Goal: Task Accomplishment & Management: Manage account settings

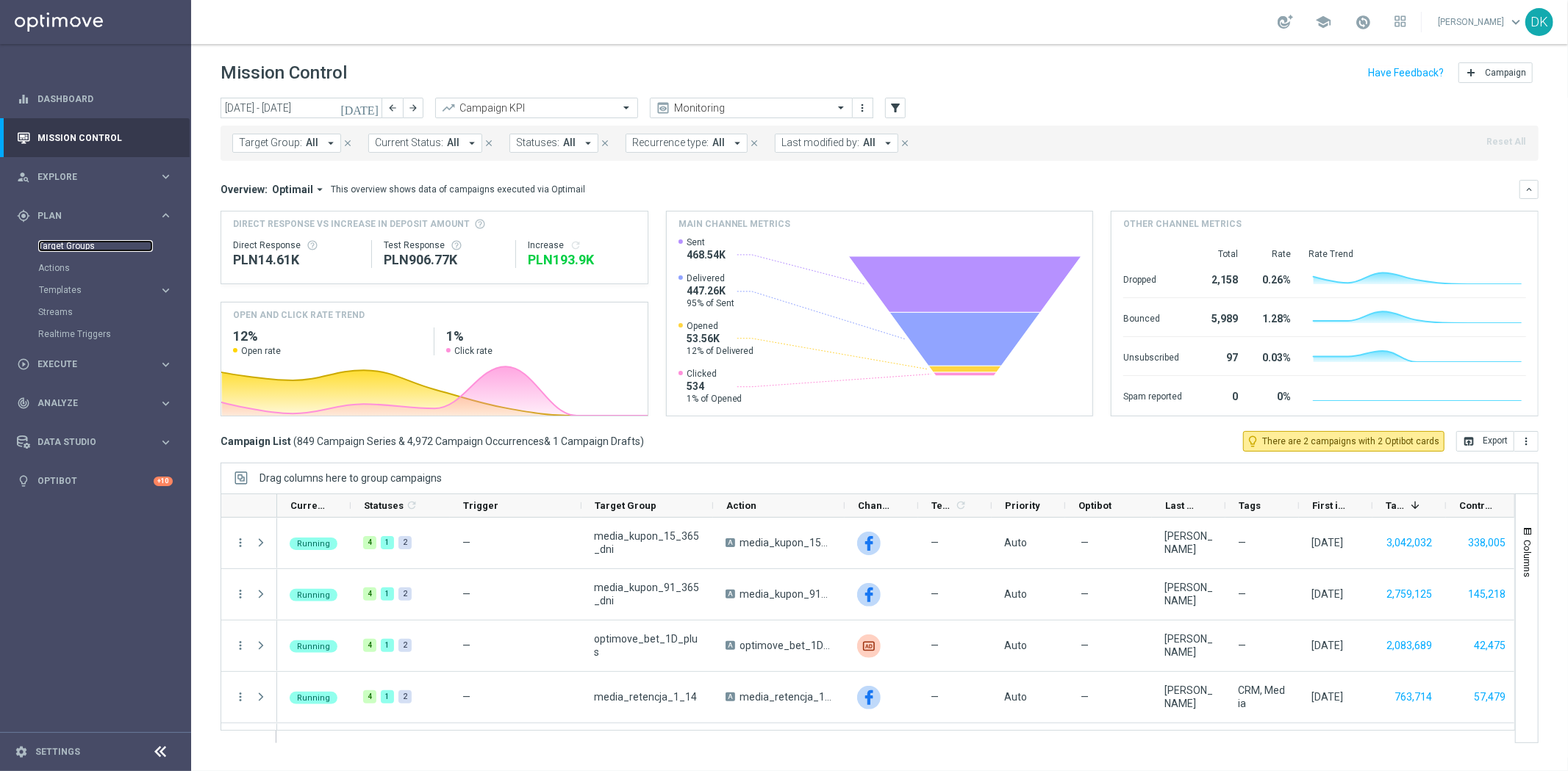
click at [77, 246] on link "Target Groups" at bounding box center [96, 246] width 115 height 12
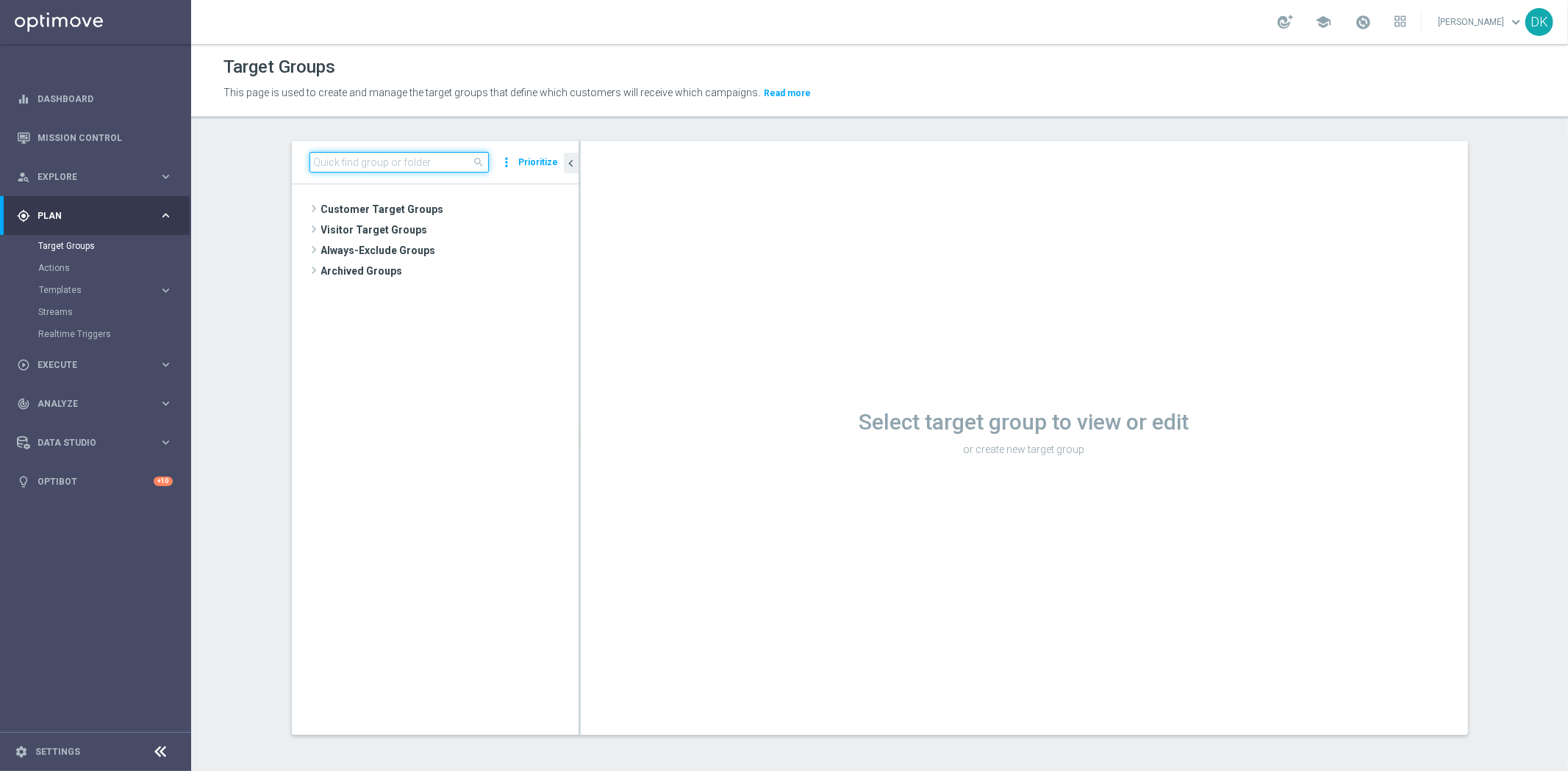
click at [434, 156] on input at bounding box center [399, 163] width 180 height 21
click at [215, 390] on section "290825 close more_vert Prioritize Customer Target Groups library_add create_new…" at bounding box center [879, 449] width 1376 height 617
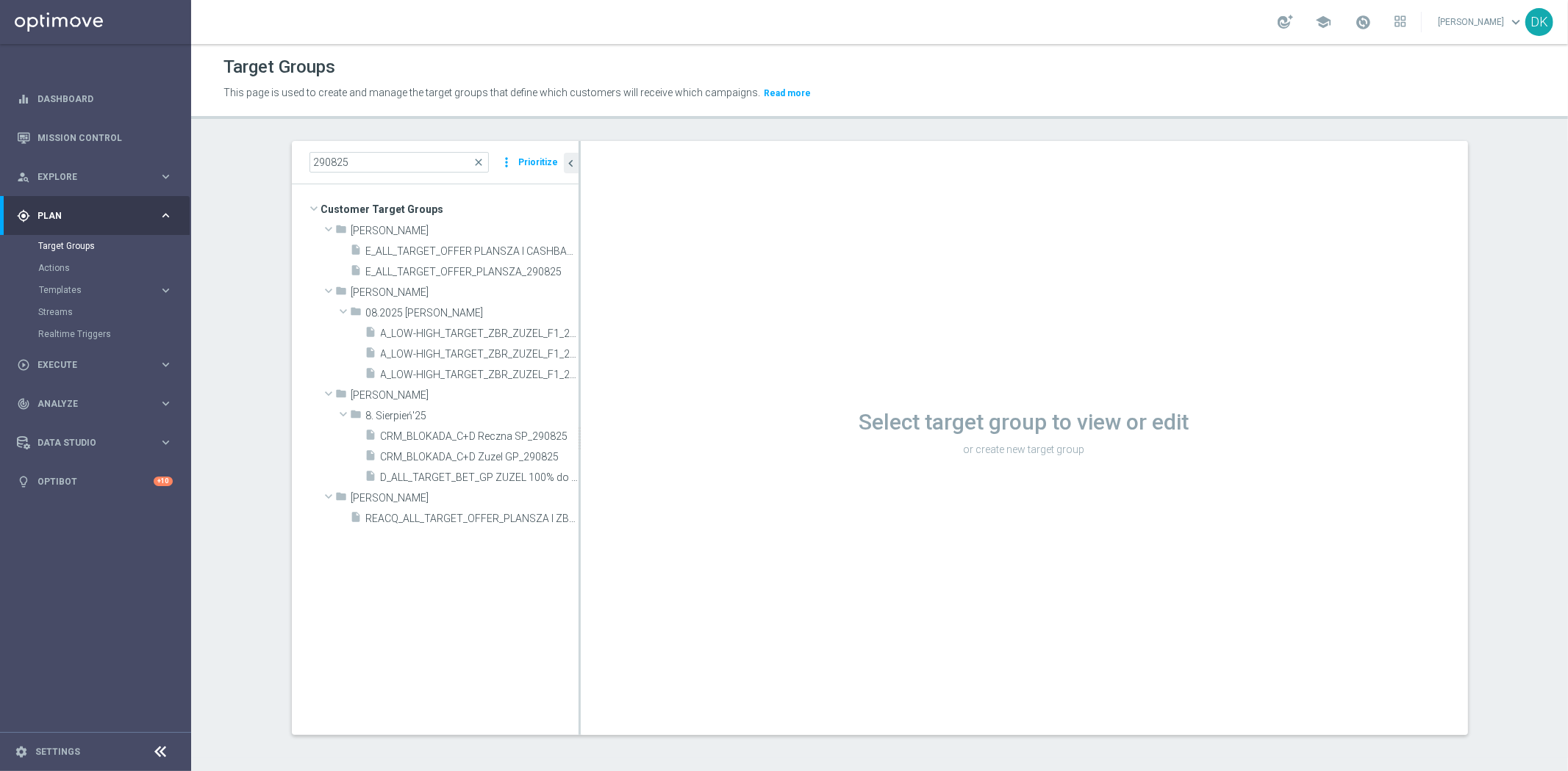
click at [456, 626] on tree-viewport "Customer Target Groups library_add create_new_folder folder" at bounding box center [435, 459] width 287 height 550
click at [379, 163] on input "290825" at bounding box center [399, 163] width 180 height 21
click at [459, 337] on span "A_LOW-HIGH_TARGET_ZBR_ZUZEL_F1_290825" at bounding box center [463, 333] width 165 height 12
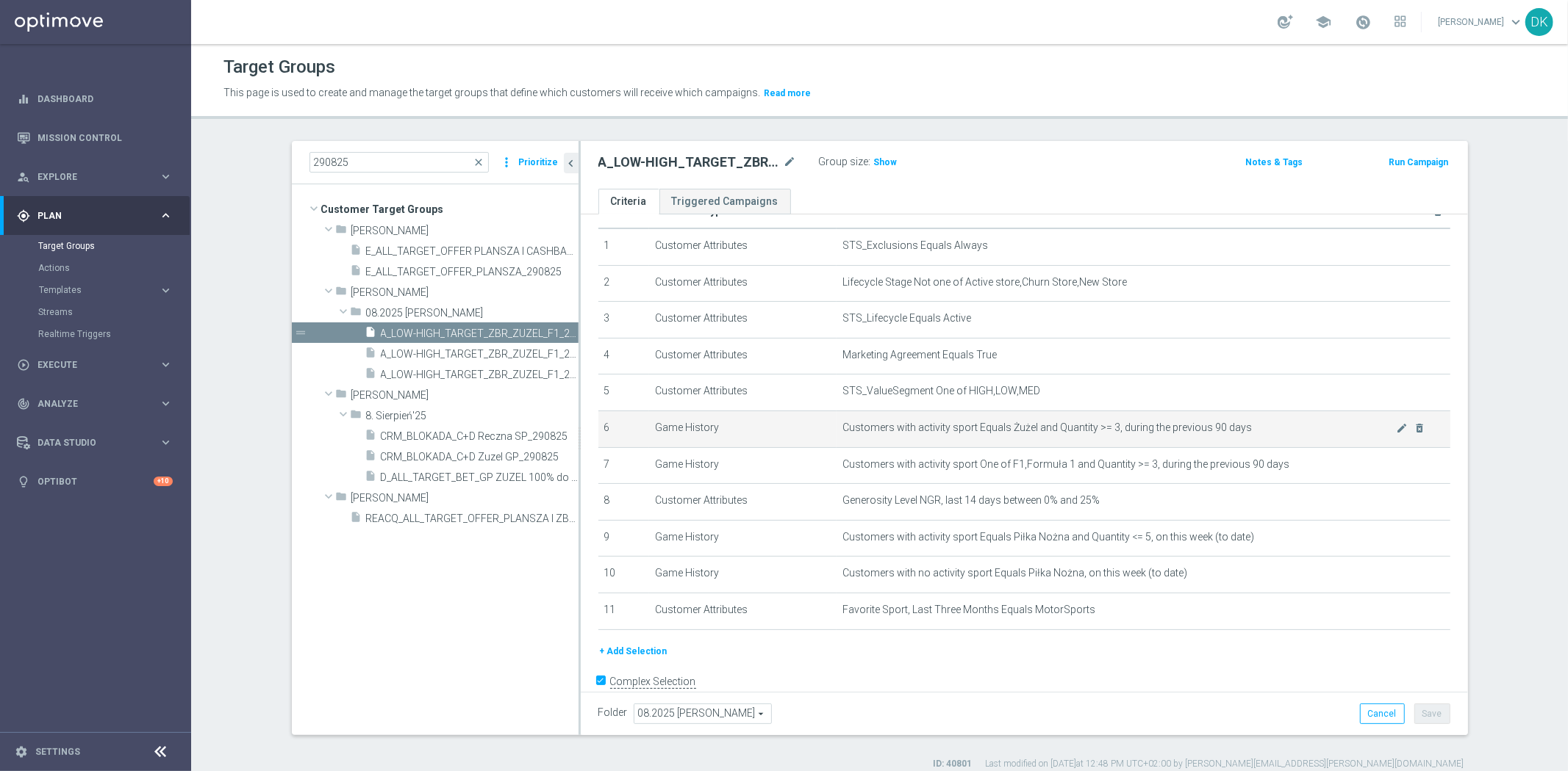
scroll to position [57, 0]
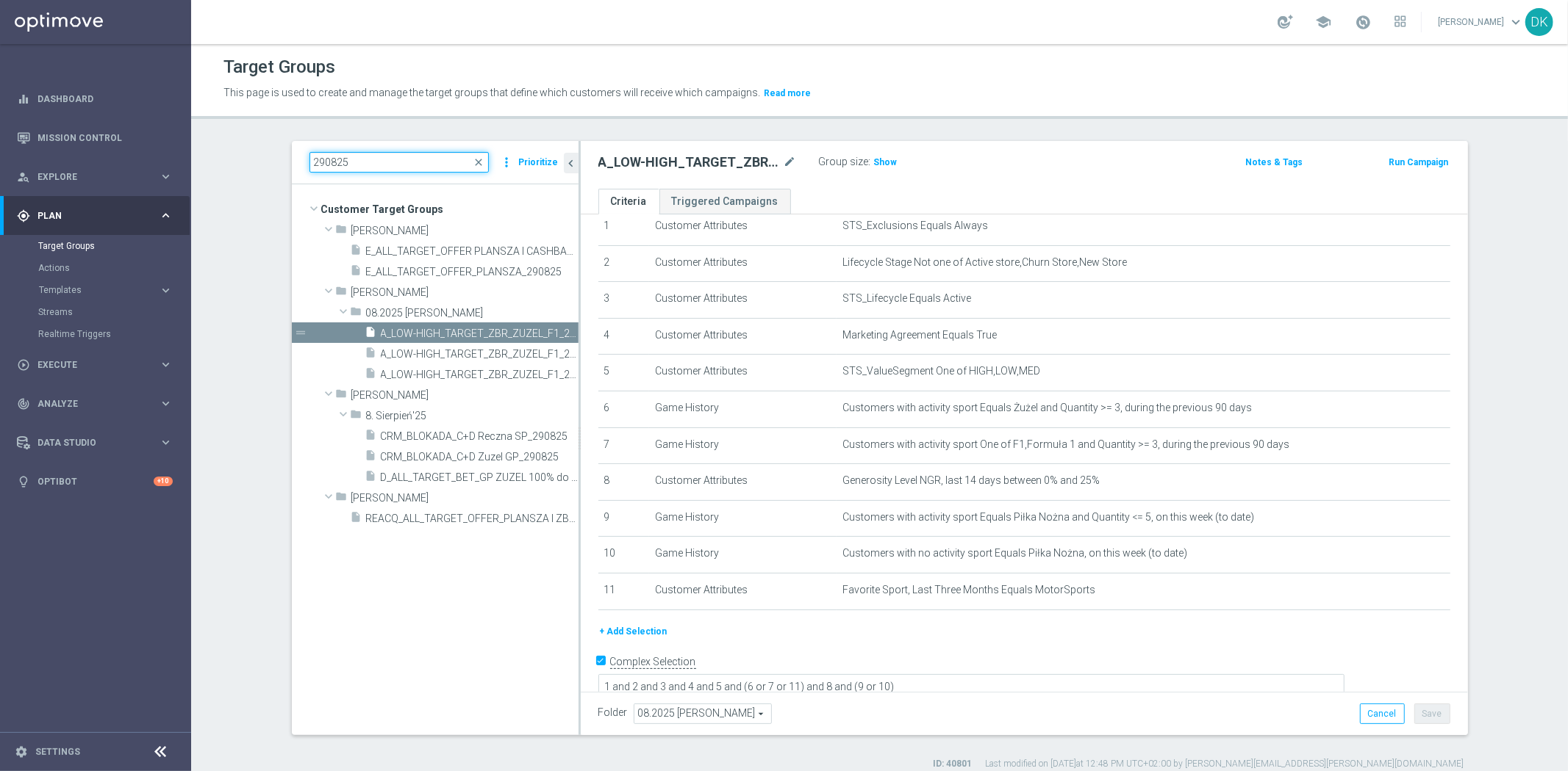
click at [365, 159] on input "290825" at bounding box center [399, 163] width 180 height 21
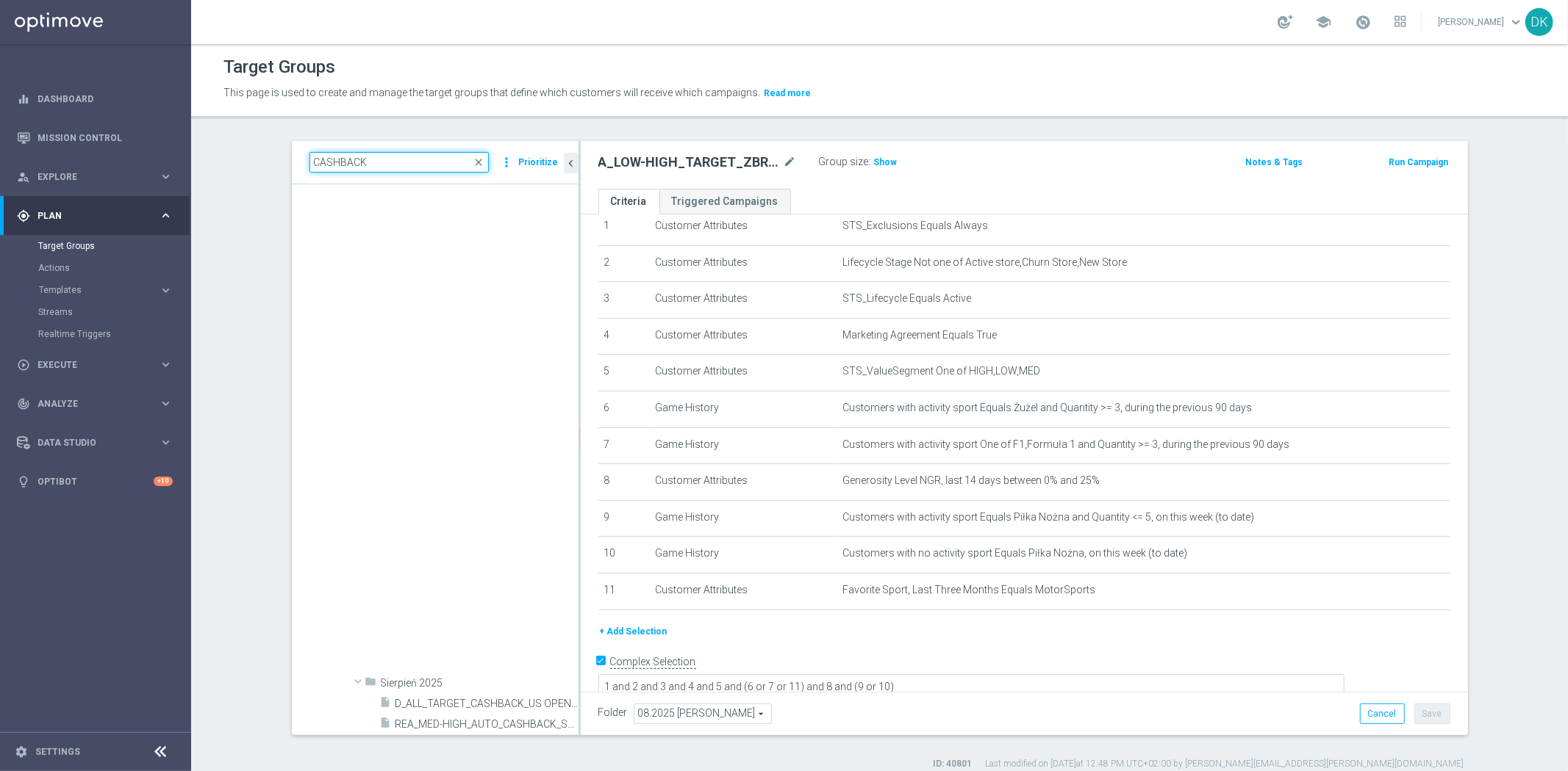
scroll to position [3918, 0]
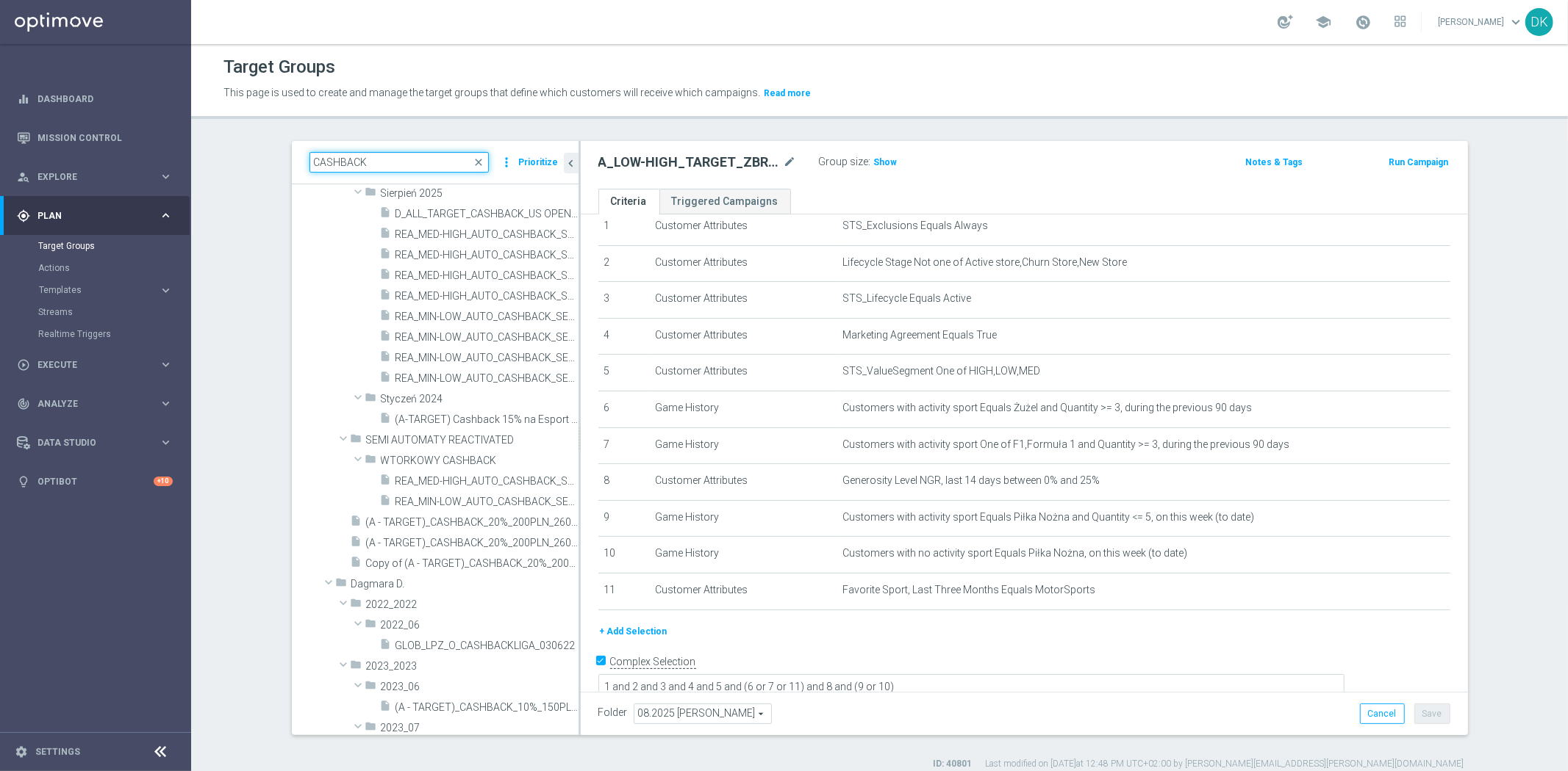
click at [309, 158] on input "CASHBACK" at bounding box center [399, 163] width 180 height 21
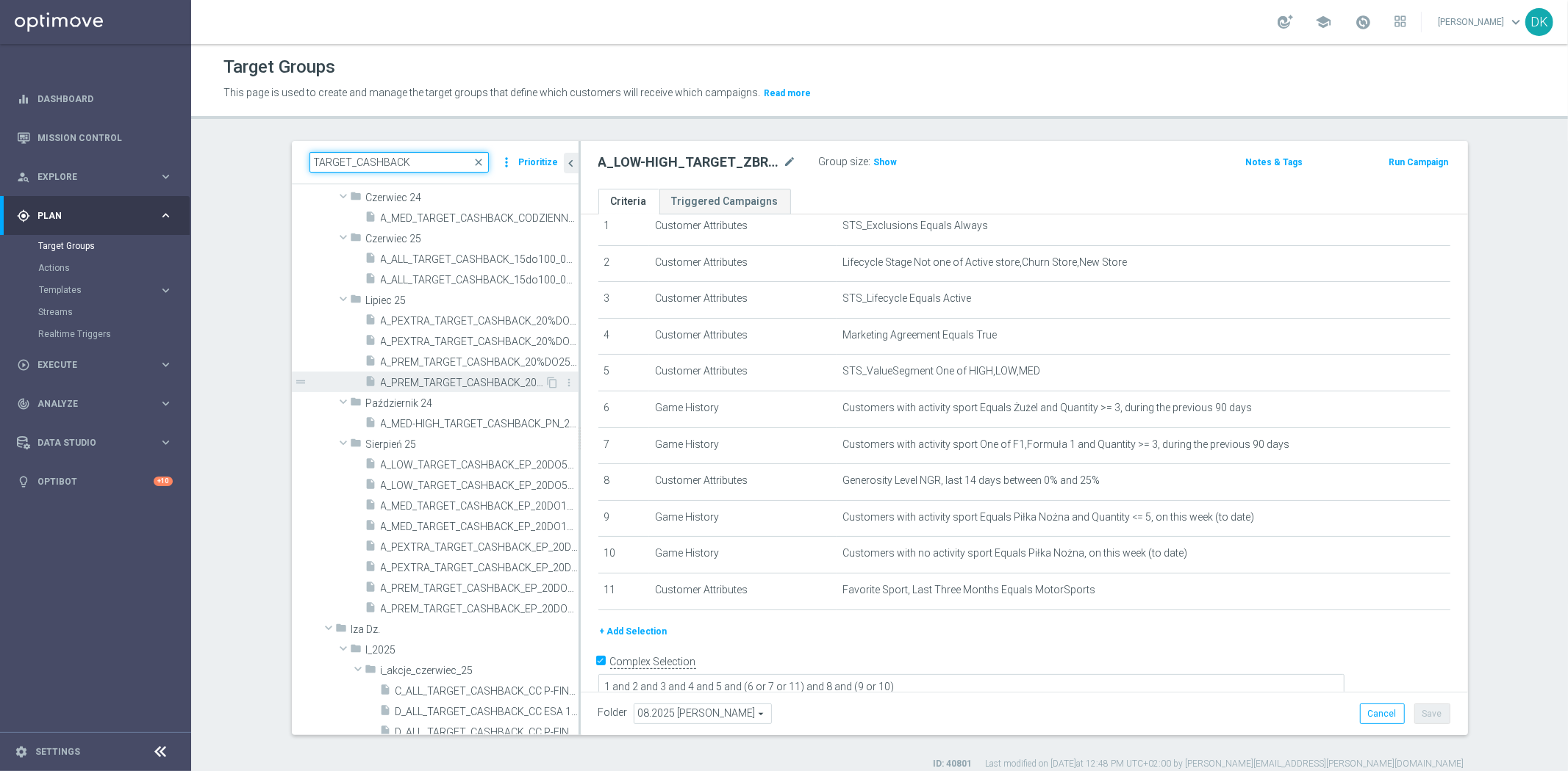
scroll to position [980, 0]
type input "TARGET_CASHBACK"
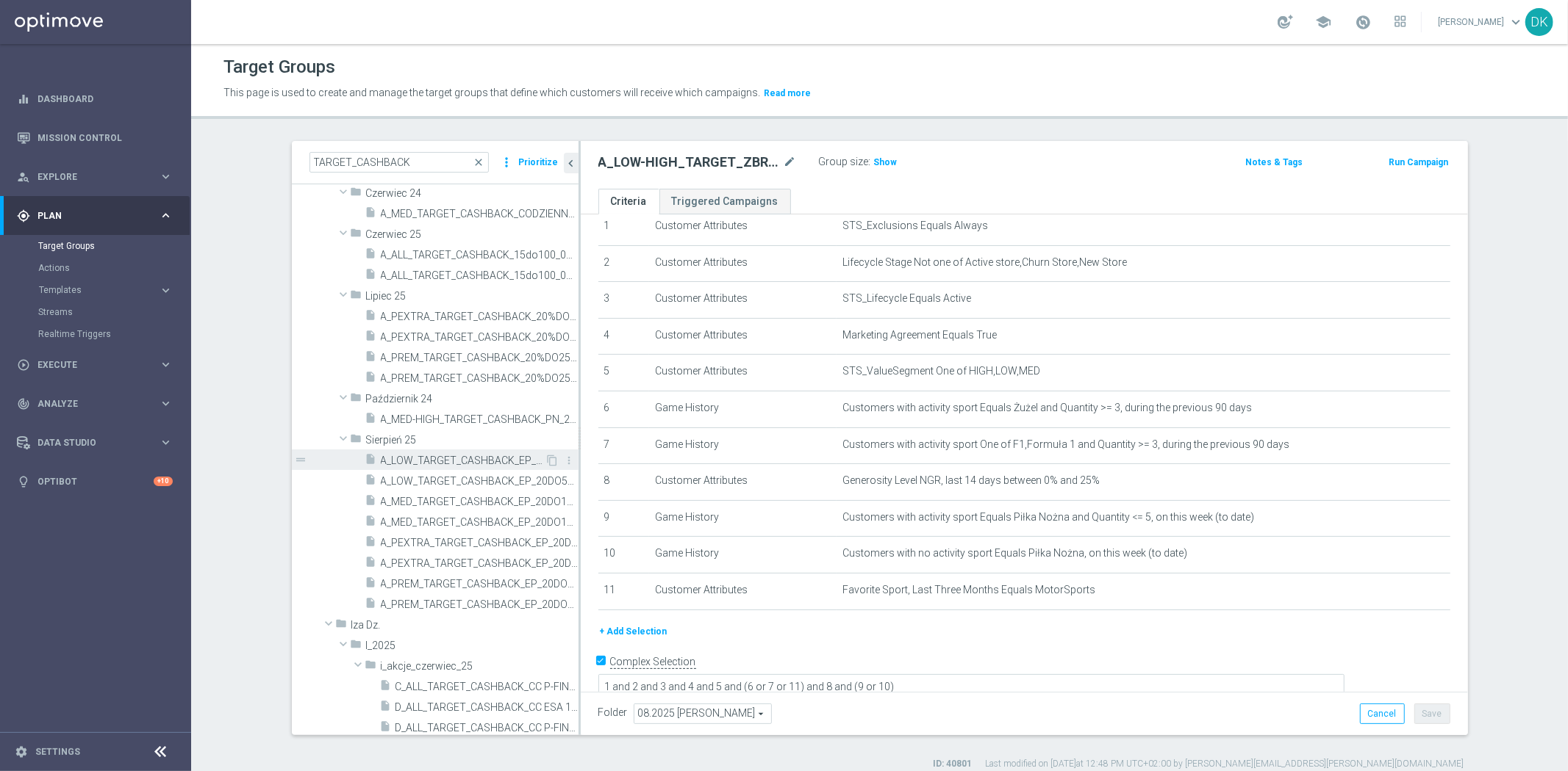
click at [429, 464] on span "A_LOW_TARGET_CASHBACK_EP_20DO50_060825" at bounding box center [463, 461] width 165 height 12
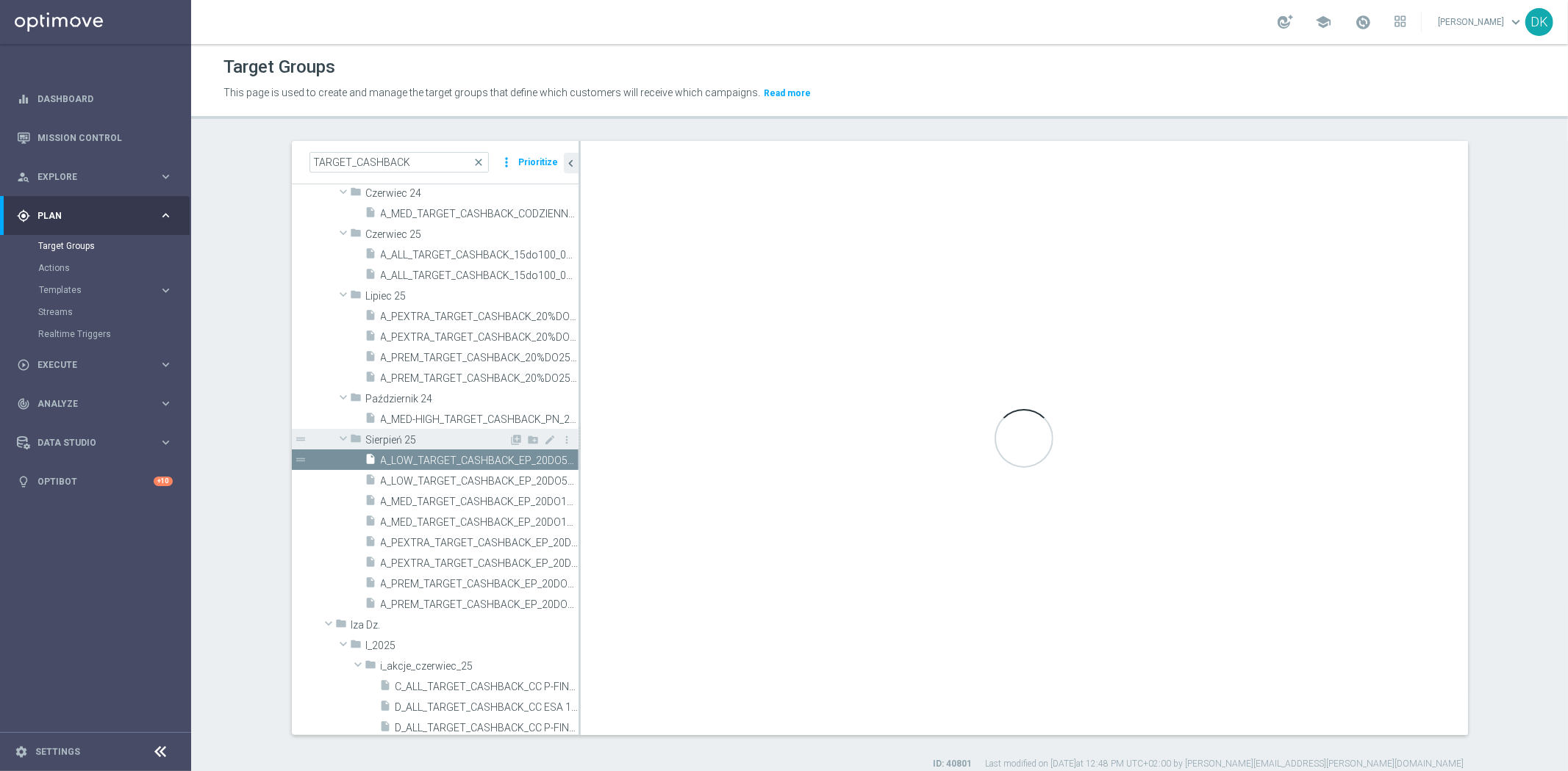
checkbox input "false"
type input "Sierpień 25"
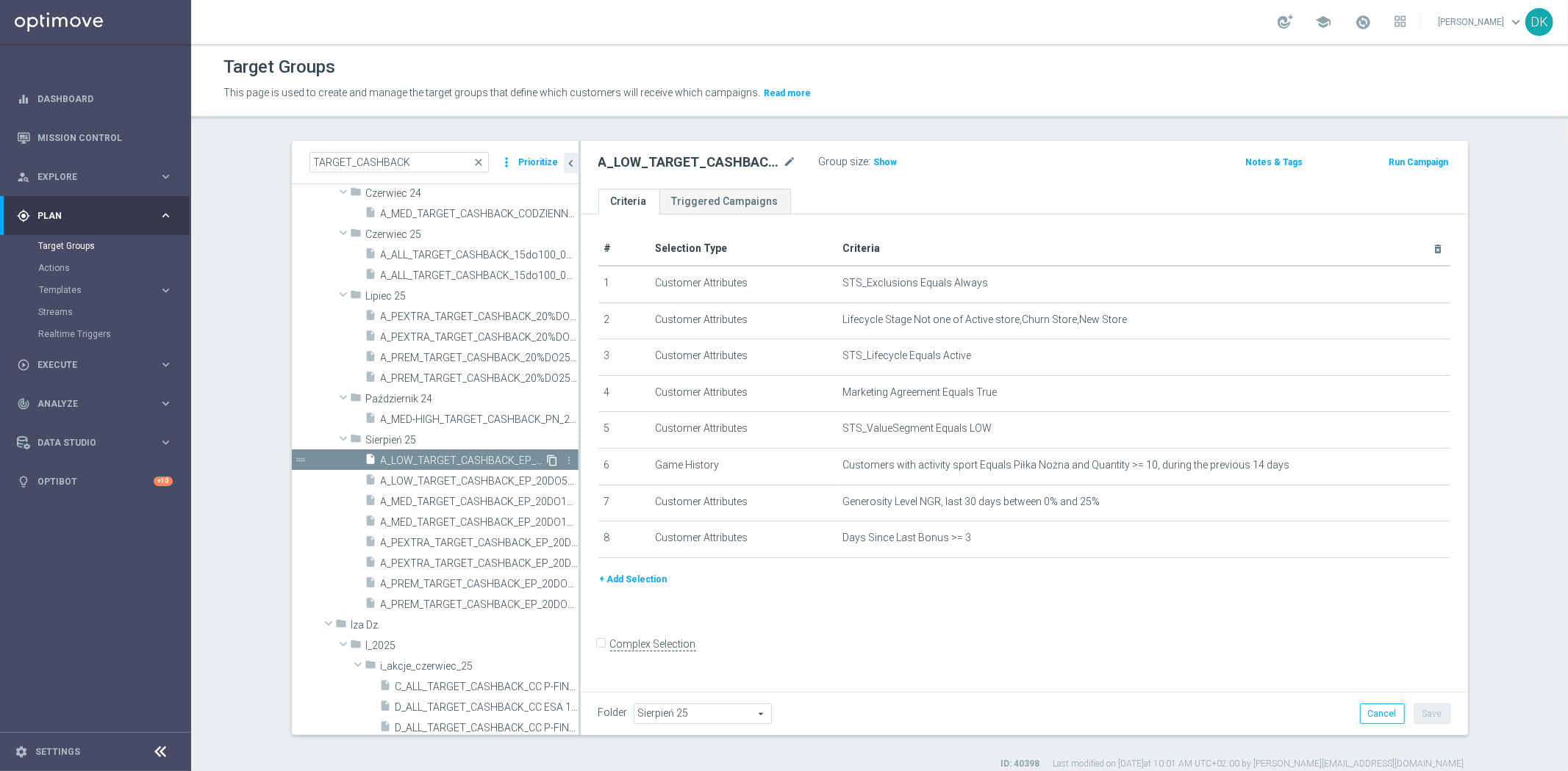
click at [546, 459] on icon "content_copy" at bounding box center [552, 461] width 12 height 12
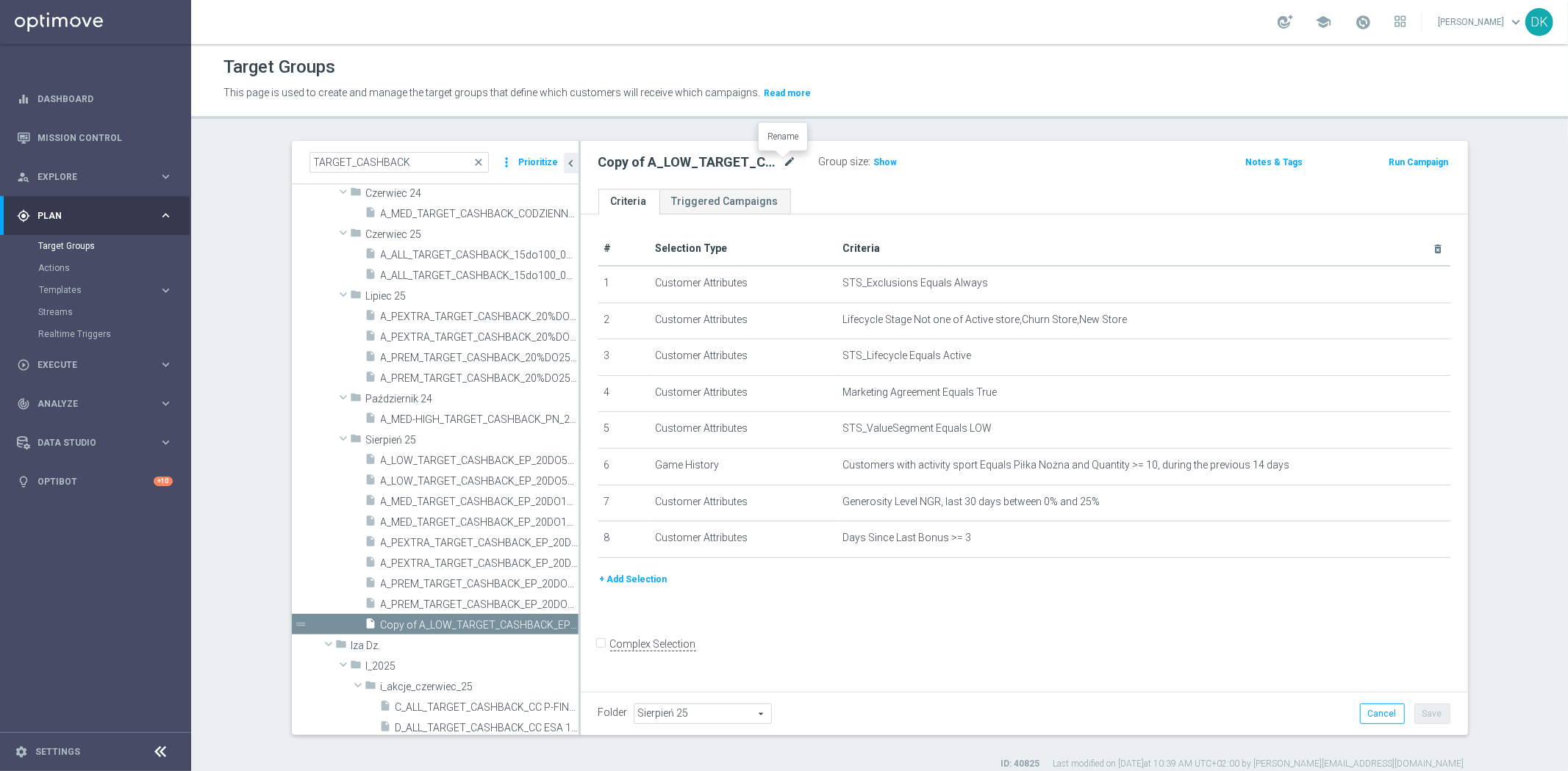
scroll to position [1080, 0]
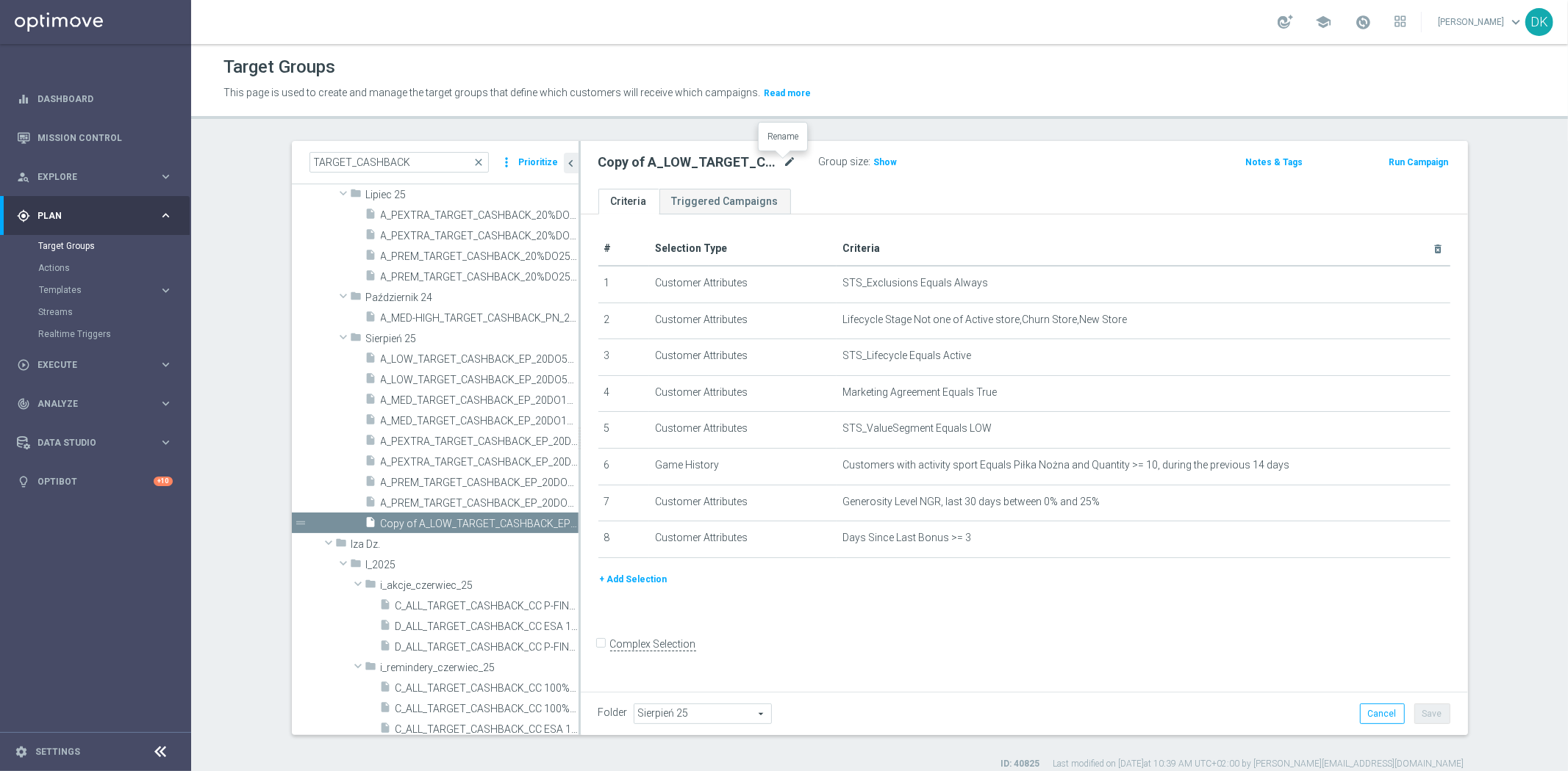
click at [784, 163] on icon "mode_edit" at bounding box center [790, 162] width 13 height 18
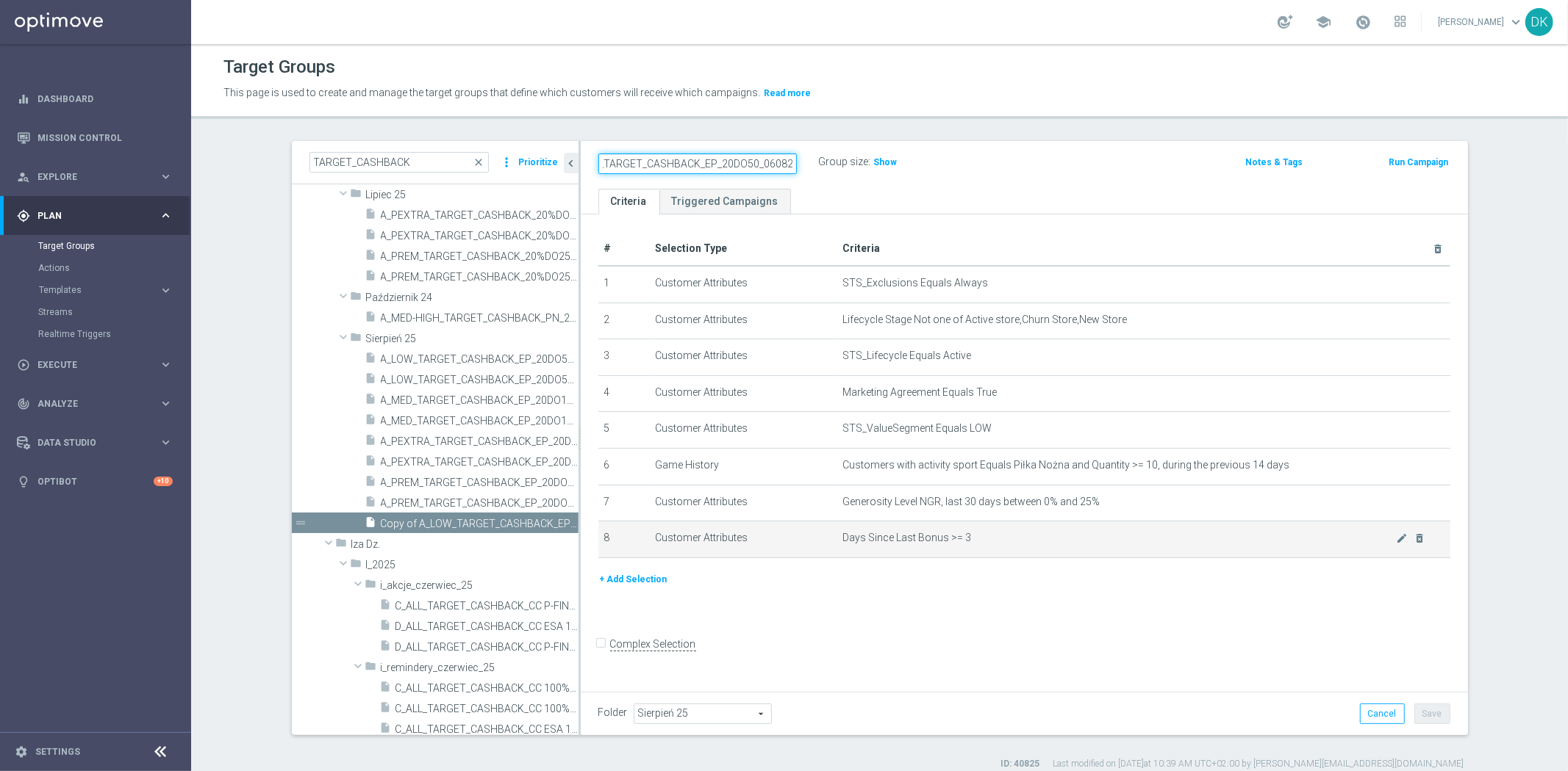
paste input "A_MIN-LOW_TARGET_CASHBACK_LIVE_PN_29"
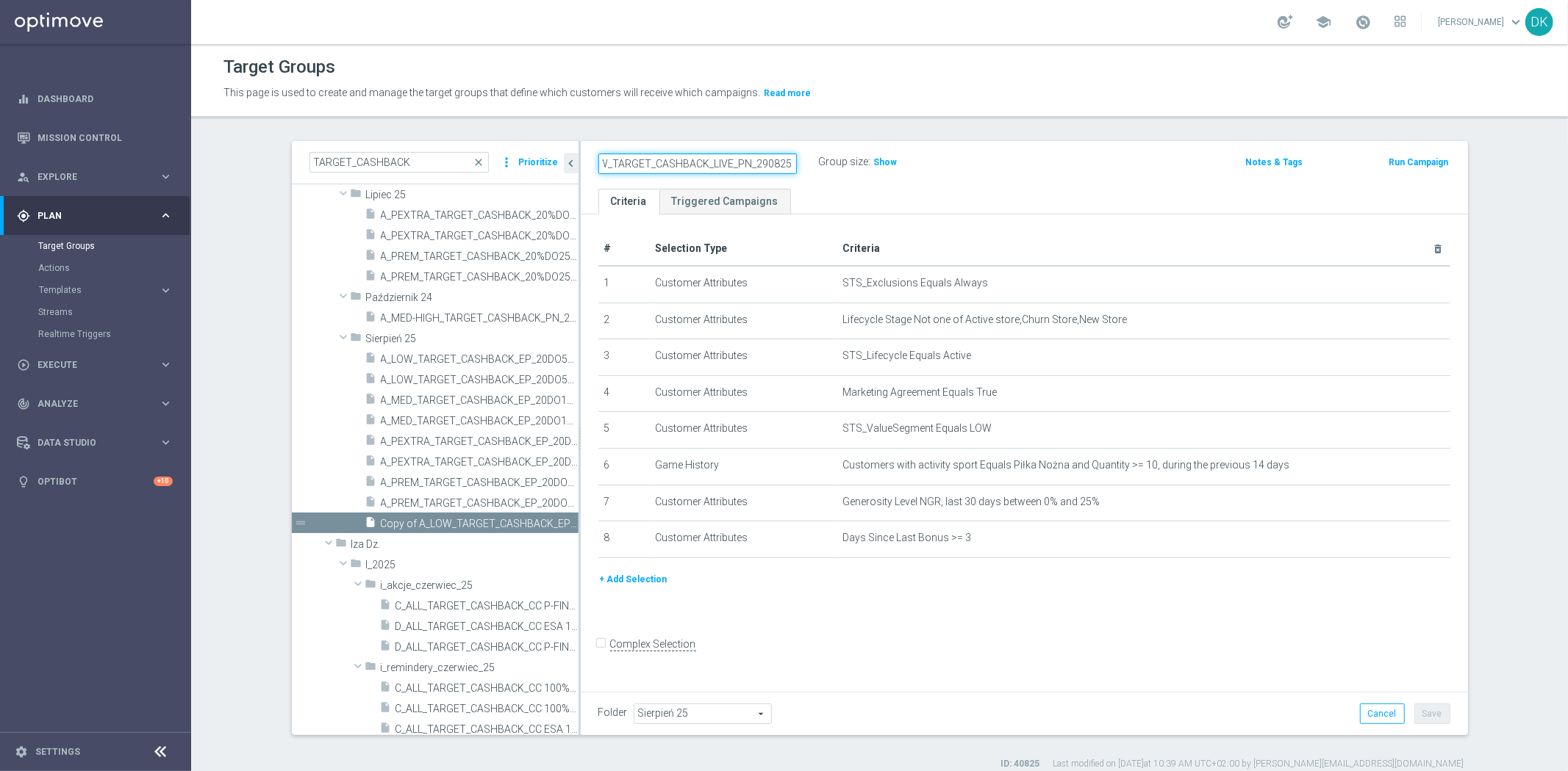
scroll to position [0, 45]
type input "A_MIN-LOW_TARGET_CASHBACK_LIVE_PN_290825"
click at [877, 563] on div "# Selection Type Criteria delete_forever 1 Customer Attributes STS_Exclusions E…" at bounding box center [1023, 401] width 874 height 339
click at [1060, 614] on div "# Selection Type Criteria delete_forever 1 Customer Attributes STS_Exclusions E…" at bounding box center [1023, 450] width 887 height 472
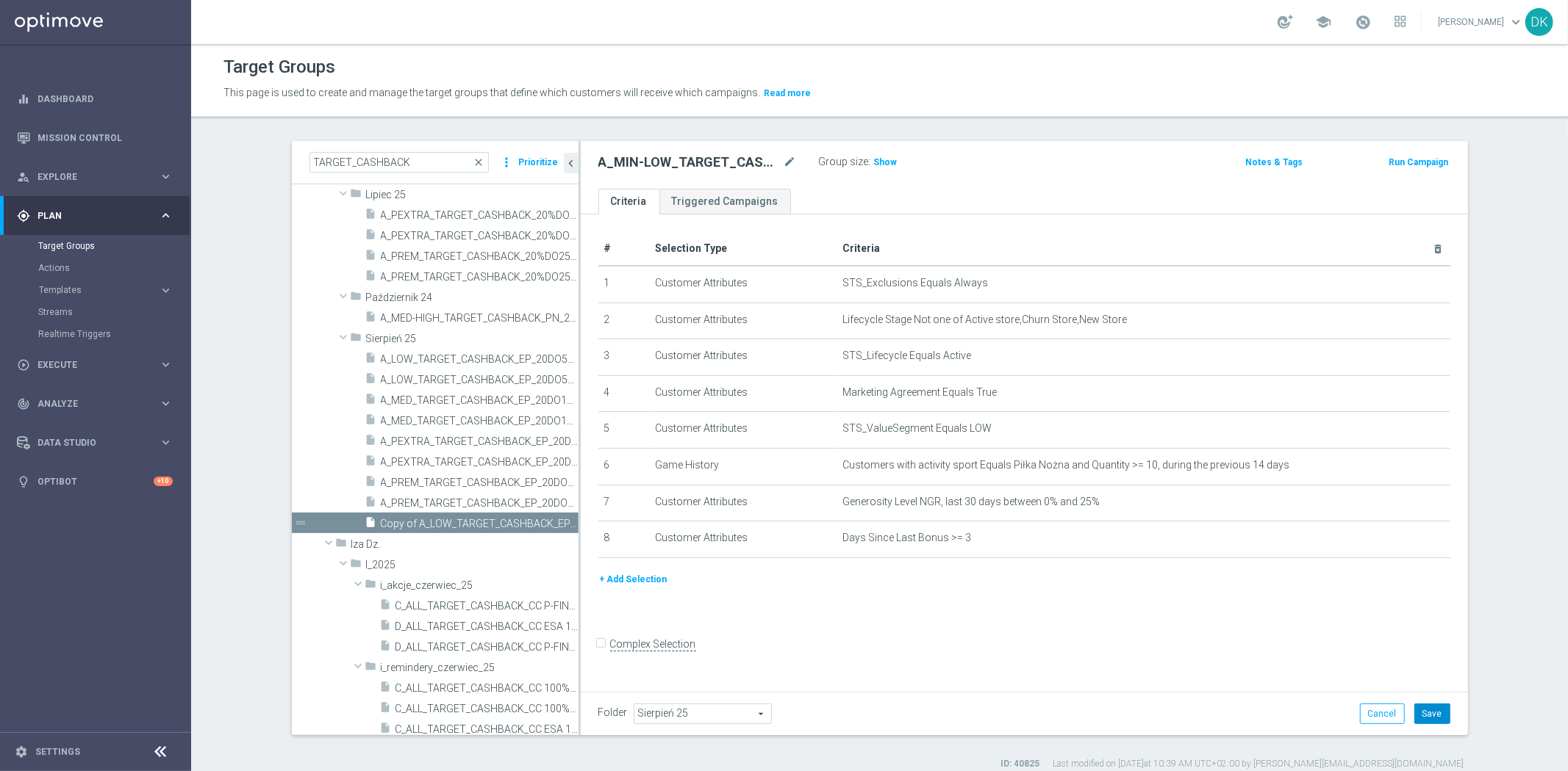
click at [1426, 716] on button "Save" at bounding box center [1432, 715] width 36 height 21
click at [1392, 425] on body "equalizer Dashboard Mission Control" at bounding box center [784, 386] width 1568 height 771
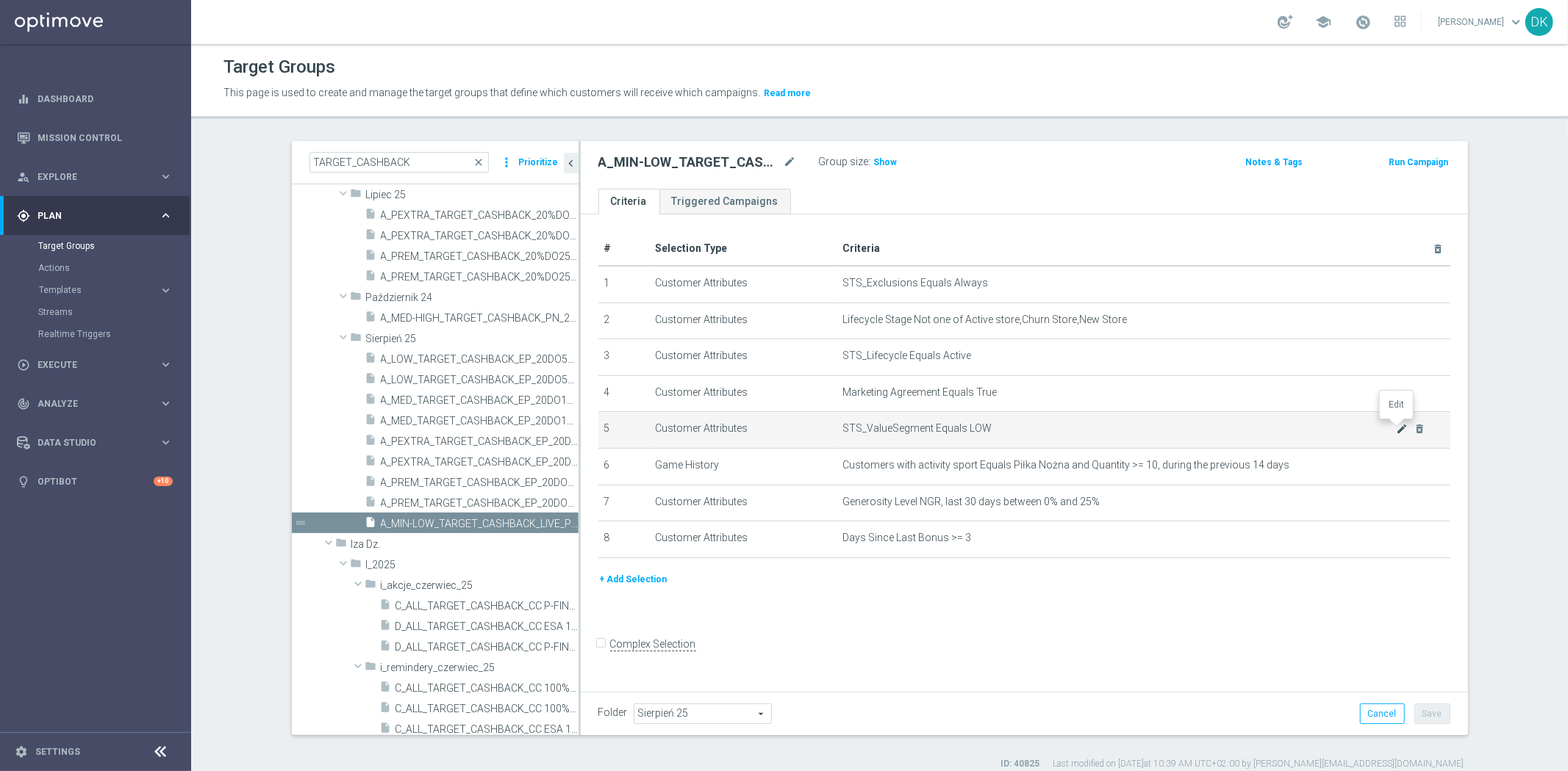
click at [1396, 431] on icon "mode_edit" at bounding box center [1402, 429] width 12 height 12
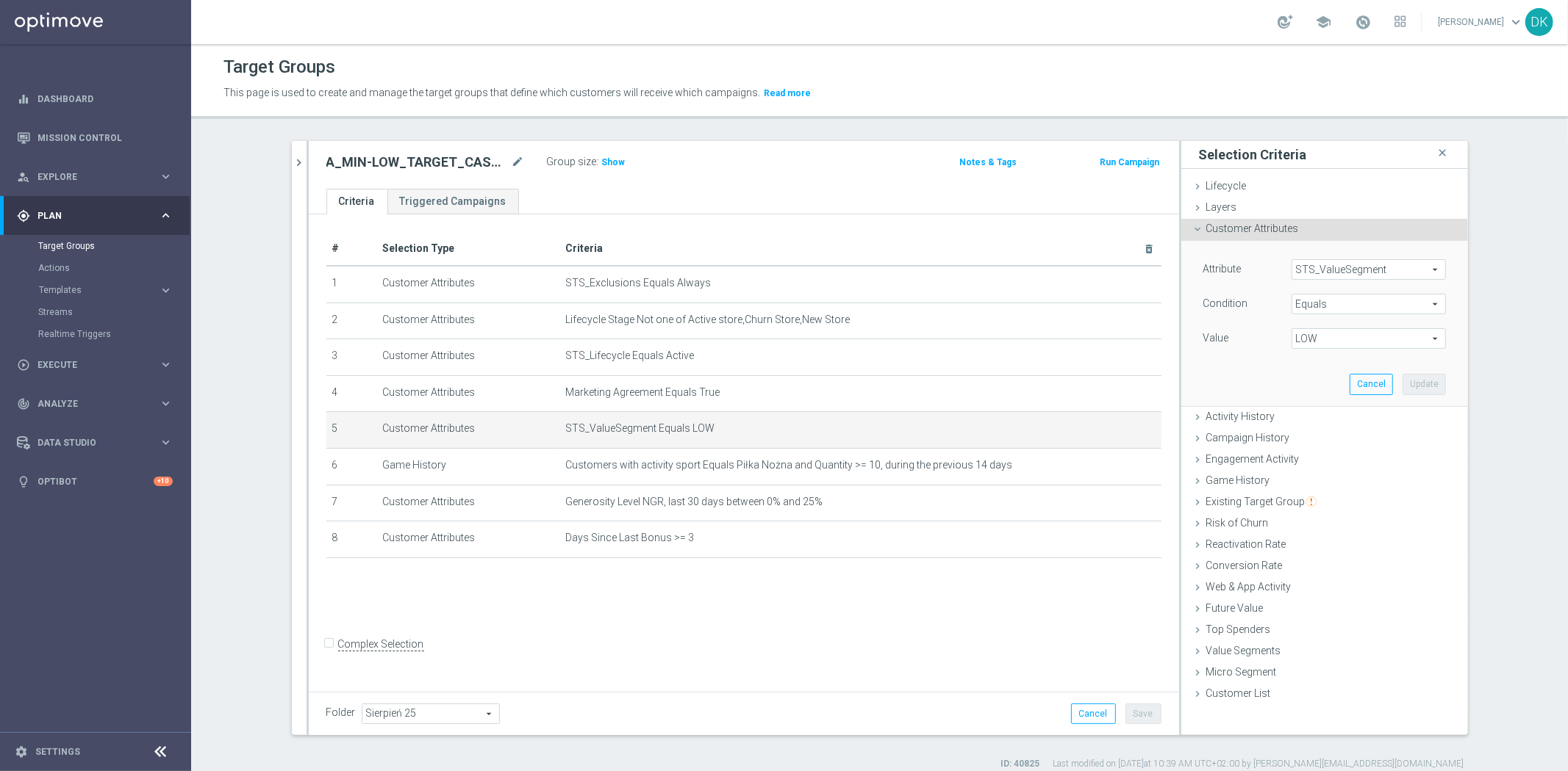
click at [1332, 300] on span "Equals" at bounding box center [1369, 304] width 153 height 19
click at [1335, 491] on label "One of" at bounding box center [1369, 498] width 154 height 19
type input "One of"
click at [1316, 344] on span "LOW" at bounding box center [1369, 338] width 153 height 19
click at [1303, 453] on input "MIN" at bounding box center [1307, 457] width 9 height 9
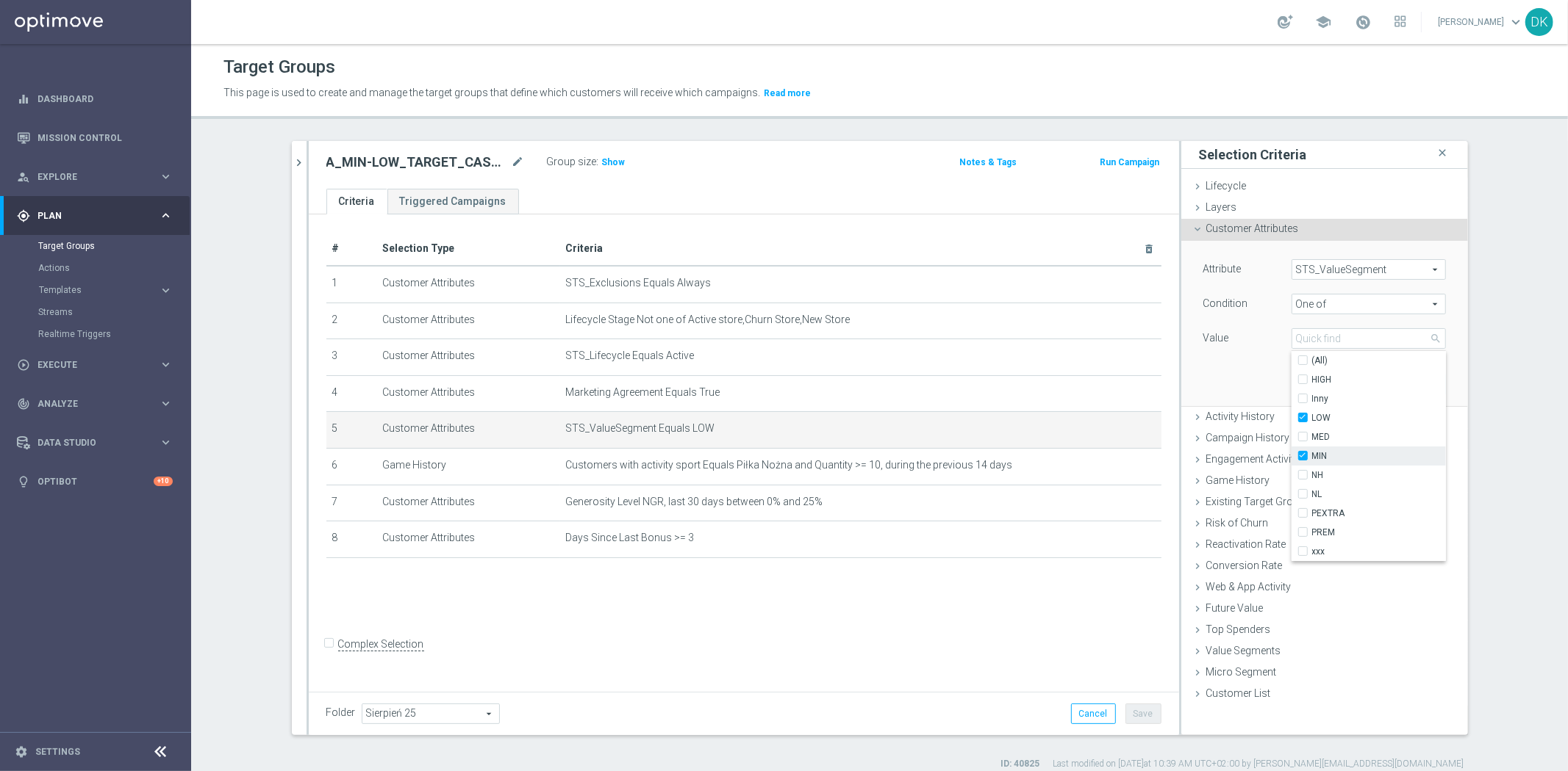
checkbox input "true"
type input "Selected 2 of 10"
click at [1217, 365] on div "Attribute STS_ValueSegment STS_ValueSegment arrow_drop_down search Condition On…" at bounding box center [1323, 323] width 264 height 165
click at [1404, 388] on button "Update" at bounding box center [1424, 385] width 43 height 21
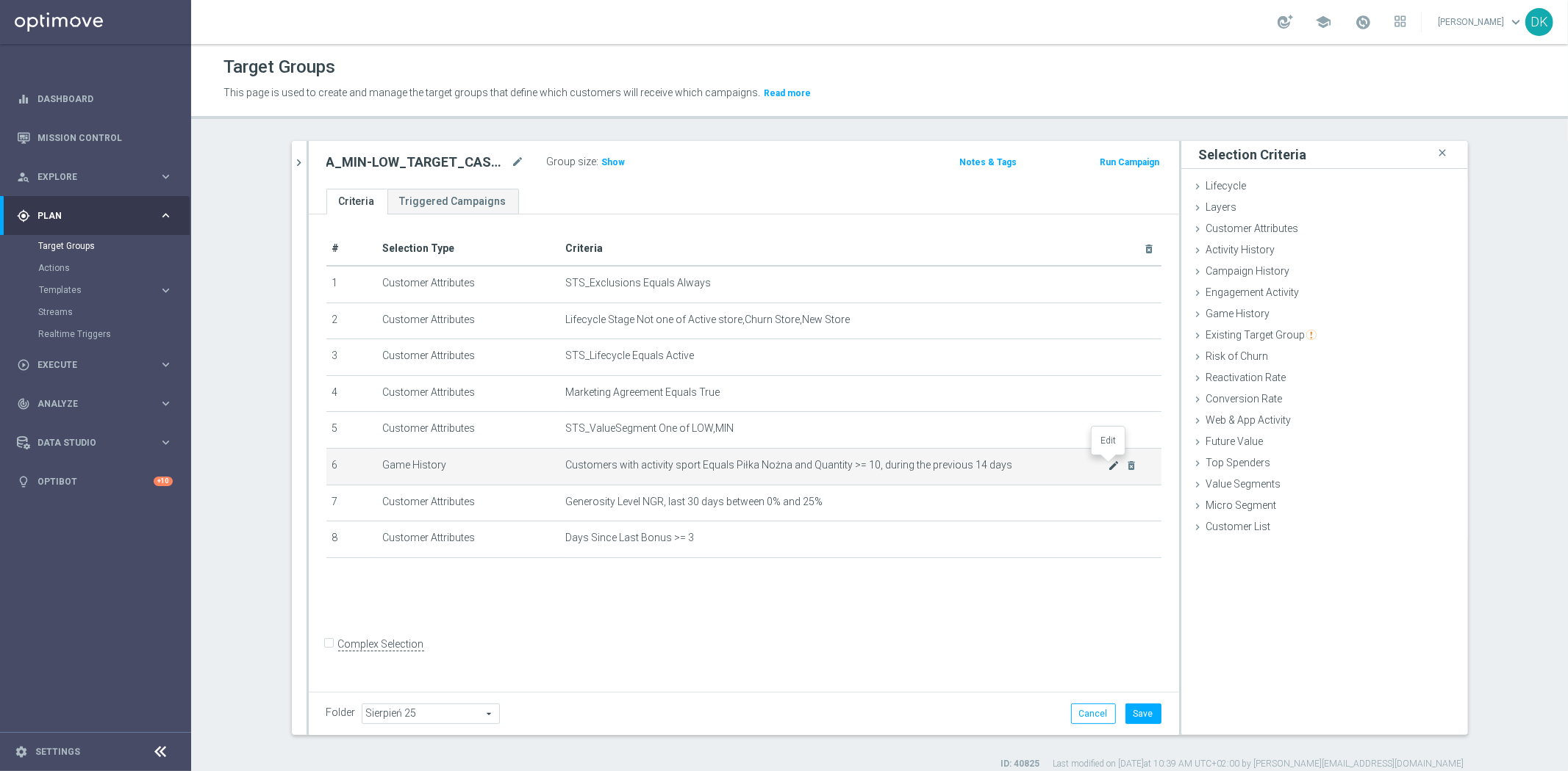
click at [1107, 464] on icon "mode_edit" at bounding box center [1113, 465] width 12 height 12
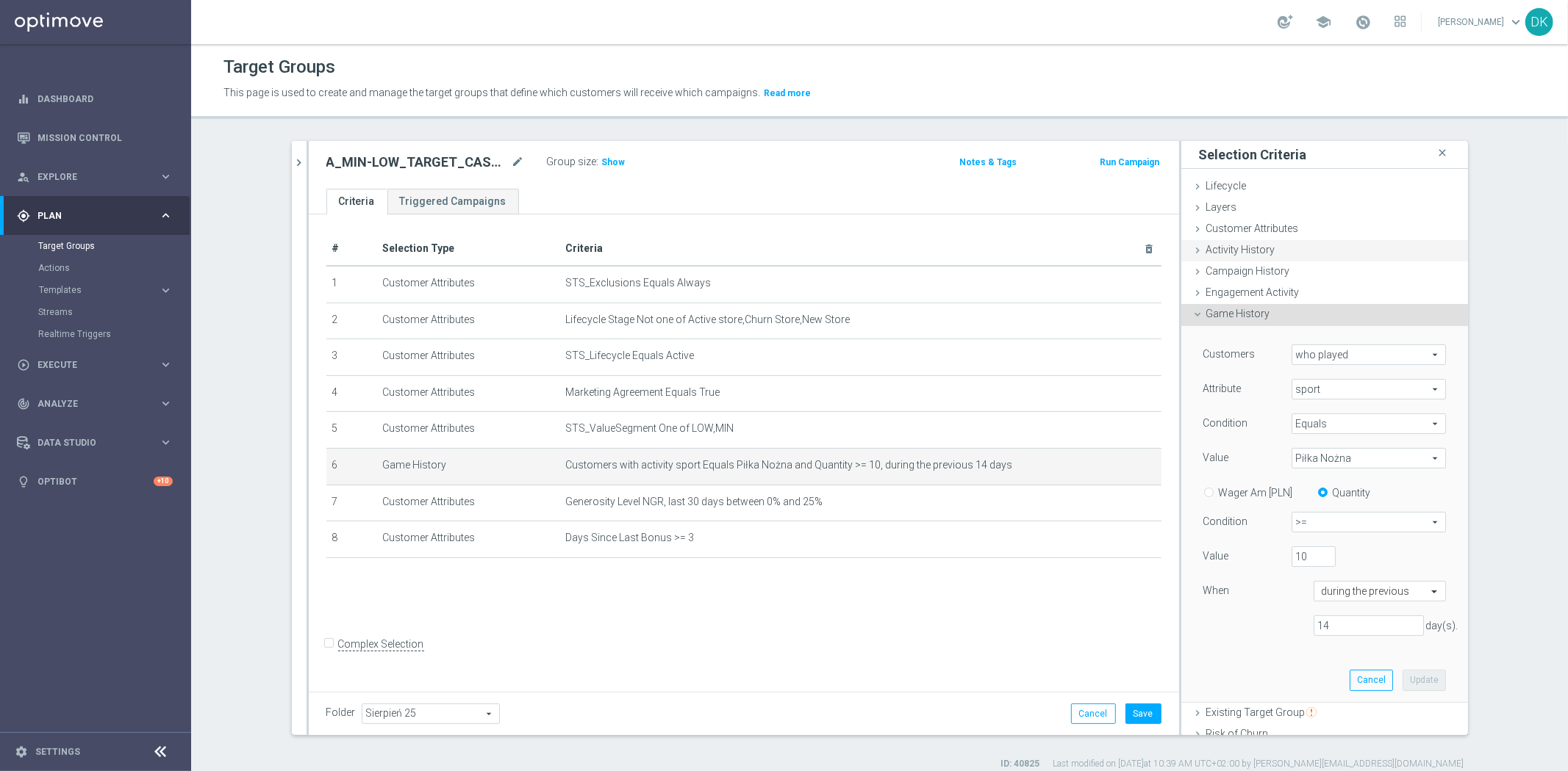
click at [1259, 254] on span "Activity History" at bounding box center [1240, 249] width 69 height 12
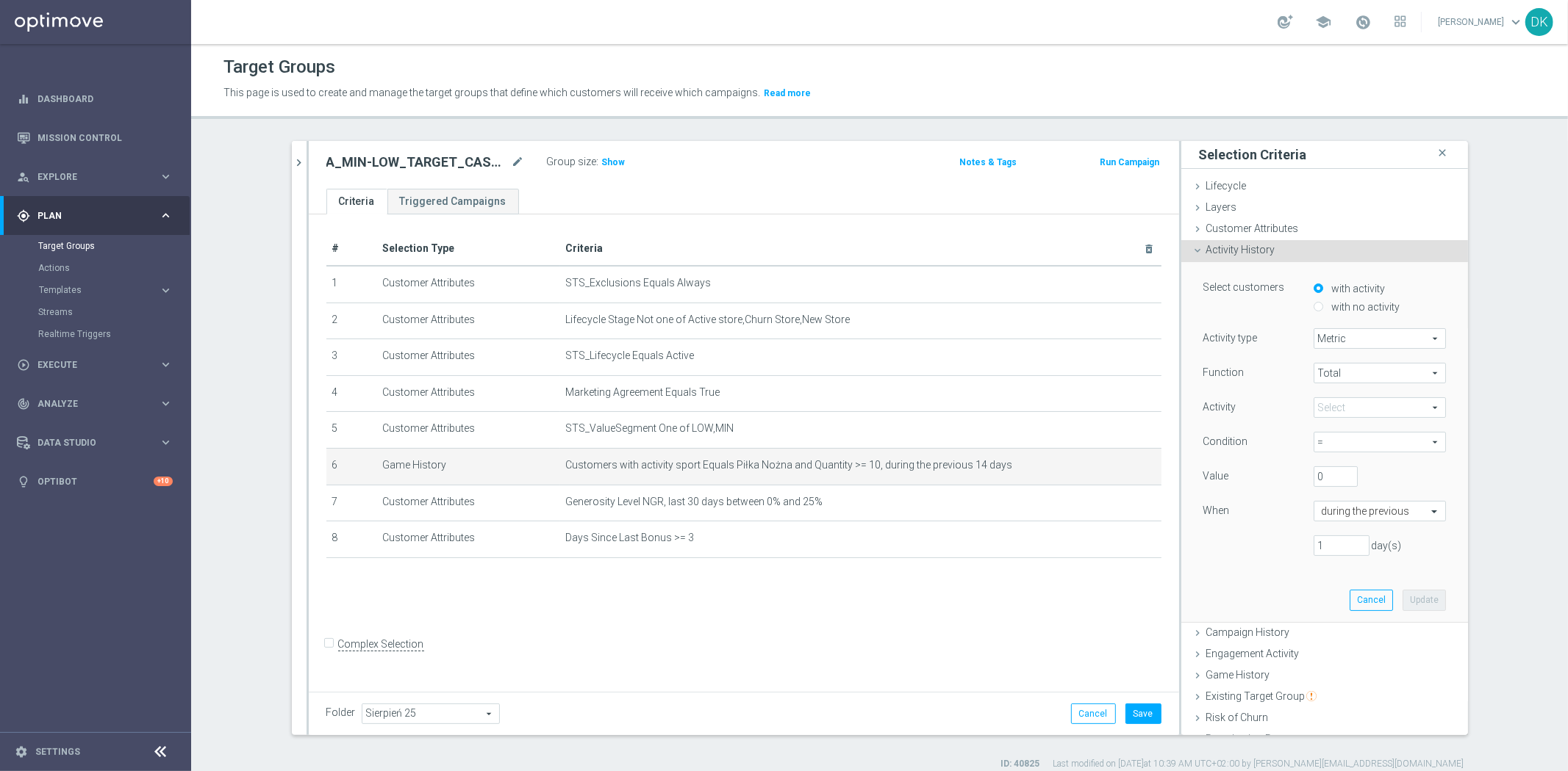
click at [1354, 338] on span "Metric" at bounding box center [1379, 338] width 131 height 19
click at [1354, 339] on span "Metric" at bounding box center [1379, 338] width 131 height 19
click at [1340, 371] on span "Total" at bounding box center [1379, 373] width 131 height 19
click at [1333, 408] on span at bounding box center [1379, 407] width 131 height 19
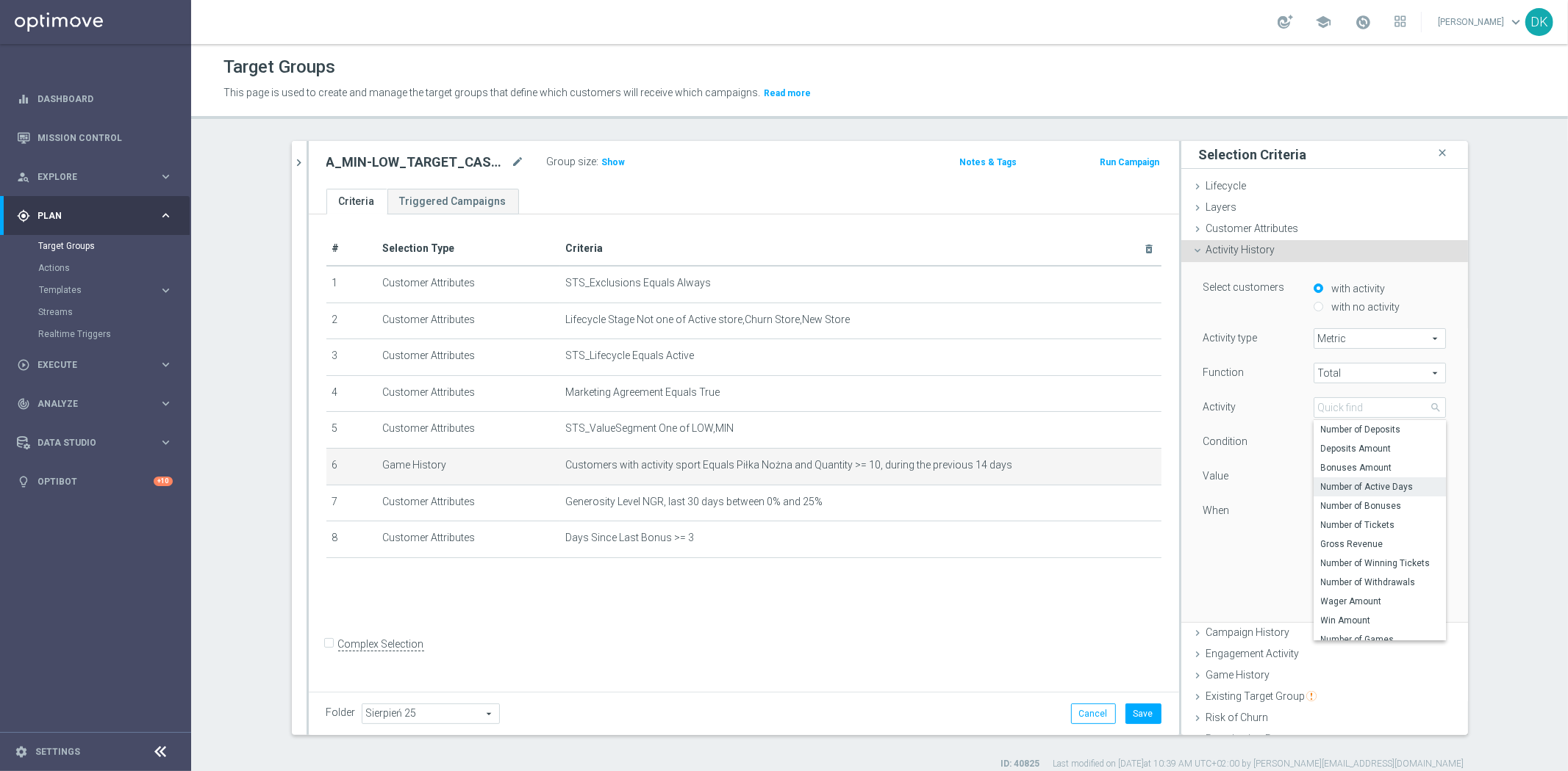
click at [1360, 493] on label "Number of Active Days" at bounding box center [1379, 487] width 133 height 19
type input "Number of Active Days"
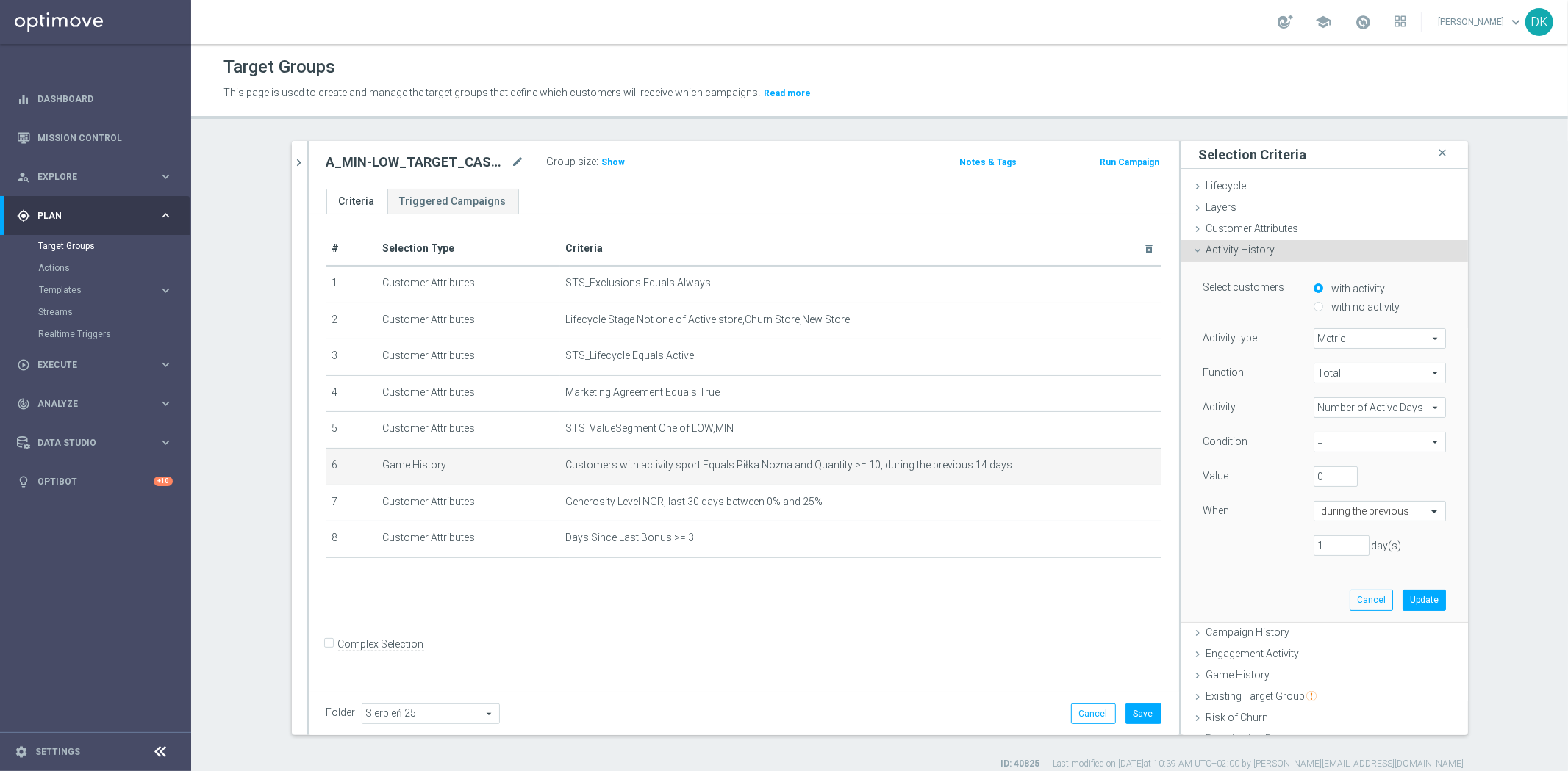
click at [1374, 445] on span "=" at bounding box center [1379, 442] width 131 height 19
click at [1343, 523] on span ">=" at bounding box center [1379, 522] width 118 height 12
type input ">="
drag, startPoint x: 1320, startPoint y: 475, endPoint x: 1225, endPoint y: 474, distance: 95.0
click at [1226, 474] on div "Value 0" at bounding box center [1323, 478] width 264 height 24
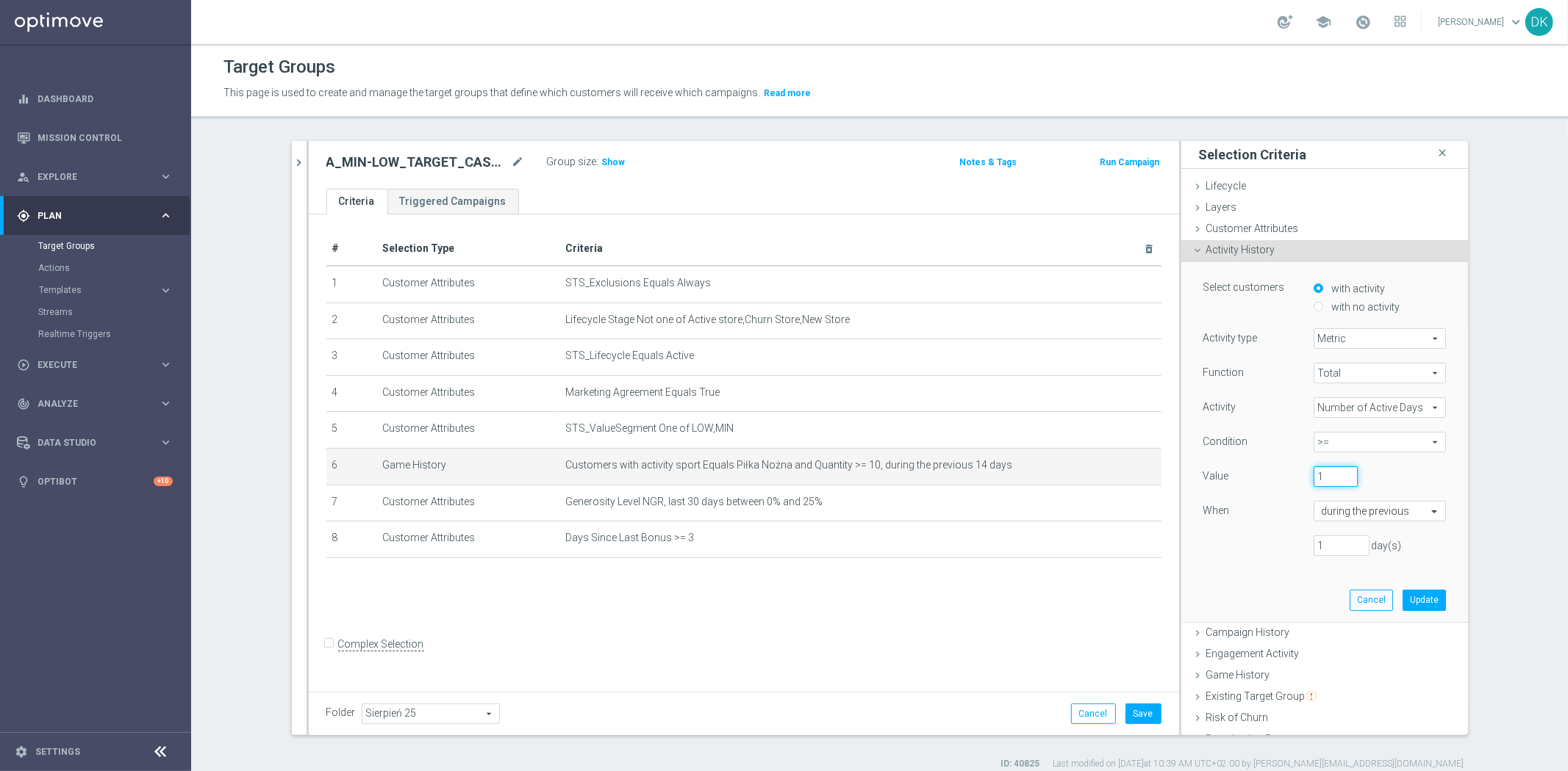
type input "1"
click at [1362, 508] on input "text" at bounding box center [1365, 512] width 87 height 13
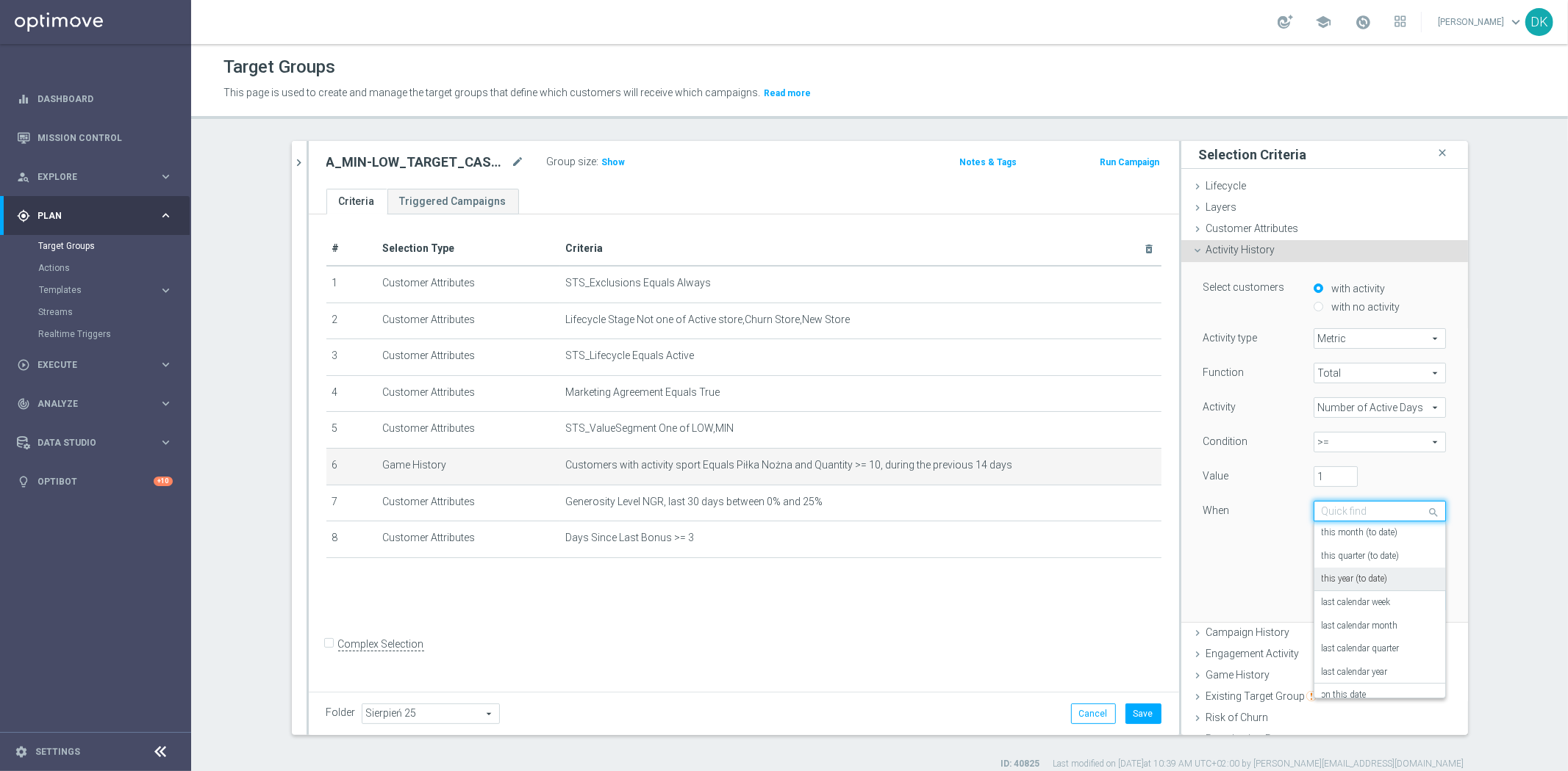
scroll to position [106, 0]
click at [1377, 564] on label "last calendar week" at bounding box center [1355, 567] width 69 height 12
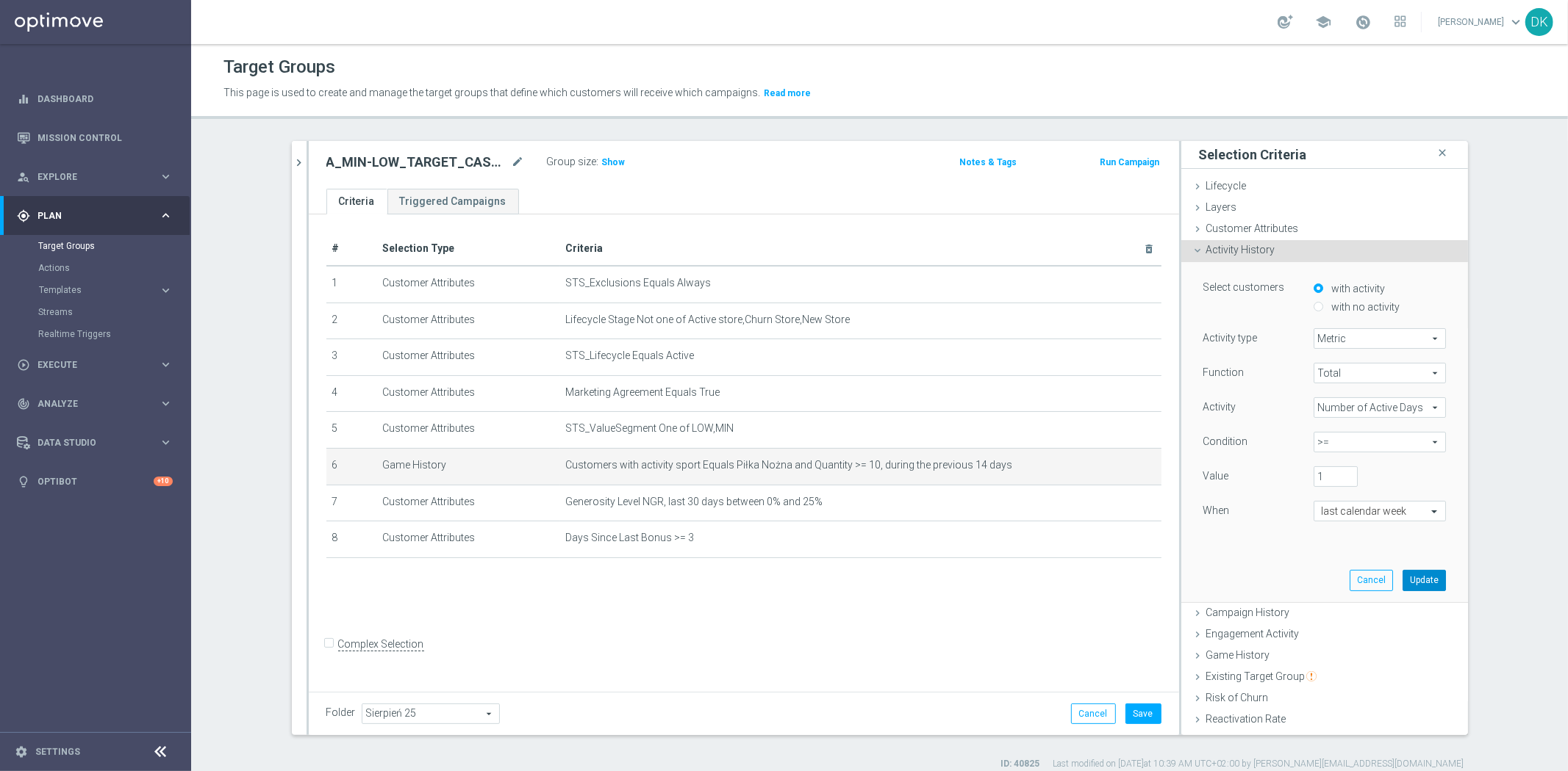
click at [1402, 583] on button "Update" at bounding box center [1424, 580] width 43 height 21
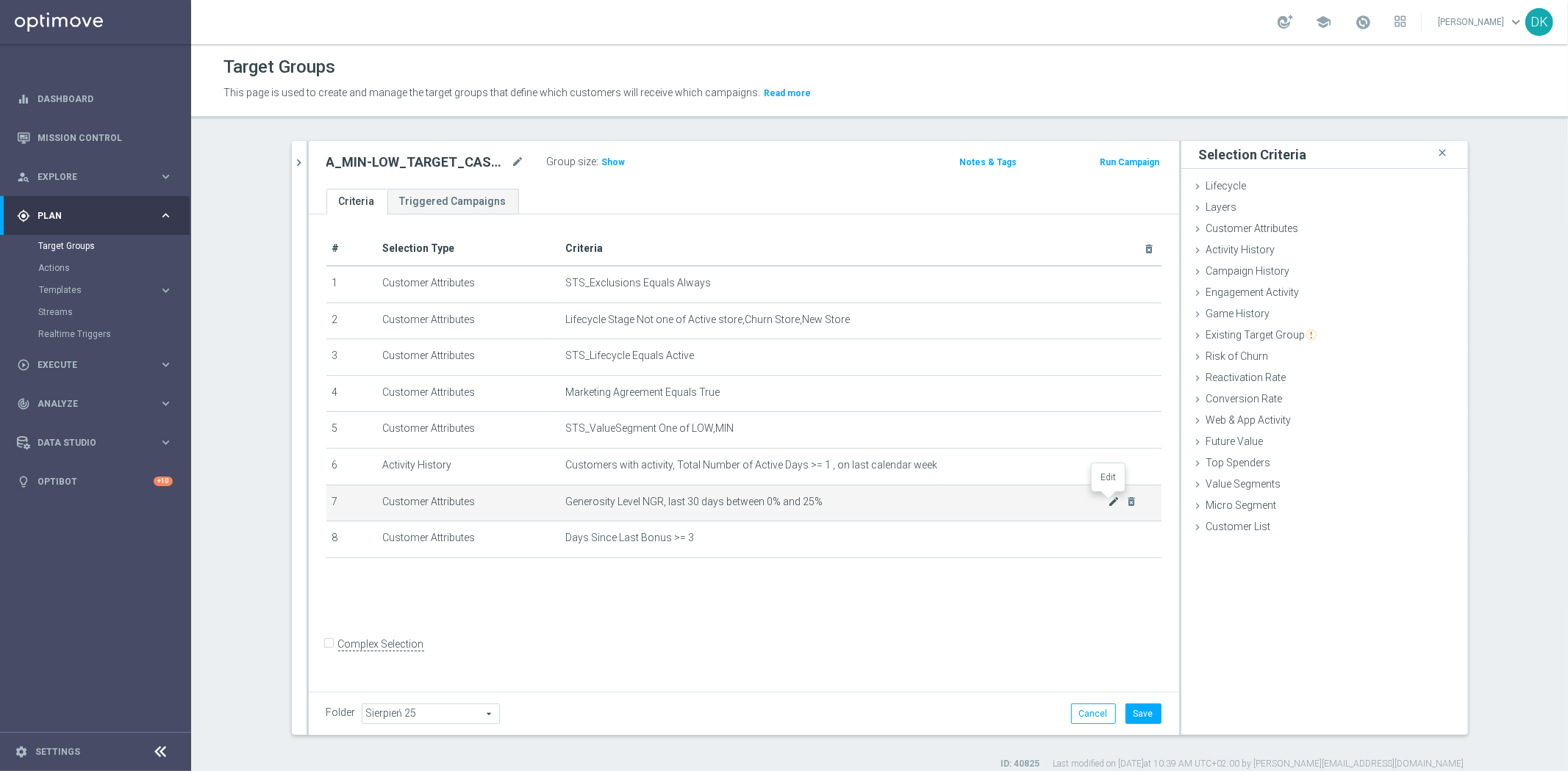
click at [1107, 504] on icon "mode_edit" at bounding box center [1113, 501] width 12 height 12
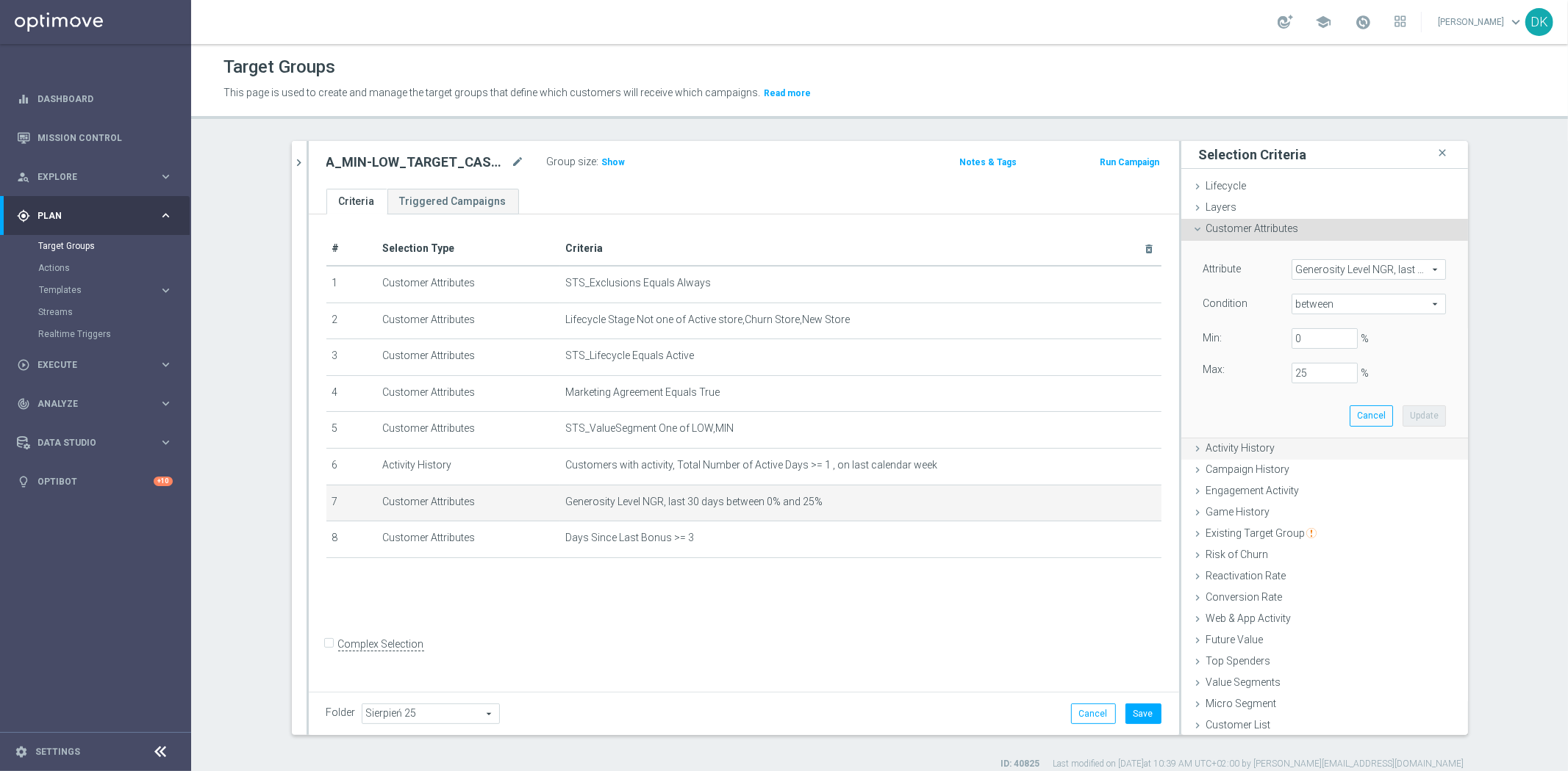
click at [1243, 448] on span "Activity History" at bounding box center [1240, 448] width 69 height 12
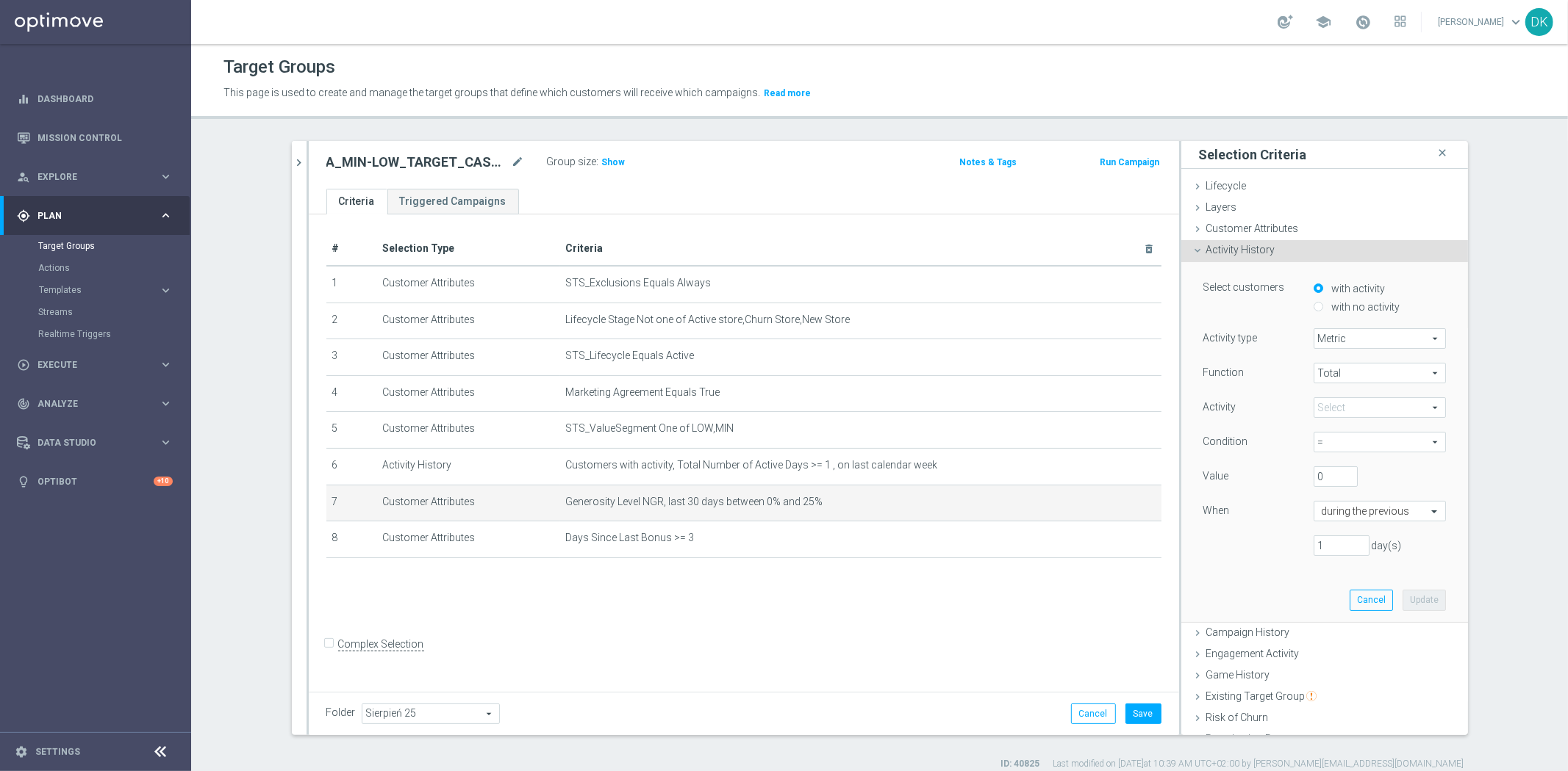
click at [1313, 308] on input "with no activity" at bounding box center [1318, 307] width 9 height 9
radio input "true"
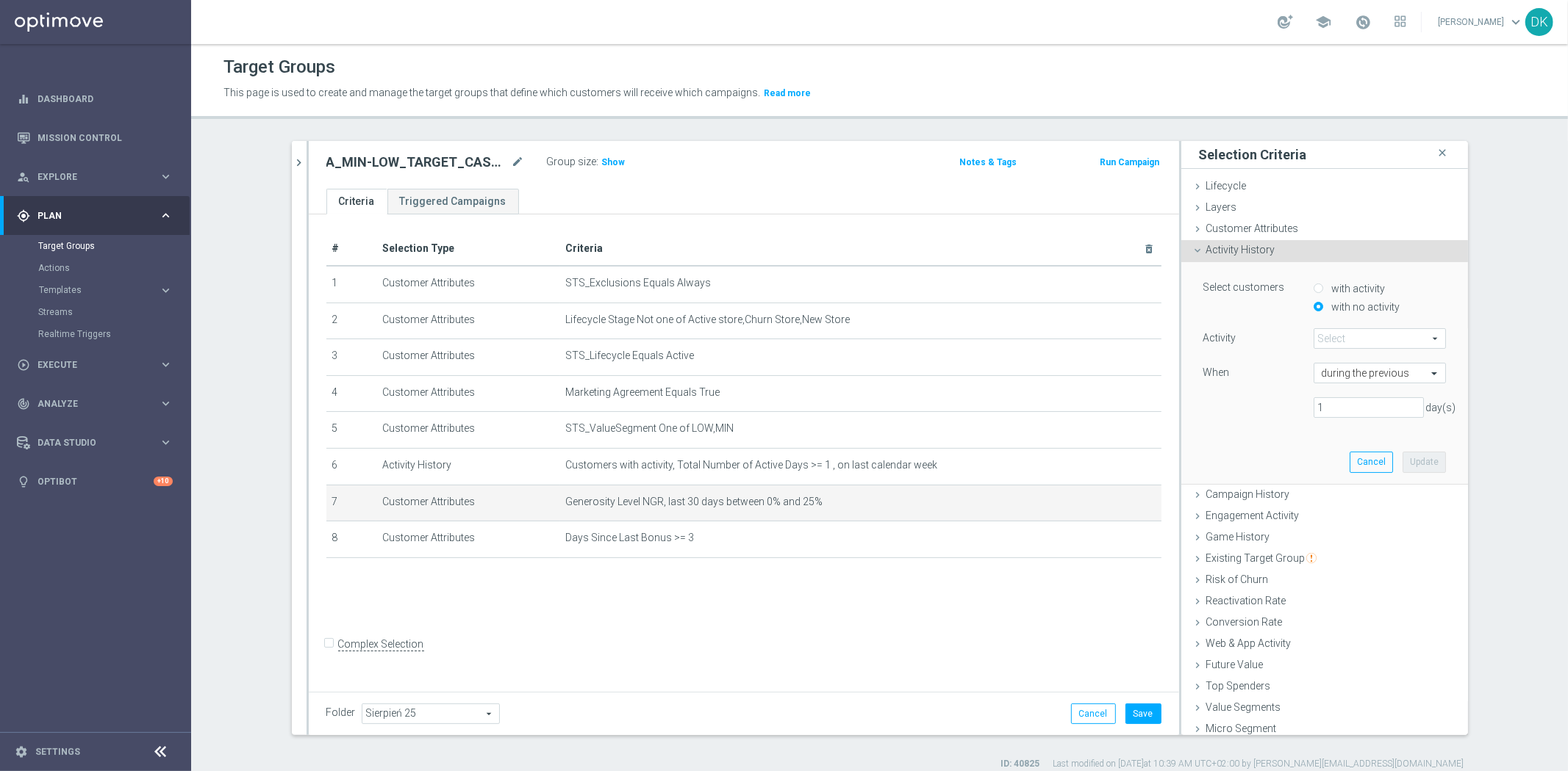
click at [1347, 339] on span at bounding box center [1379, 338] width 131 height 19
click at [0, 0] on input "search" at bounding box center [0, 0] width 0 height 0
click at [1378, 420] on span "Number of Active Days" at bounding box center [1379, 417] width 118 height 12
type input "Number of Active Days"
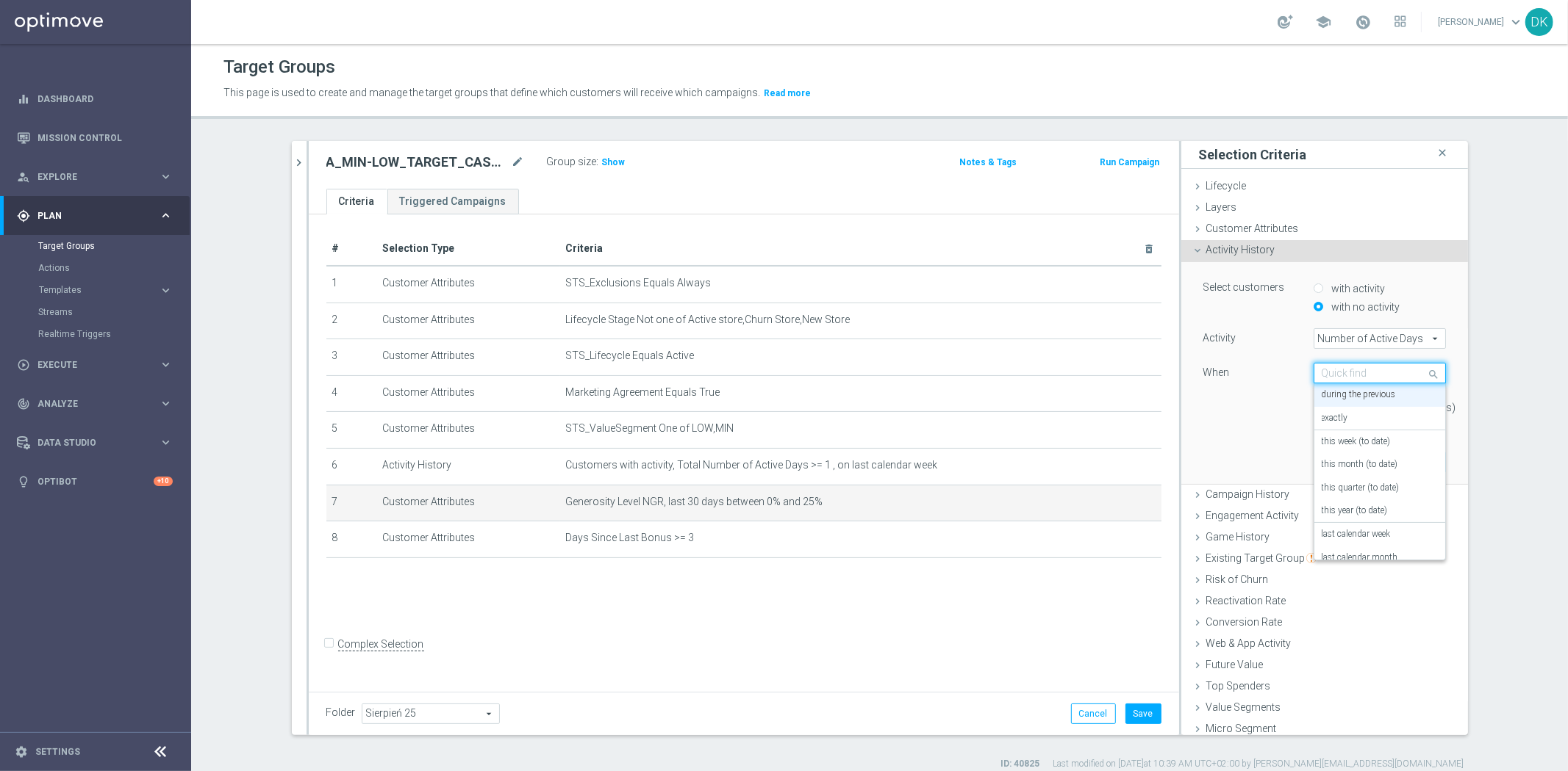
click at [1332, 374] on input "text" at bounding box center [1365, 374] width 87 height 13
click at [1390, 448] on div "this week (to date)" at bounding box center [1379, 442] width 116 height 24
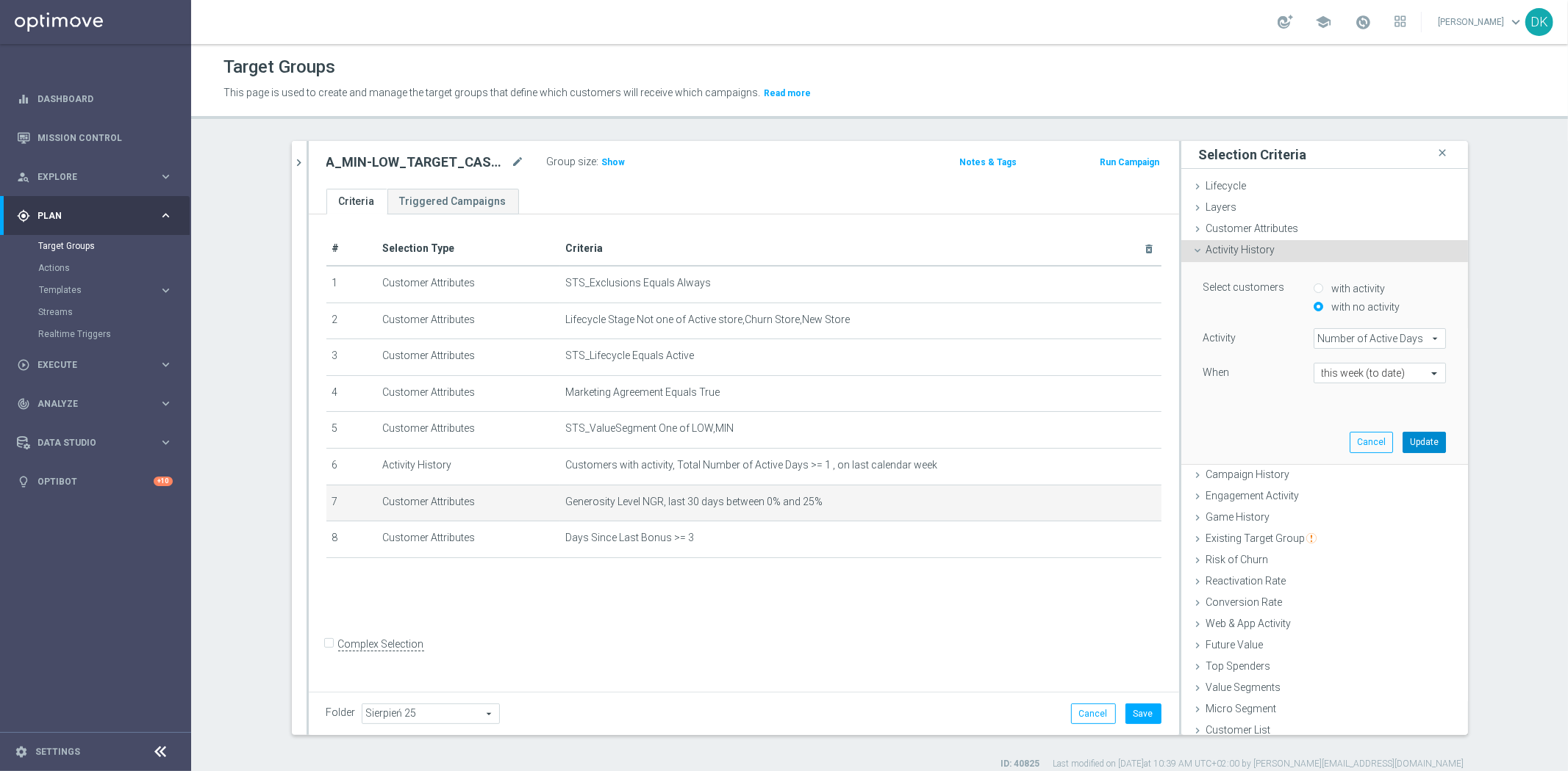
click at [1402, 444] on button "Update" at bounding box center [1424, 442] width 43 height 21
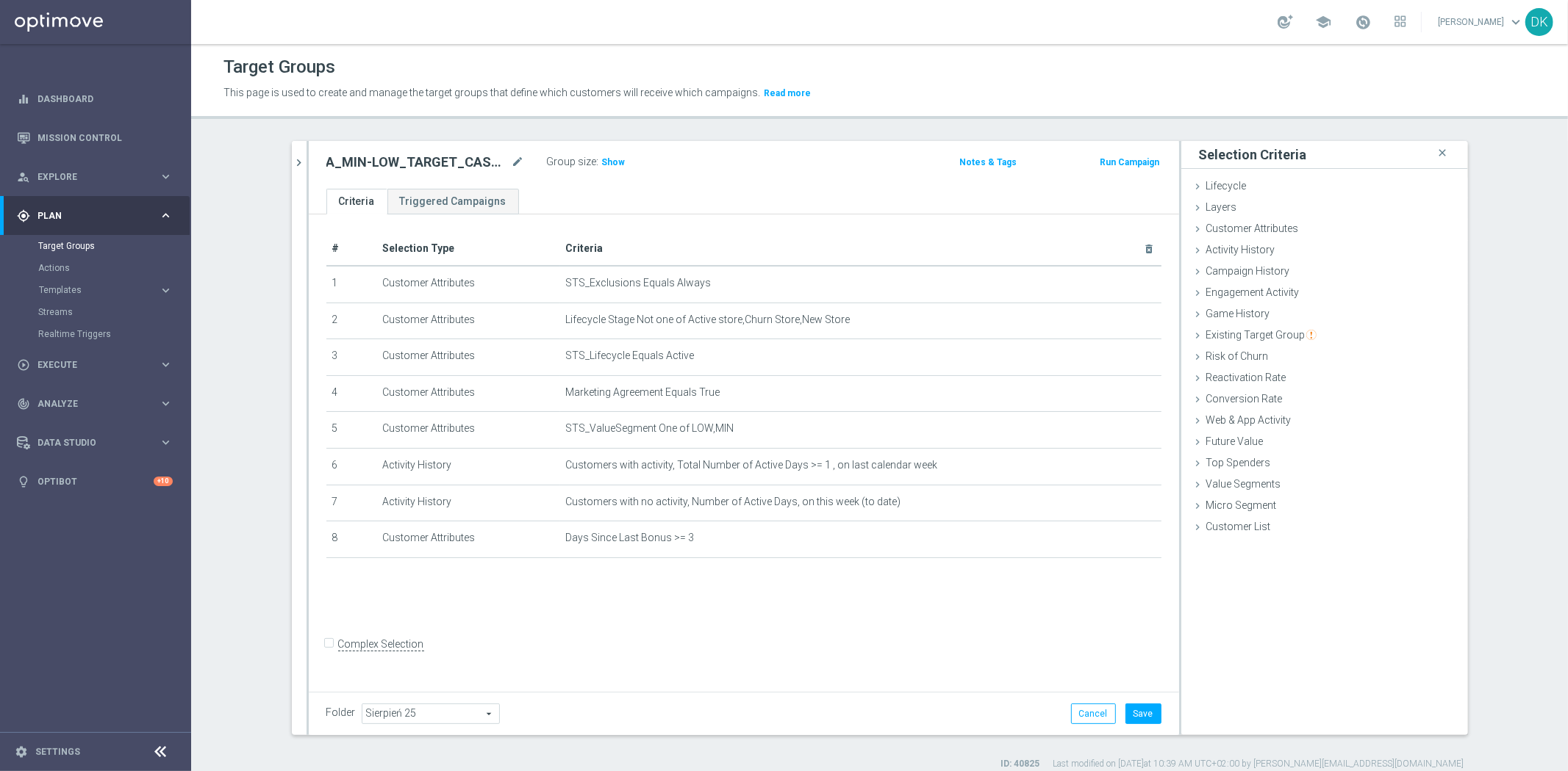
click at [1107, 535] on div at bounding box center [1108, 532] width 15 height 8
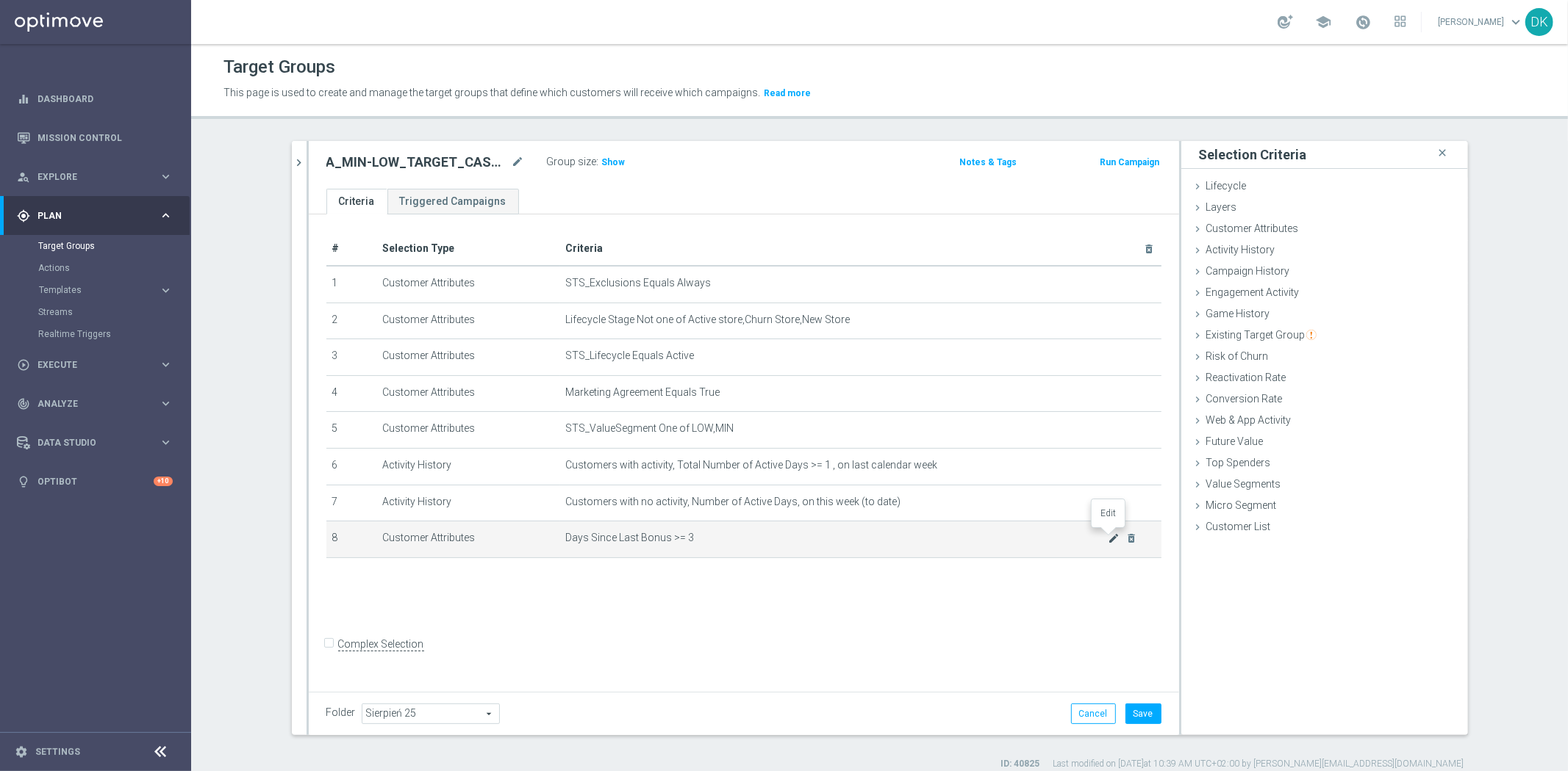
click at [1107, 539] on icon "mode_edit" at bounding box center [1113, 538] width 12 height 12
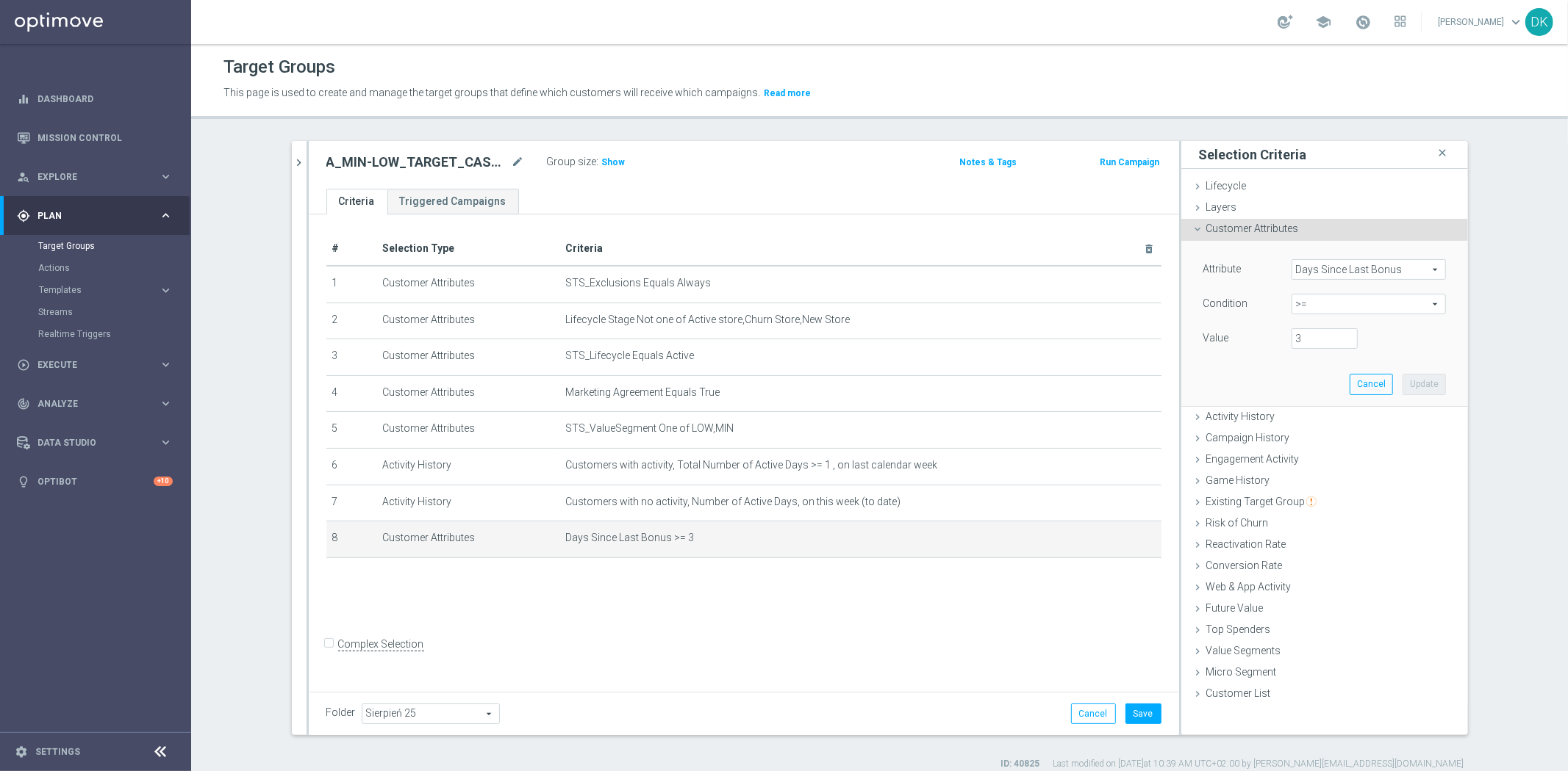
click at [1336, 271] on span "Days Since Last Bonus" at bounding box center [1369, 270] width 153 height 19
click at [0, 0] on input "search" at bounding box center [0, 0] width 0 height 0
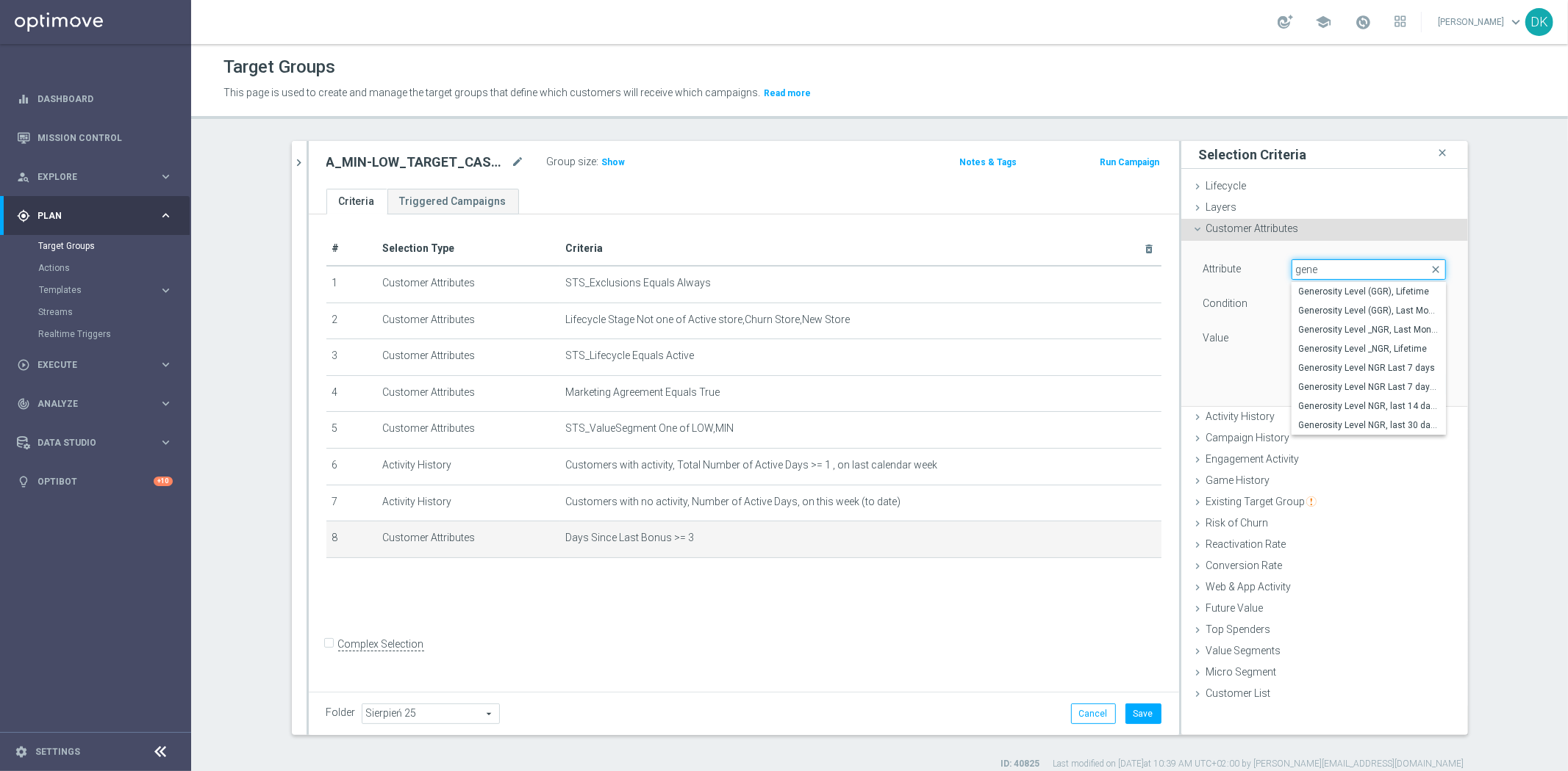
type input "gene"
click at [1332, 401] on span "Generosity Level NGR, last 14 days" at bounding box center [1369, 406] width 139 height 12
type input "Generosity Level NGR, last 14 days"
type input "="
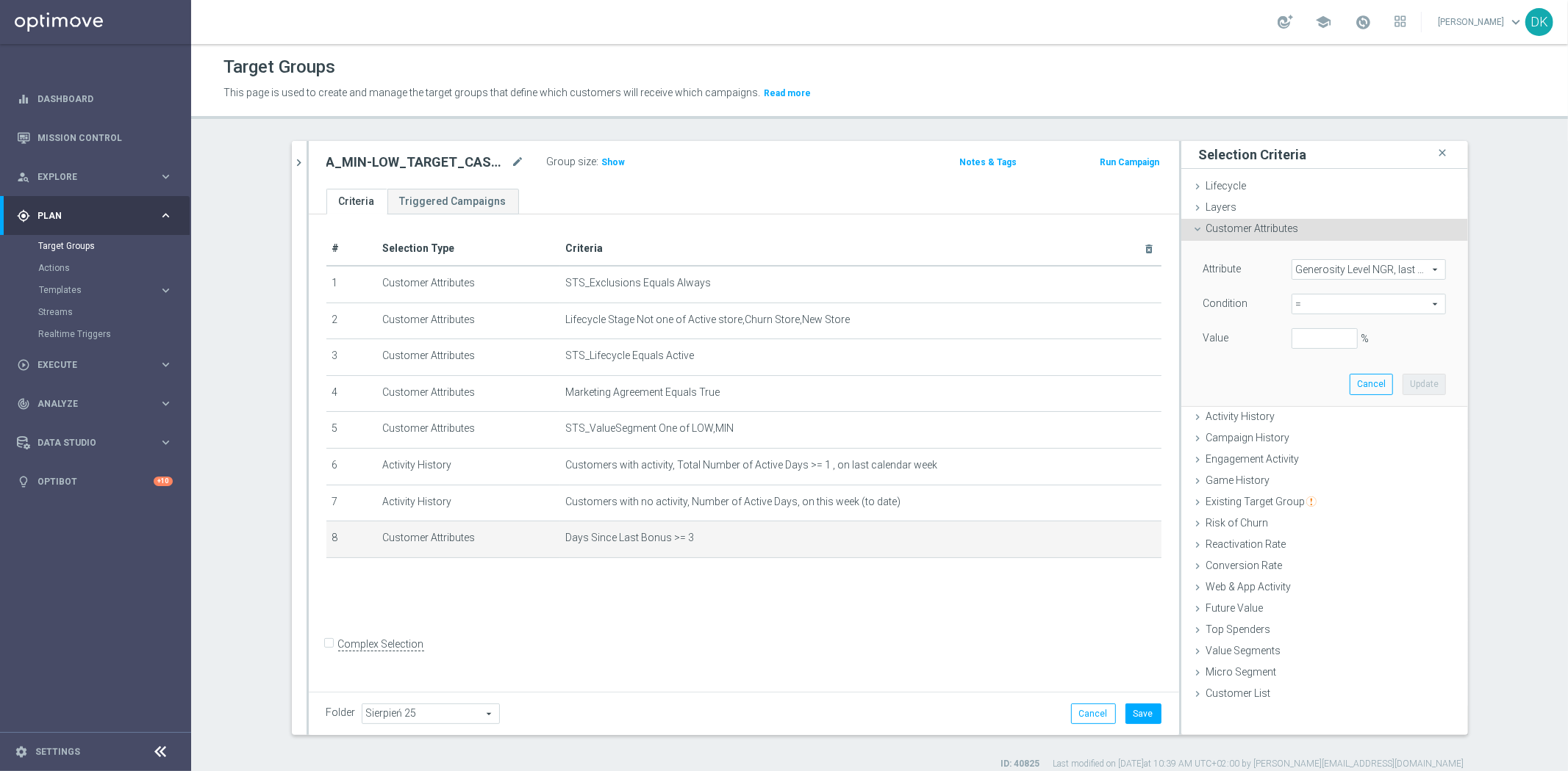
click at [1314, 304] on span "=" at bounding box center [1369, 304] width 153 height 19
click at [1323, 438] on span "between" at bounding box center [1369, 441] width 139 height 12
type input "between"
click at [1306, 341] on input "%" at bounding box center [1324, 338] width 66 height 21
type input "0"
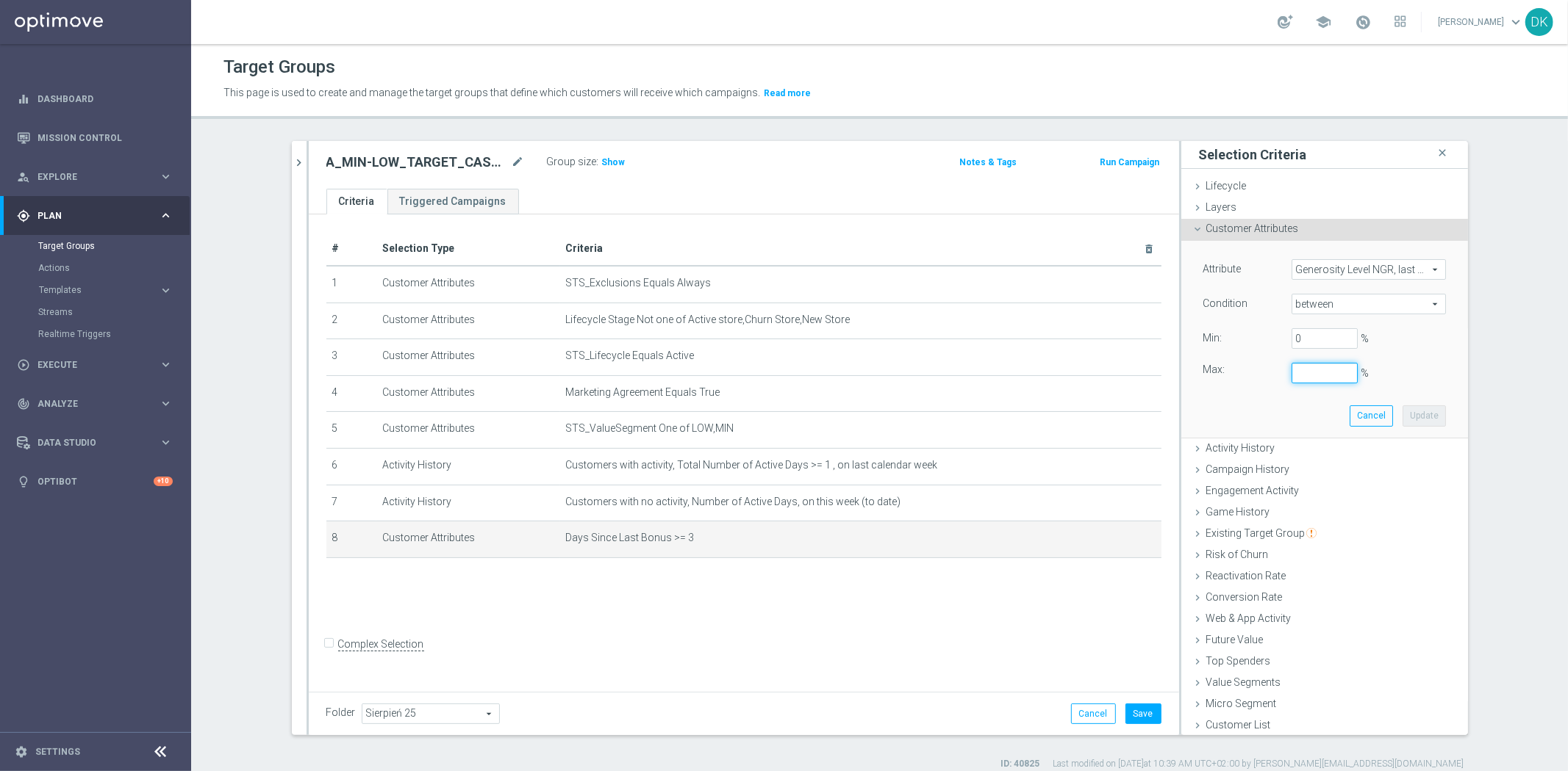
click at [1302, 373] on input "%" at bounding box center [1324, 373] width 66 height 21
click at [1414, 414] on button "Update" at bounding box center [1424, 416] width 43 height 21
type input "0.3"
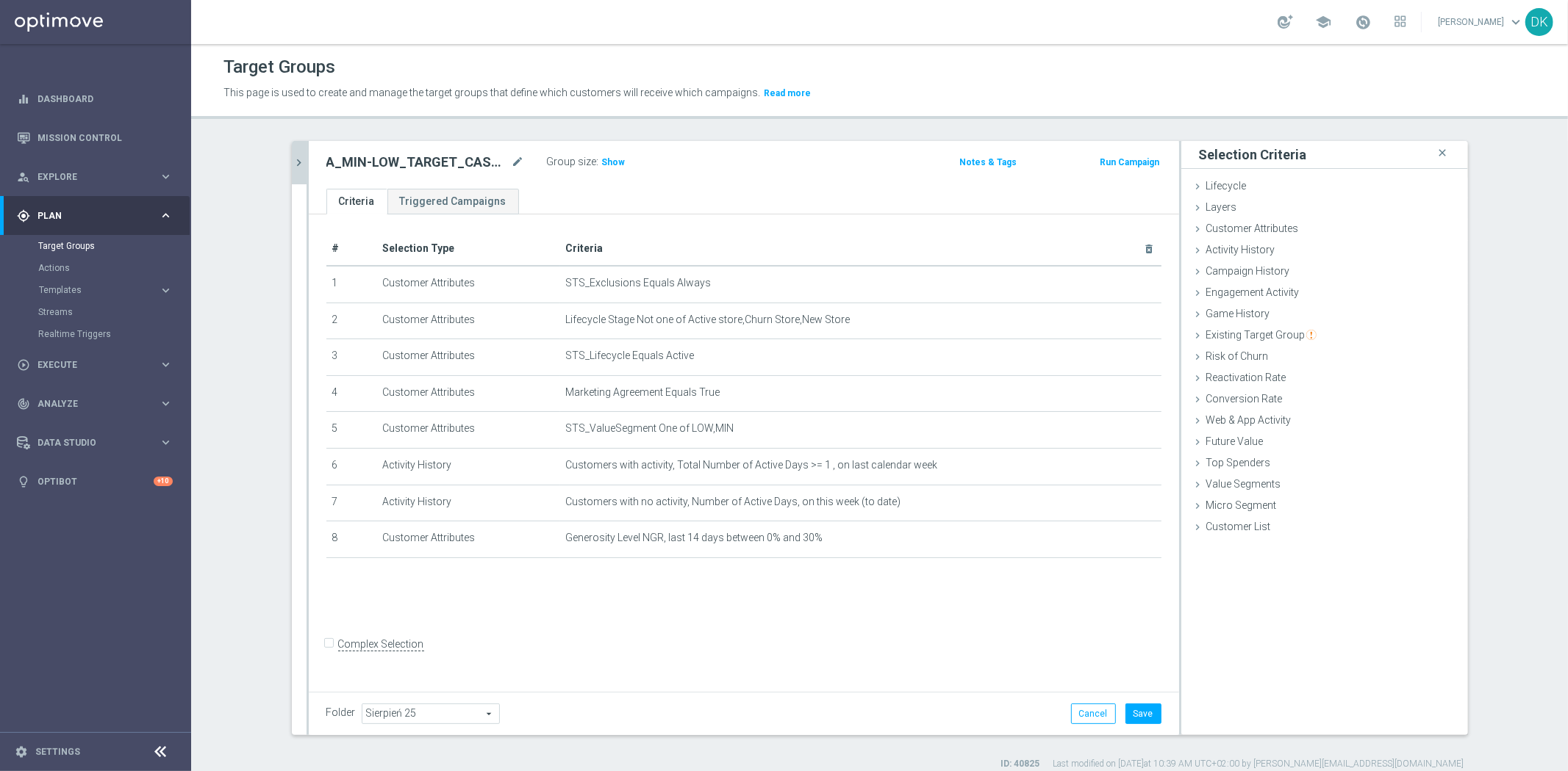
click at [297, 169] on button "chevron_right" at bounding box center [299, 163] width 15 height 43
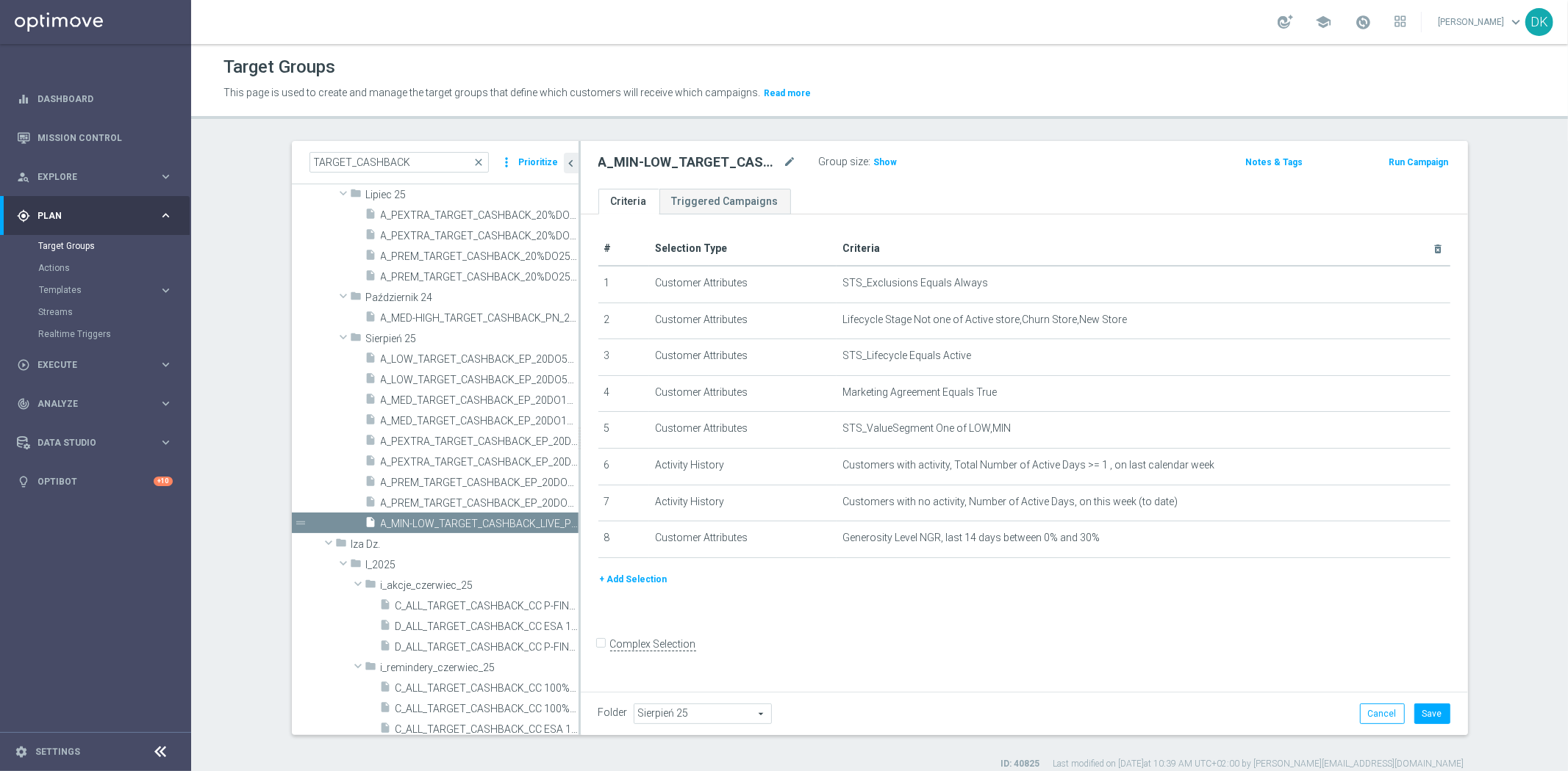
click at [620, 572] on button "+ Add Selection" at bounding box center [633, 579] width 71 height 16
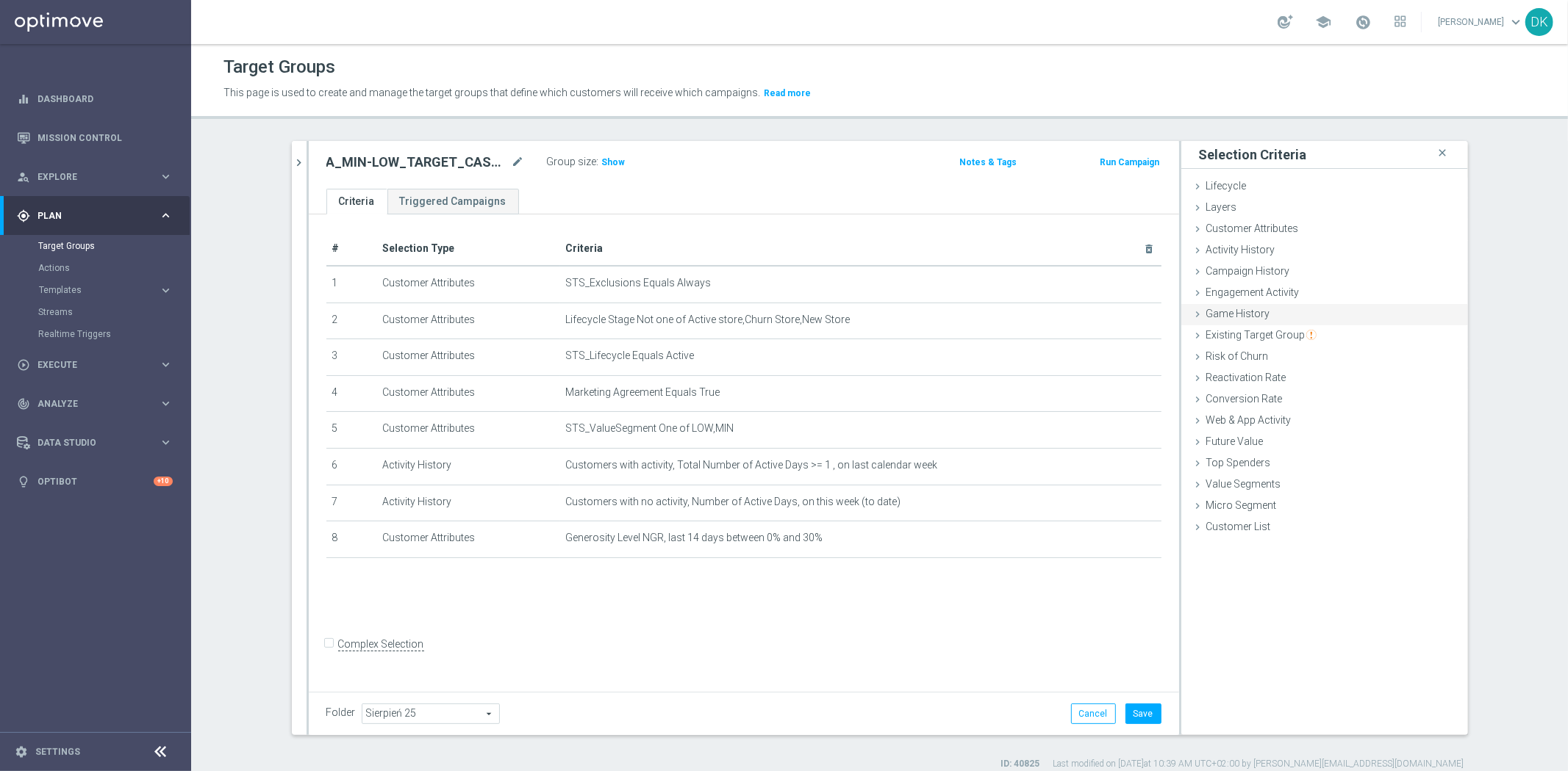
click at [1280, 314] on div "Game History done" at bounding box center [1324, 314] width 287 height 22
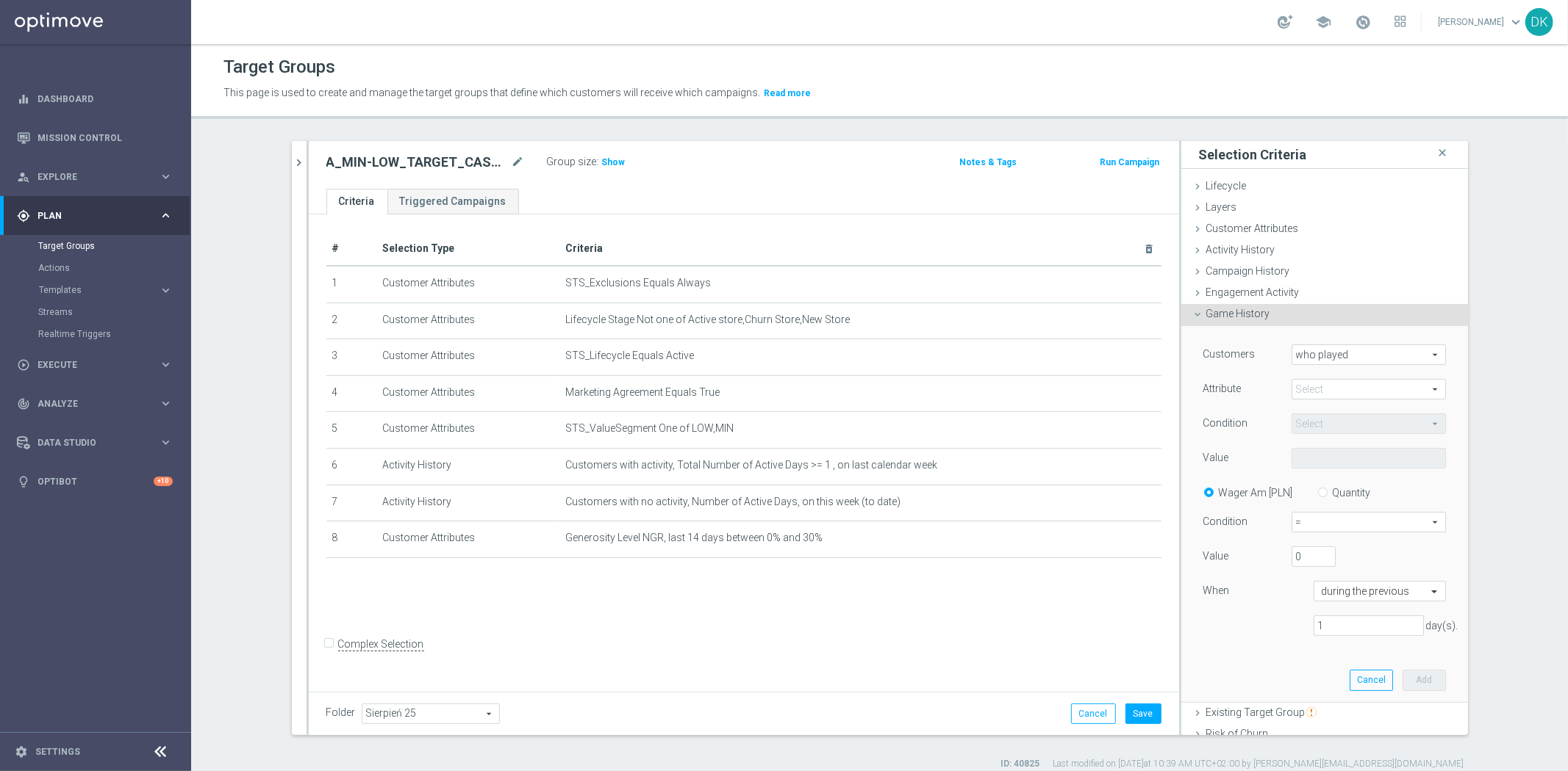
click at [1329, 394] on span at bounding box center [1369, 389] width 153 height 19
click at [1333, 410] on span "sport" at bounding box center [1369, 411] width 139 height 12
type input "sport"
click at [1338, 423] on span "Equals" at bounding box center [1369, 424] width 153 height 19
click at [1321, 557] on span "One of" at bounding box center [1369, 560] width 139 height 12
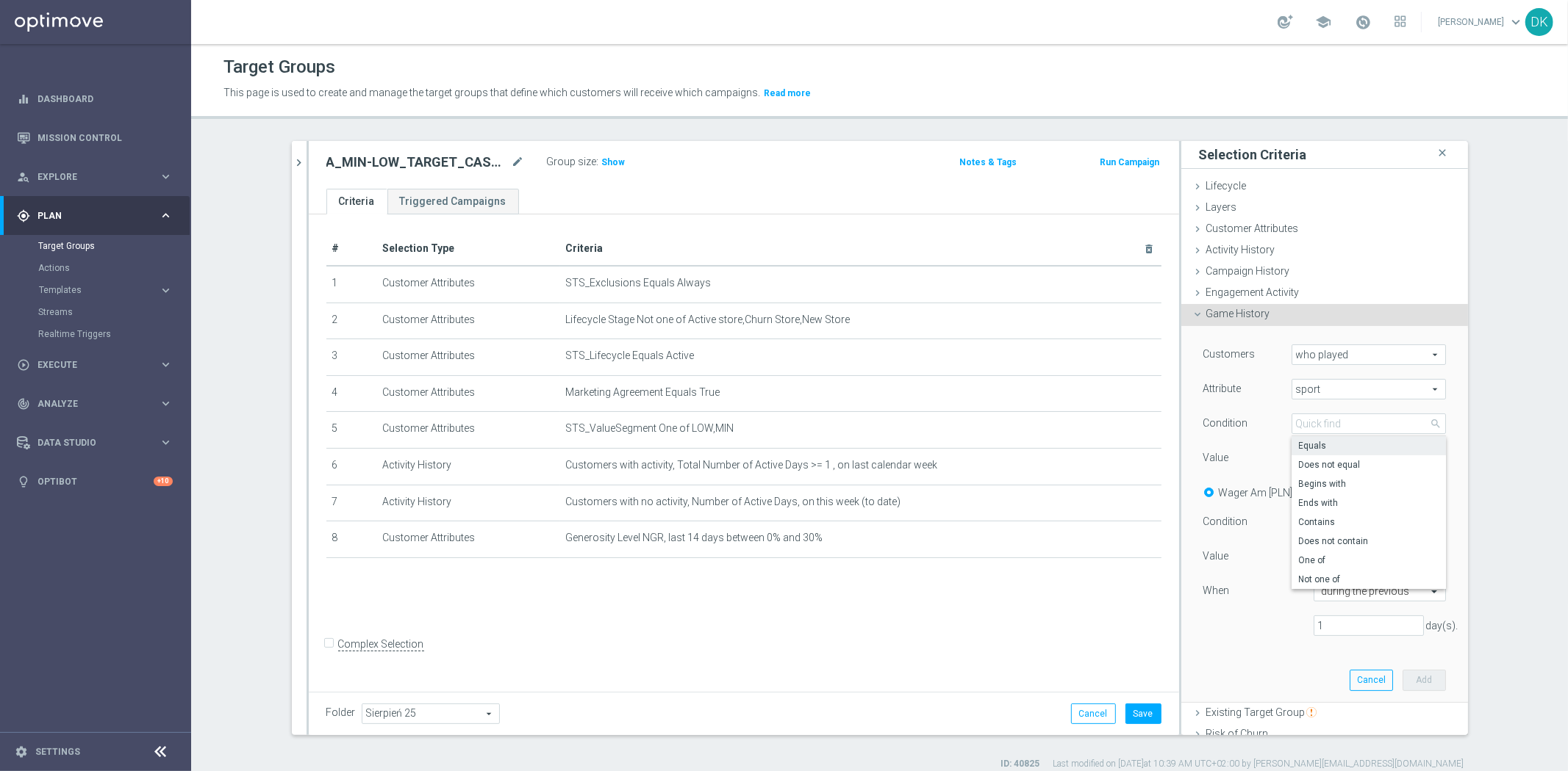
type input "One of"
click at [1320, 462] on span at bounding box center [1369, 458] width 153 height 19
click at [0, 0] on input "search" at bounding box center [0, 0] width 0 height 0
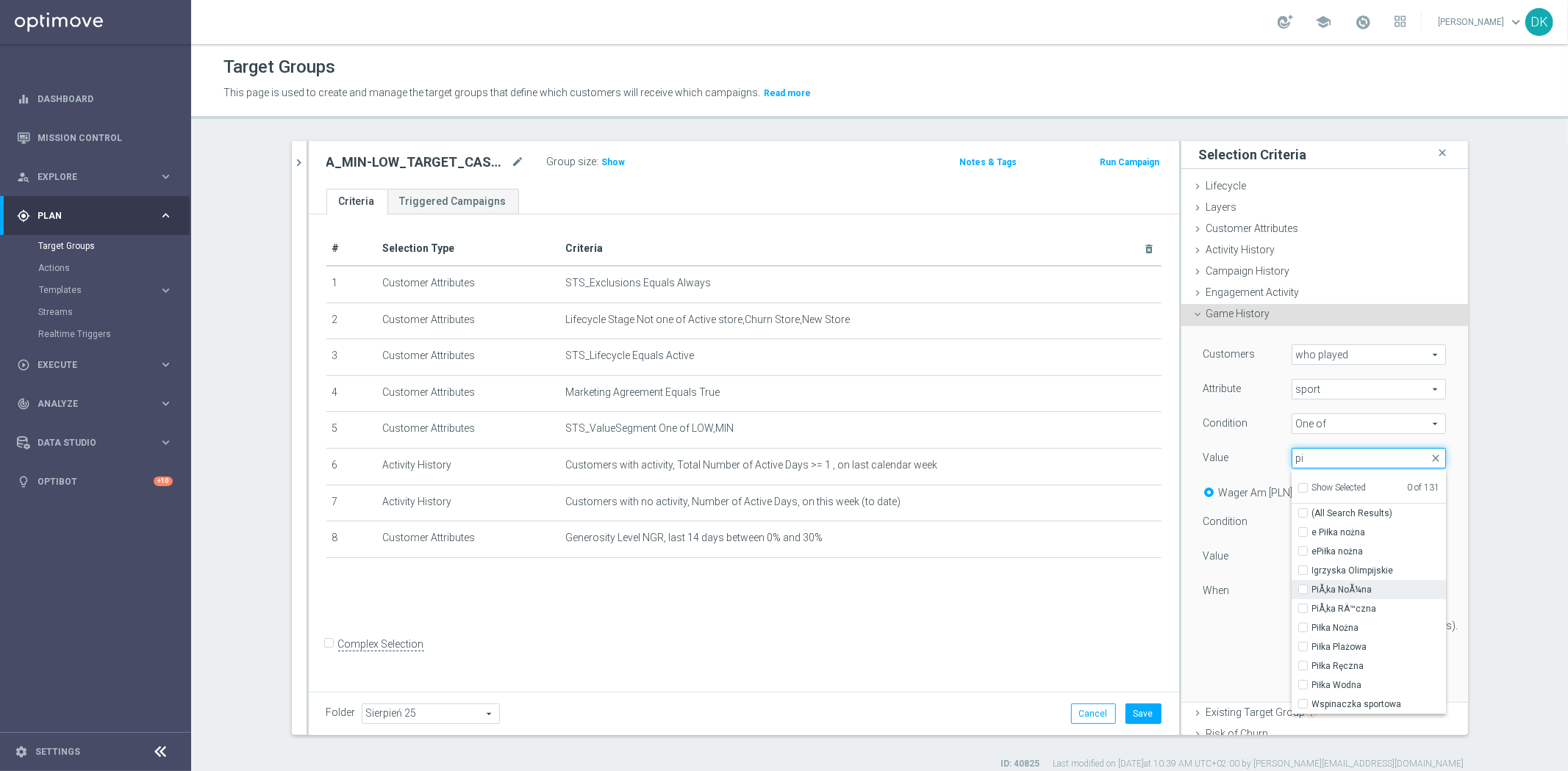
type input "pi"
click at [1303, 587] on input "PiÅ‚ka NoÅ¼na" at bounding box center [1307, 590] width 9 height 9
checkbox input "true"
type input "PiÅ‚ka NoÅ¼na"
click at [1303, 626] on input "Piłka Nożna" at bounding box center [1307, 628] width 9 height 9
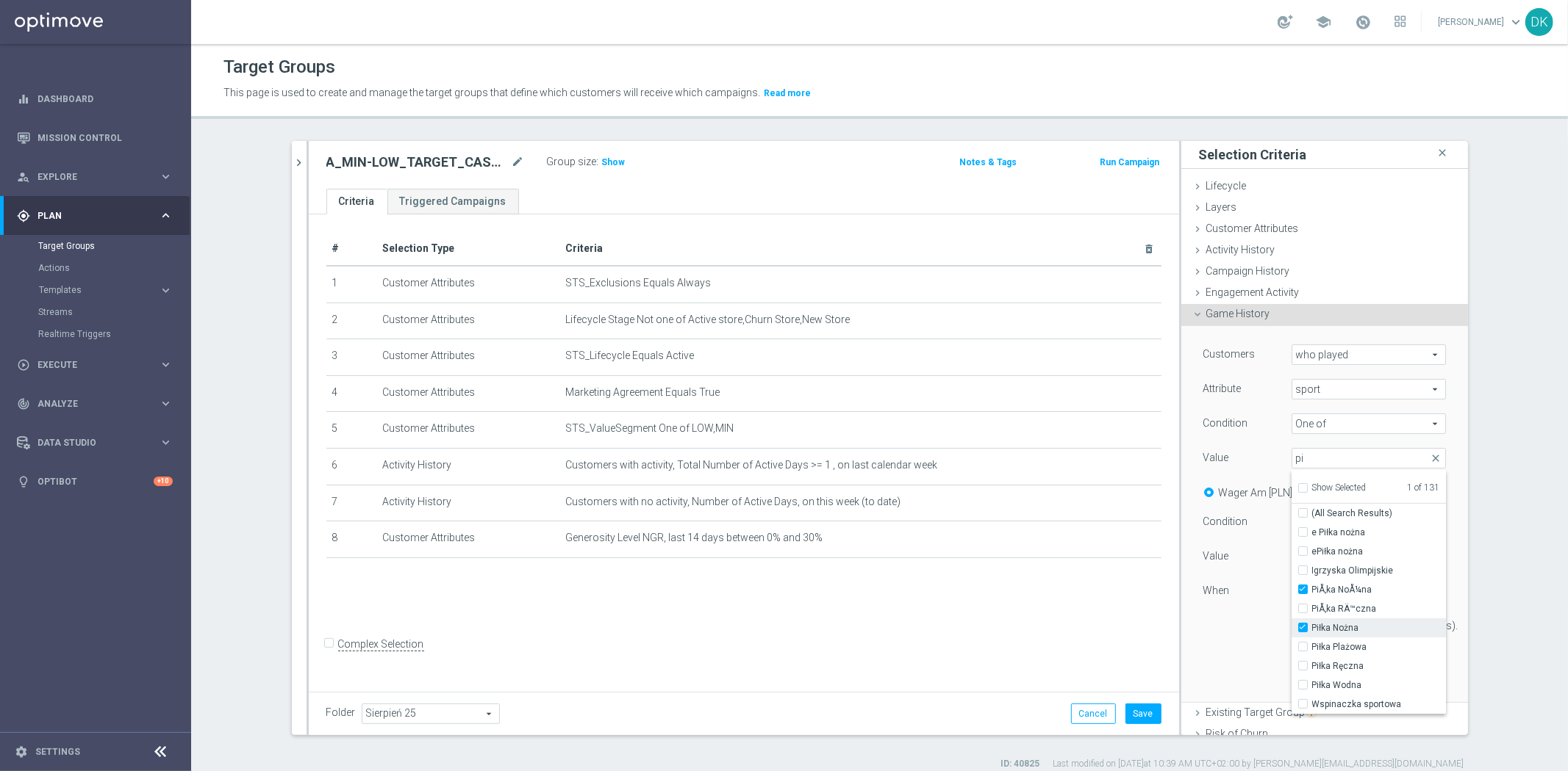
checkbox input "true"
type input "Selected 2 of 131"
click at [1210, 664] on div "Customers who played who played arrow_drop_down search Attribute sport sport ar…" at bounding box center [1323, 513] width 264 height 375
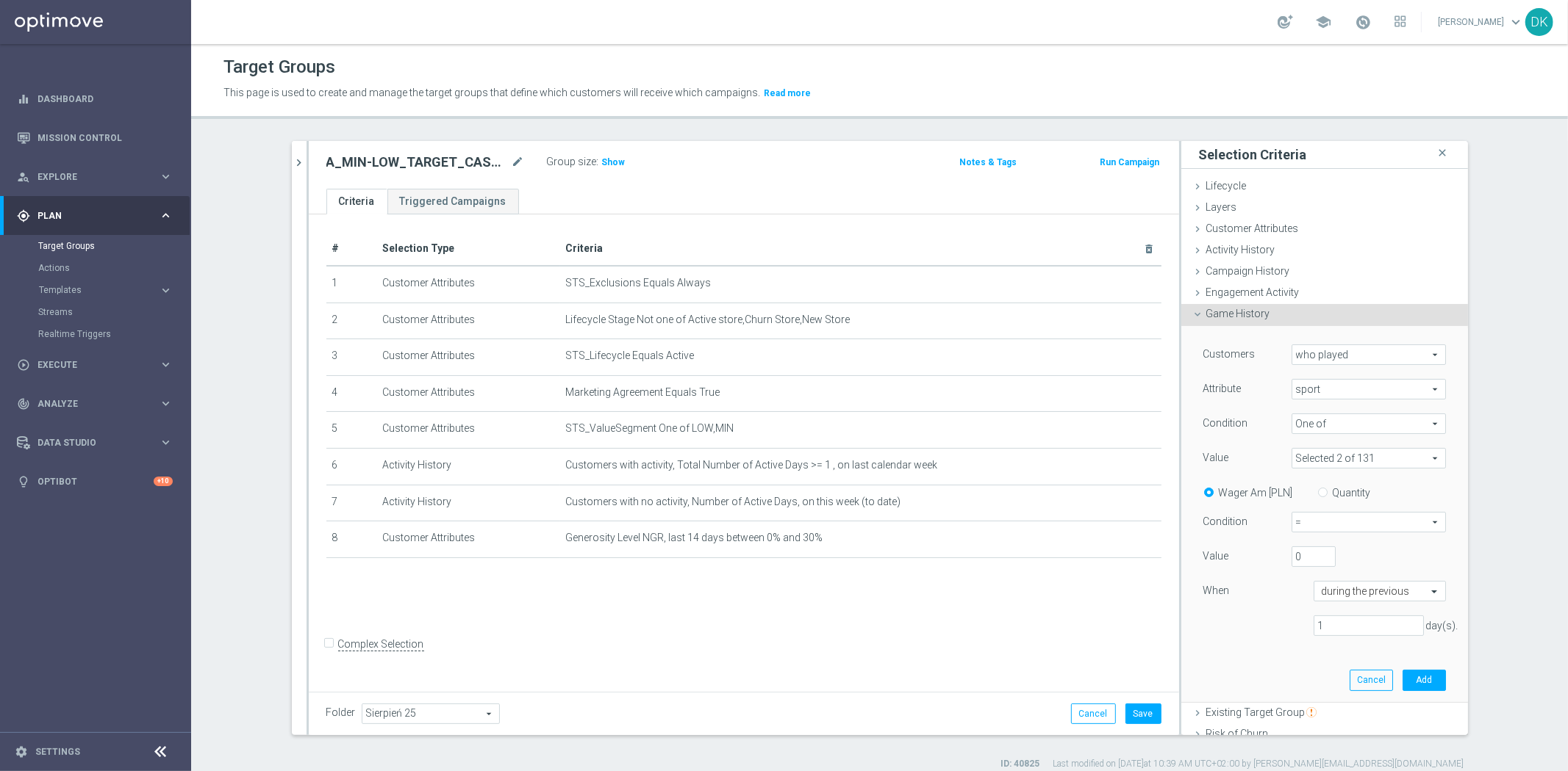
click at [1321, 489] on input "Quantity" at bounding box center [1325, 490] width 9 height 9
radio input "true"
click at [1318, 520] on span "=" at bounding box center [1369, 522] width 153 height 19
click at [1316, 600] on span ">=" at bounding box center [1368, 601] width 138 height 12
type input ">="
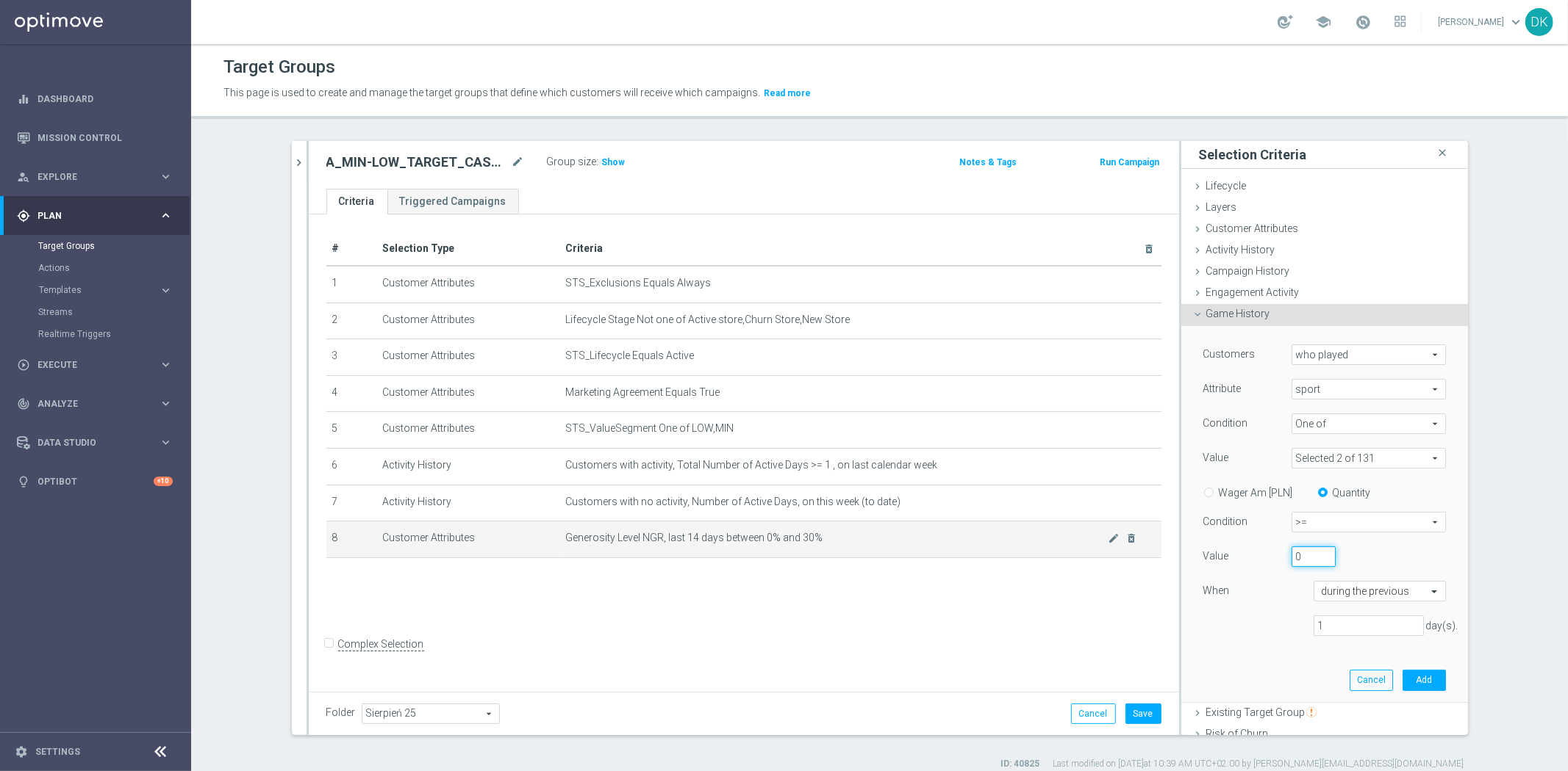
drag, startPoint x: 1301, startPoint y: 562, endPoint x: 1140, endPoint y: 534, distance: 163.4
click at [1158, 540] on as-split "TARGET_CASHBACK close more_vert Prioritize Customer Target Groups library_add c…" at bounding box center [879, 438] width 1176 height 594
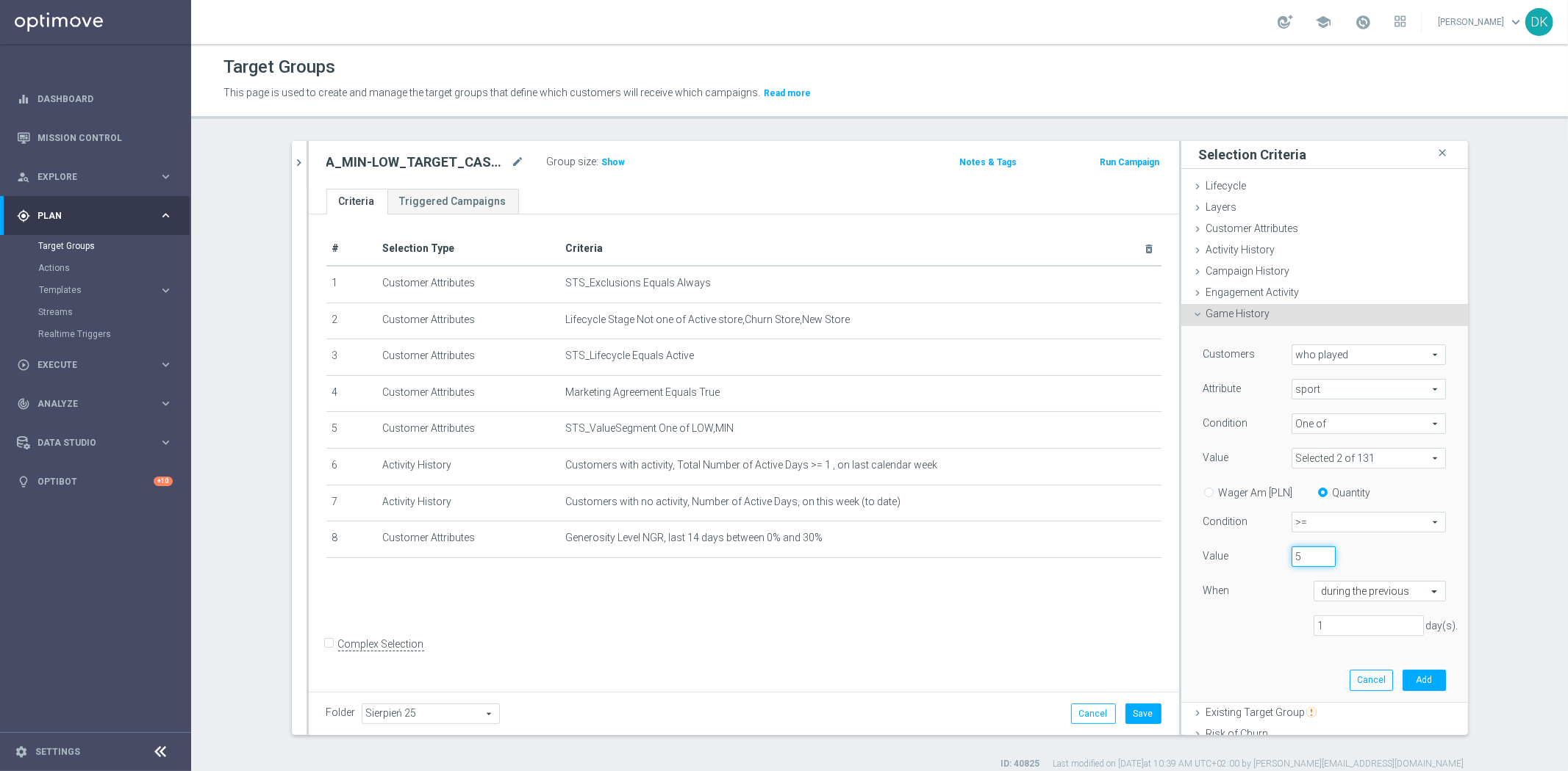
type input "5"
drag, startPoint x: 1340, startPoint y: 626, endPoint x: 1196, endPoint y: 622, distance: 144.1
click at [1199, 622] on div "1 day(s)." at bounding box center [1323, 626] width 264 height 22
type input "30"
click at [1402, 684] on button "Add" at bounding box center [1424, 681] width 43 height 21
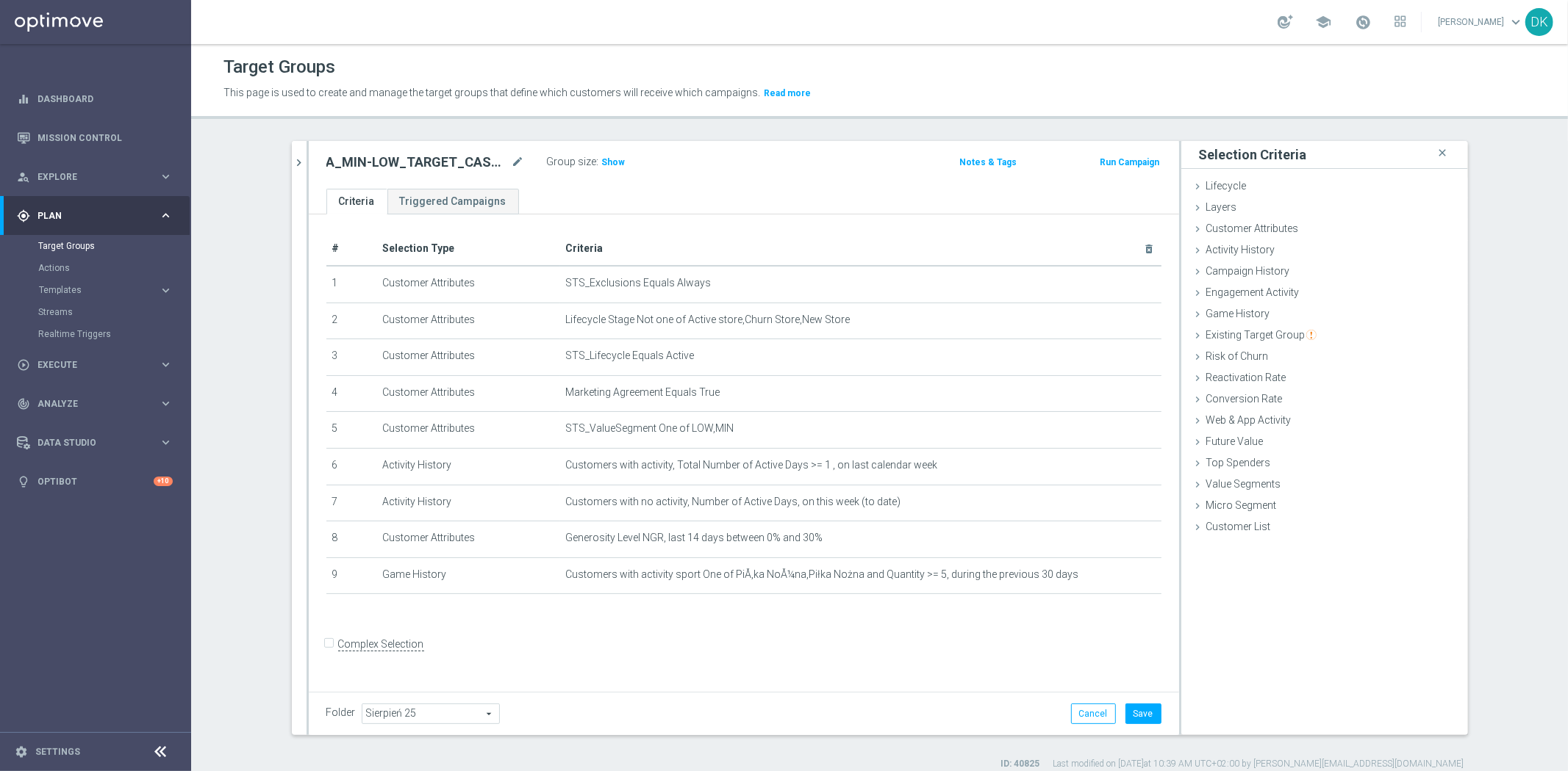
click at [869, 656] on form "Complex Selection Invalid Expression" at bounding box center [744, 661] width 835 height 55
click at [293, 162] on icon "chevron_right" at bounding box center [299, 163] width 14 height 14
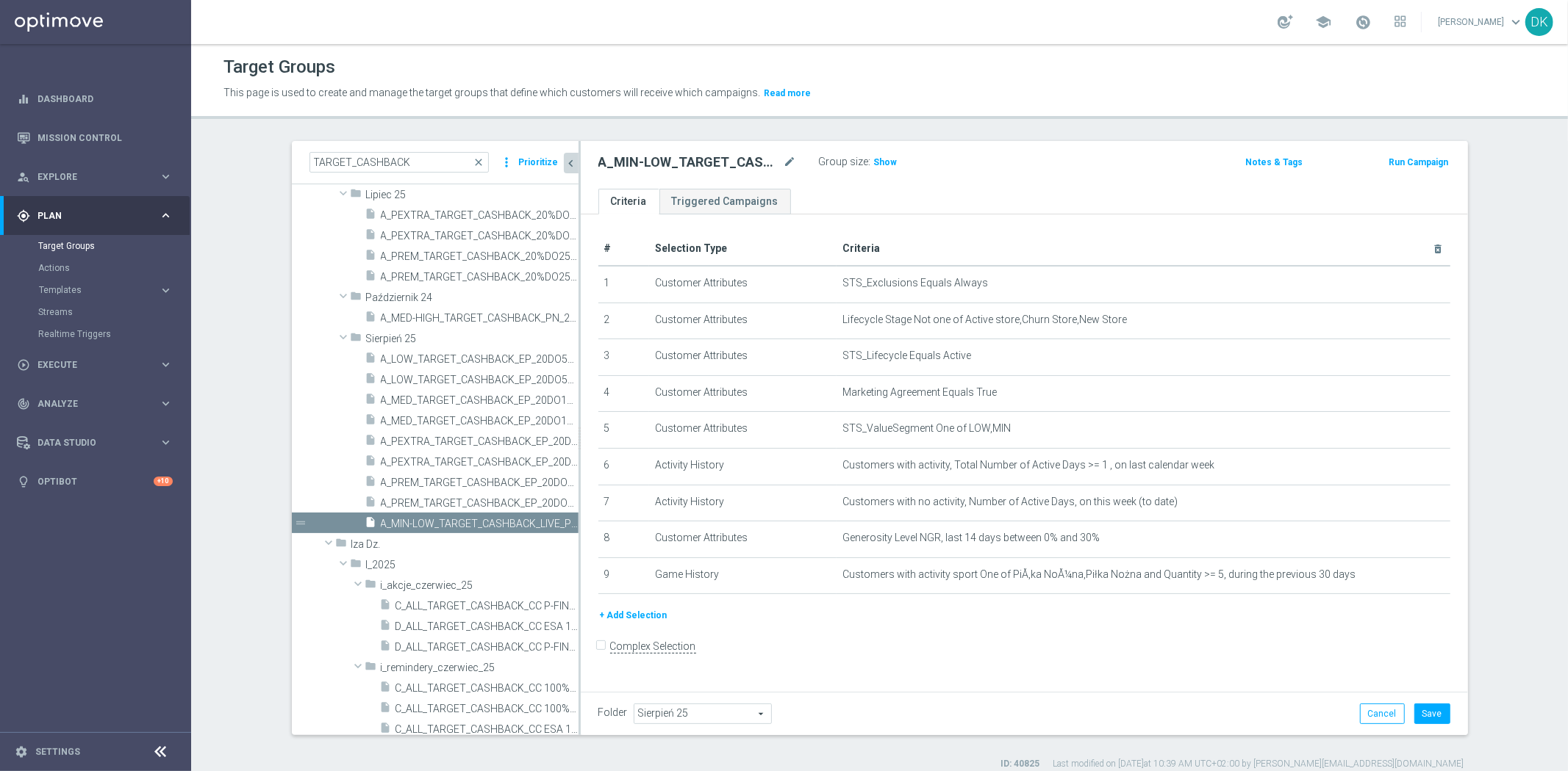
click at [632, 613] on button "+ Add Selection" at bounding box center [633, 615] width 71 height 16
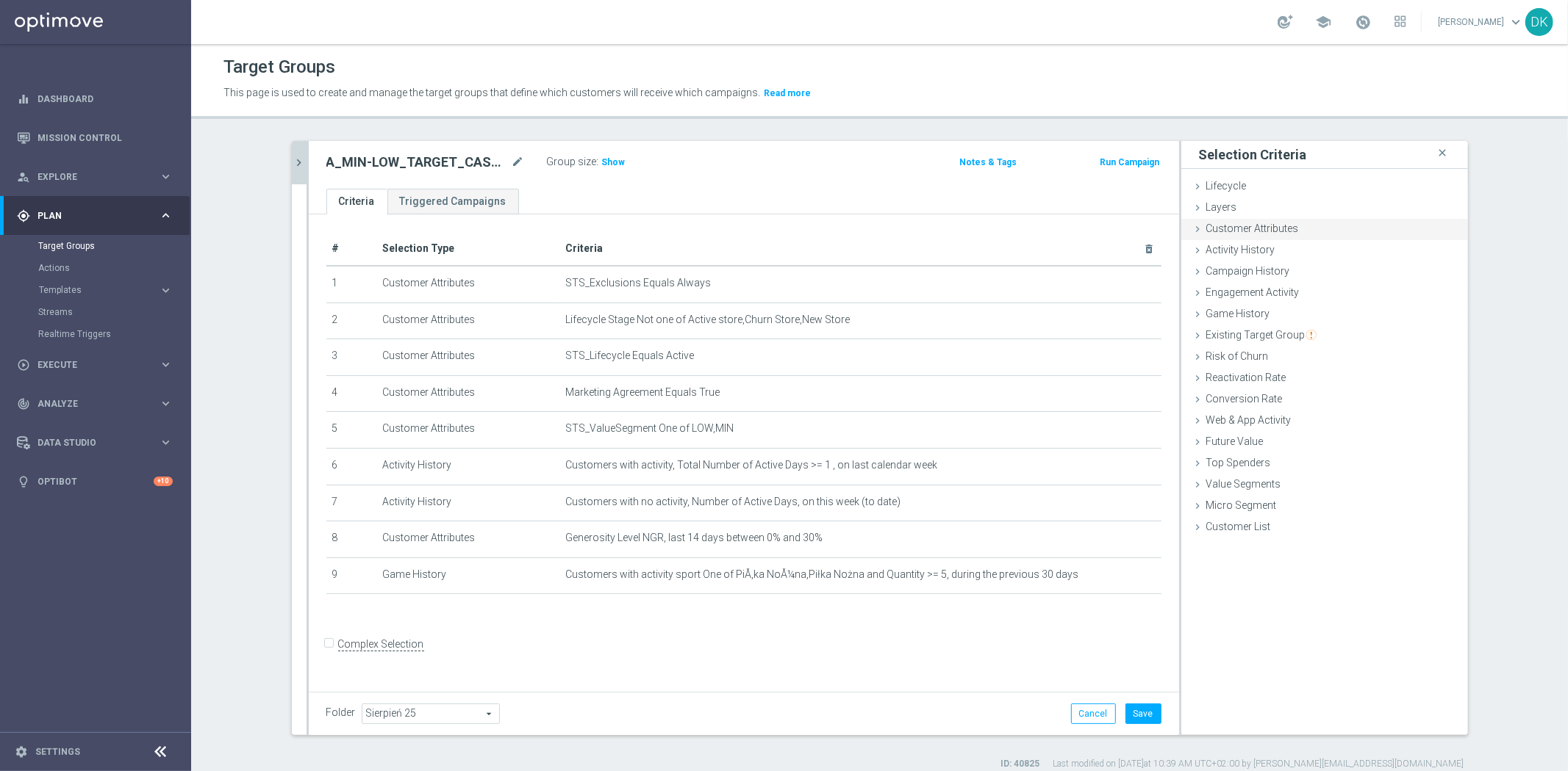
click at [1295, 231] on div "Customer Attributes done selection updated" at bounding box center [1324, 229] width 287 height 22
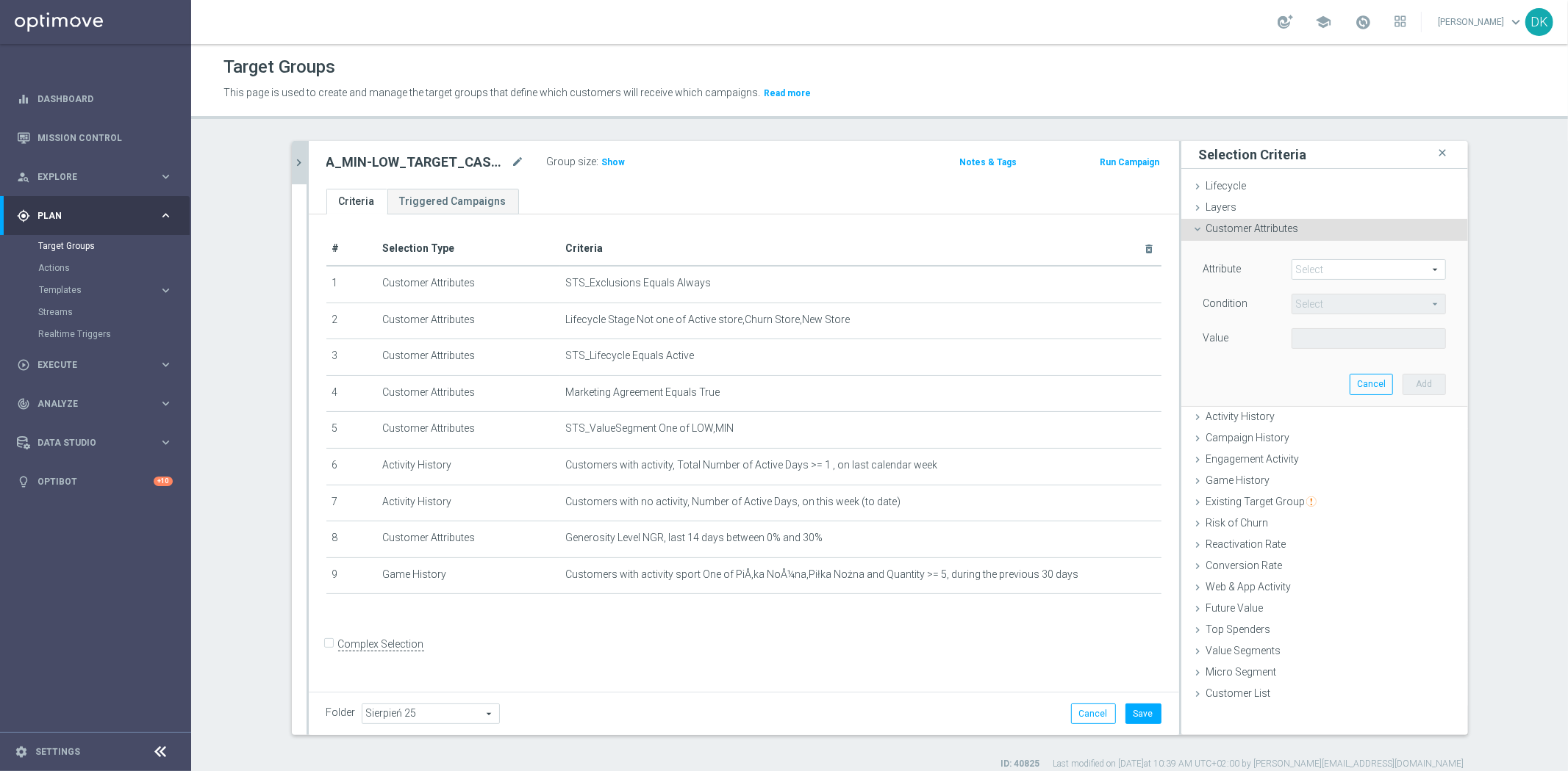
click at [1336, 266] on span at bounding box center [1369, 270] width 153 height 19
click at [0, 0] on input "search" at bounding box center [0, 0] width 0 height 0
type input "number of t"
click at [1262, 230] on span "Customer Attributes" at bounding box center [1252, 228] width 92 height 12
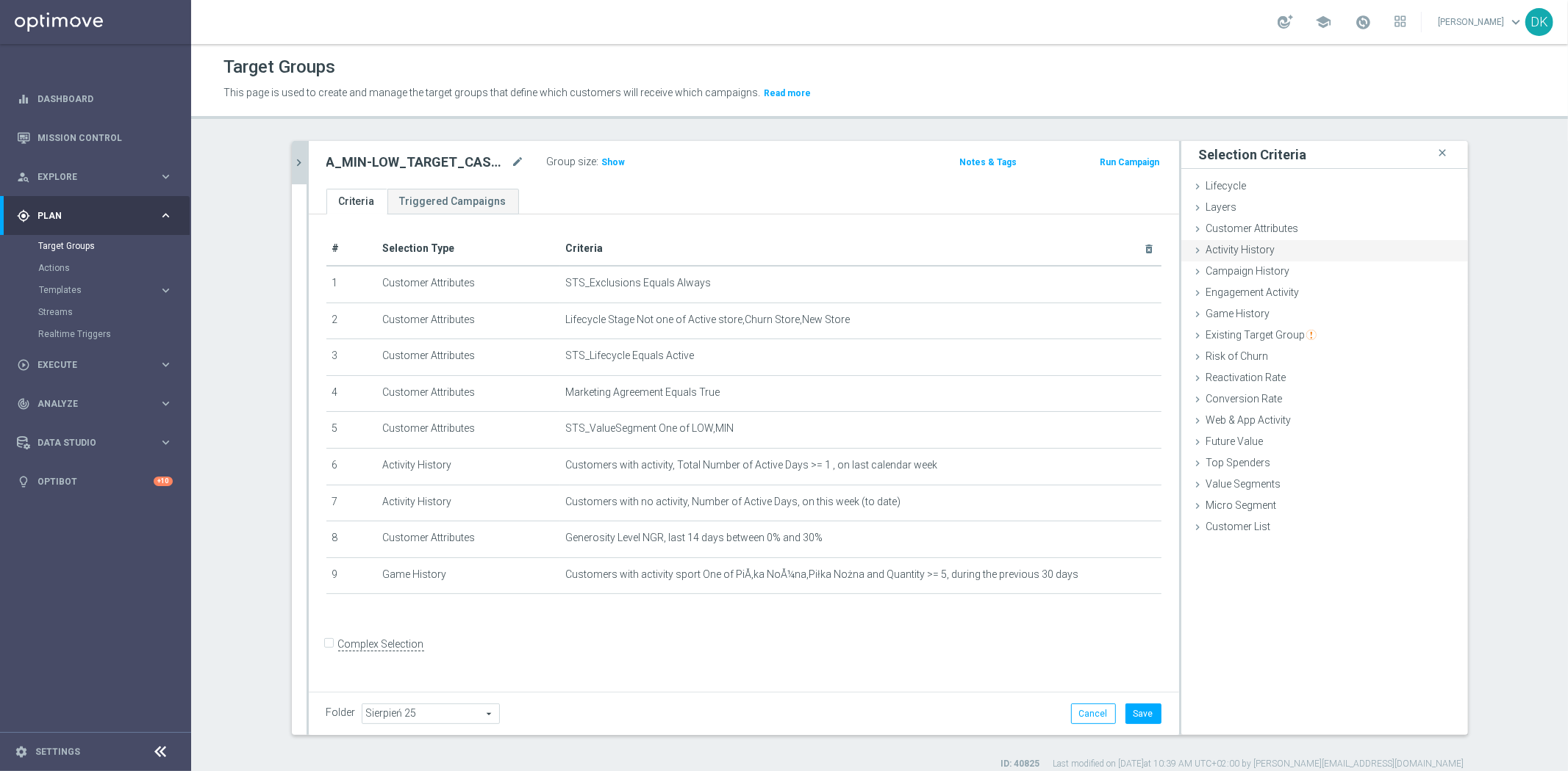
click at [1289, 259] on div "Activity History done selection updated" at bounding box center [1324, 251] width 287 height 22
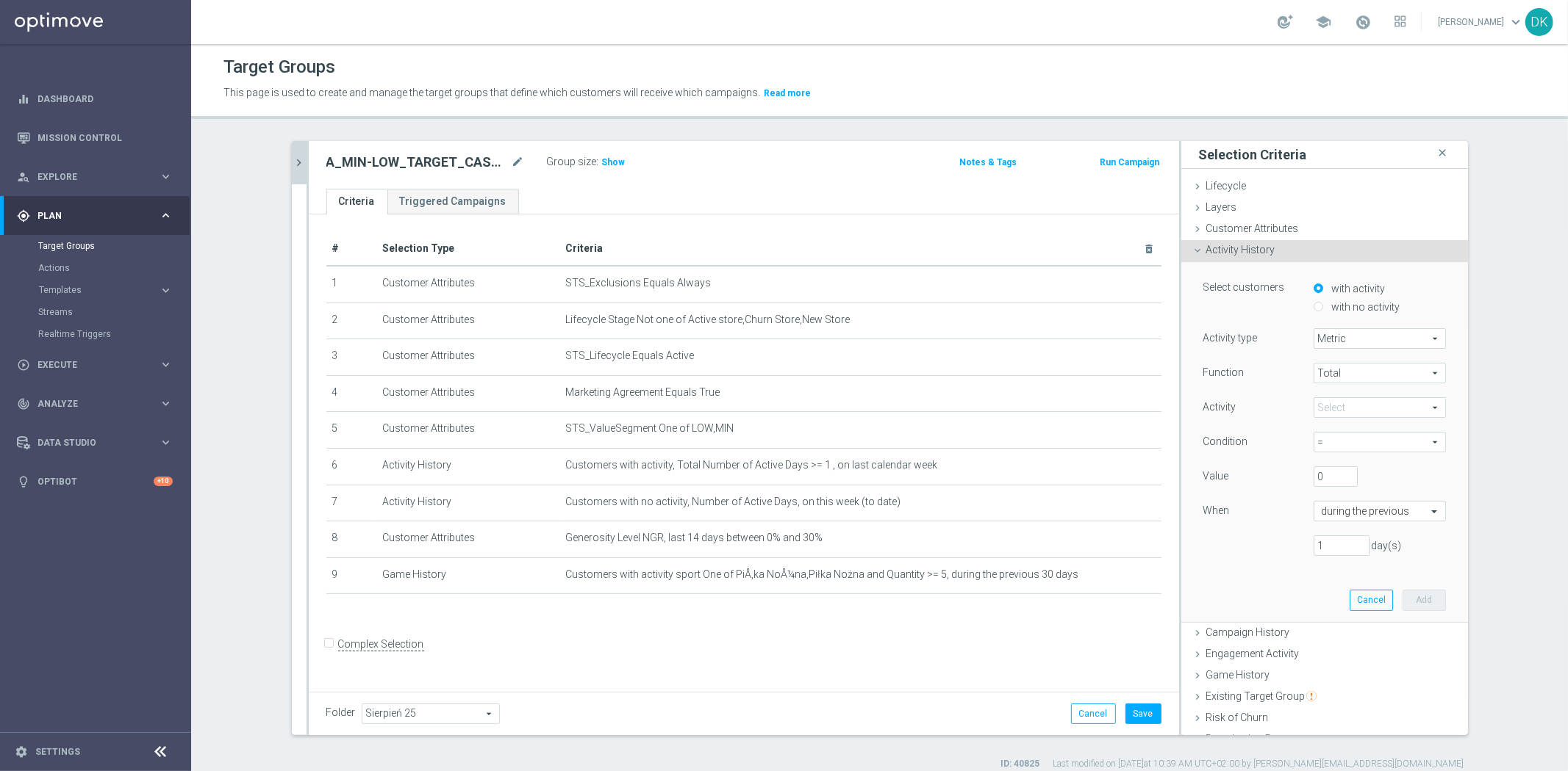
click at [1289, 259] on div "Activity History done selection updated" at bounding box center [1324, 251] width 287 height 22
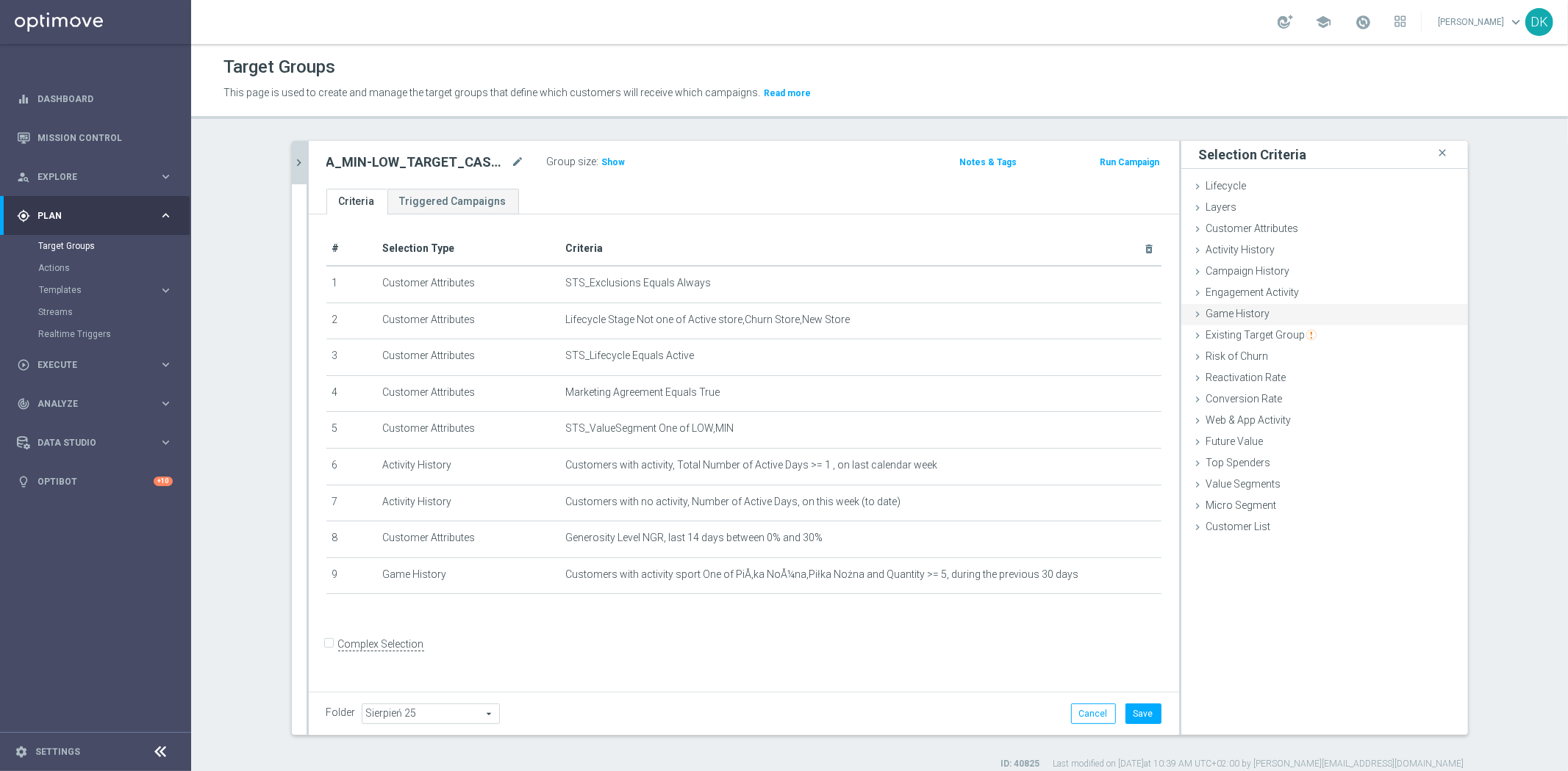
click at [1272, 316] on div "Game History done selection saved" at bounding box center [1324, 314] width 287 height 22
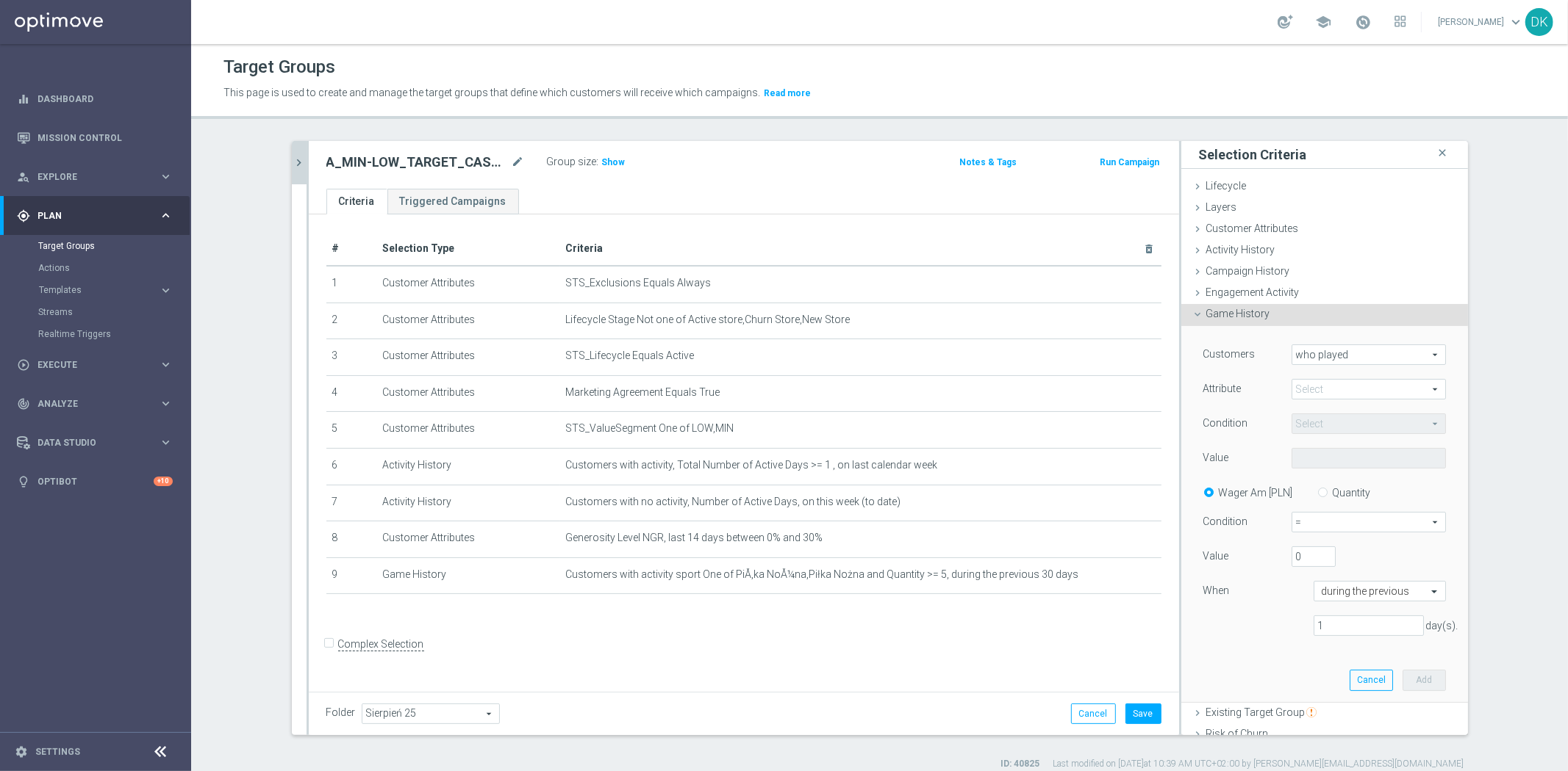
click at [1229, 317] on span "Game History" at bounding box center [1238, 313] width 64 height 12
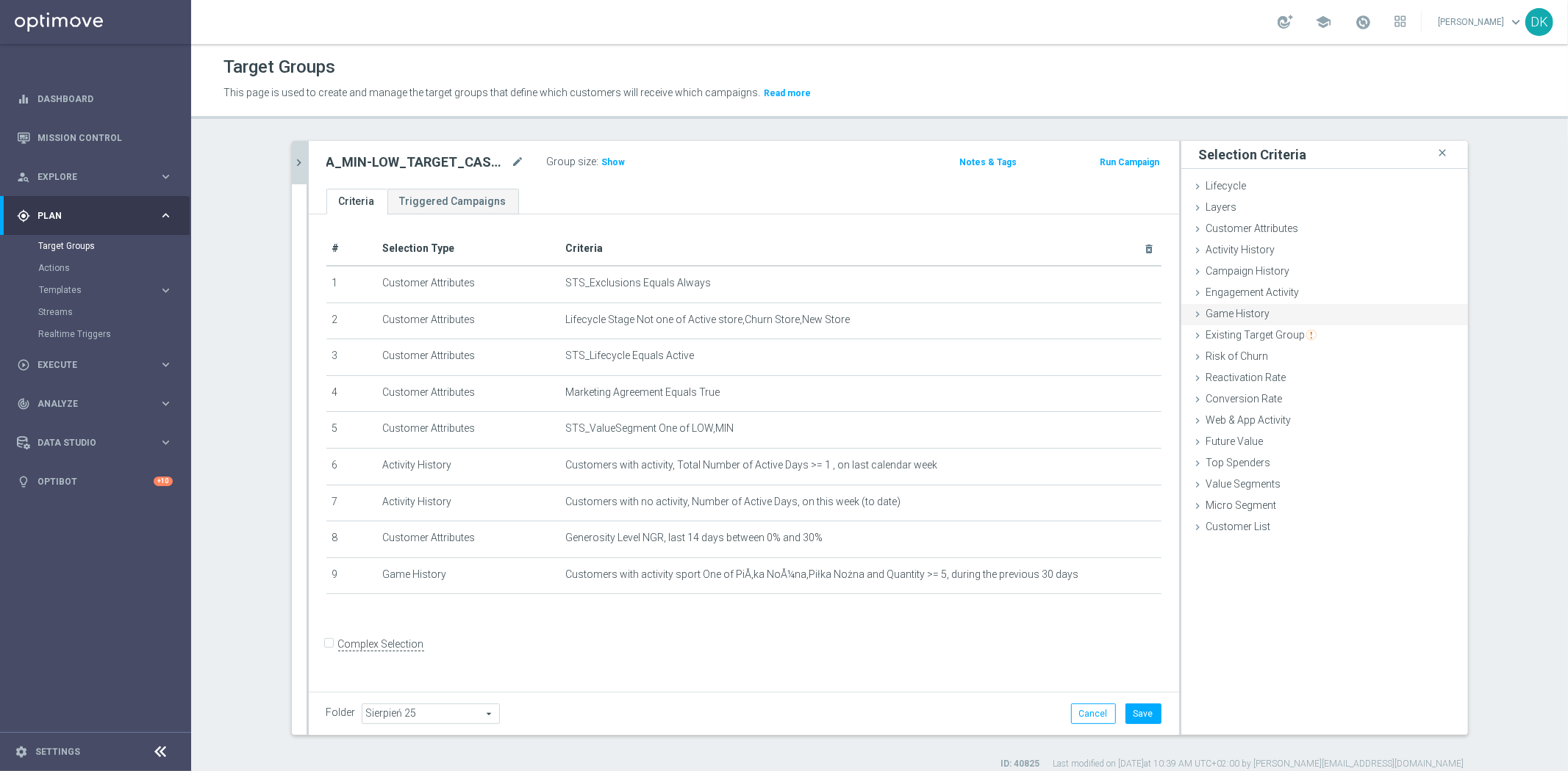
click at [1229, 317] on span "Game History" at bounding box center [1238, 313] width 64 height 12
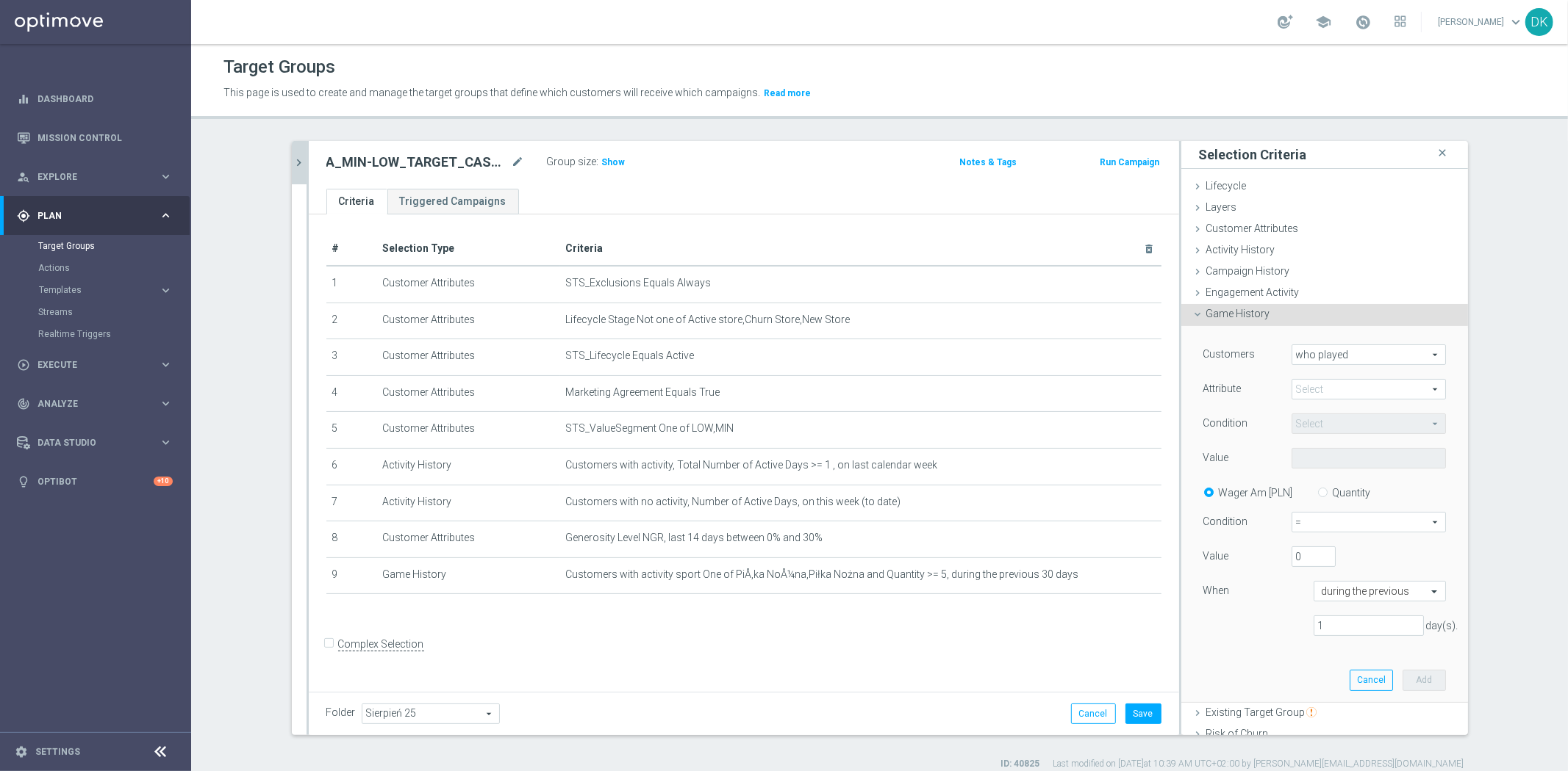
click at [1312, 392] on span at bounding box center [1369, 389] width 153 height 19
click at [1243, 316] on span "Game History" at bounding box center [1238, 313] width 64 height 12
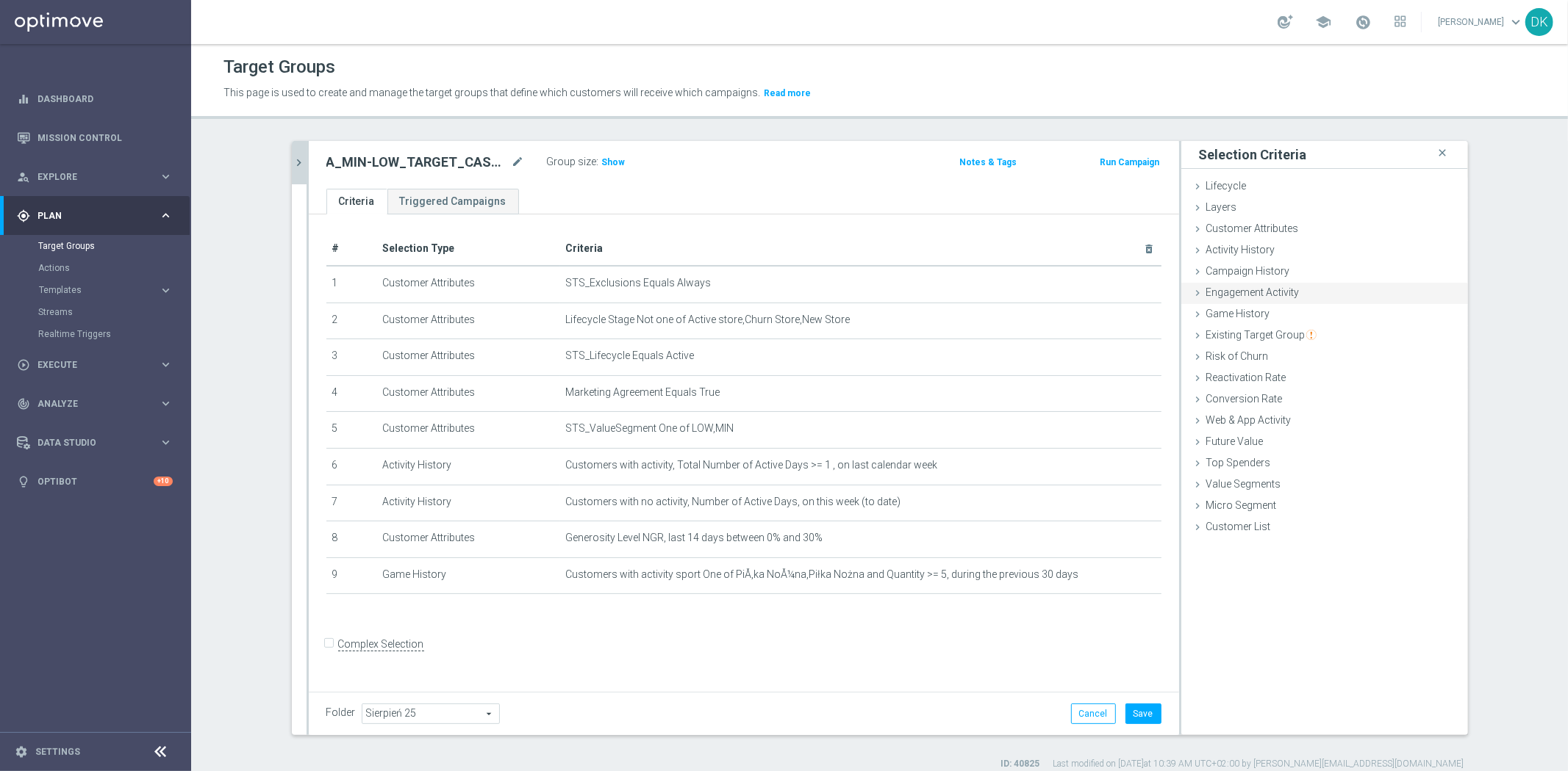
click at [1282, 294] on span "Engagement Activity" at bounding box center [1252, 292] width 93 height 12
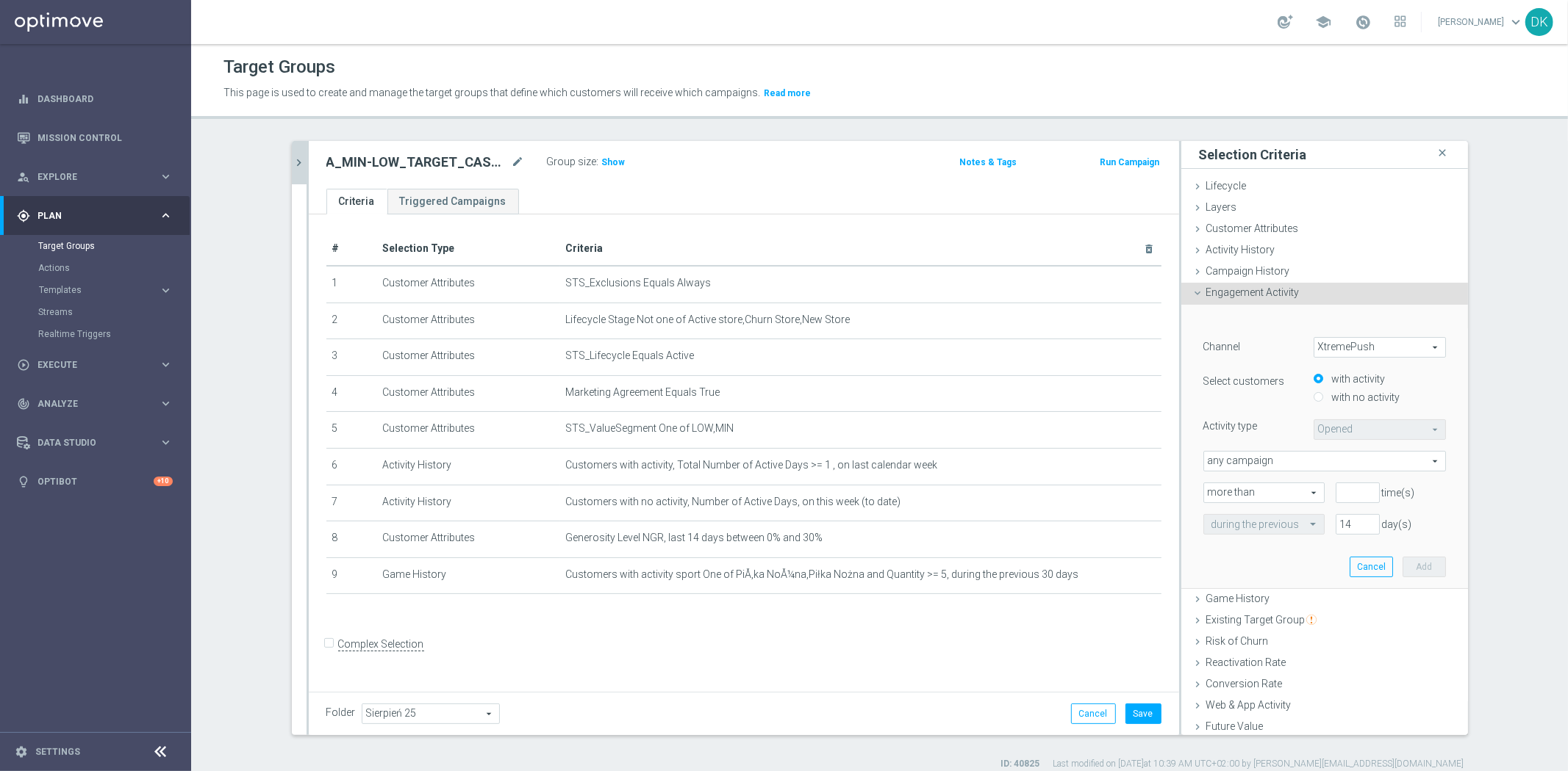
click at [1282, 294] on span "Engagement Activity" at bounding box center [1252, 292] width 93 height 12
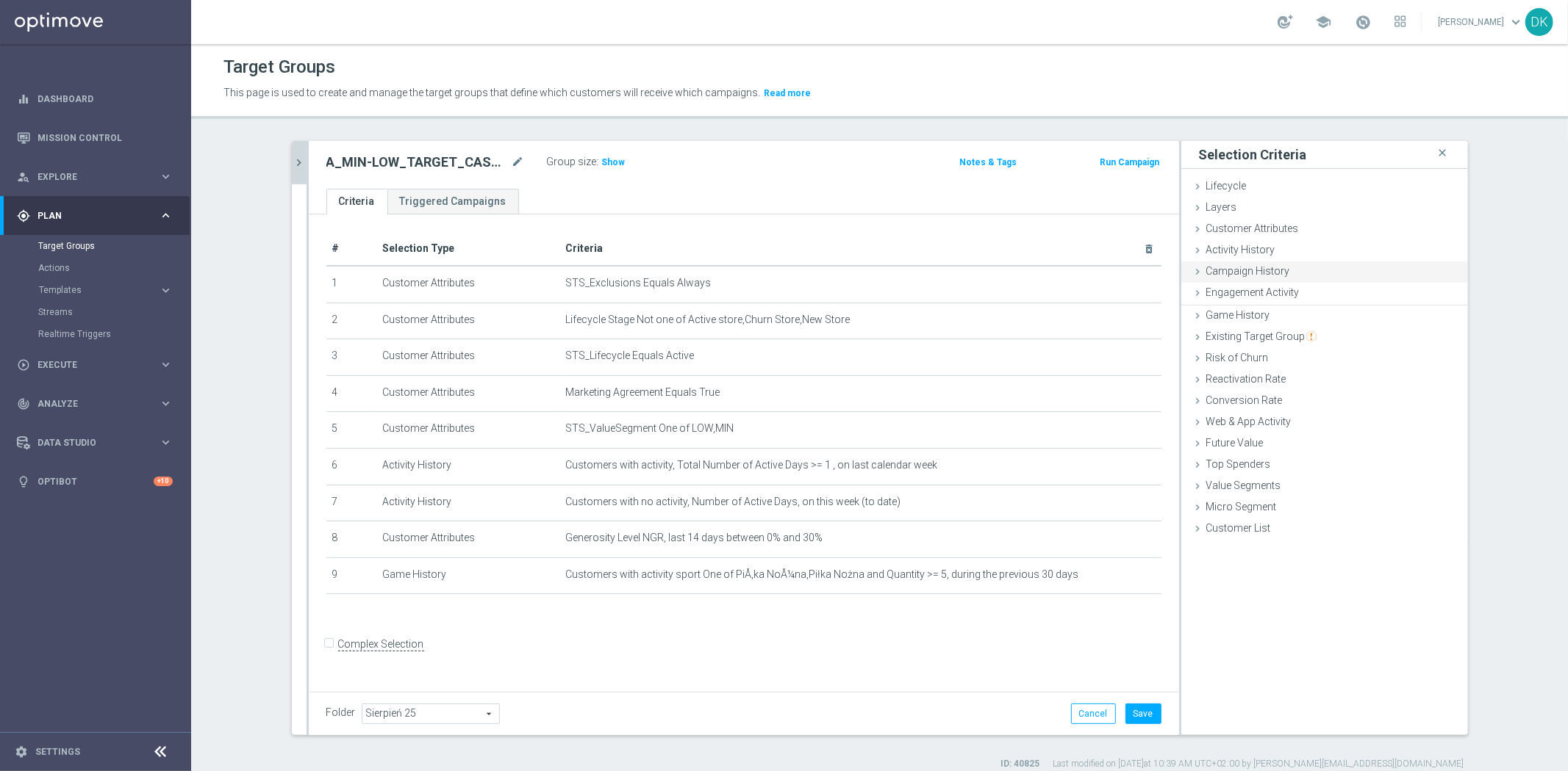
click at [1275, 279] on div "Campaign History done" at bounding box center [1324, 272] width 287 height 22
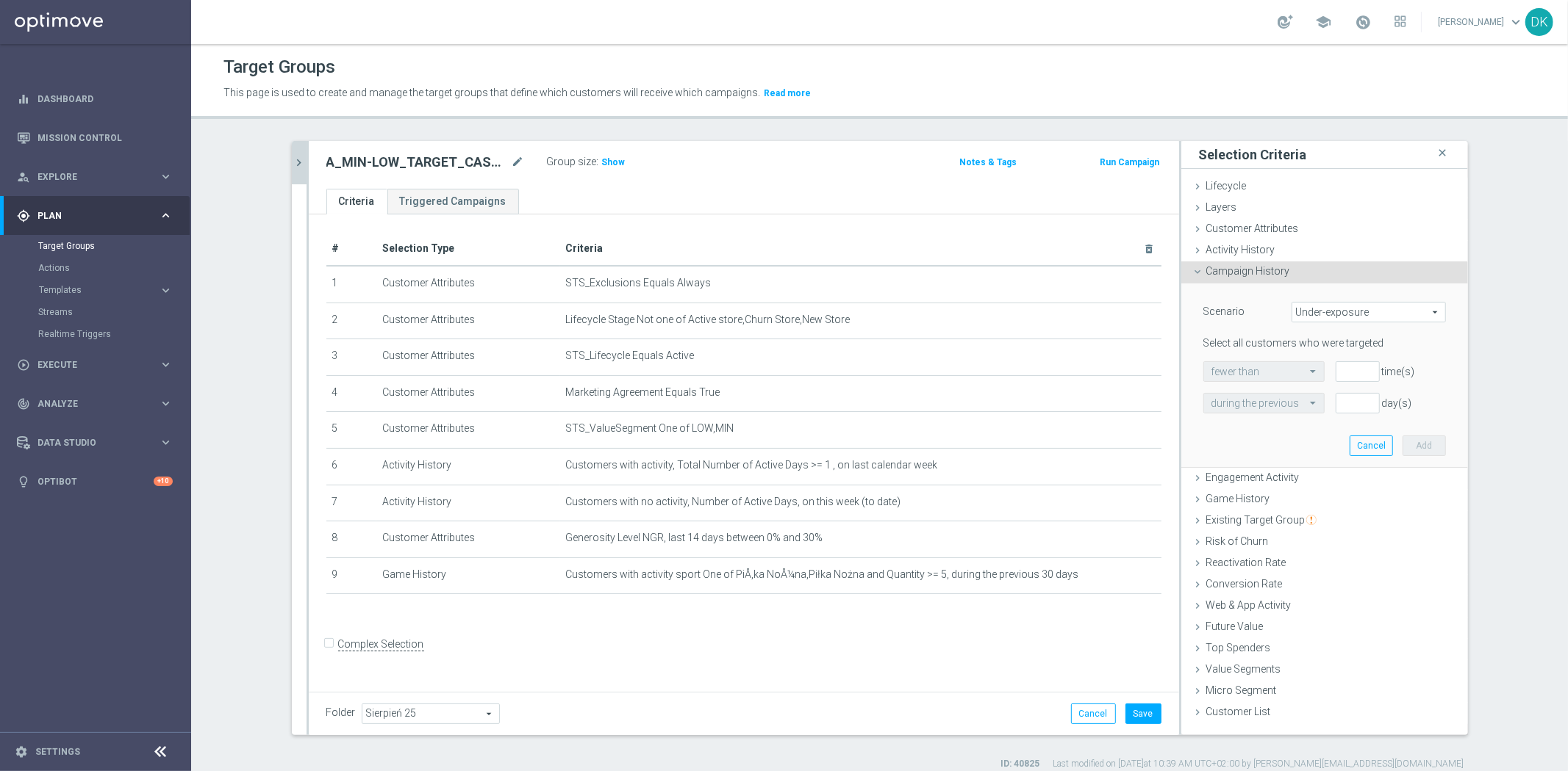
click at [1275, 279] on div "Campaign History done" at bounding box center [1324, 272] width 287 height 22
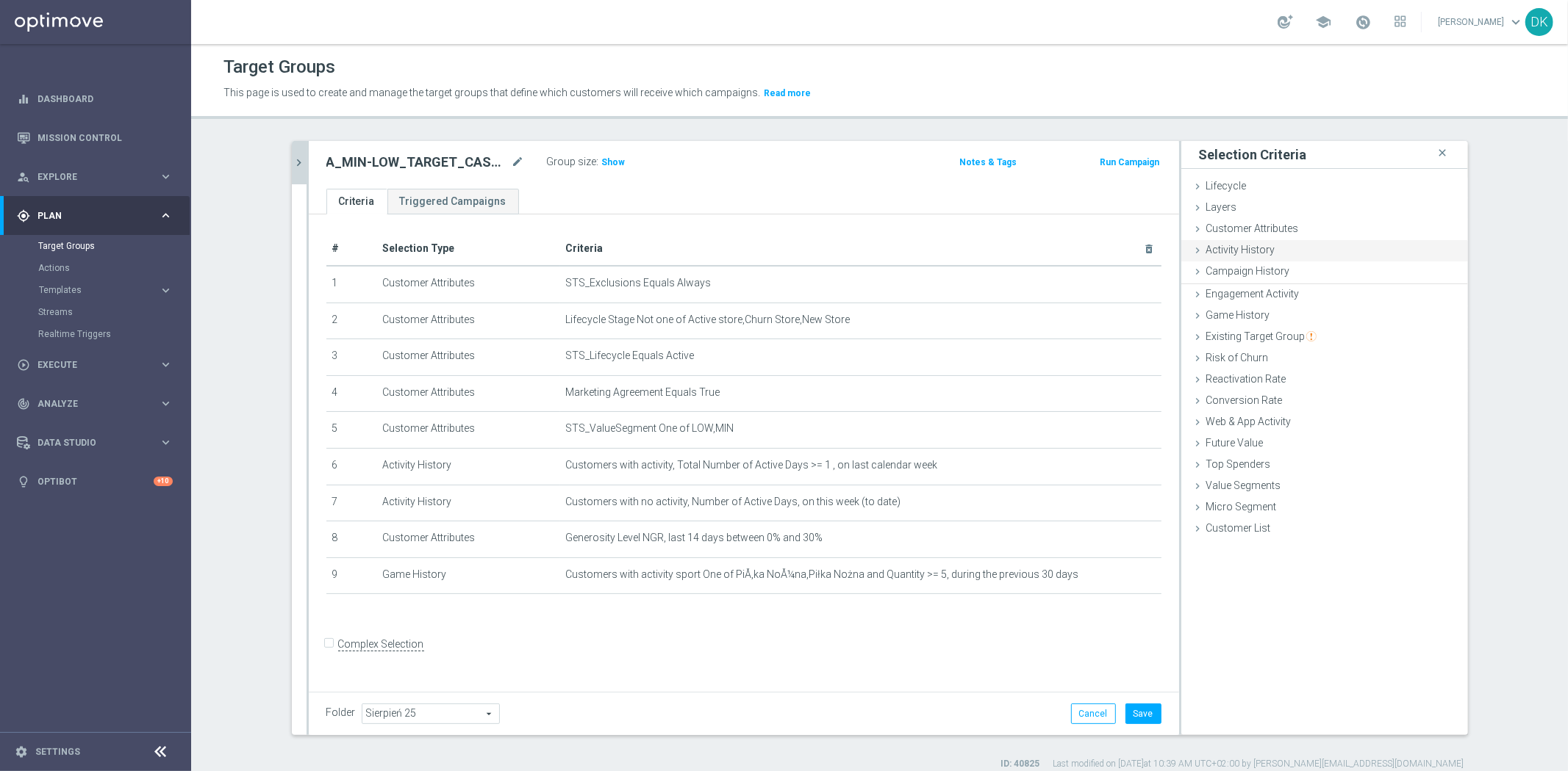
click at [1265, 251] on span "Activity History" at bounding box center [1240, 249] width 69 height 12
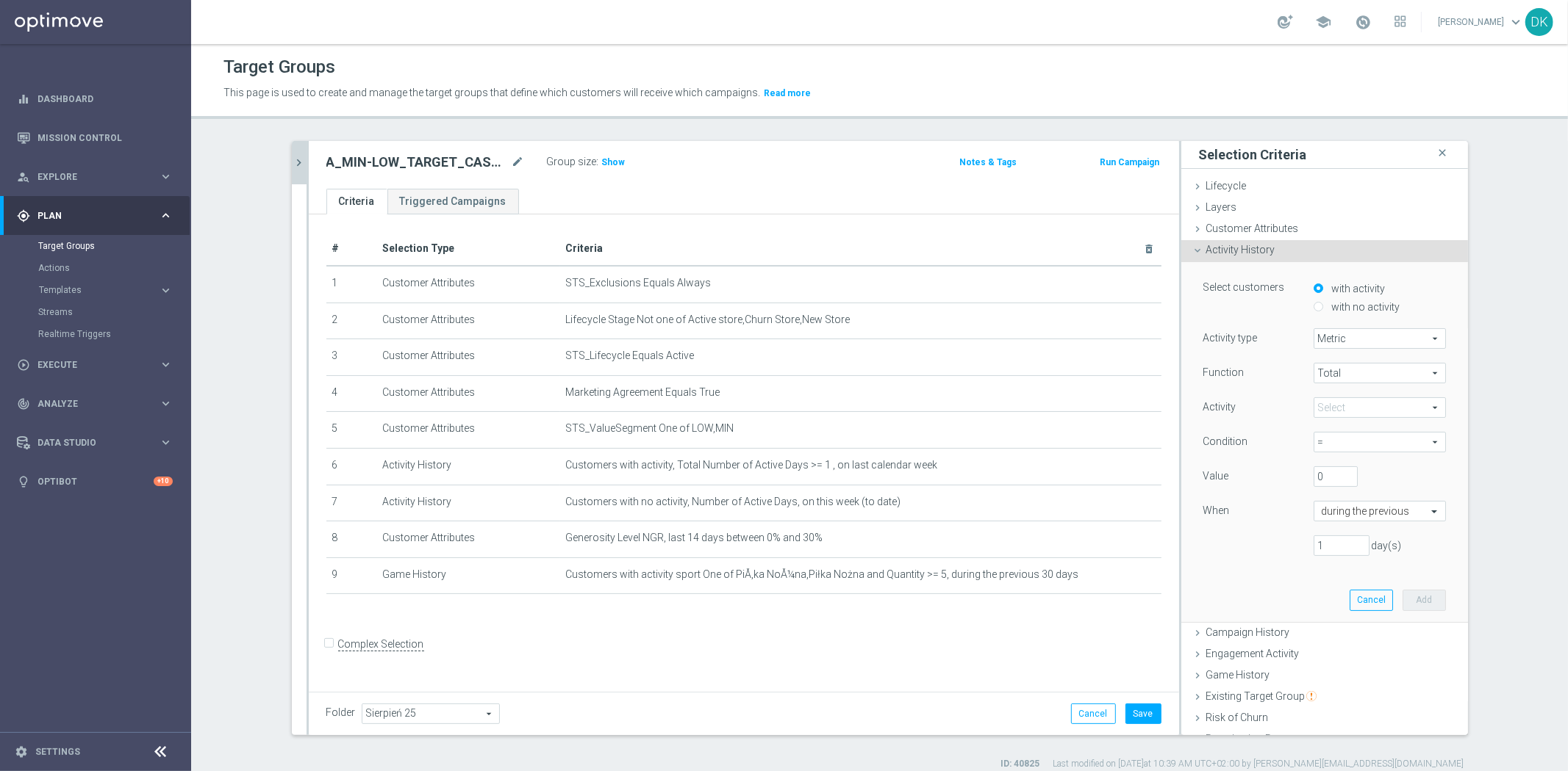
click at [1339, 379] on span "Total" at bounding box center [1379, 373] width 131 height 19
click at [1339, 377] on span "Total" at bounding box center [1379, 373] width 131 height 19
click at [1329, 407] on span at bounding box center [1379, 407] width 131 height 19
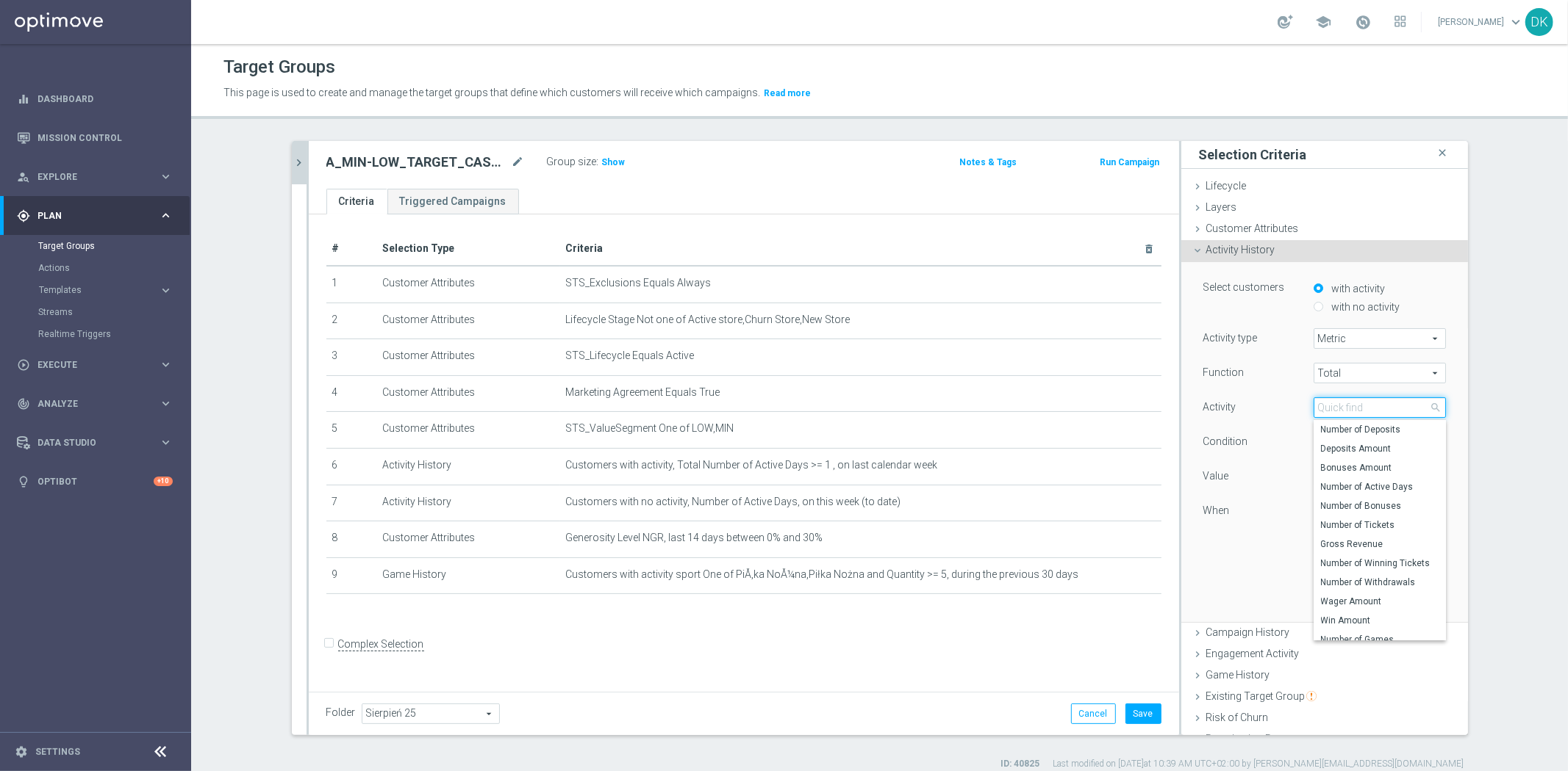
click at [1329, 407] on input "search" at bounding box center [1379, 408] width 133 height 21
type input "number of ti"
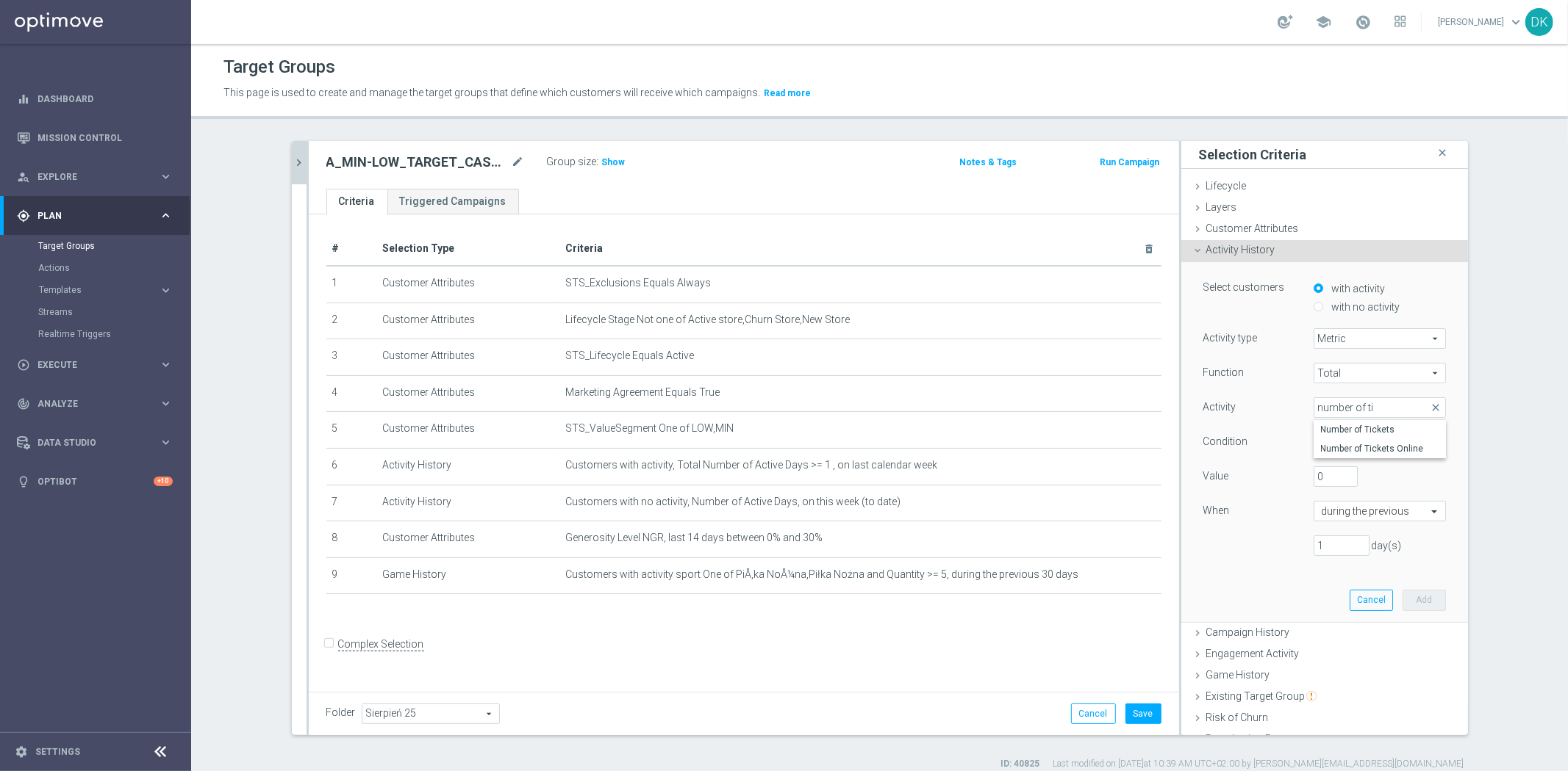
click at [1251, 547] on div "1 day(s)" at bounding box center [1323, 546] width 264 height 21
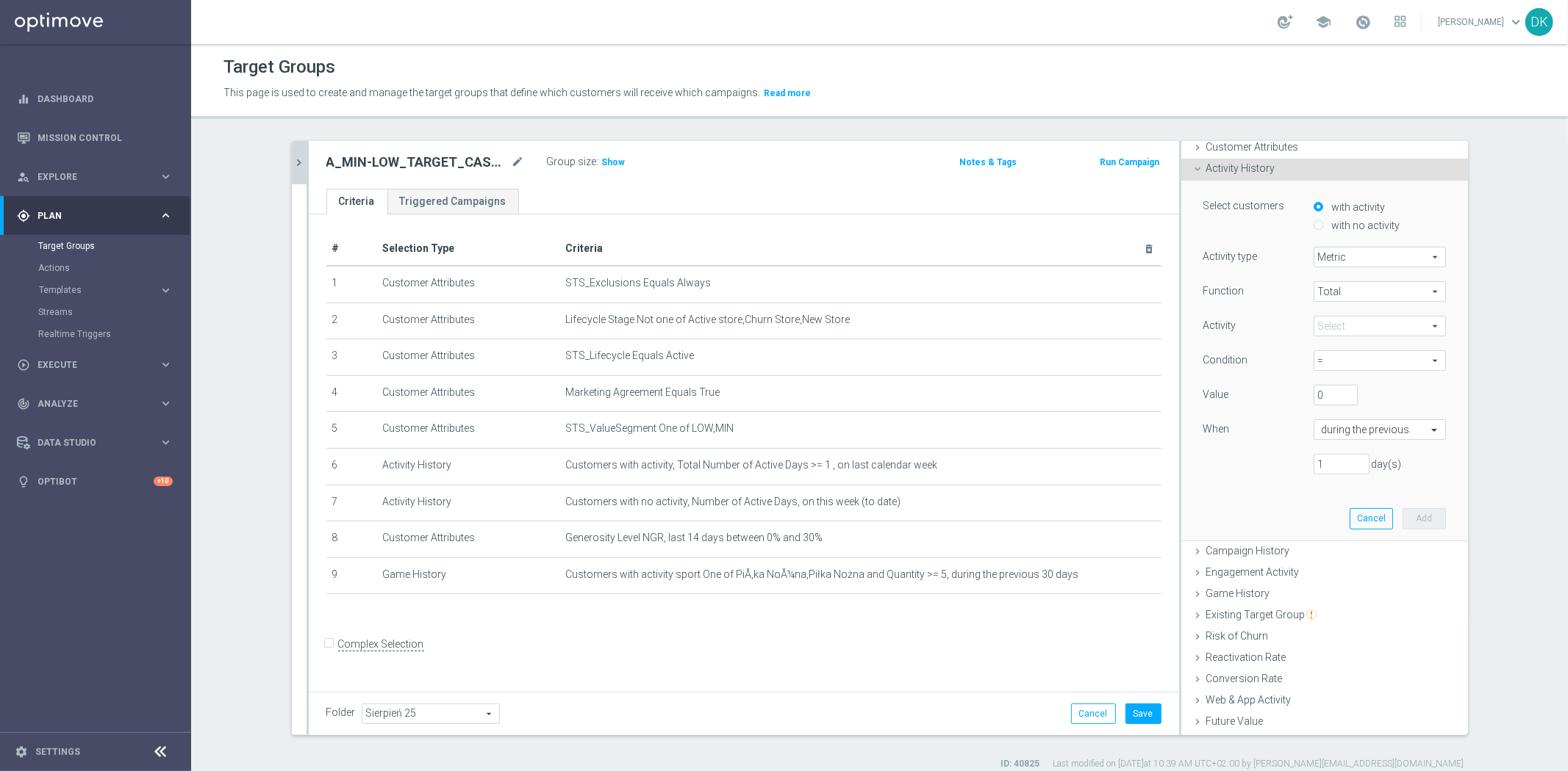
scroll to position [164, 0]
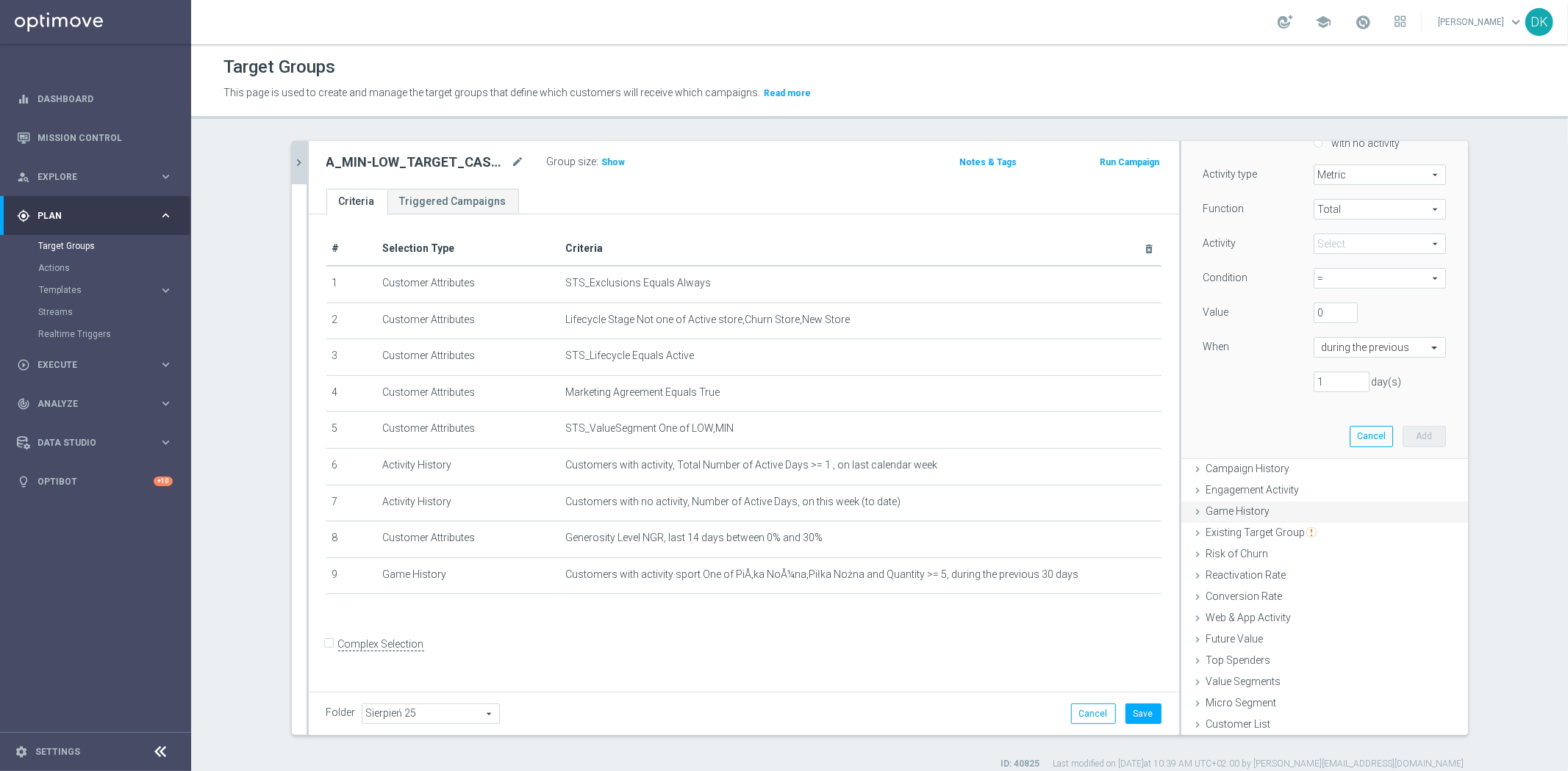
click at [1248, 508] on span "Game History" at bounding box center [1238, 511] width 64 height 12
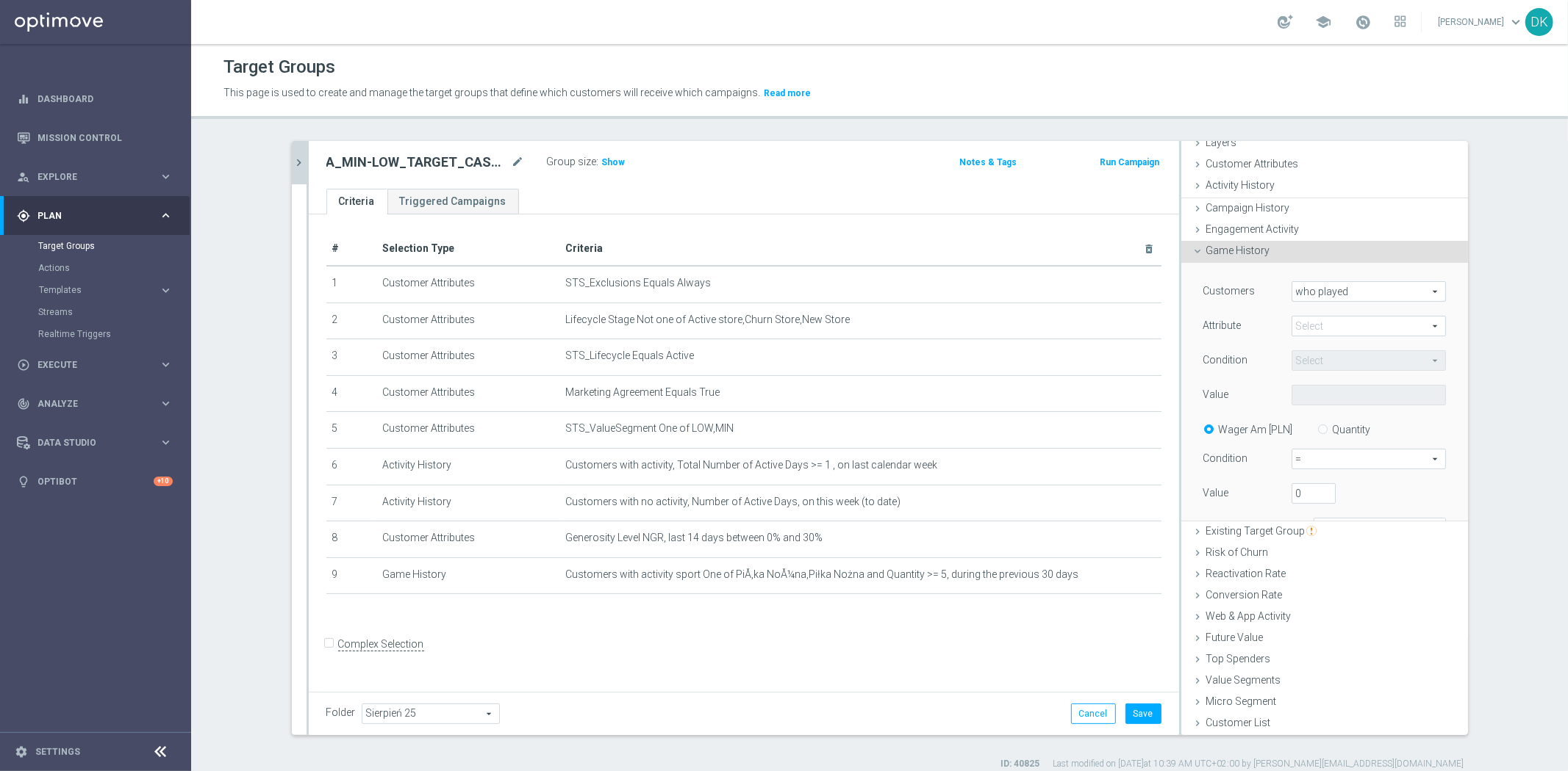
scroll to position [0, 0]
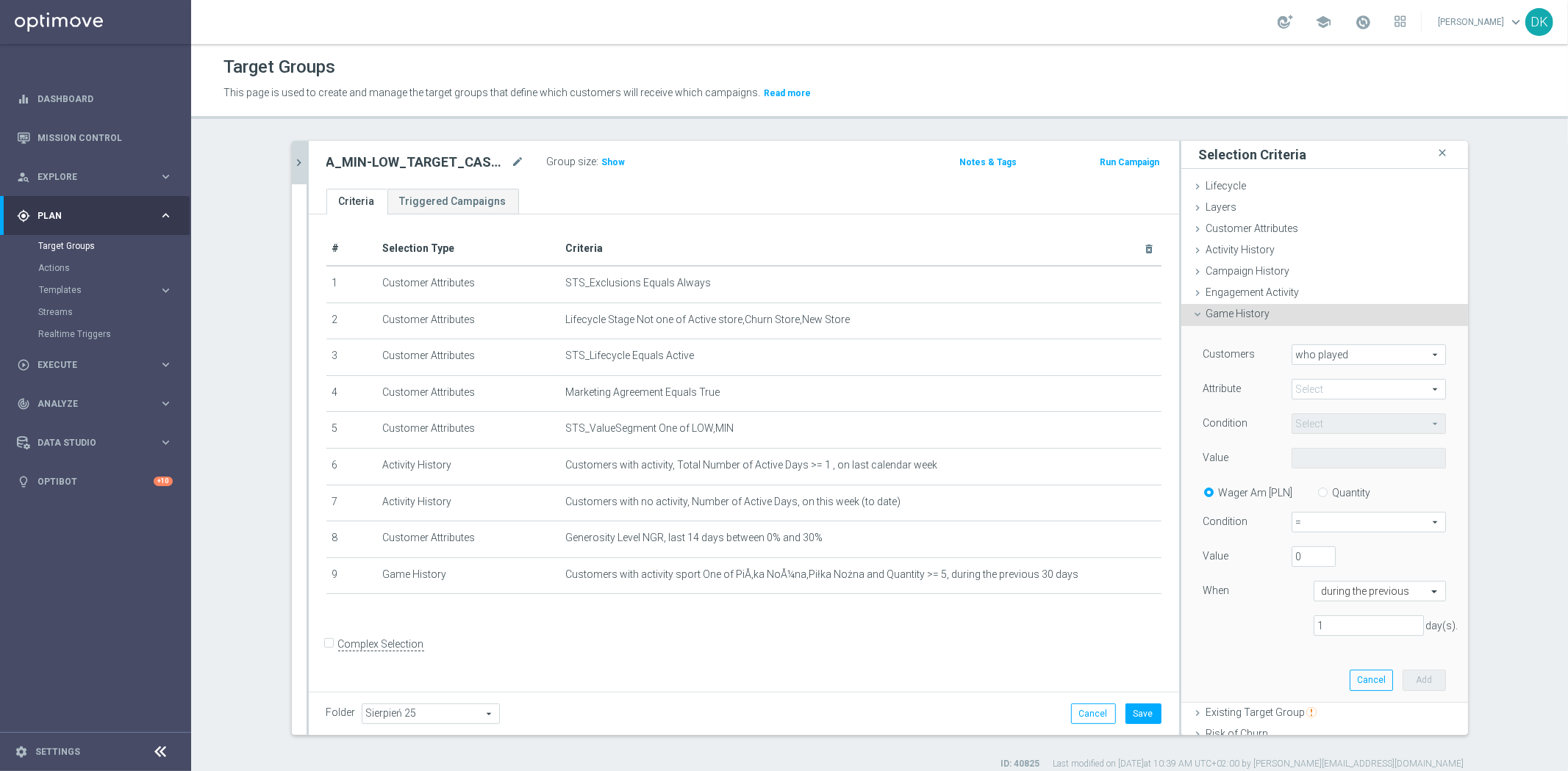
click at [1328, 388] on span at bounding box center [1369, 389] width 153 height 19
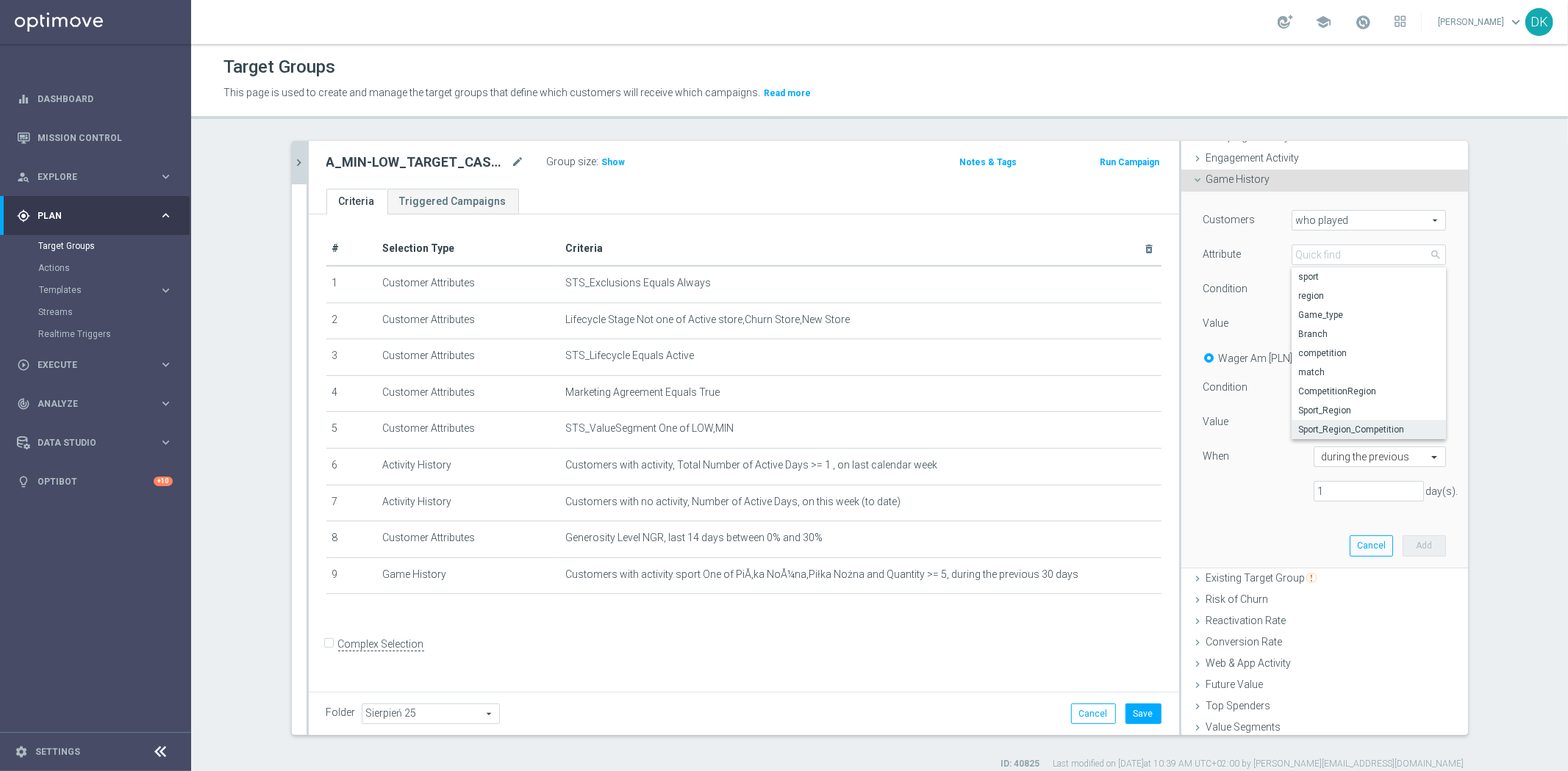
scroll to position [99, 0]
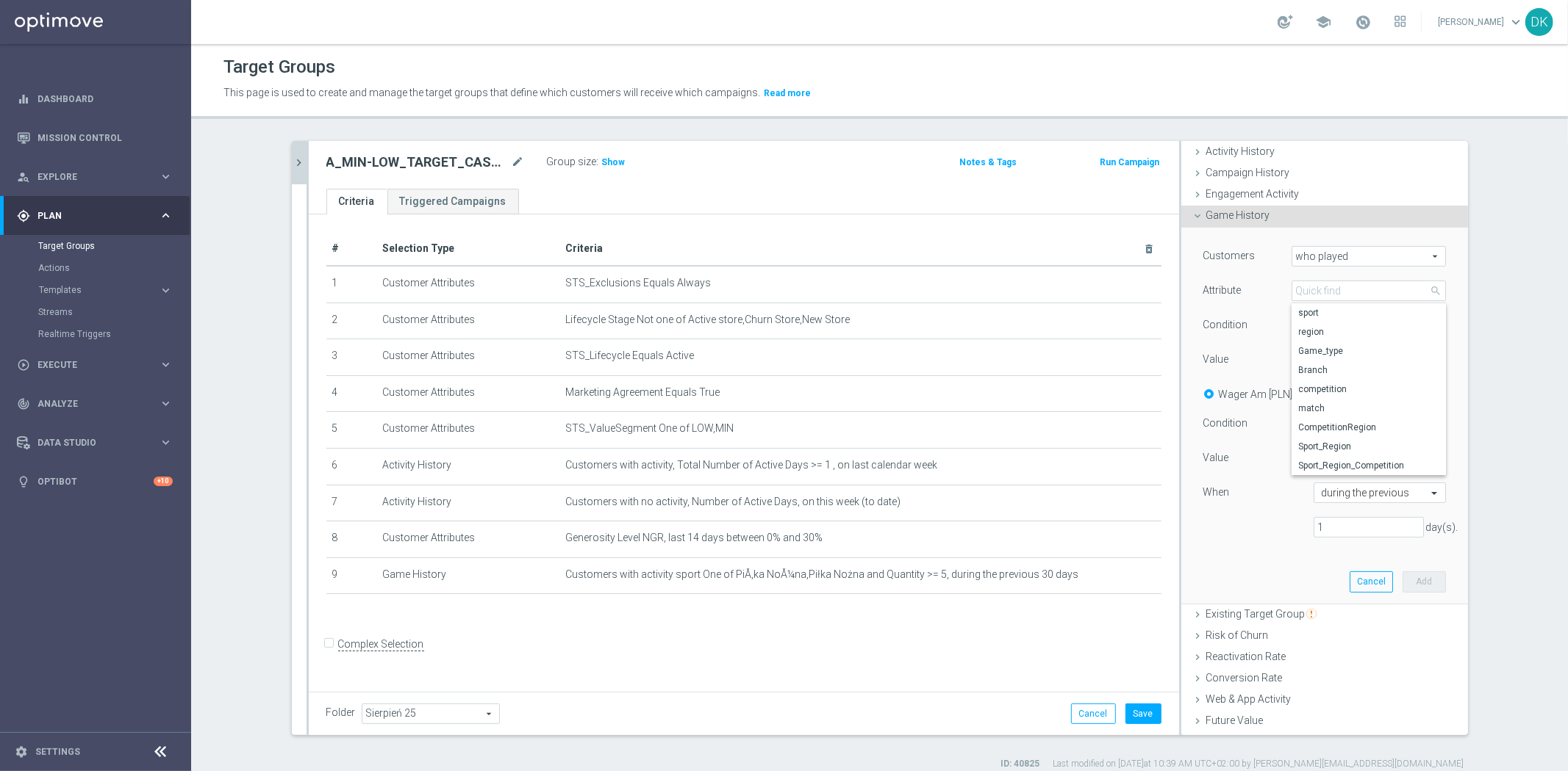
click at [1247, 216] on span "Game History" at bounding box center [1238, 215] width 64 height 12
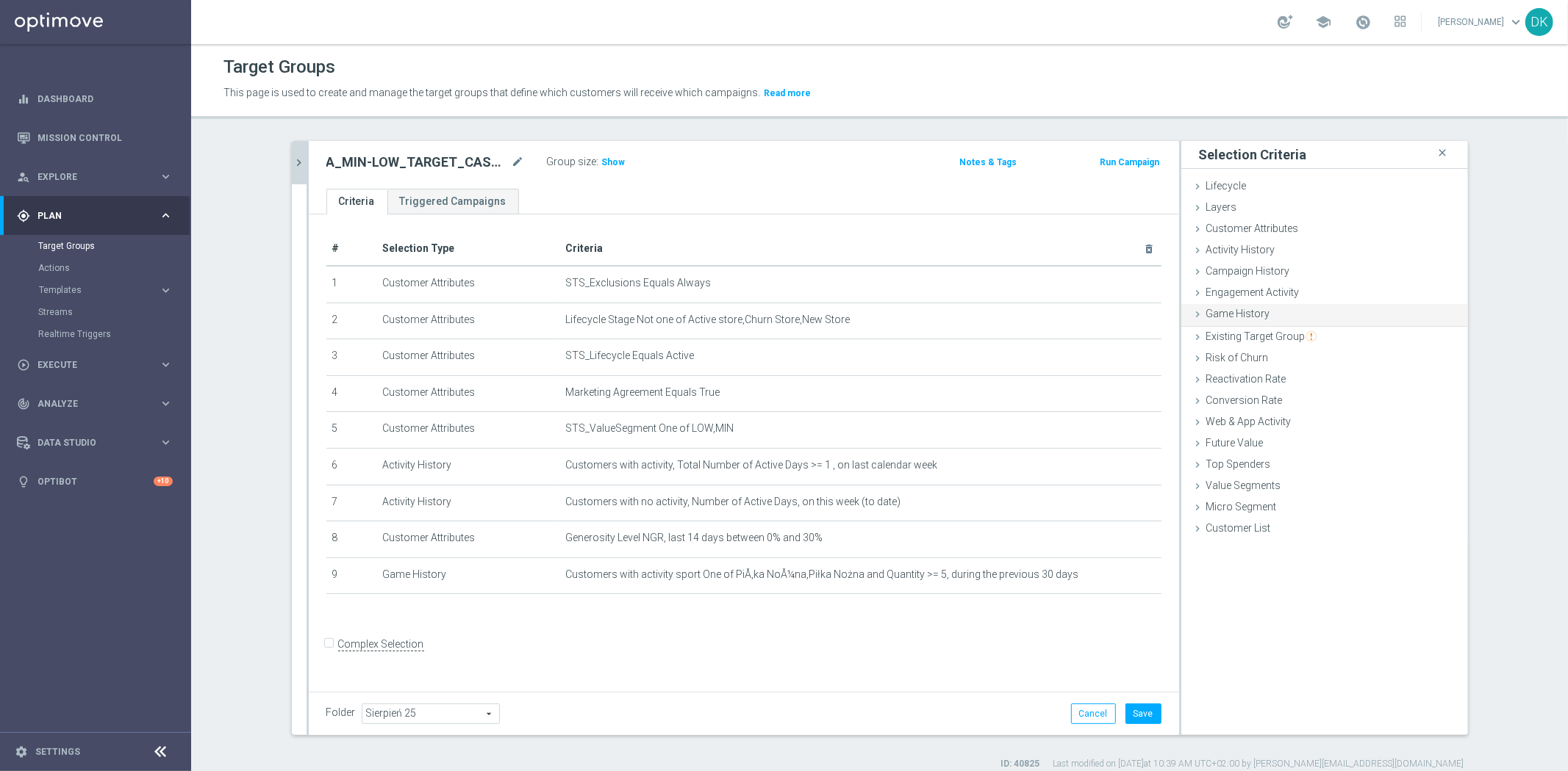
scroll to position [0, 0]
click at [1314, 254] on div "Activity History done selection updated" at bounding box center [1324, 251] width 287 height 22
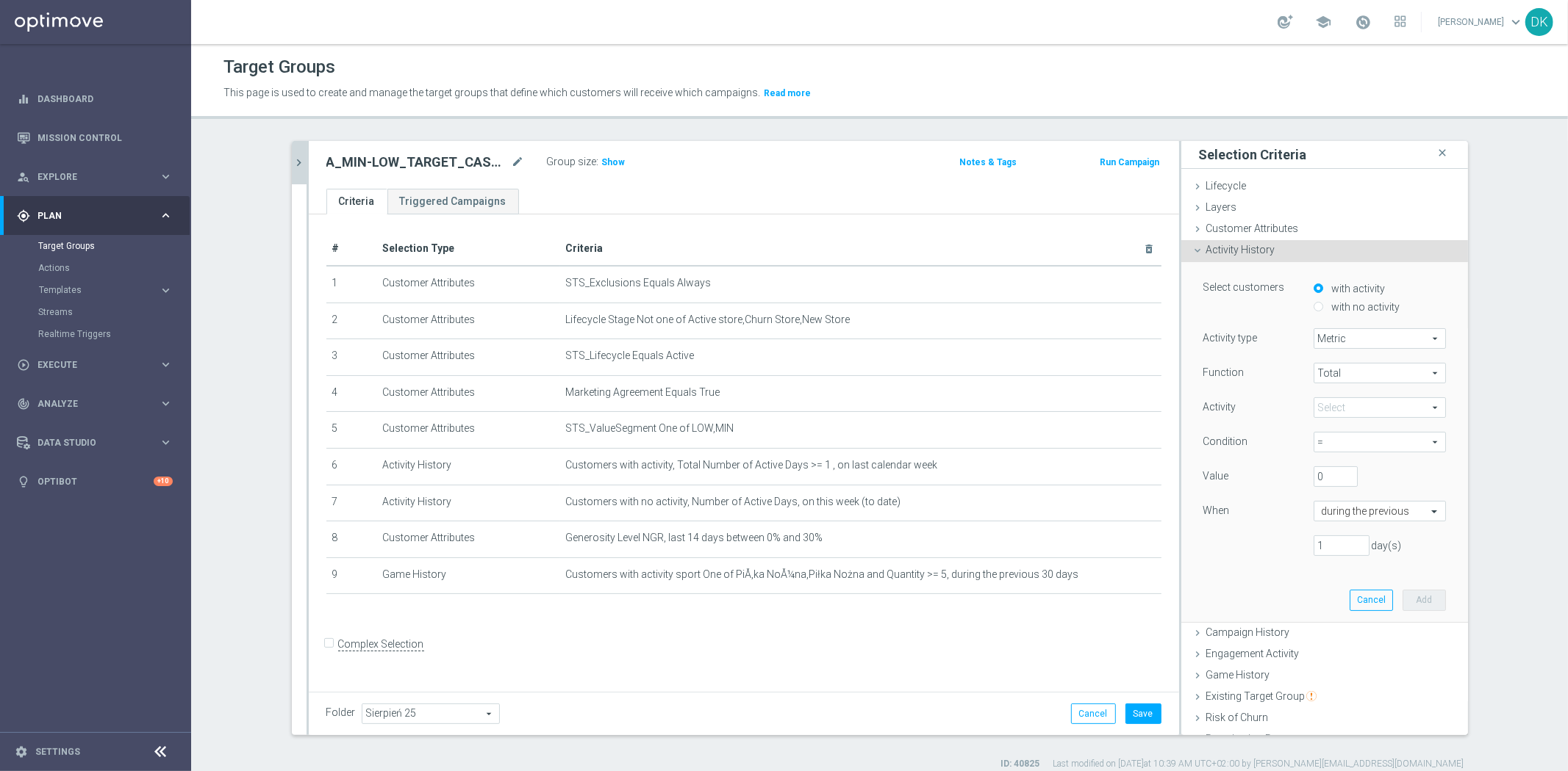
click at [1354, 415] on span at bounding box center [1379, 407] width 131 height 19
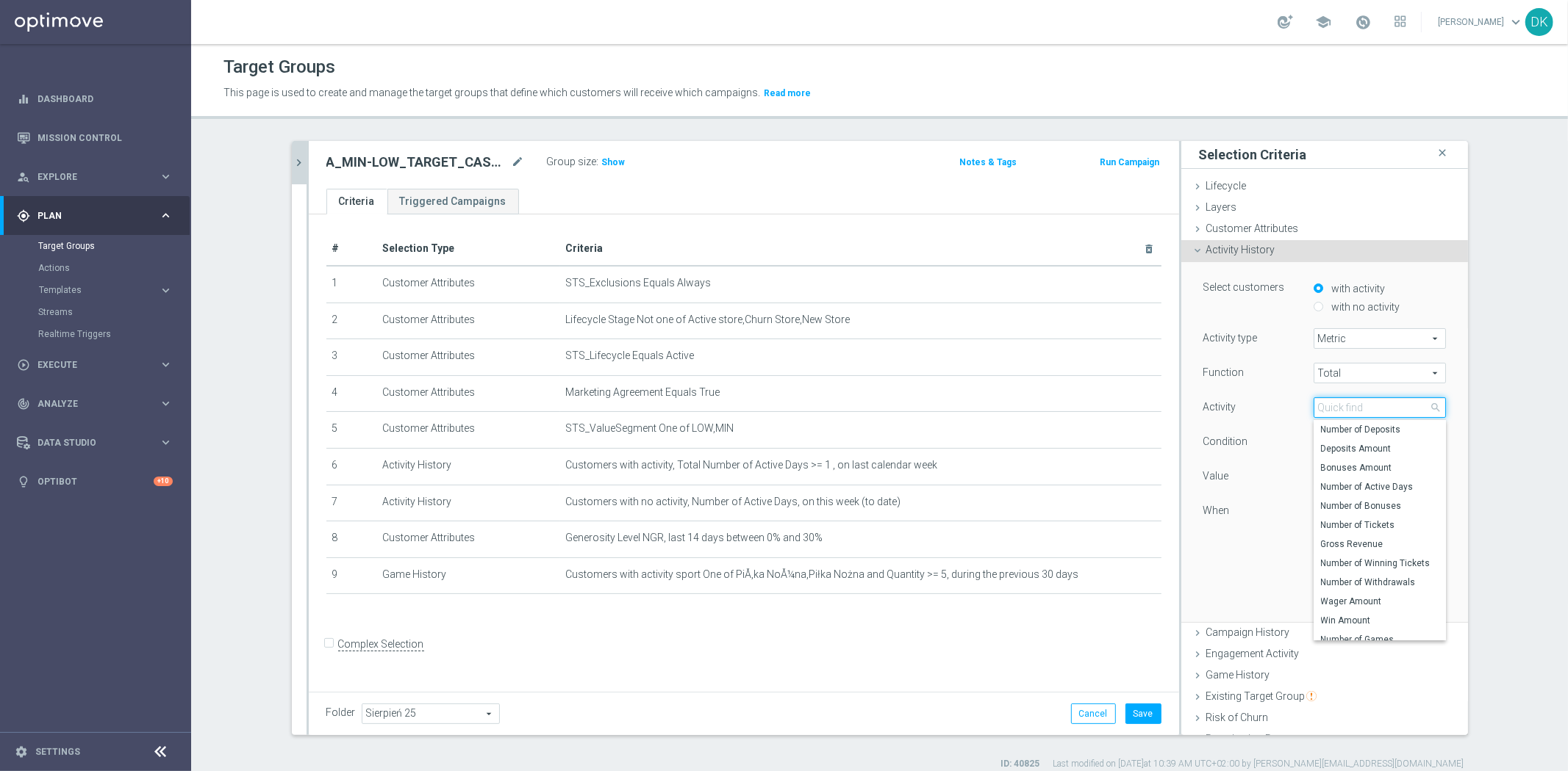
click at [1354, 408] on input "search" at bounding box center [1379, 408] width 133 height 21
type input "tick"
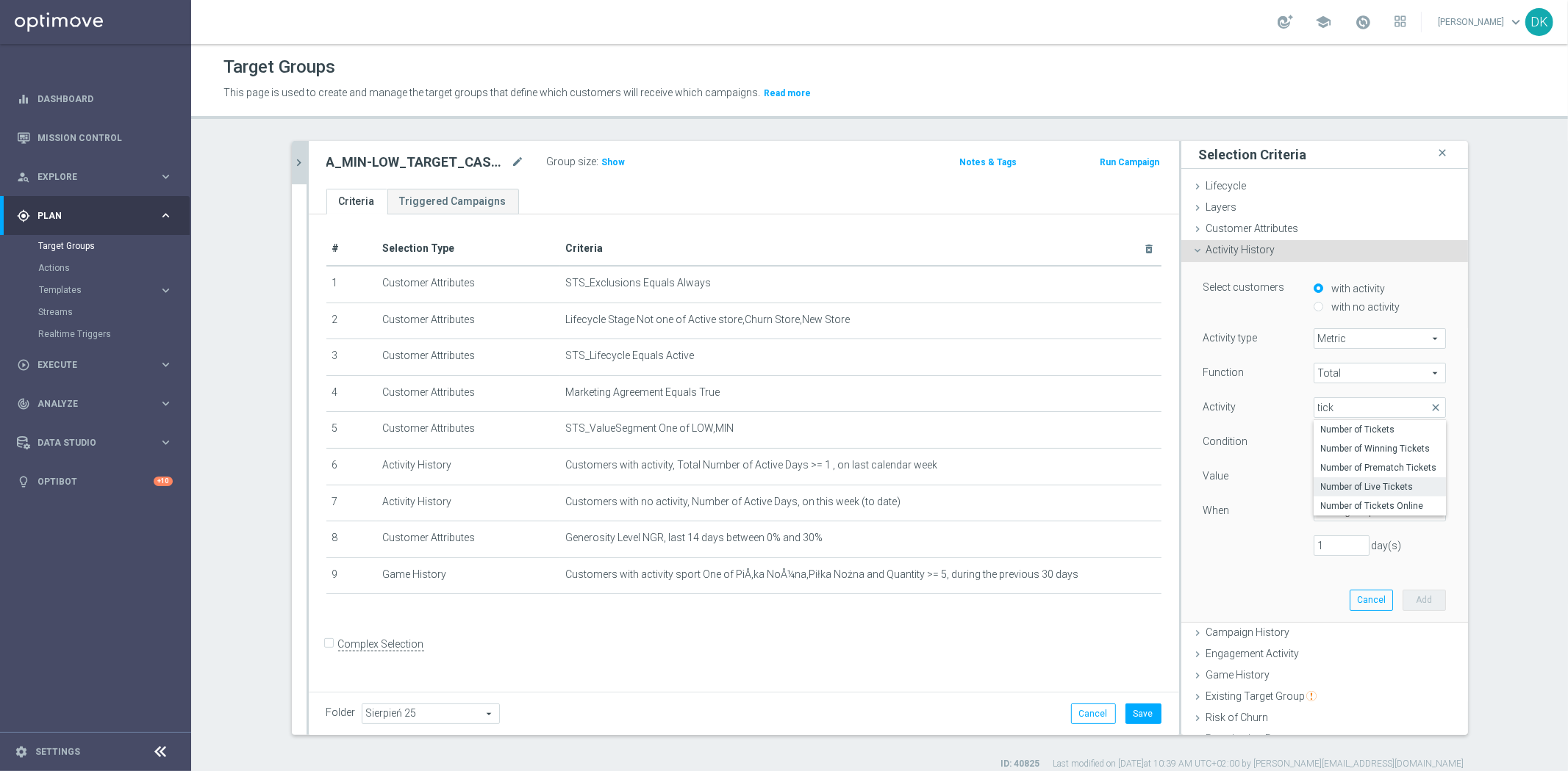
click at [1402, 485] on span "Number of Live Tickets" at bounding box center [1379, 487] width 118 height 12
type input "Number of Live Tickets"
click at [1347, 446] on span "=" at bounding box center [1379, 442] width 131 height 19
click at [1342, 525] on span ">=" at bounding box center [1379, 522] width 118 height 12
type input ">="
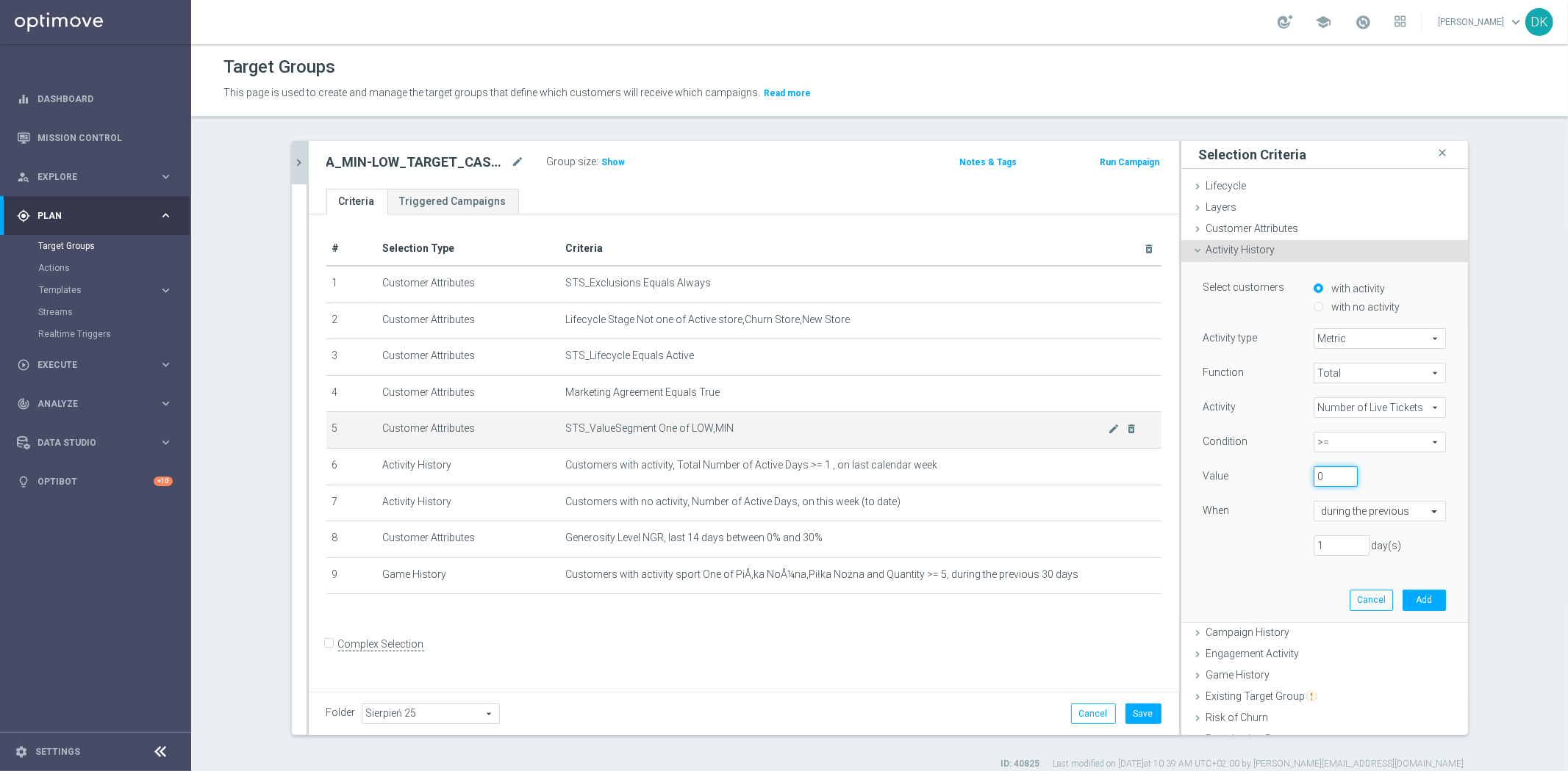
drag, startPoint x: 1321, startPoint y: 475, endPoint x: 1066, endPoint y: 442, distance: 257.1
click at [1119, 462] on as-split "TARGET_CASHBACK close more_vert Prioritize Customer Target Groups library_add c…" at bounding box center [879, 438] width 1176 height 594
type input "1"
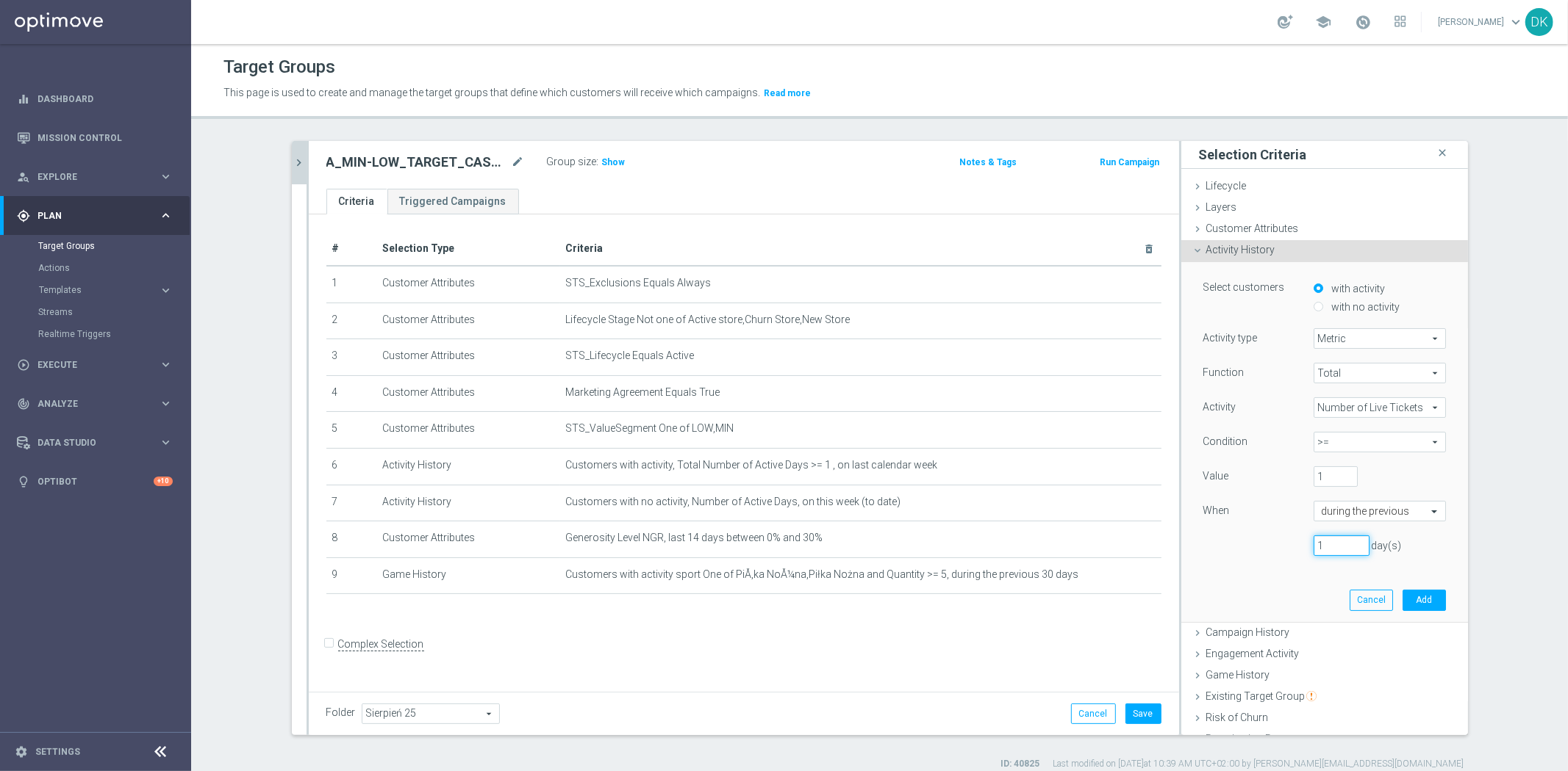
drag, startPoint x: 1326, startPoint y: 548, endPoint x: 1243, endPoint y: 553, distance: 83.2
click at [1245, 553] on div "1 day(s)" at bounding box center [1323, 546] width 264 height 21
type input "30"
click at [1404, 603] on button "Add" at bounding box center [1424, 600] width 43 height 21
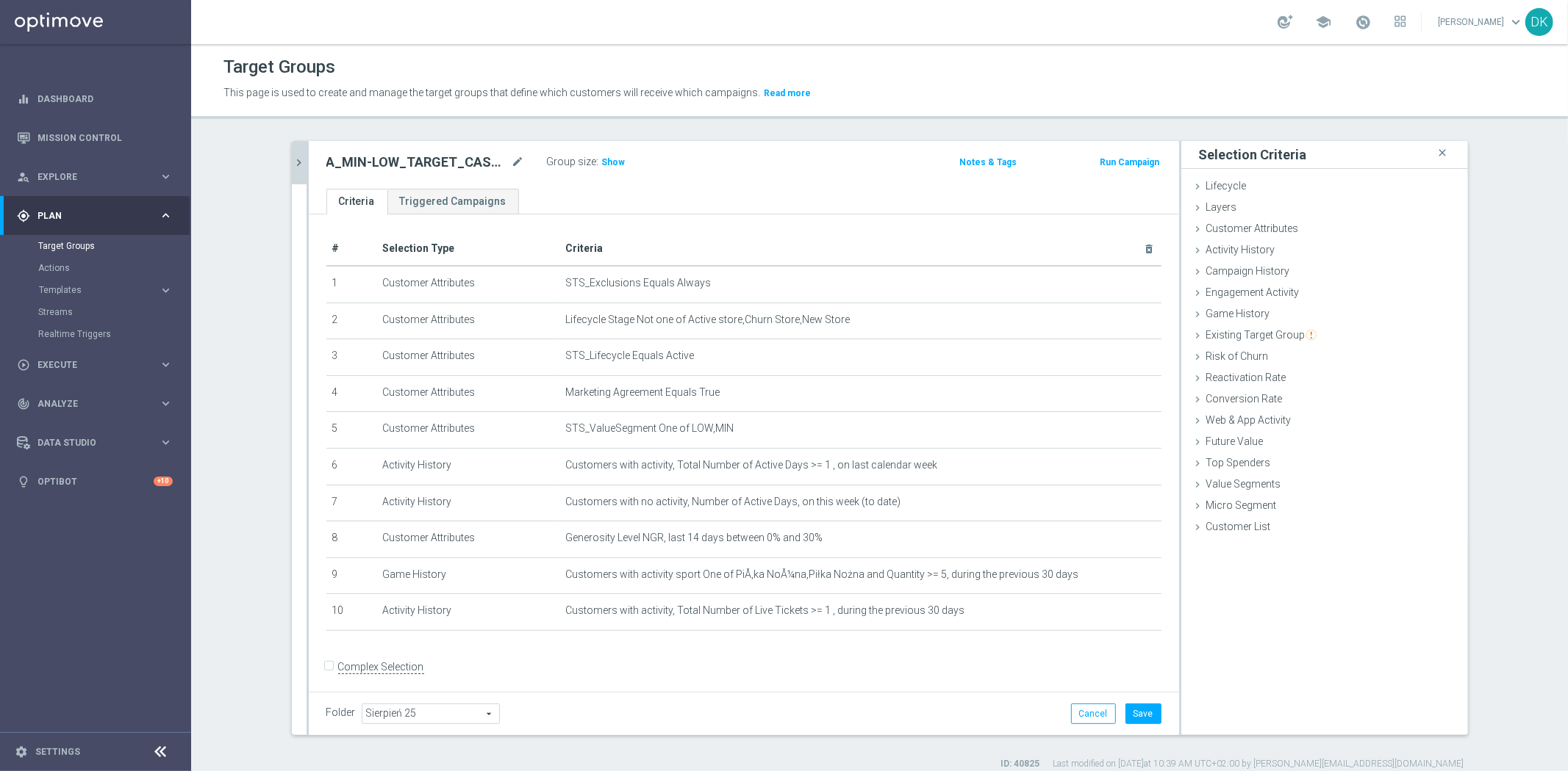
click at [987, 651] on div "+ Add Selection" at bounding box center [743, 650] width 857 height 12
click at [294, 158] on icon "chevron_right" at bounding box center [299, 163] width 14 height 14
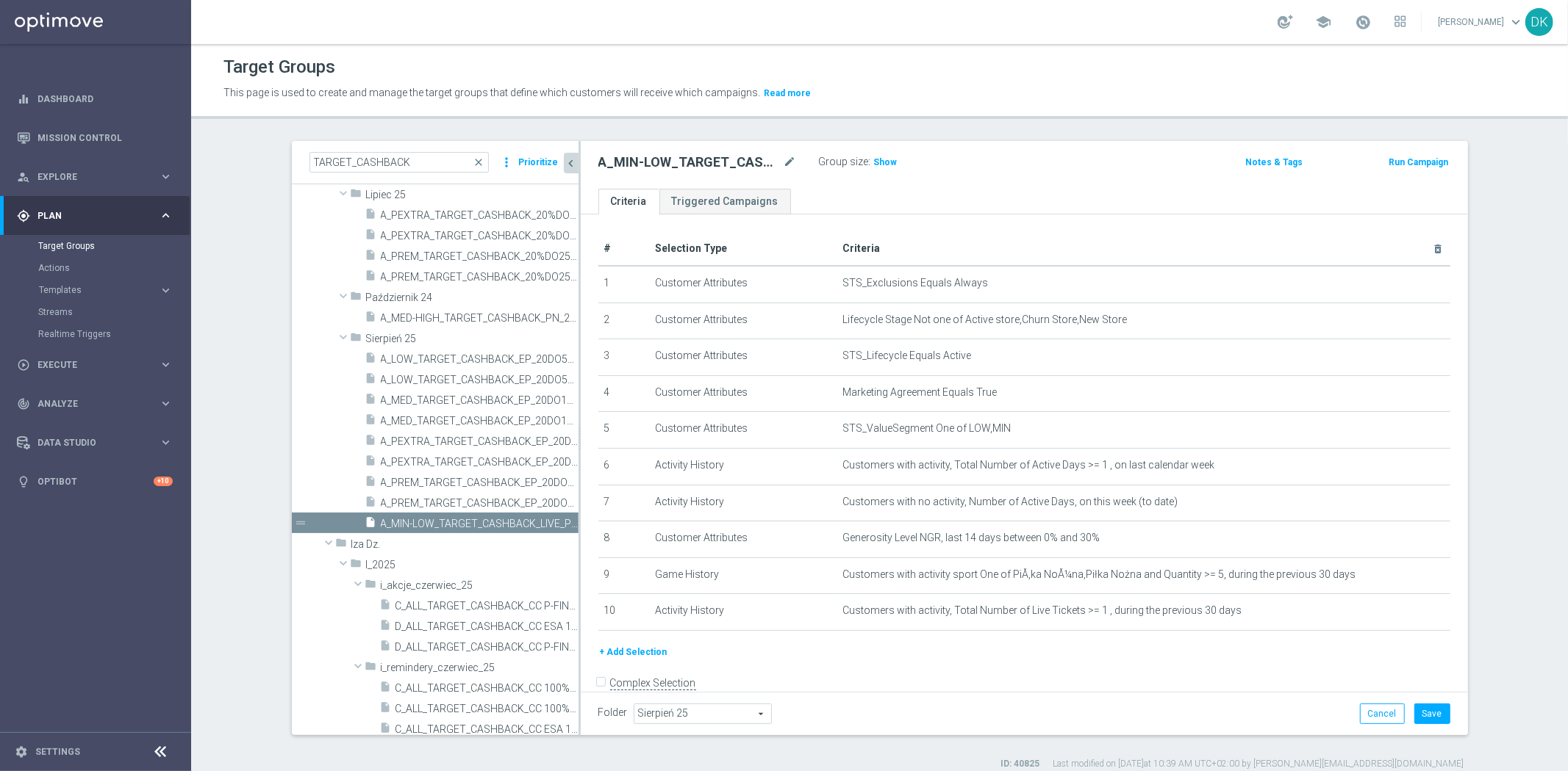
click at [598, 676] on input "Complex Selection" at bounding box center [603, 684] width 9 height 21
checkbox input "true"
click at [768, 695] on textarea at bounding box center [971, 707] width 746 height 25
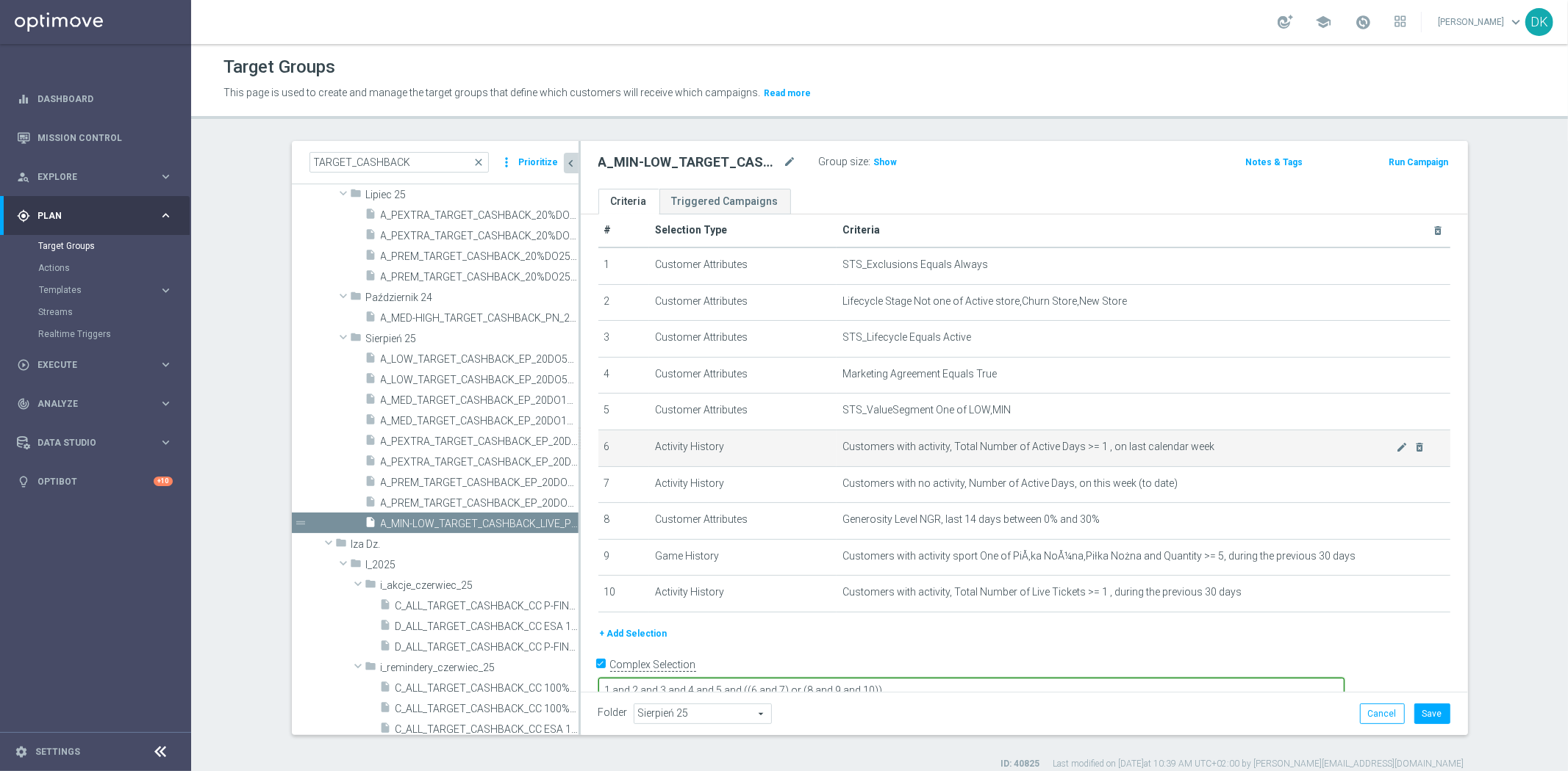
scroll to position [24, 0]
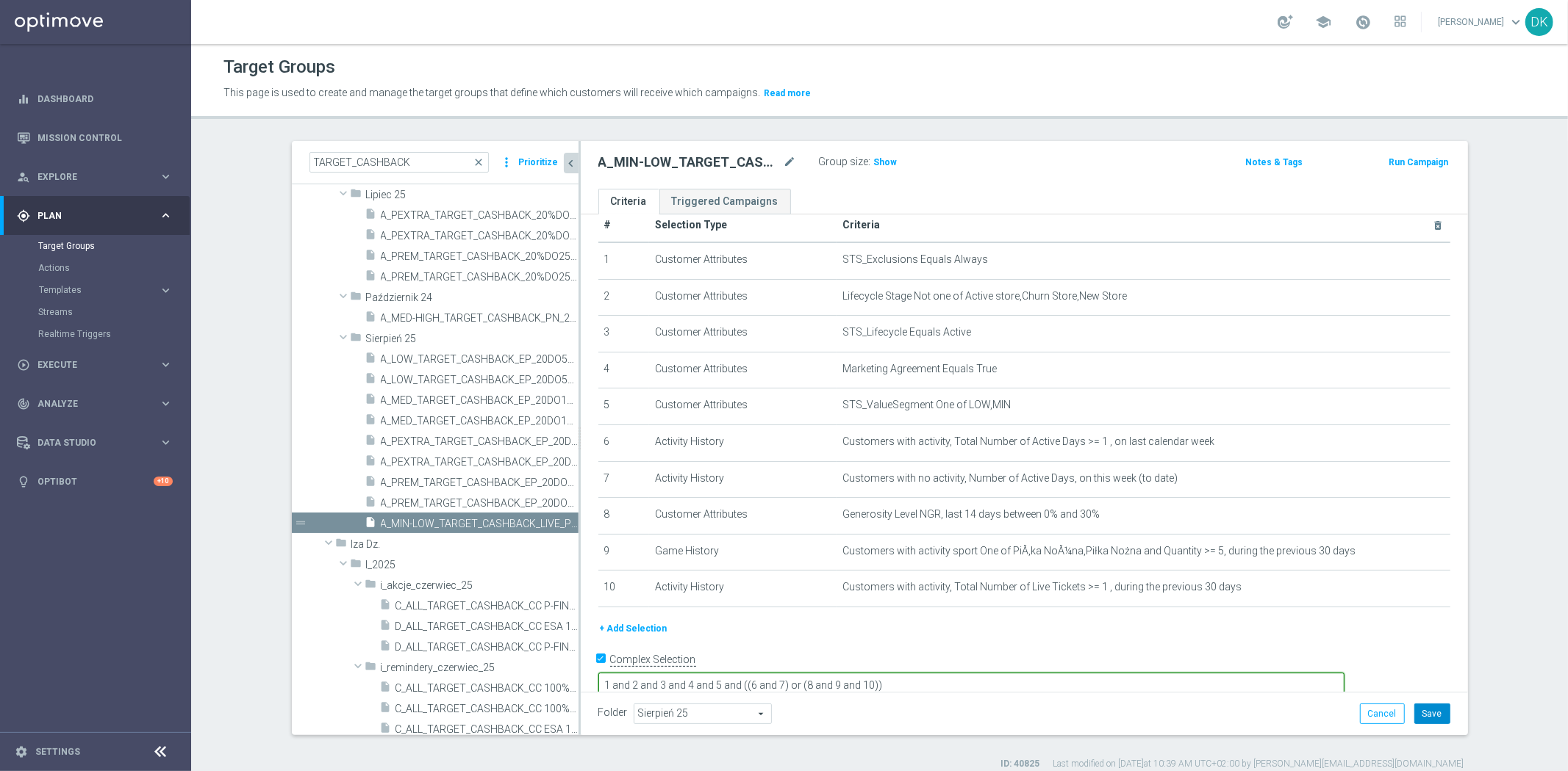
type textarea "1 and 2 and 3 and 4 and 5 and ((6 and 7) or (8 and 9 and 10))"
click at [1418, 722] on button "Save" at bounding box center [1432, 715] width 36 height 21
click at [1006, 674] on textarea "1 and 2 and 3 and 4 and 5 and ((6 and 7) or (8 and 9 and 10))" at bounding box center [971, 686] width 746 height 25
click at [874, 159] on span "Show" at bounding box center [885, 162] width 24 height 10
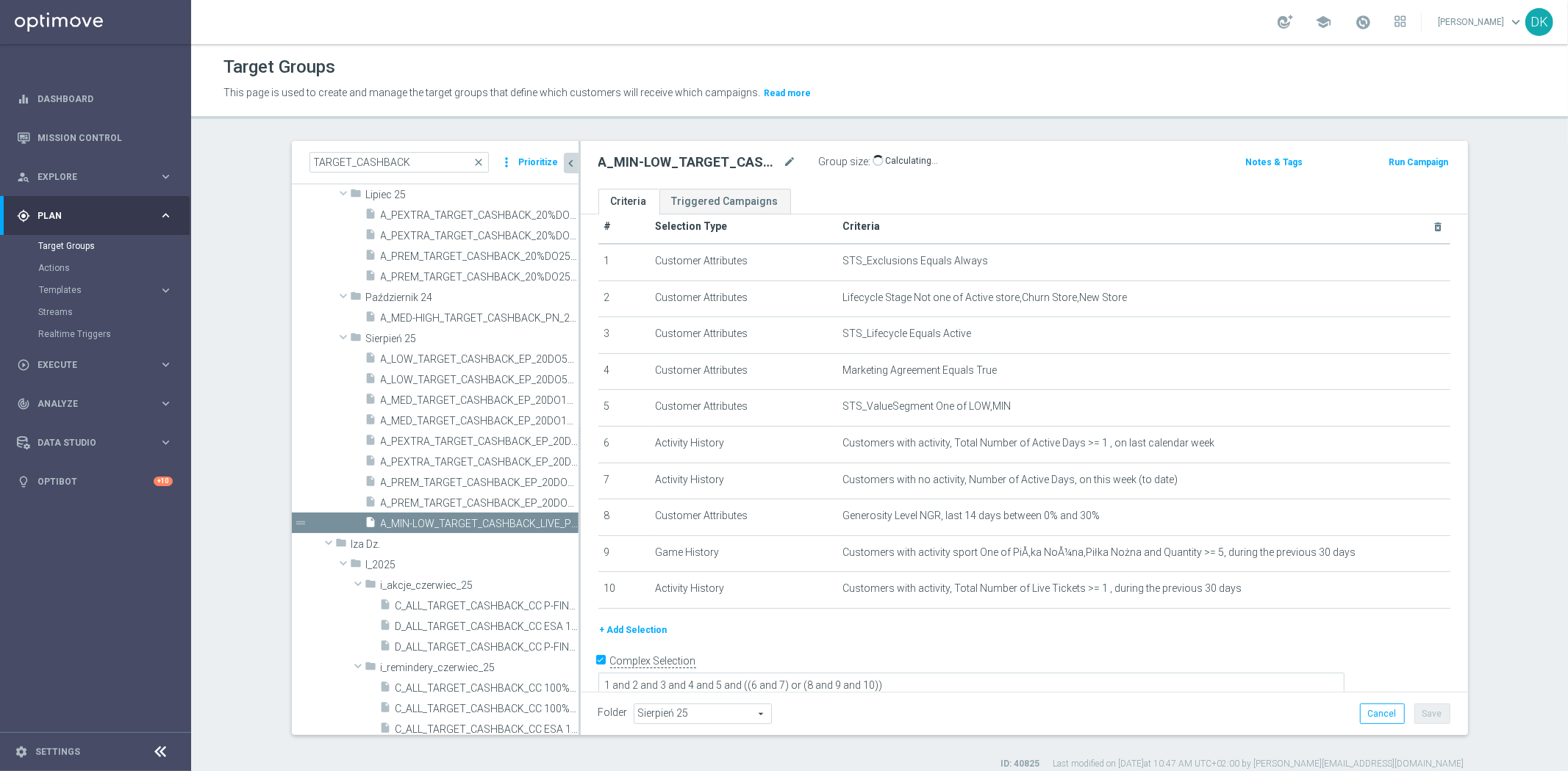
click at [967, 630] on div "+ Add Selection" at bounding box center [1023, 630] width 874 height 16
click at [1031, 616] on div "# Selection Type Criteria delete_forever 1 Customer Attributes STS_Exclusions E…" at bounding box center [1023, 416] width 874 height 412
click at [644, 163] on h2 "A_MIN-LOW_TARGET_CASHBACK_LIVE_PN_290825" at bounding box center [689, 162] width 182 height 18
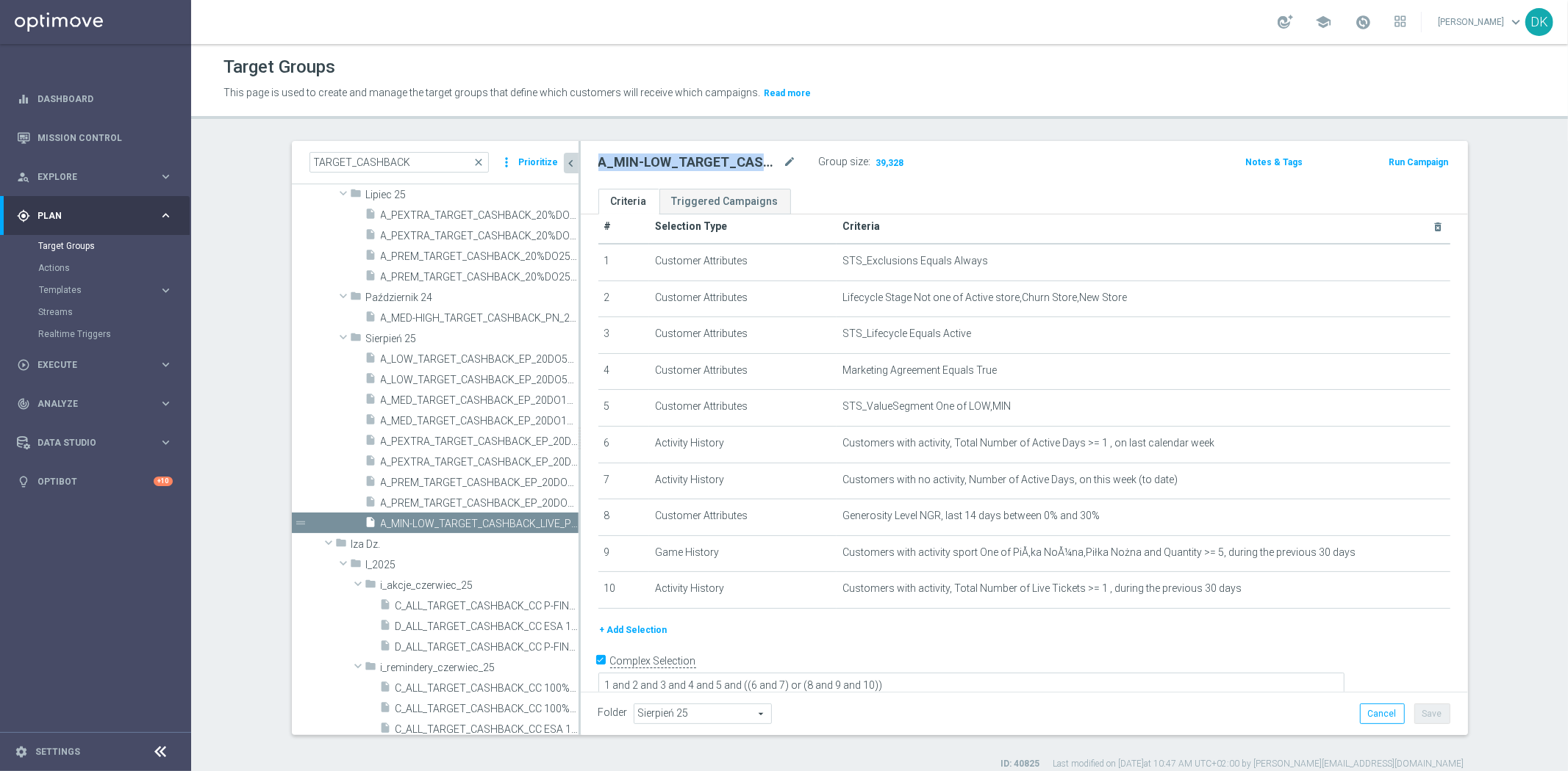
copy div "A_MIN-LOW_TARGET_CASHBACK_LIVE_PN_290825"
click at [430, 165] on input "TARGET_CASHBACK" at bounding box center [399, 163] width 180 height 21
paste input "A_MIN-LOW_TARGET_CASHBACK_LIVE_PN_290825"
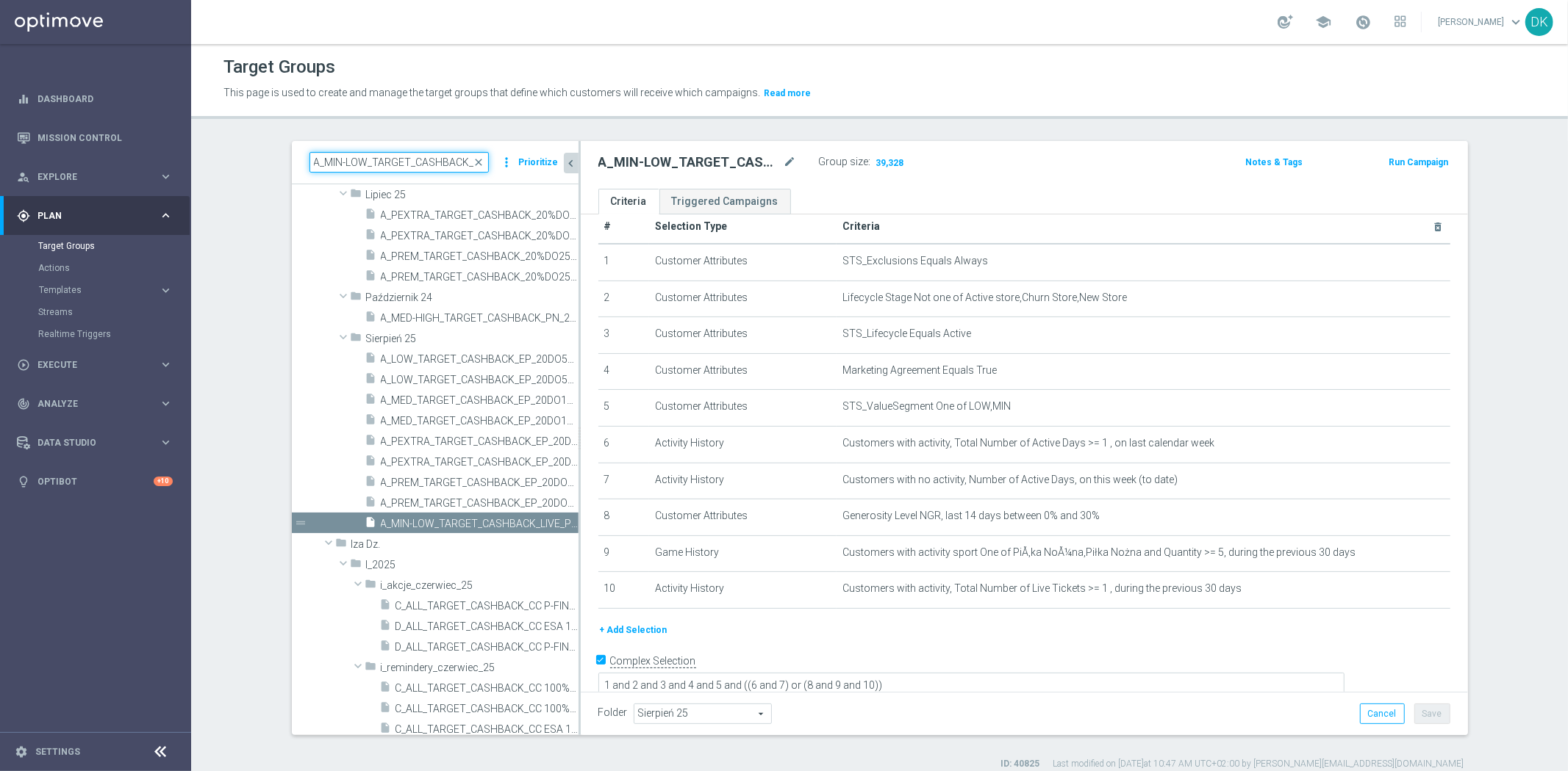
scroll to position [0, 70]
type input "A_MIN-LOW_TARGET_CASHBACK_LIVE_PN_290825"
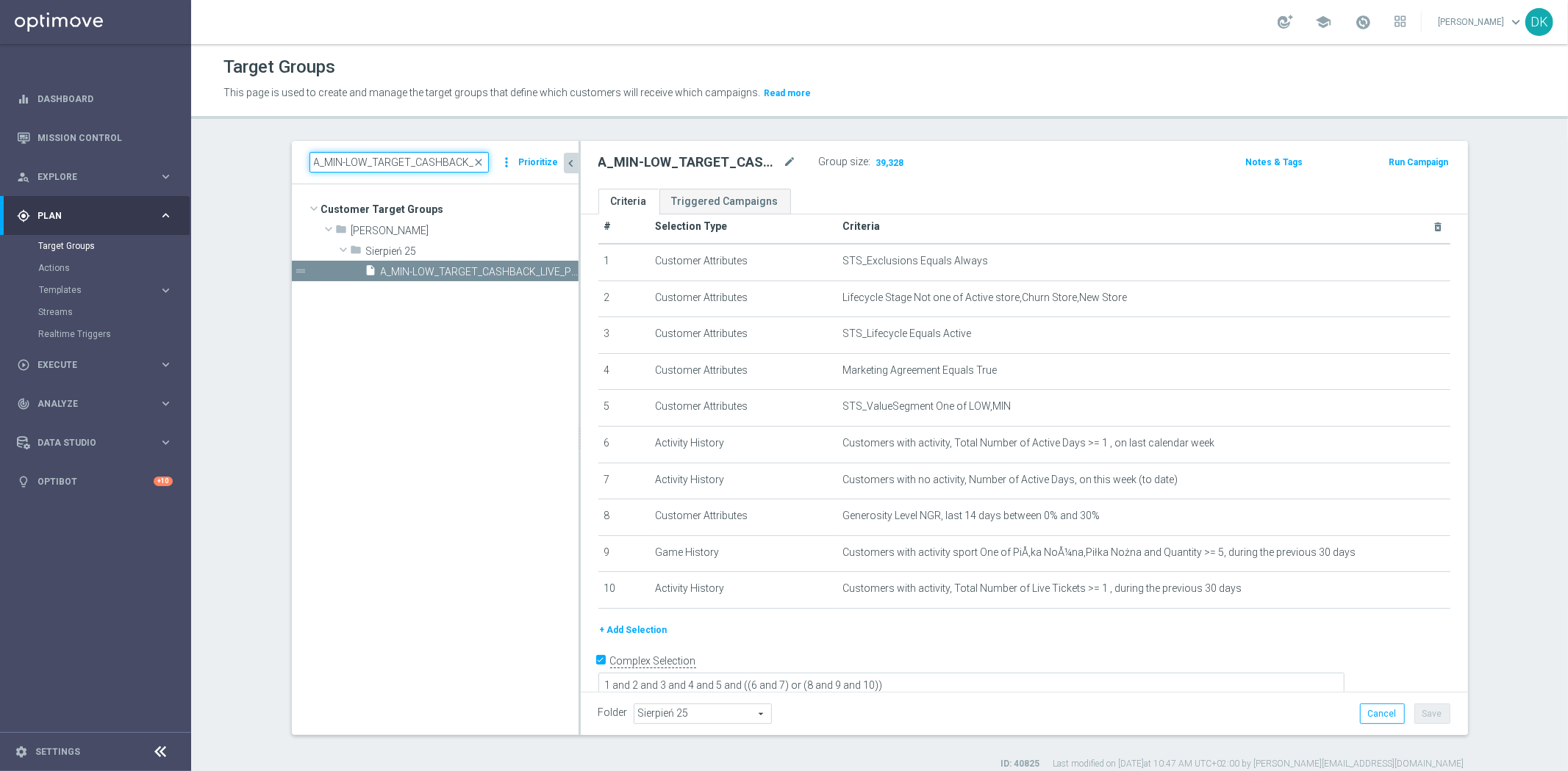
scroll to position [0, 0]
click at [546, 273] on icon "content_copy" at bounding box center [552, 272] width 12 height 12
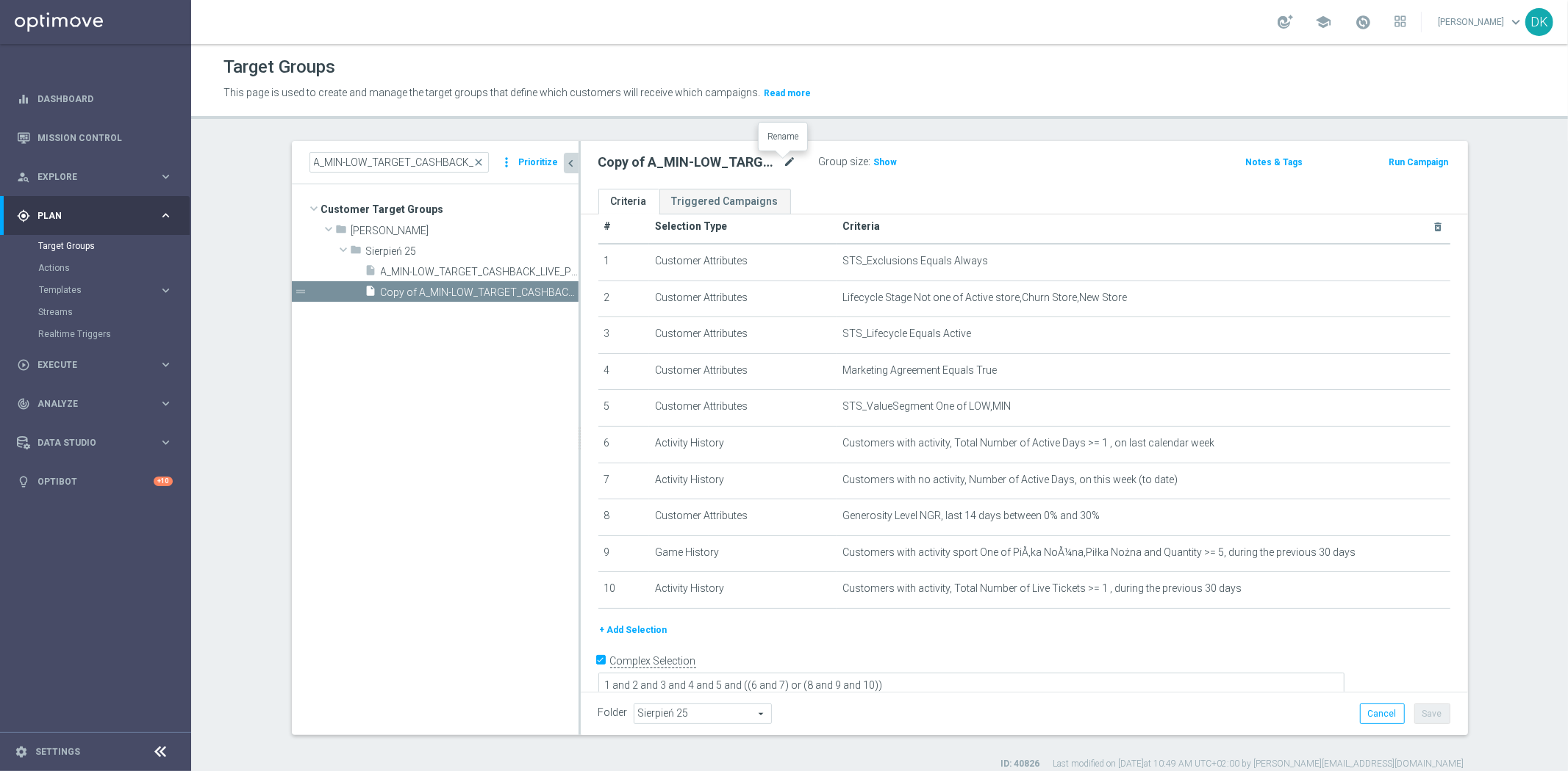
click at [784, 163] on icon "mode_edit" at bounding box center [790, 162] width 13 height 18
type input "A_MED_TARGET_CASHBACK_LIVE_PN_290825"
click at [973, 627] on div "+ Add Selection" at bounding box center [1023, 630] width 874 height 16
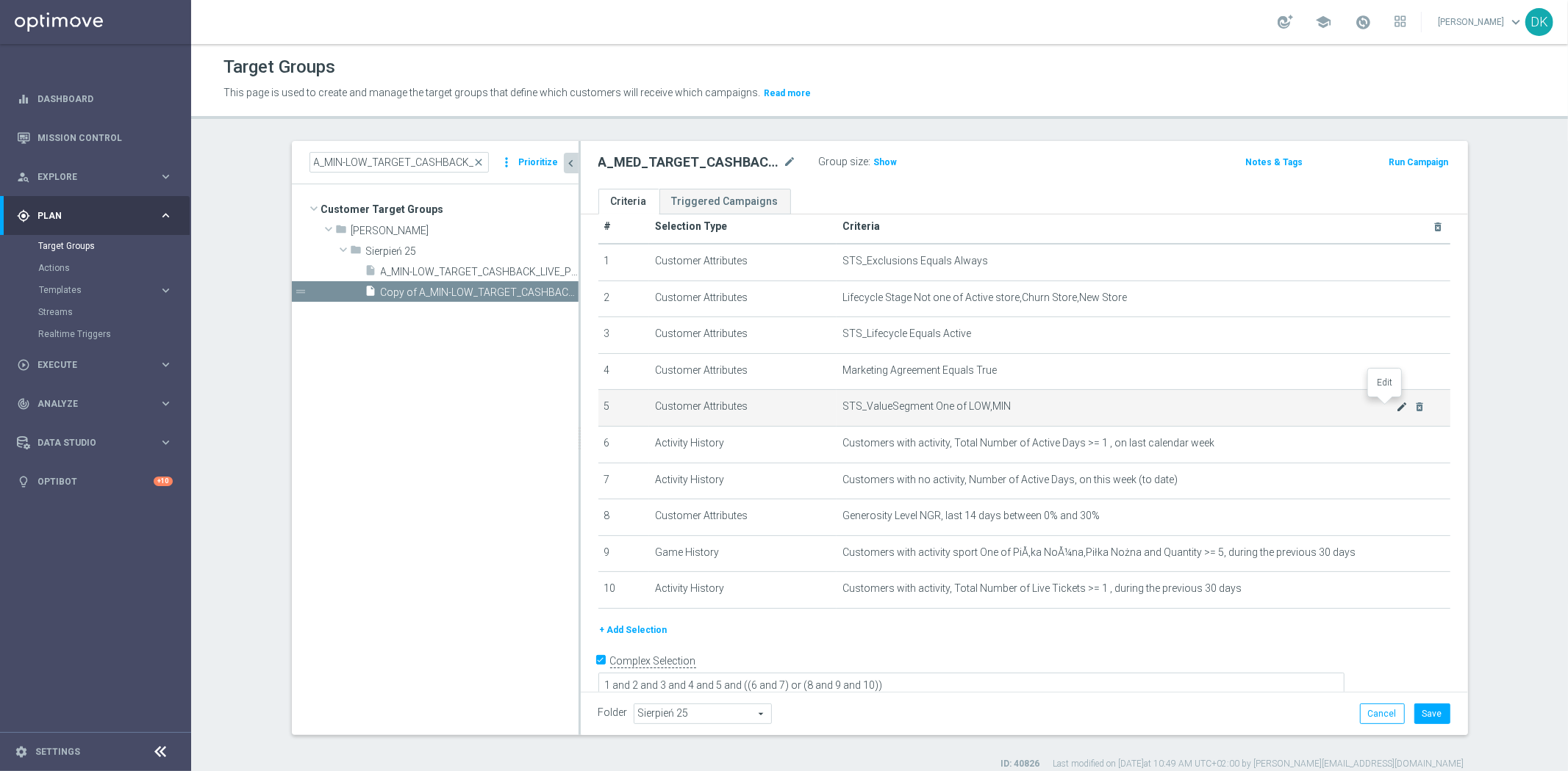
click at [1396, 405] on icon "mode_edit" at bounding box center [1402, 407] width 12 height 12
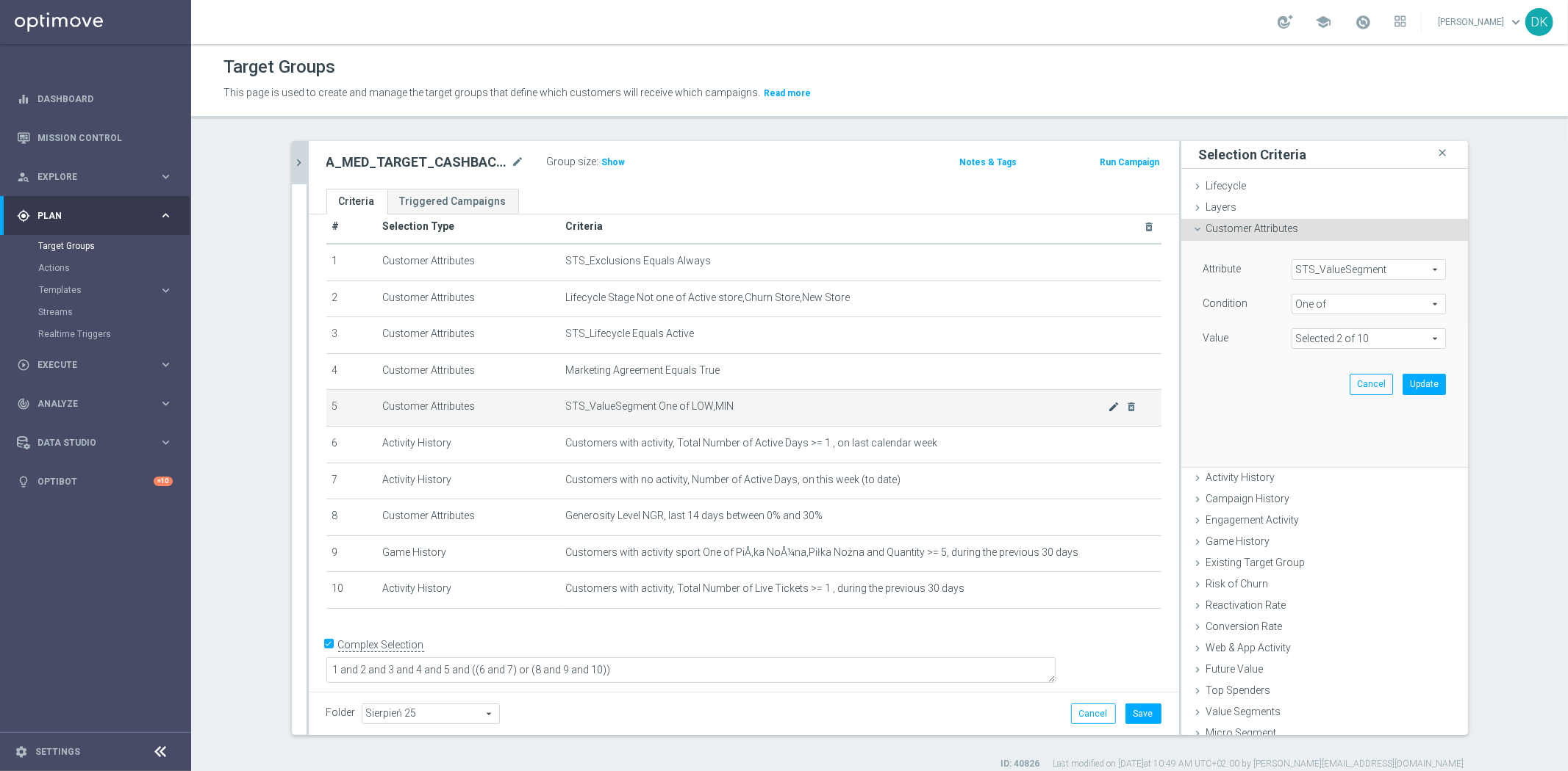
scroll to position [6, 0]
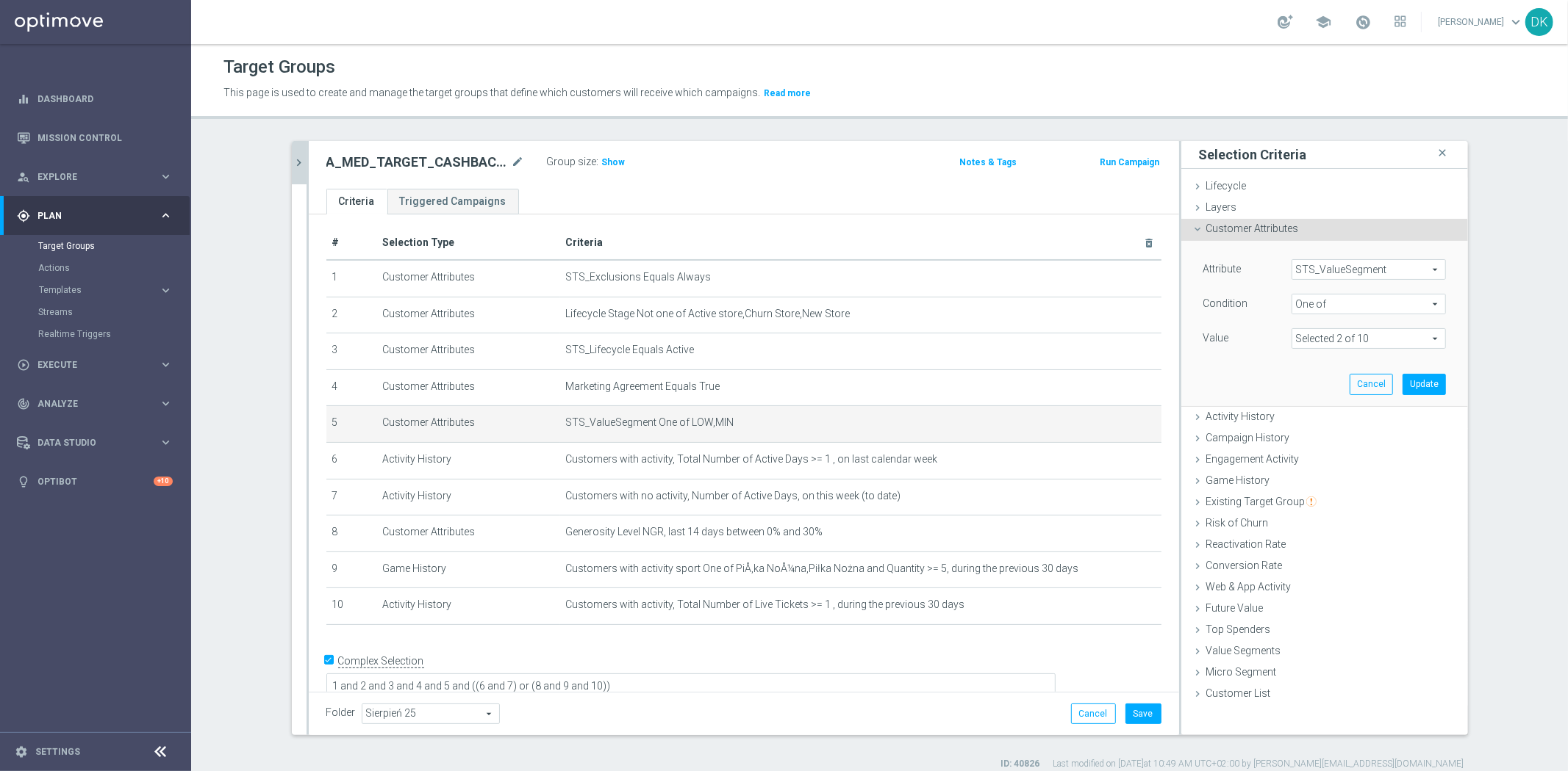
click at [1345, 338] on span at bounding box center [1369, 338] width 153 height 19
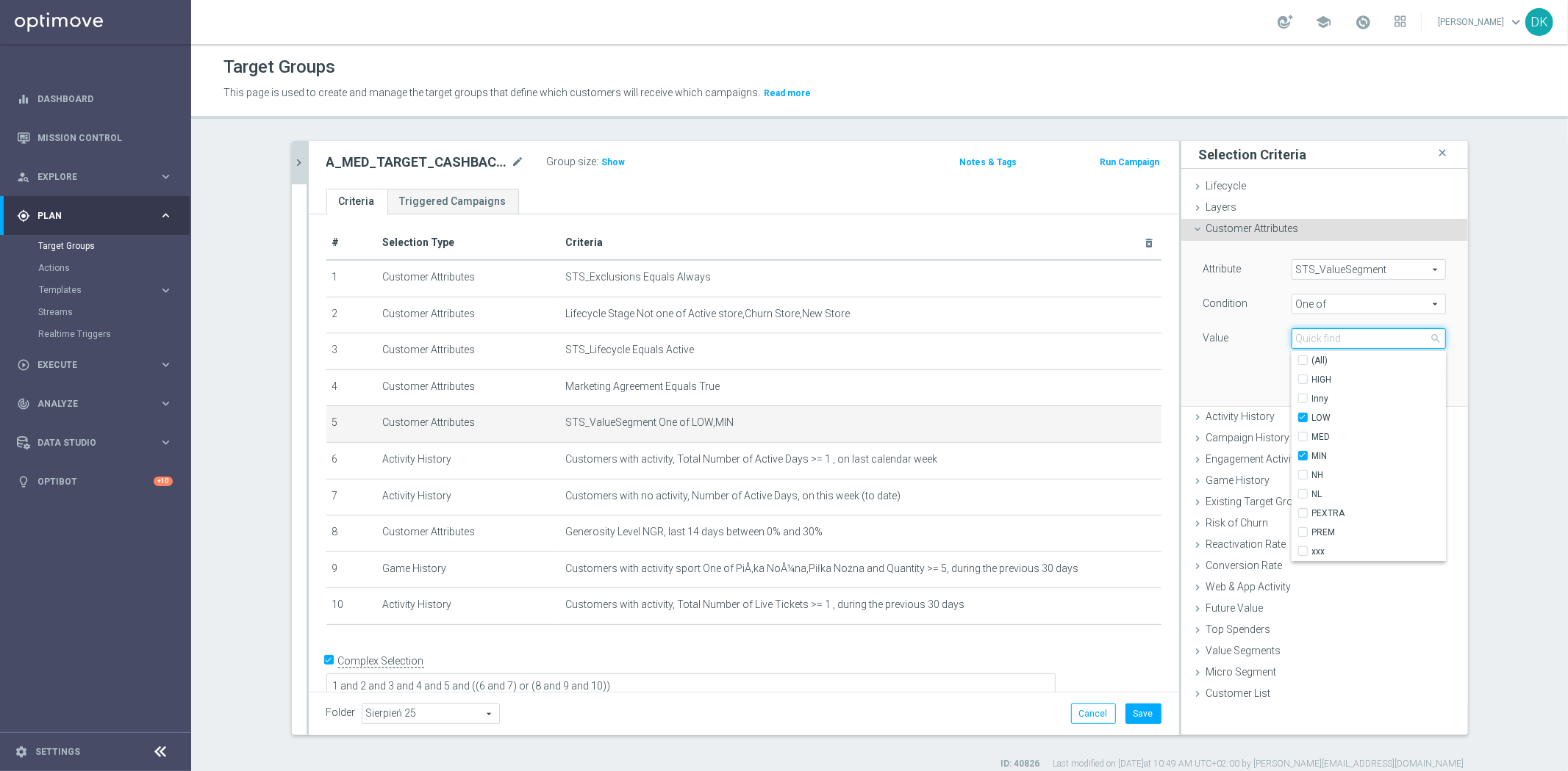
click at [1306, 339] on input "search" at bounding box center [1369, 338] width 154 height 21
click at [1330, 298] on span "One of" at bounding box center [1369, 304] width 153 height 19
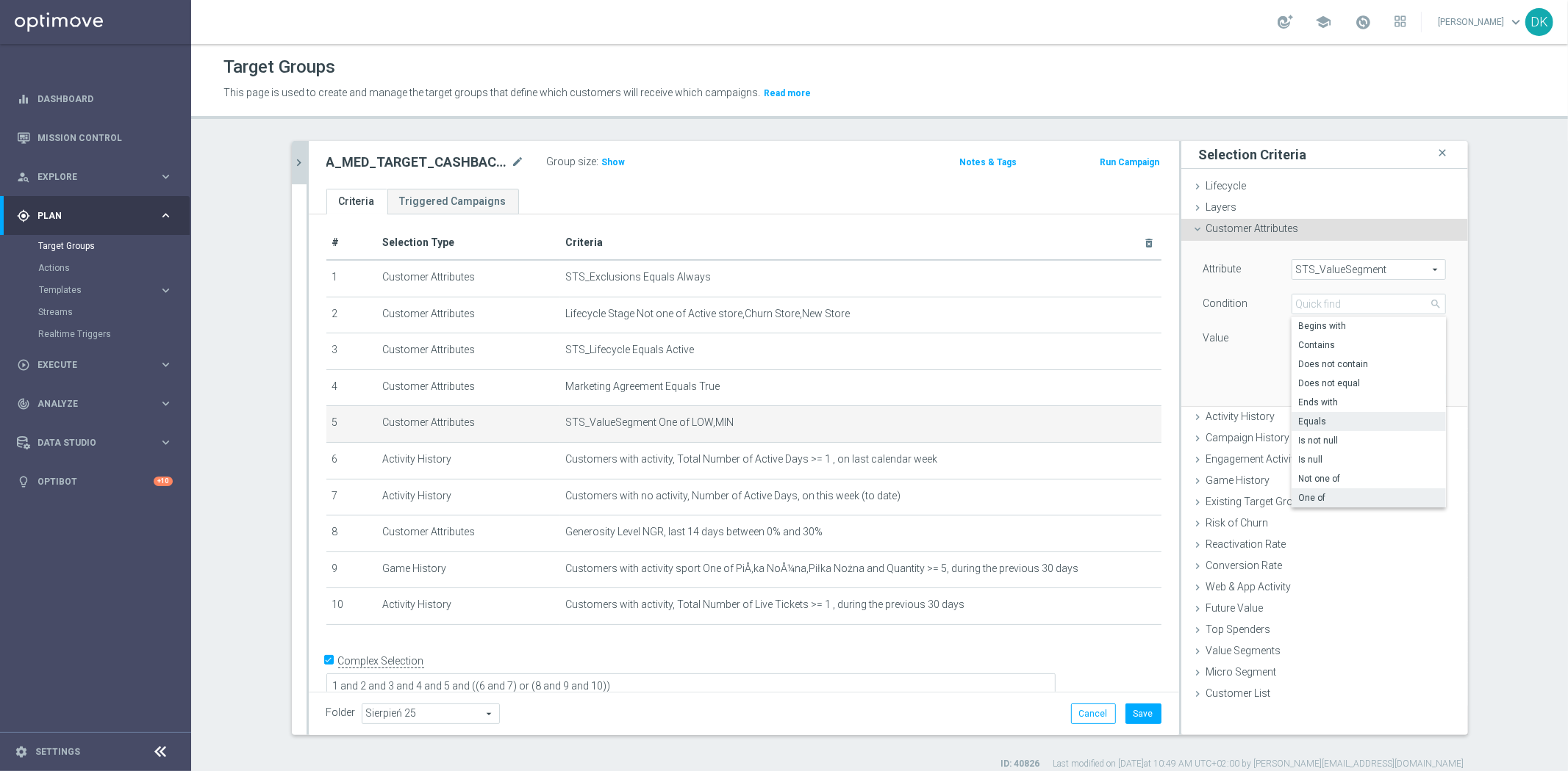
click at [1306, 422] on span "Equals" at bounding box center [1369, 421] width 139 height 12
type input "Equals"
click at [1336, 337] on span at bounding box center [1369, 338] width 153 height 19
click at [1322, 416] on span "MED" at bounding box center [1369, 417] width 139 height 12
type input "MED"
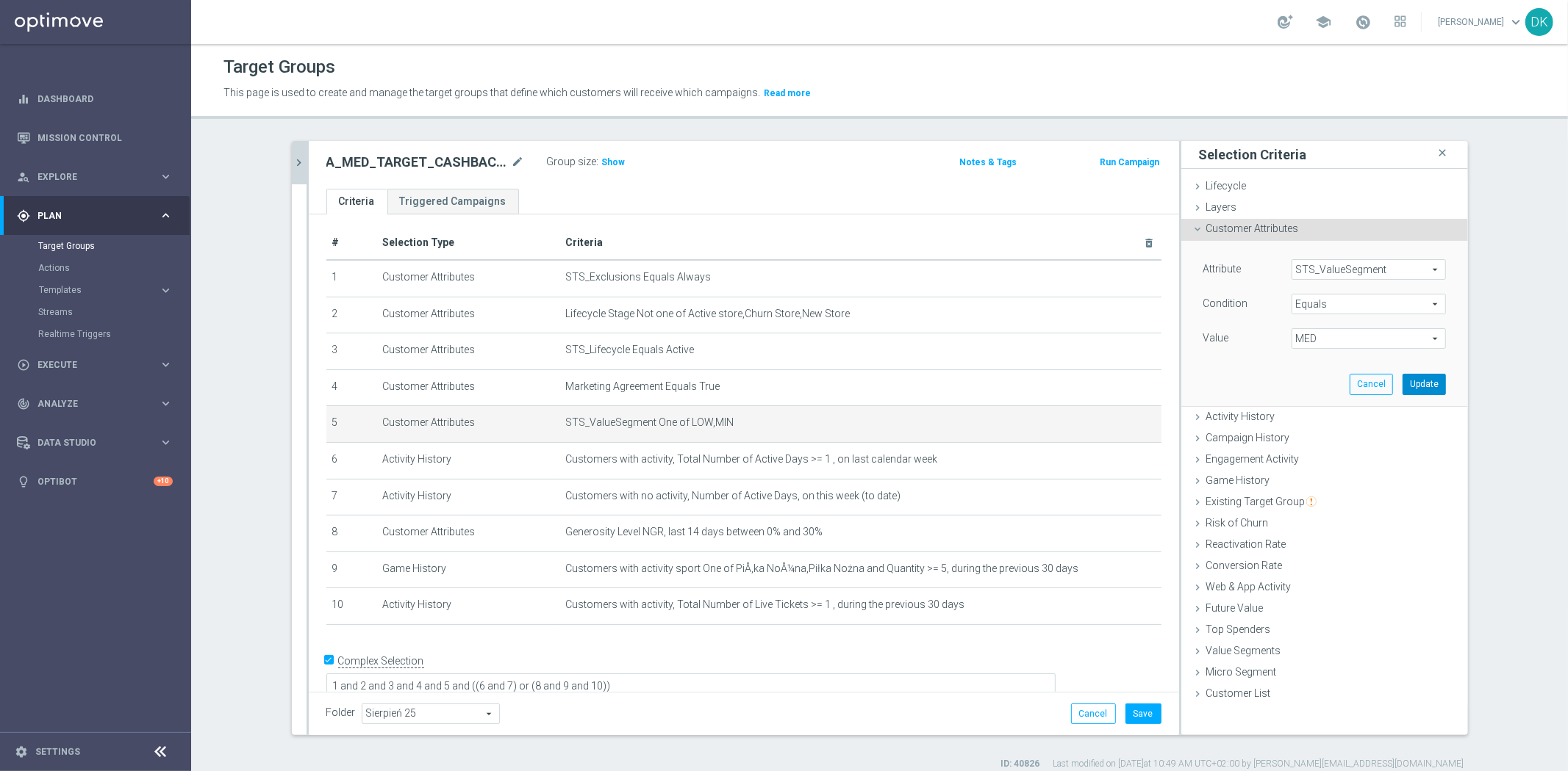
click at [1410, 378] on button "Update" at bounding box center [1424, 385] width 43 height 21
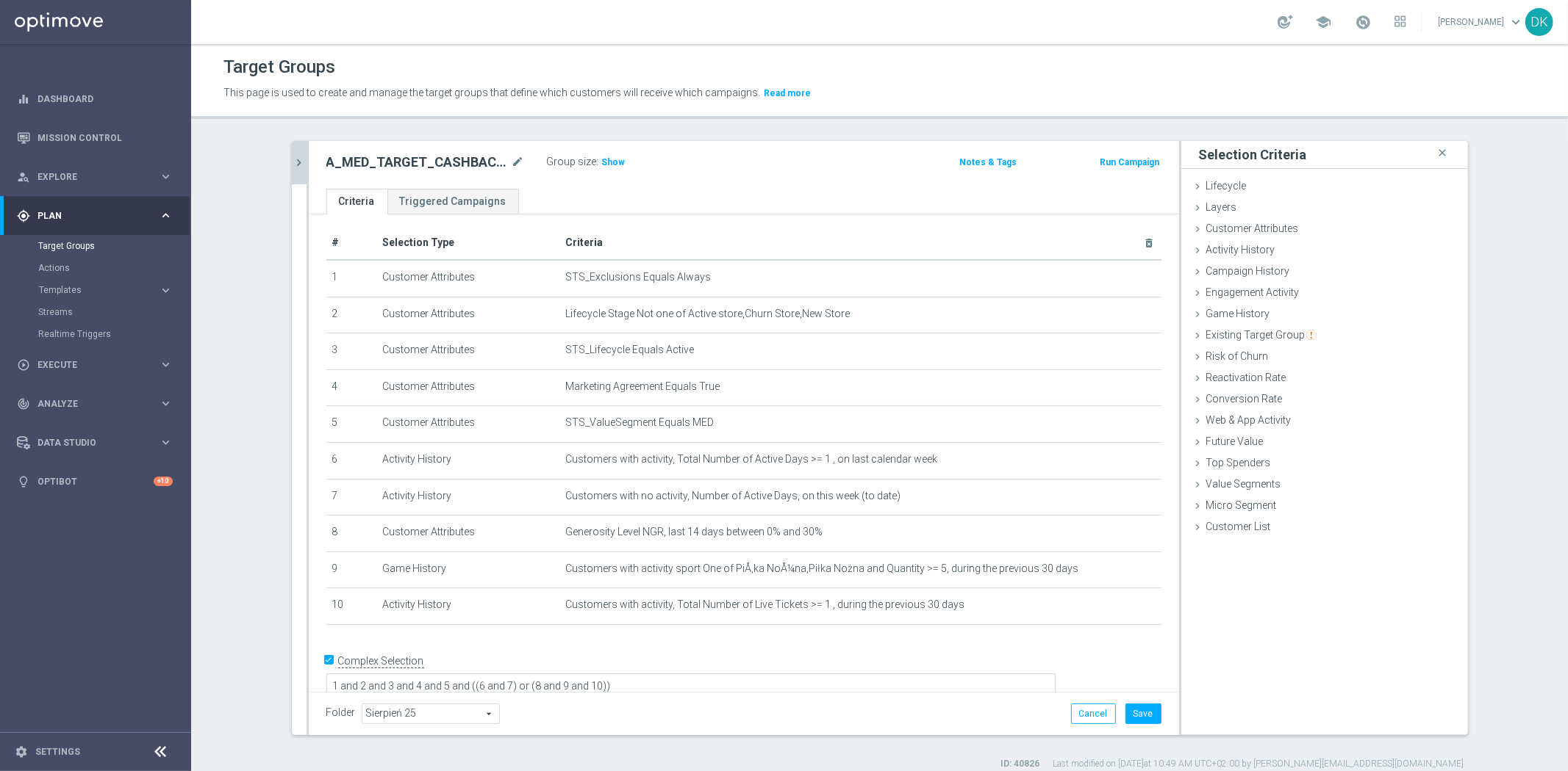
click at [326, 659] on input "Complex Selection" at bounding box center [331, 664] width 9 height 21
checkbox input "false"
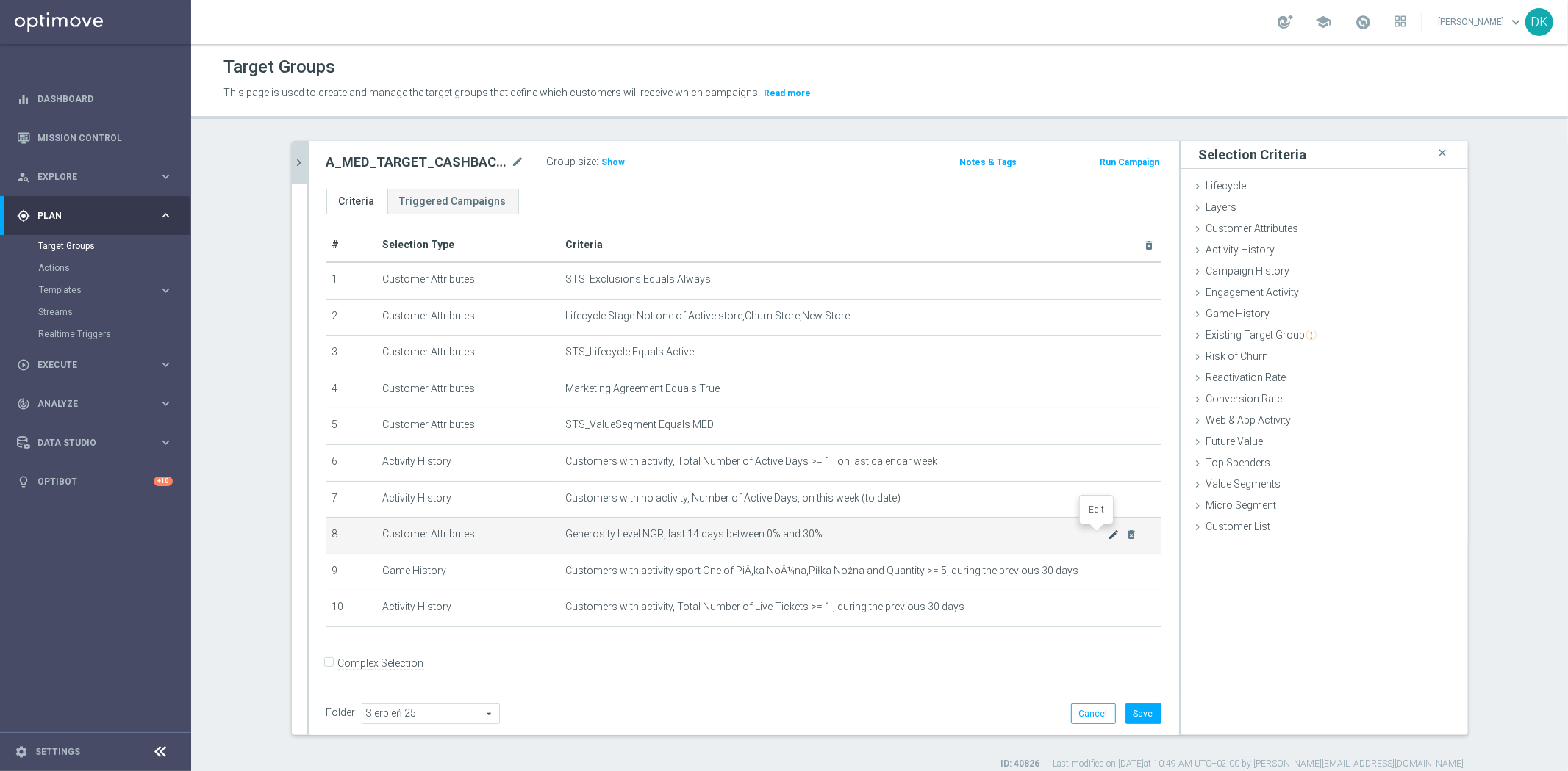
click at [1107, 534] on icon "mode_edit" at bounding box center [1113, 535] width 12 height 12
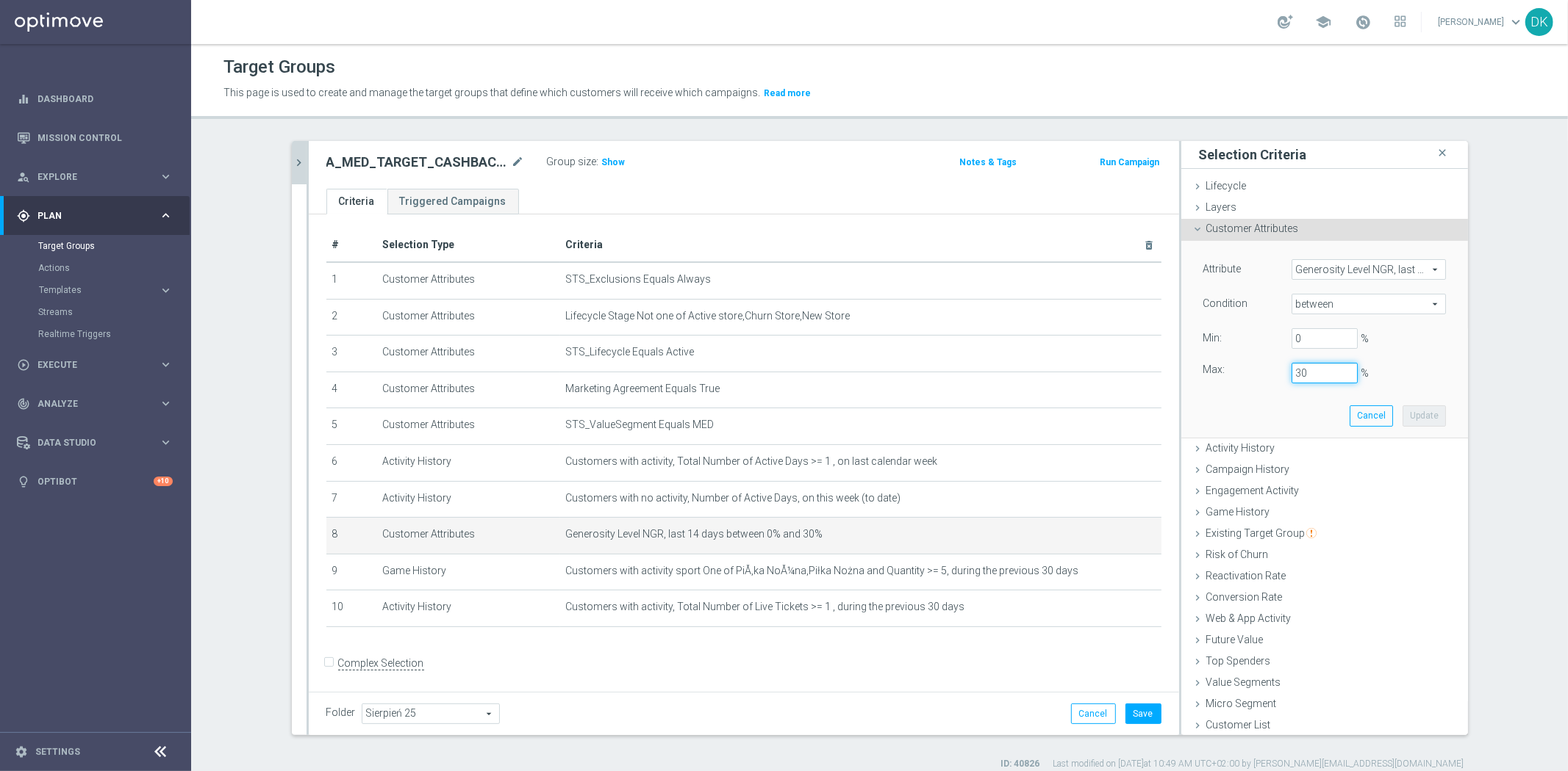
drag, startPoint x: 1290, startPoint y: 379, endPoint x: 1260, endPoint y: 379, distance: 30.0
click at [1260, 379] on div "Max: 30 %" at bounding box center [1323, 373] width 264 height 21
click at [1402, 419] on button "Update" at bounding box center [1424, 416] width 43 height 21
type input "0.2"
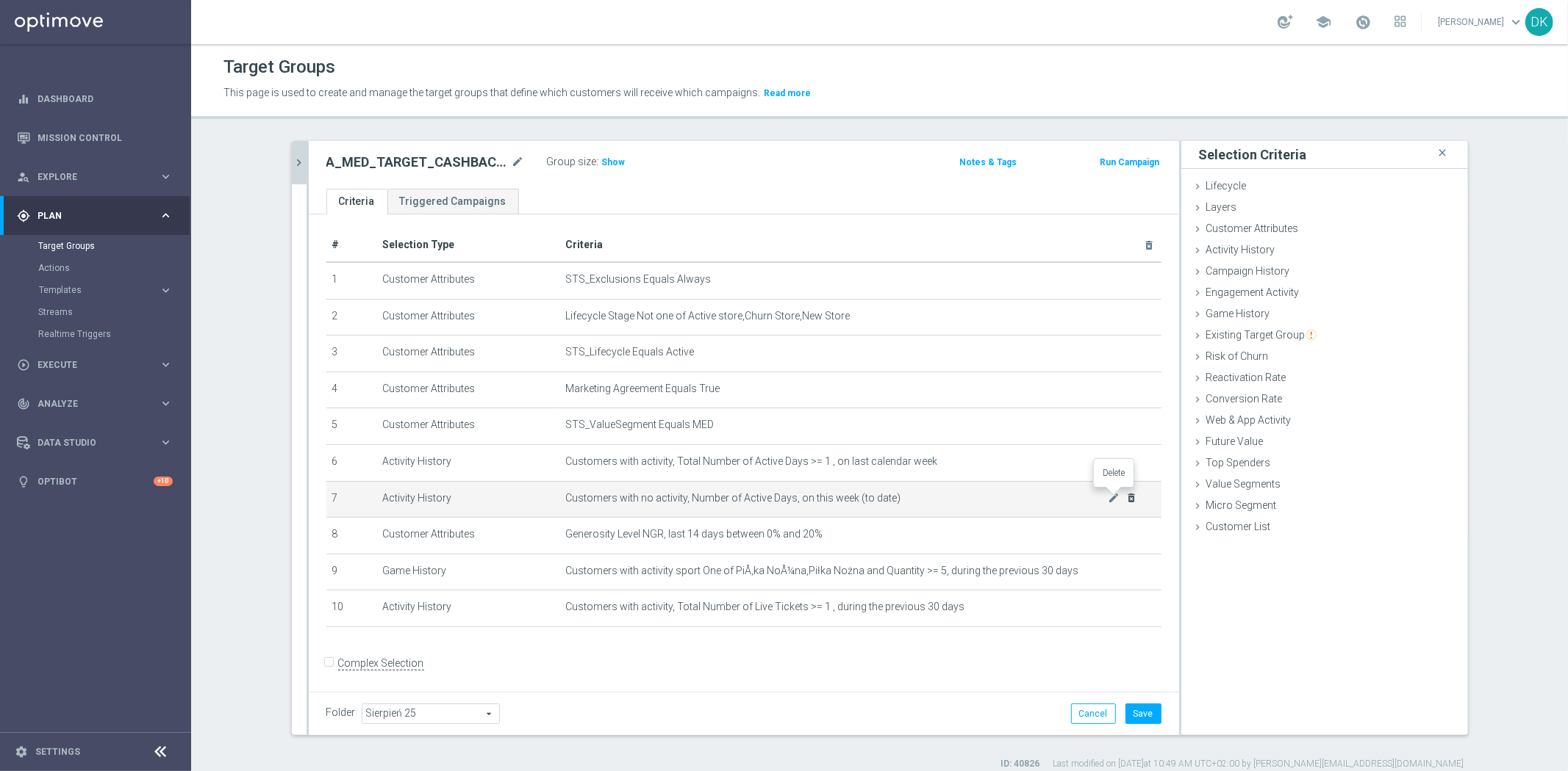
click at [1125, 496] on icon "delete_forever" at bounding box center [1131, 498] width 12 height 12
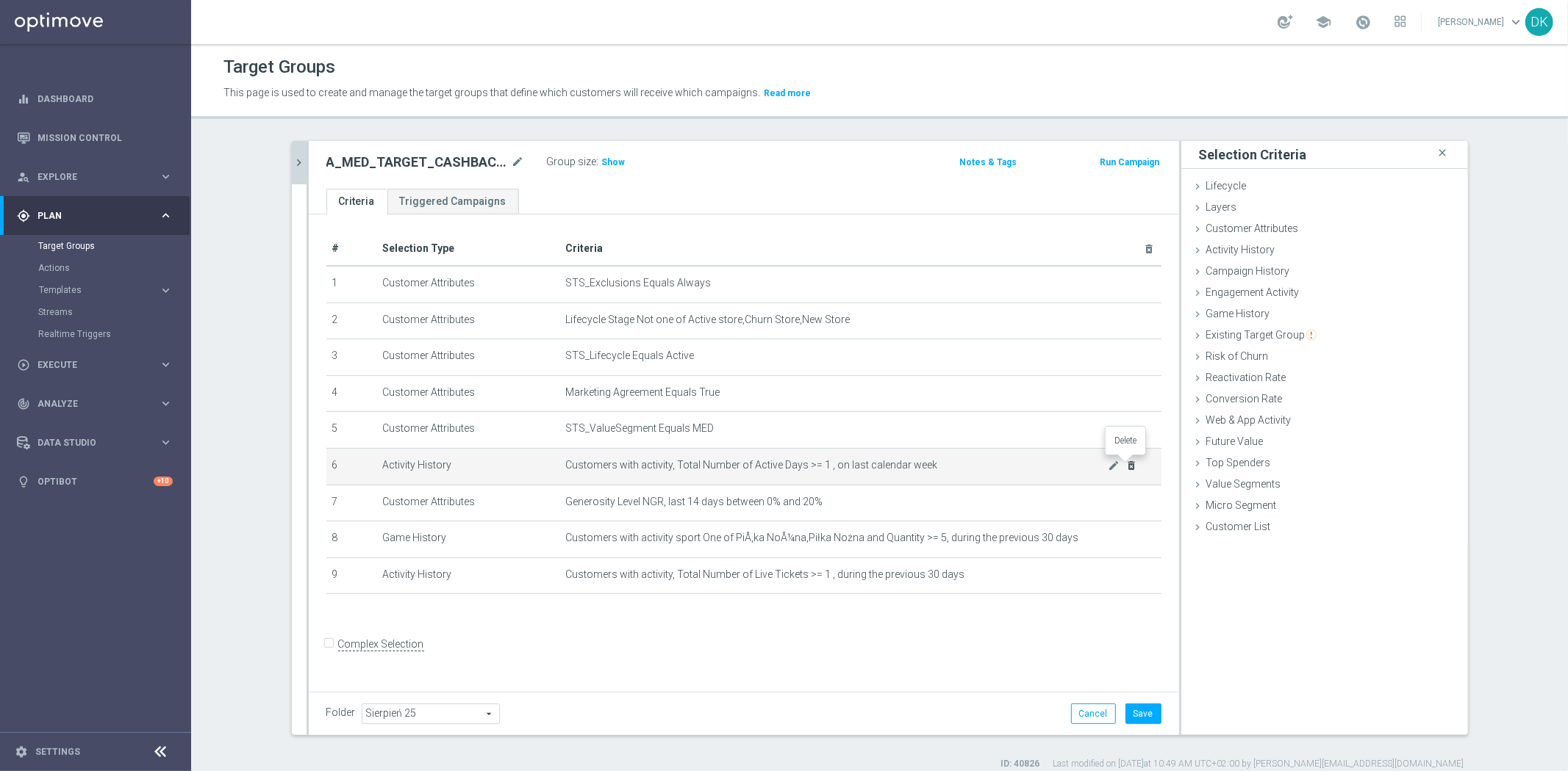
click at [1125, 465] on icon "delete_forever" at bounding box center [1131, 465] width 12 height 12
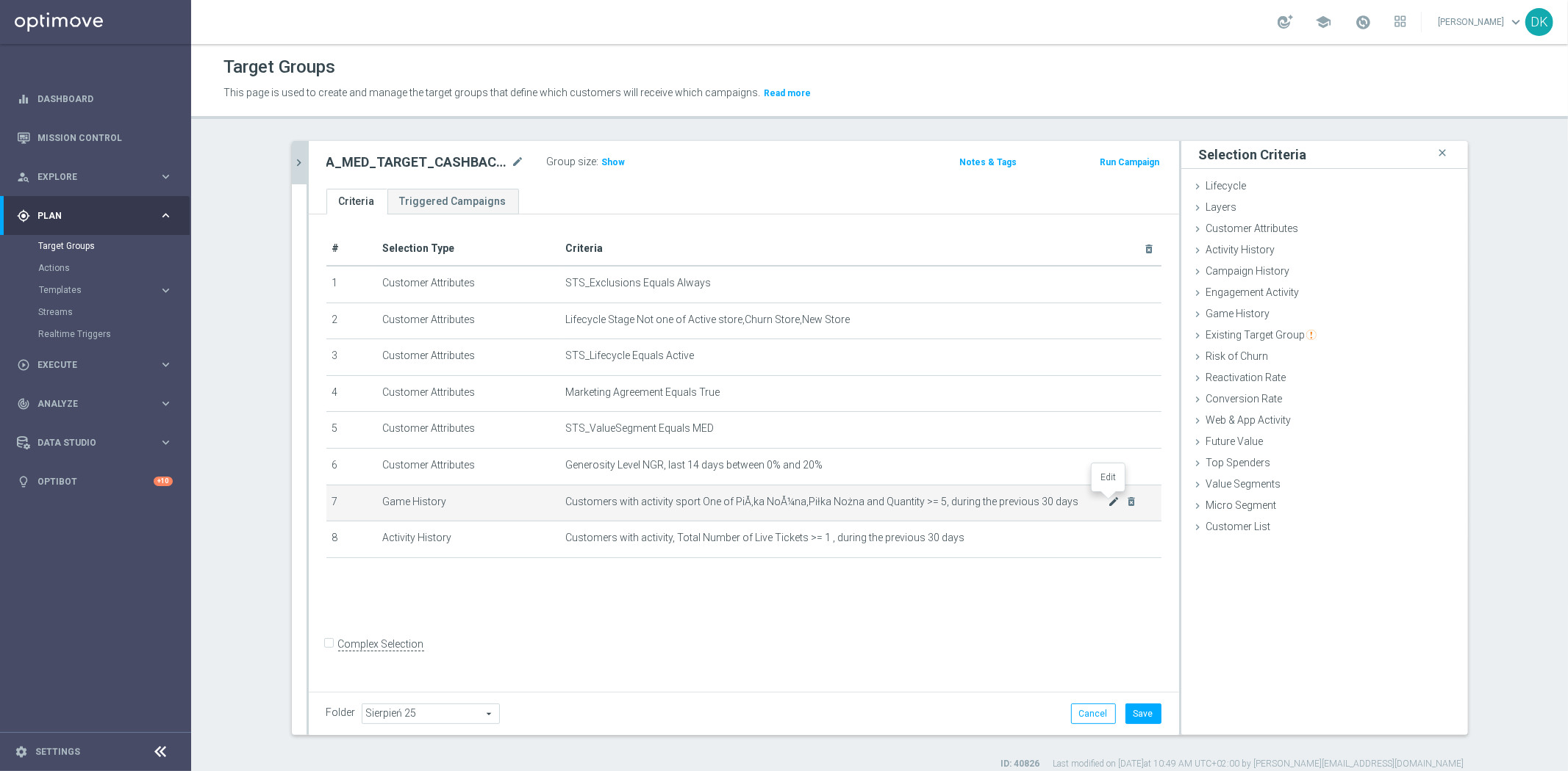
click at [1111, 500] on icon "mode_edit" at bounding box center [1113, 501] width 12 height 12
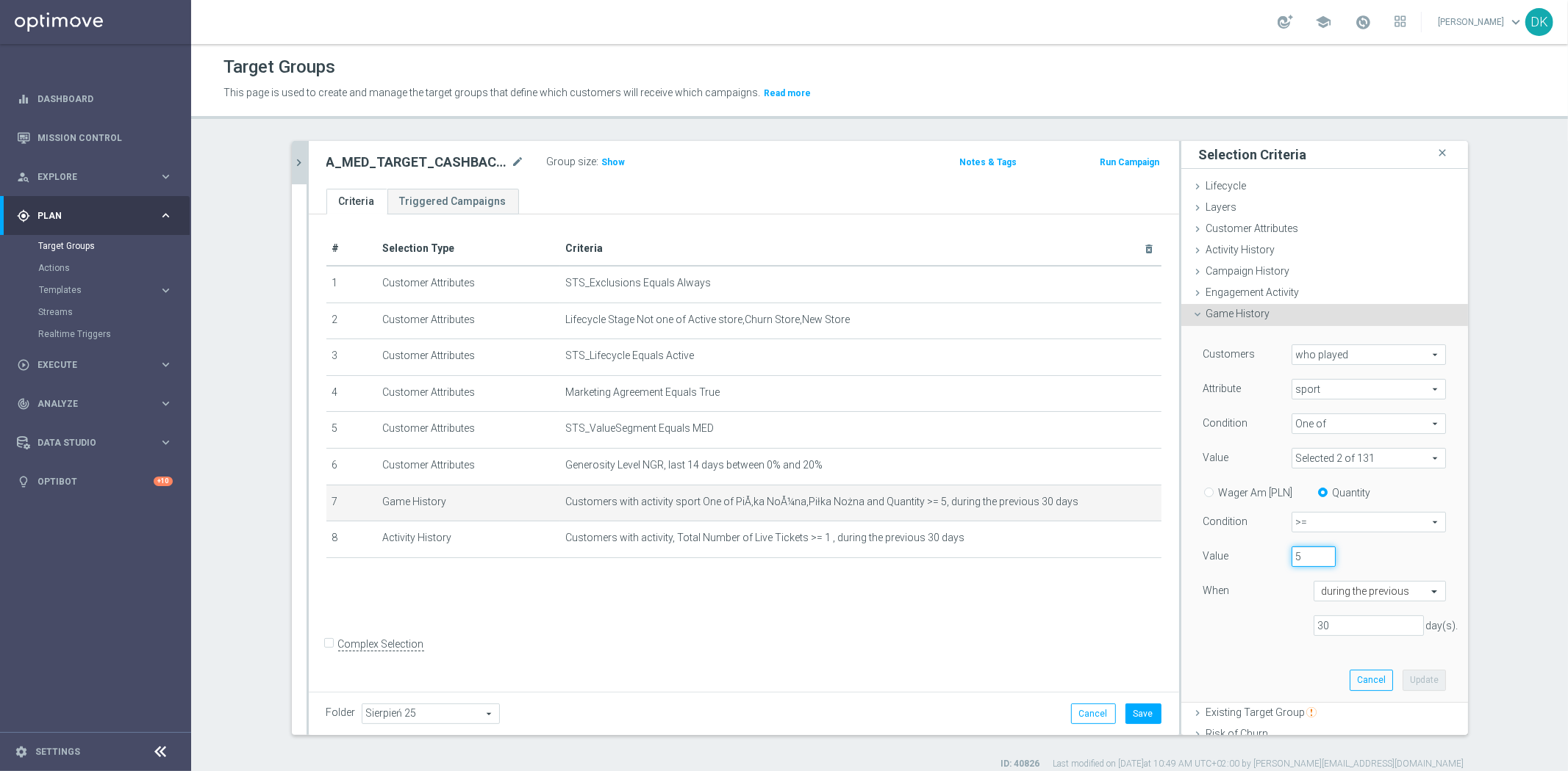
drag, startPoint x: 1302, startPoint y: 561, endPoint x: 1248, endPoint y: 561, distance: 54.0
click at [1248, 561] on div "Value 5" at bounding box center [1323, 558] width 264 height 24
type input "10"
click at [1402, 685] on button "Update" at bounding box center [1424, 681] width 43 height 21
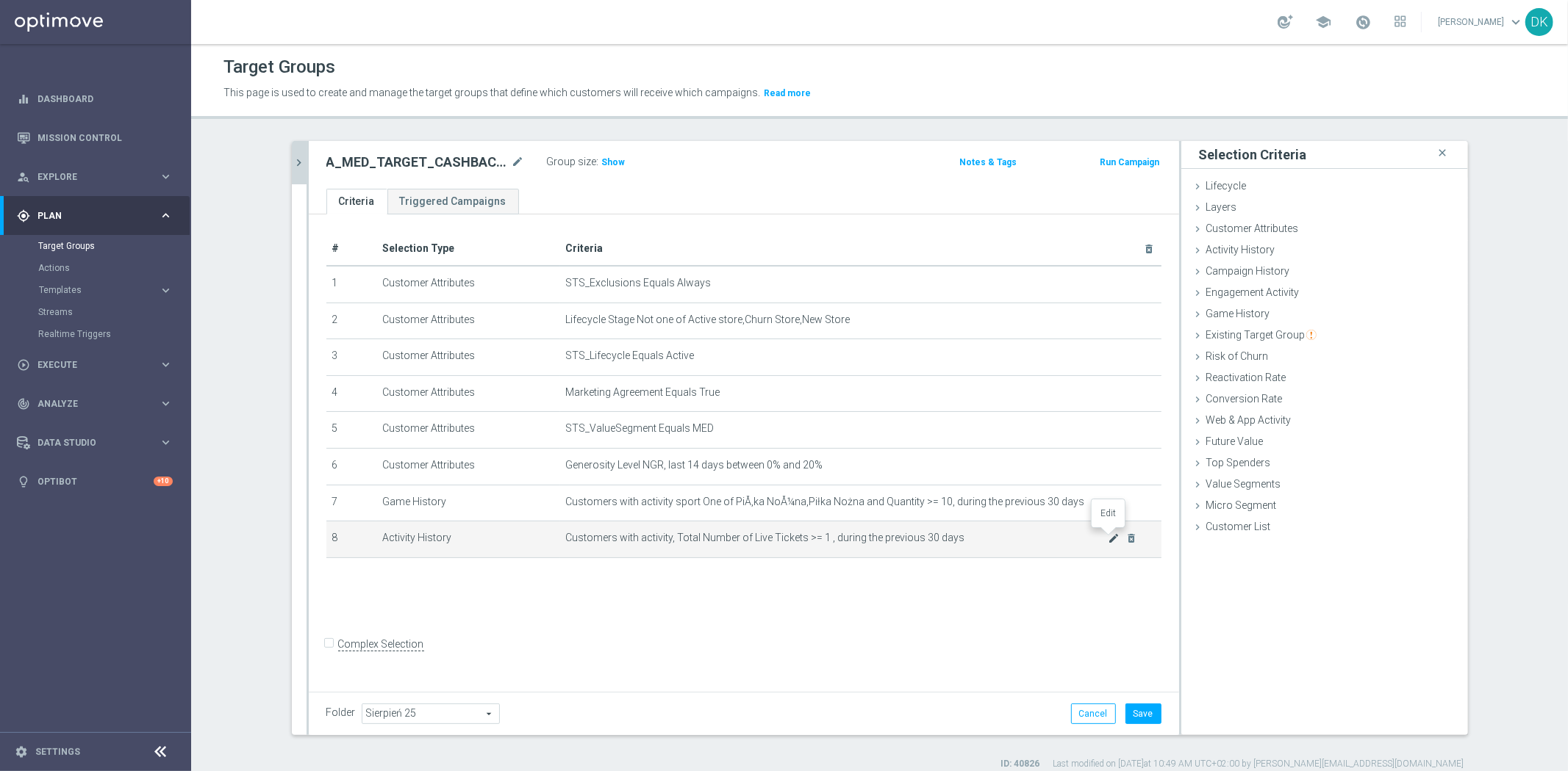
click at [1108, 540] on icon "mode_edit" at bounding box center [1113, 538] width 12 height 12
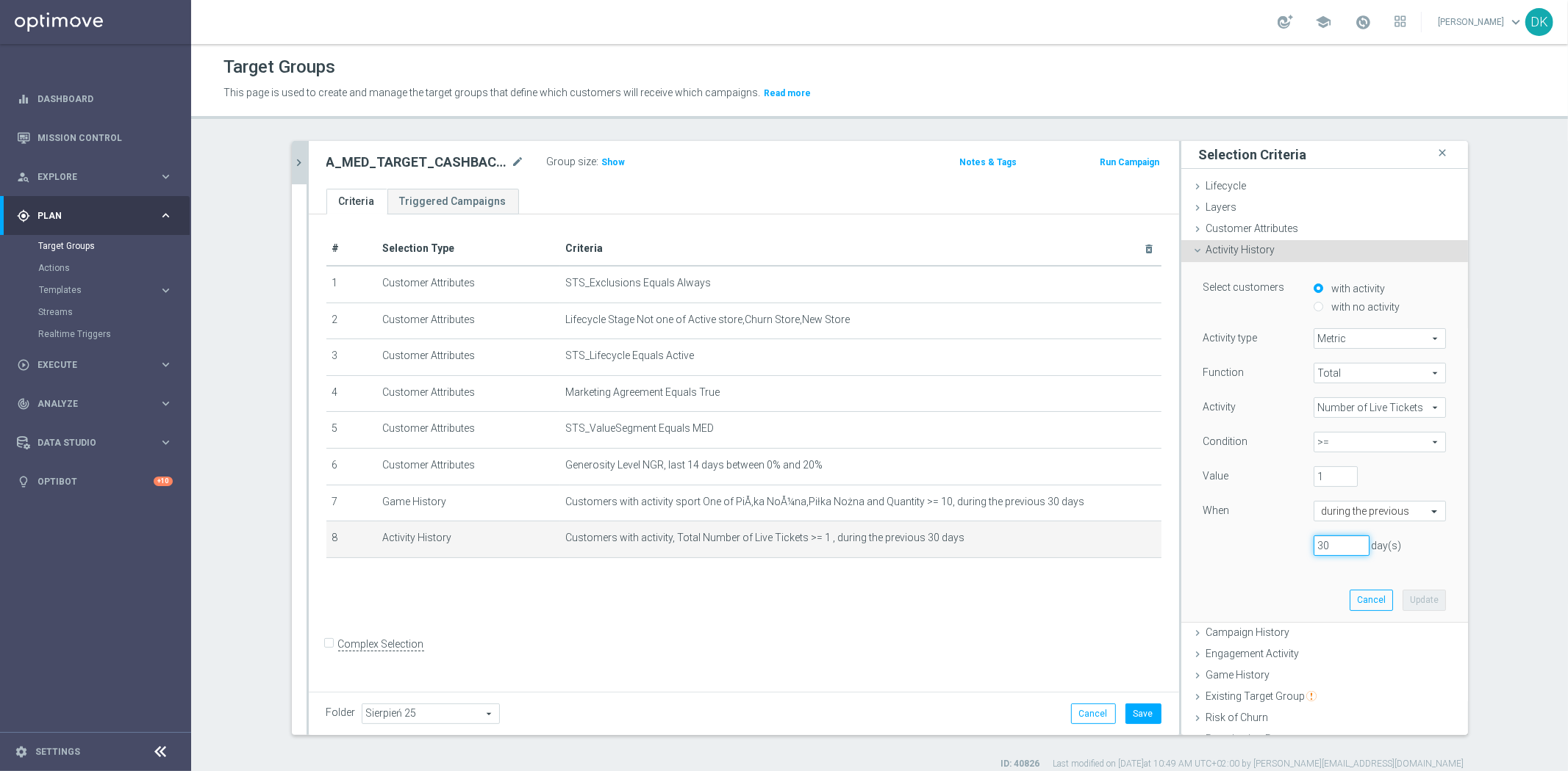
drag, startPoint x: 1328, startPoint y: 546, endPoint x: 1275, endPoint y: 556, distance: 53.9
click at [1276, 554] on div "30 day(s)" at bounding box center [1323, 546] width 264 height 21
type input "14"
click at [1403, 593] on button "Update" at bounding box center [1424, 600] width 43 height 21
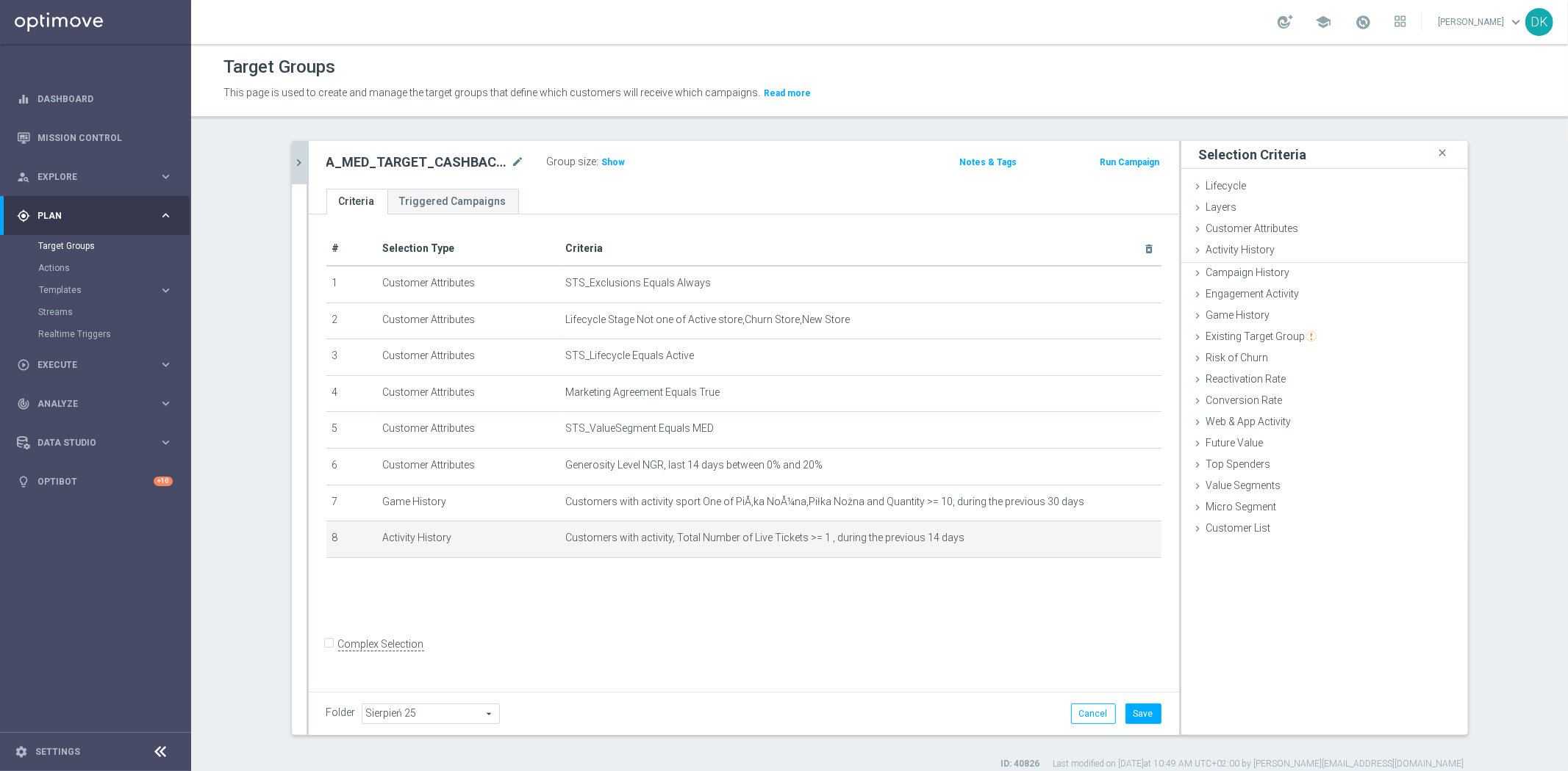
click at [921, 615] on div "# Selection Type Criteria delete_forever 1 Customer Attributes STS_Exclusions E…" at bounding box center [743, 450] width 870 height 472
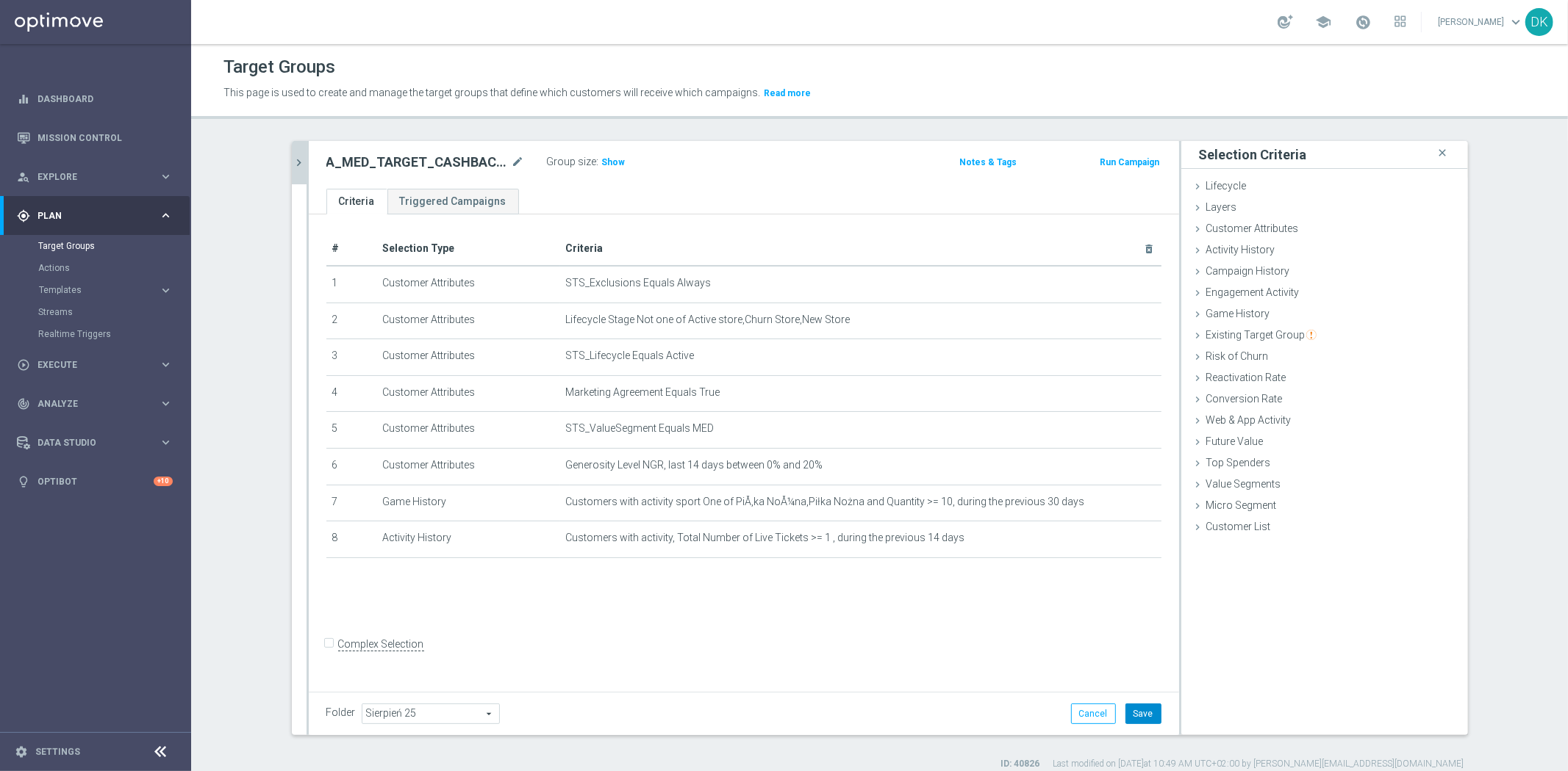
click at [1129, 708] on button "Save" at bounding box center [1143, 715] width 36 height 21
drag, startPoint x: 721, startPoint y: 734, endPoint x: 723, endPoint y: 710, distance: 24.1
click at [721, 734] on div "Folder Sierpień 25 Sierpień 25 arrow_drop_down search Cancel Save Saving..." at bounding box center [743, 714] width 870 height 43
click at [602, 160] on span "Show" at bounding box center [613, 162] width 24 height 10
click at [297, 165] on icon "chevron_right" at bounding box center [299, 163] width 14 height 14
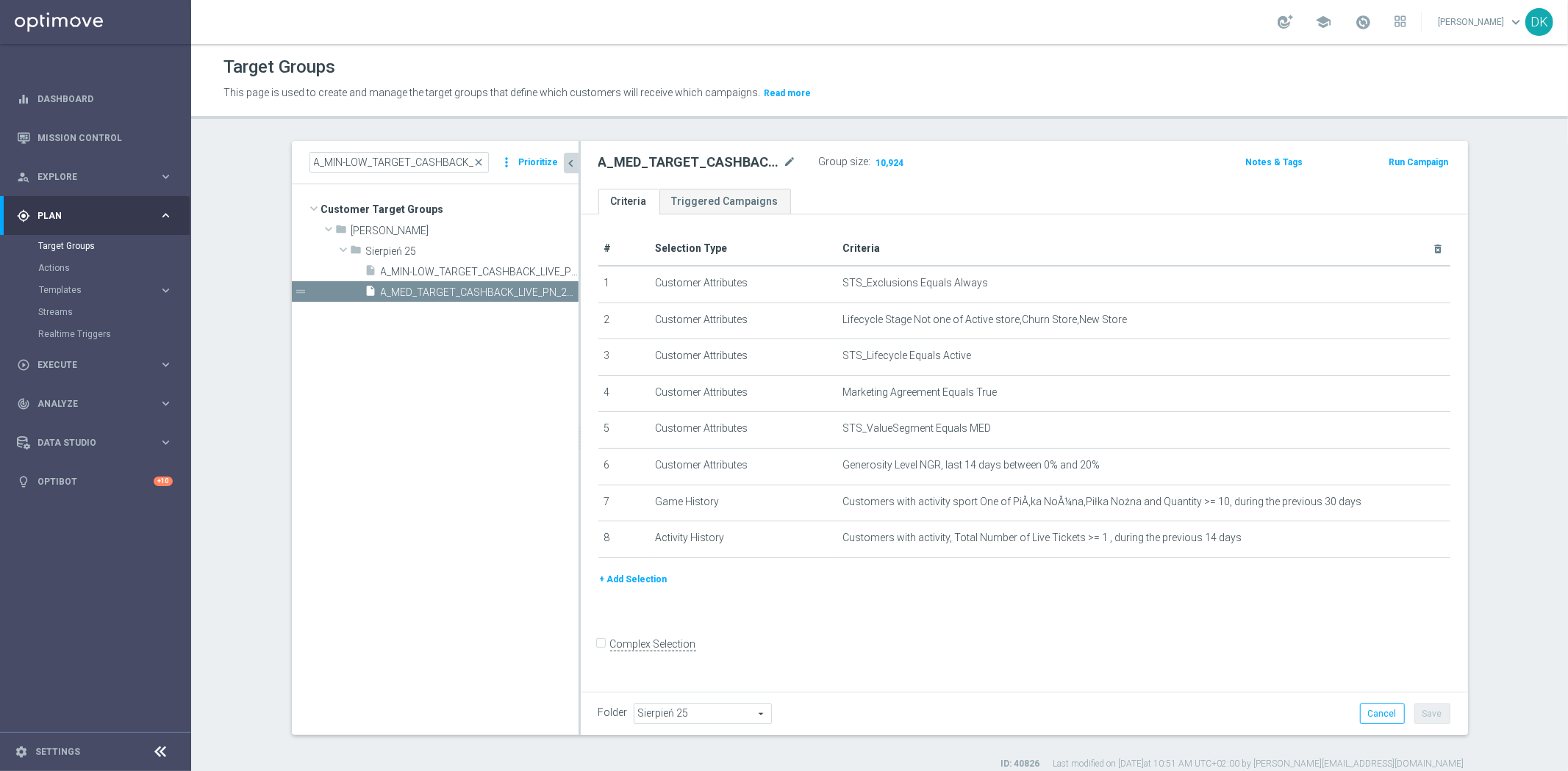
click at [627, 579] on button "+ Add Selection" at bounding box center [633, 579] width 71 height 16
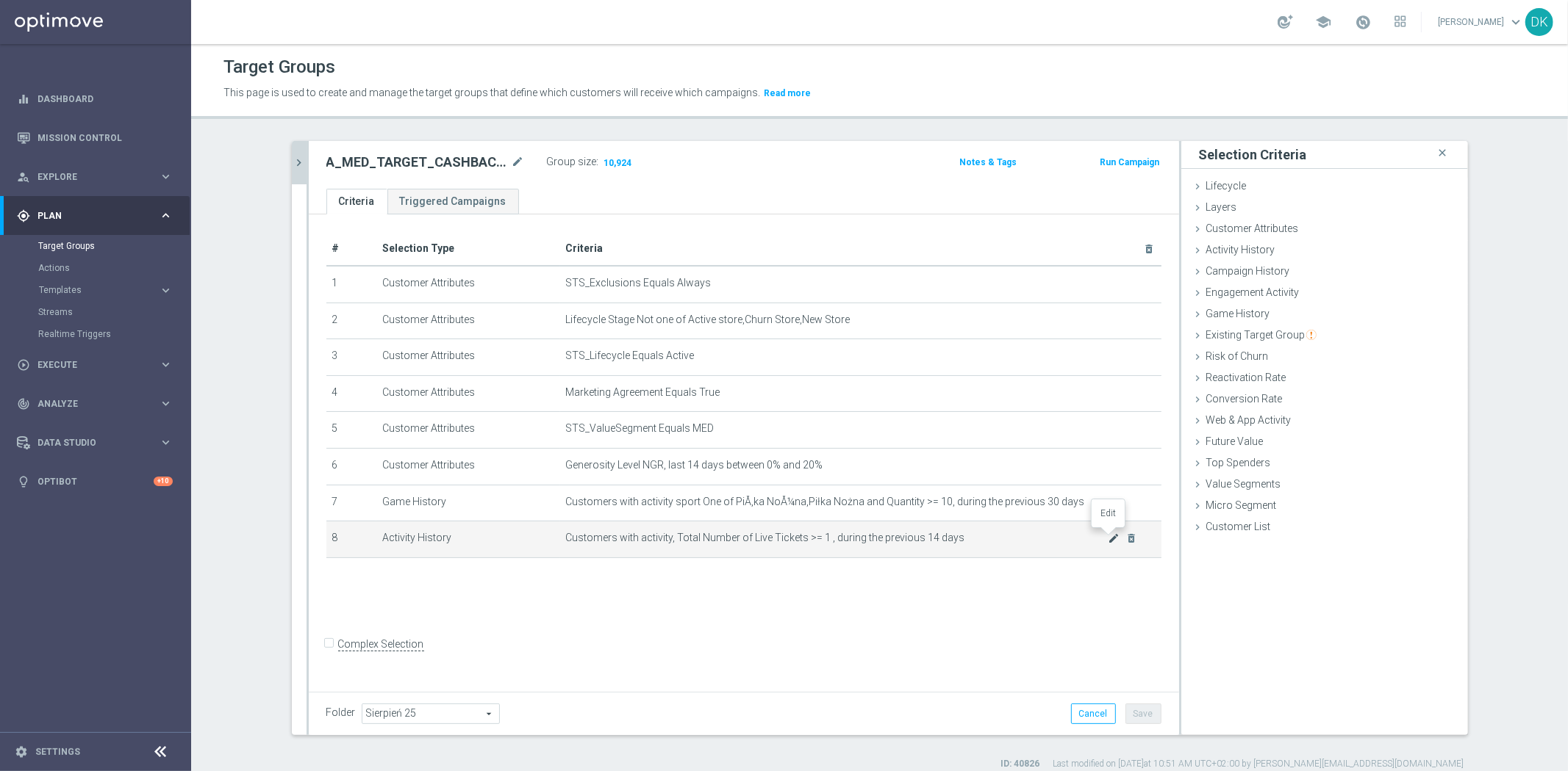
click at [1107, 538] on icon "mode_edit" at bounding box center [1113, 538] width 12 height 12
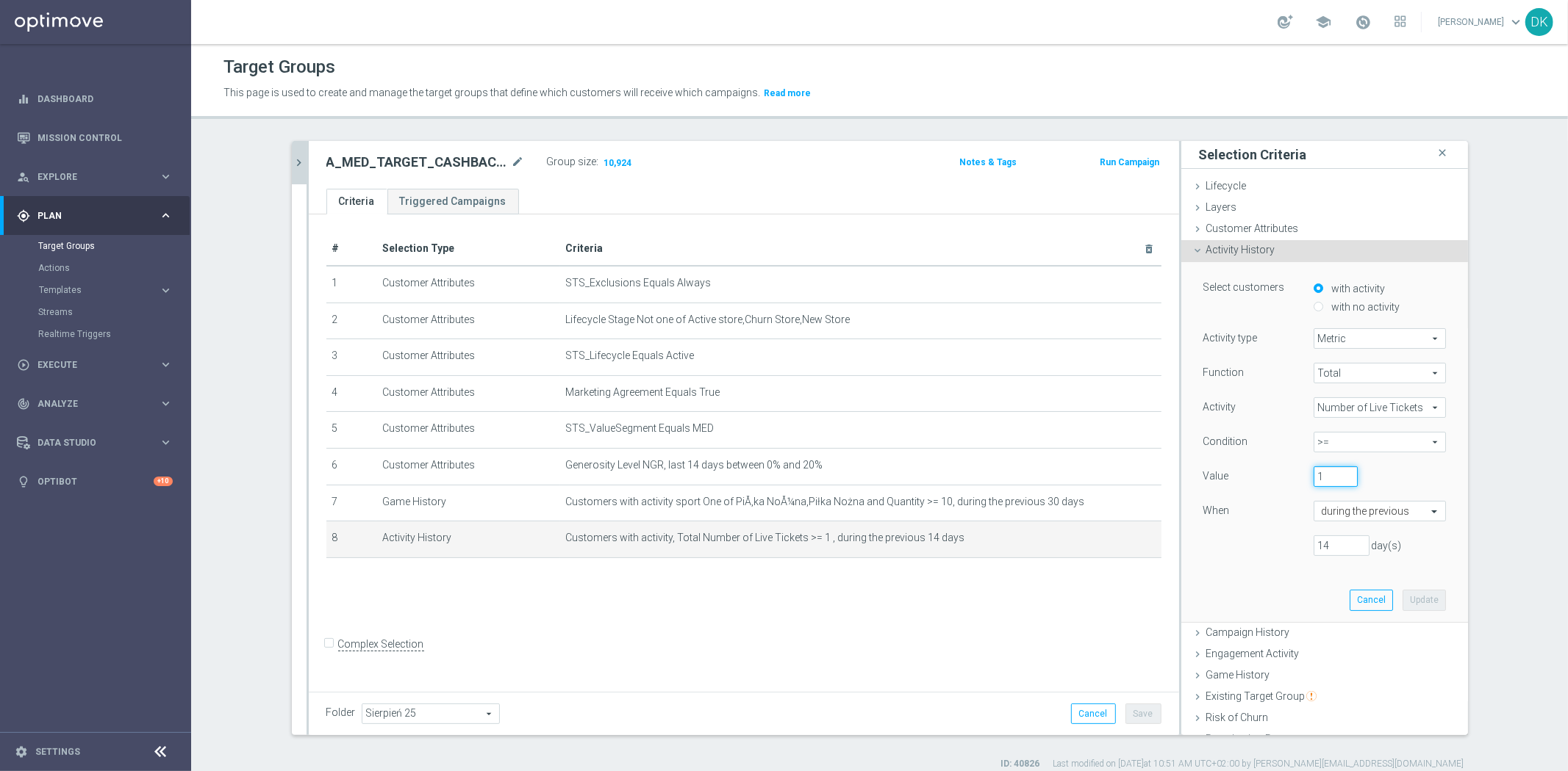
drag, startPoint x: 1320, startPoint y: 485, endPoint x: 1221, endPoint y: 474, distance: 99.6
click at [1235, 474] on div "Value 1" at bounding box center [1323, 478] width 264 height 24
type input "3"
click at [1402, 596] on button "Update" at bounding box center [1424, 600] width 43 height 21
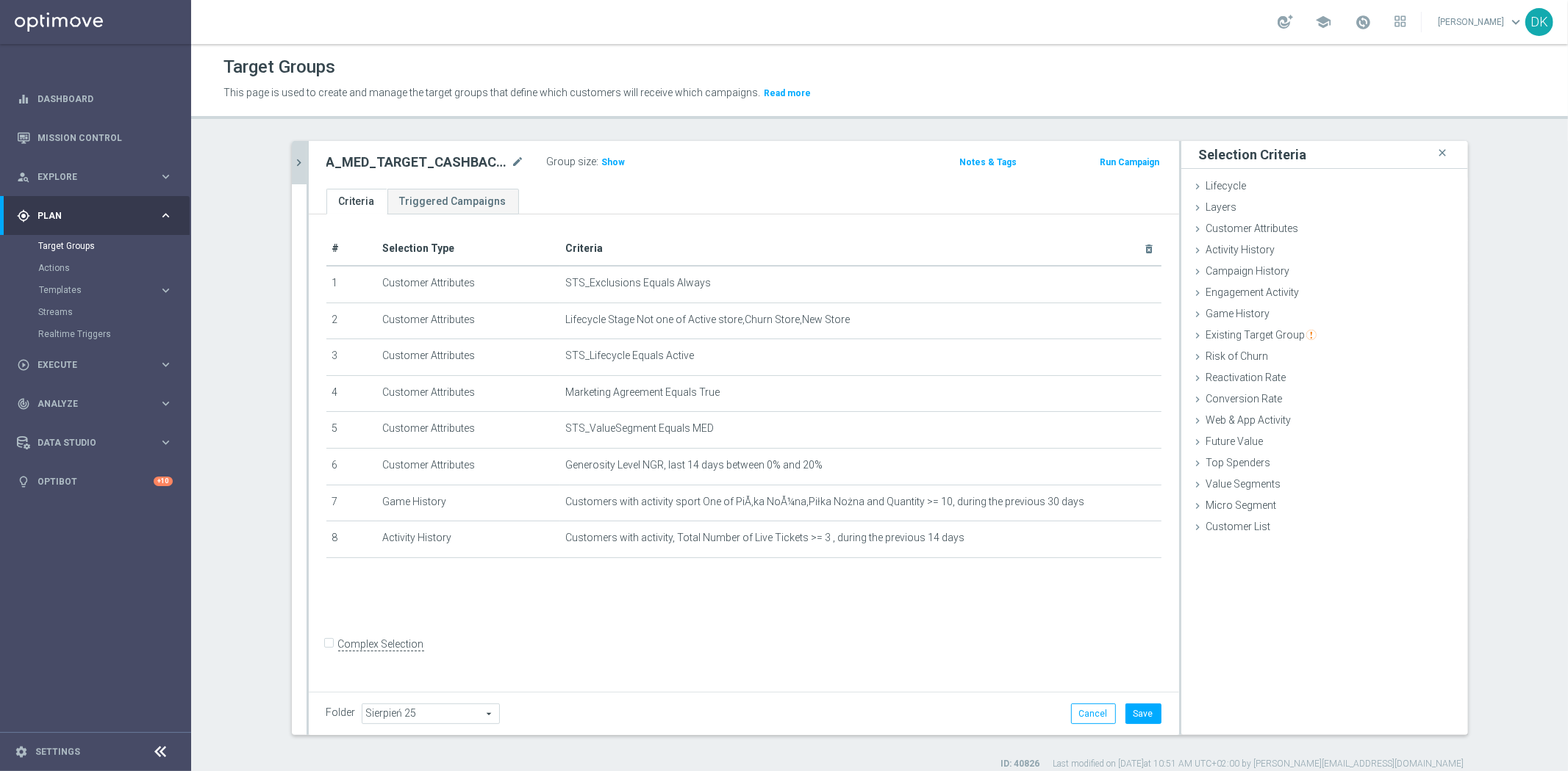
click at [297, 153] on button "chevron_right" at bounding box center [299, 163] width 15 height 43
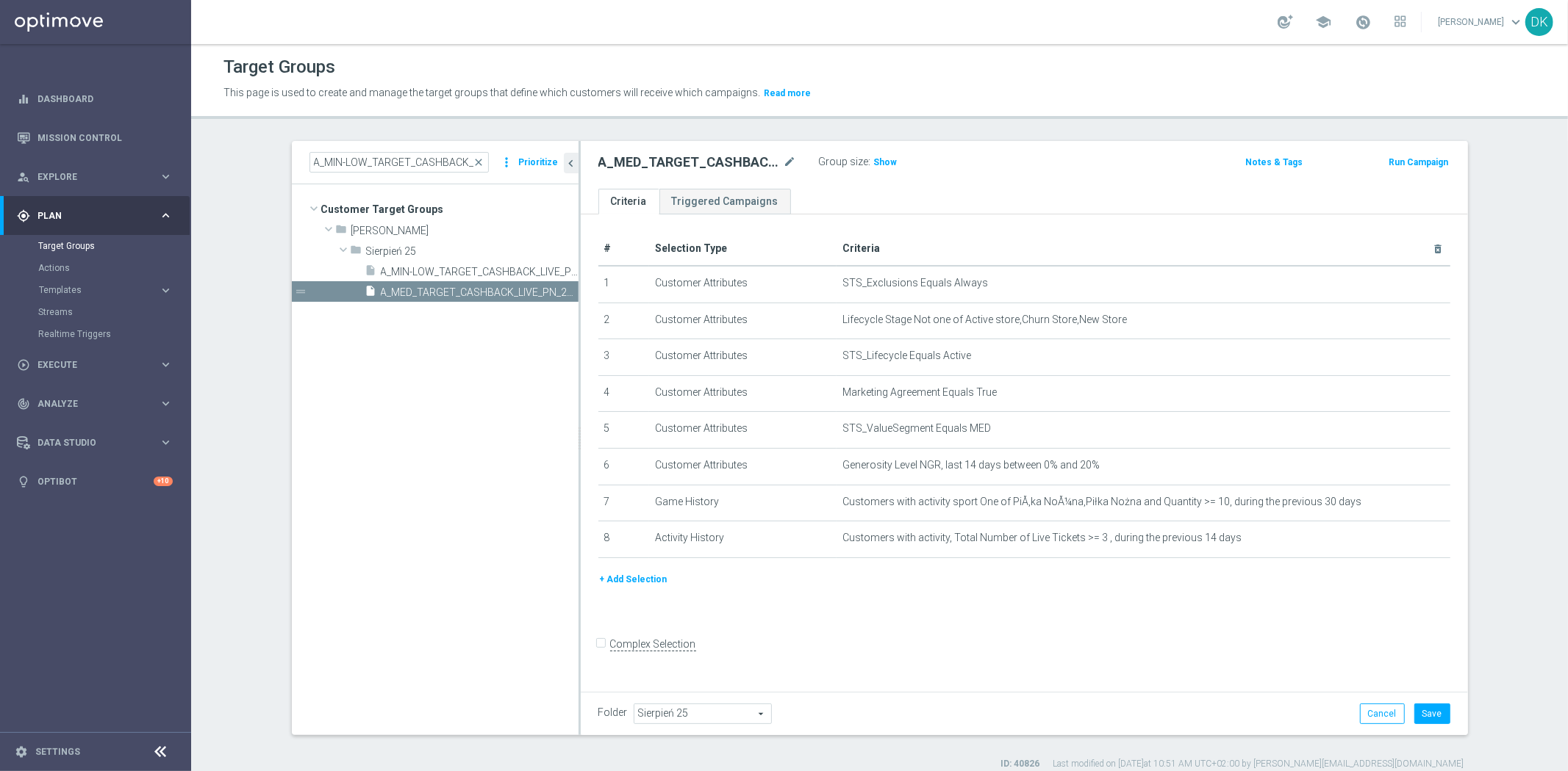
click at [641, 577] on button "+ Add Selection" at bounding box center [633, 579] width 71 height 16
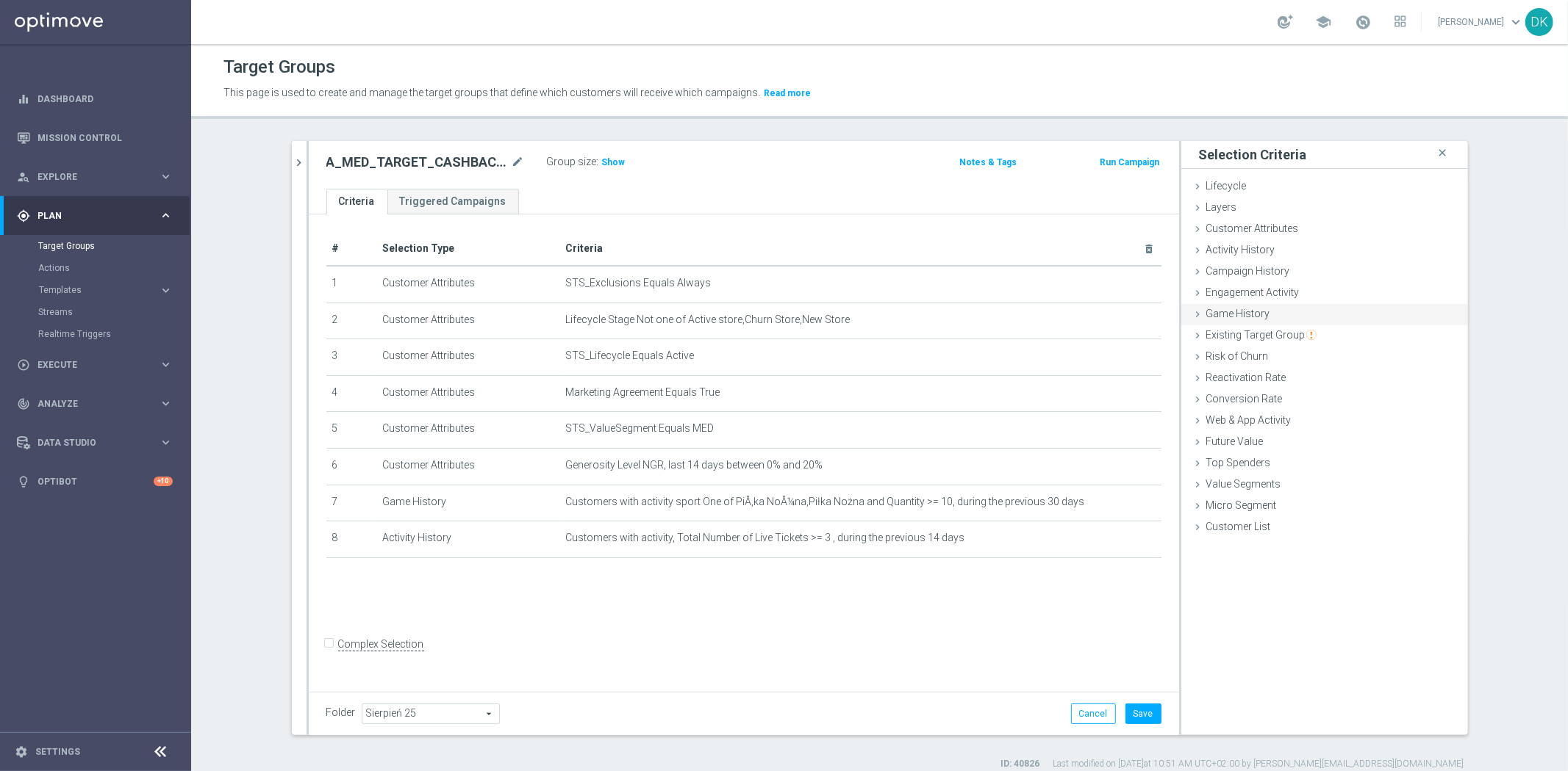
click at [1259, 318] on span "Game History" at bounding box center [1238, 313] width 64 height 12
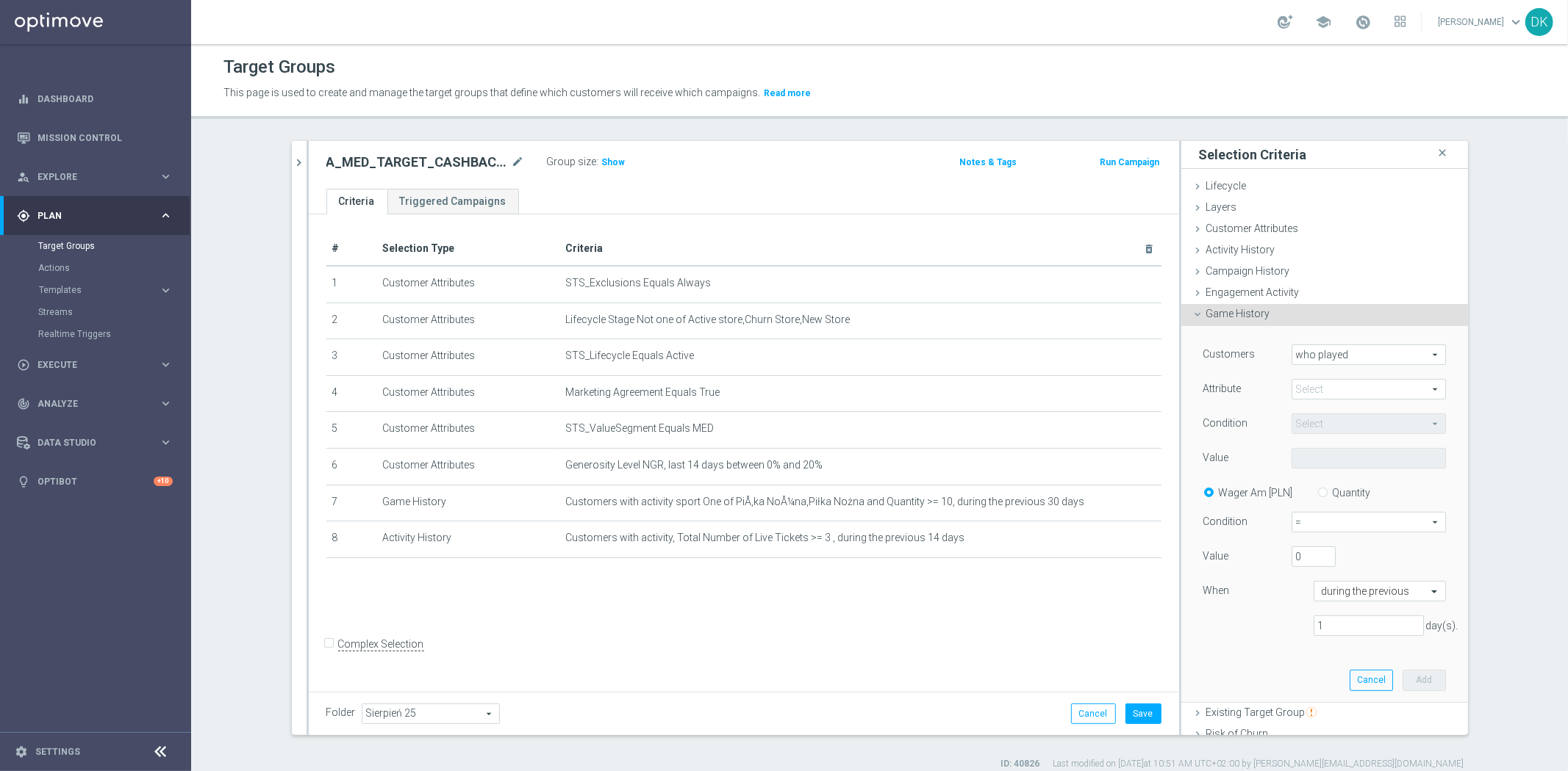
click at [1259, 318] on span "Game History" at bounding box center [1238, 313] width 64 height 12
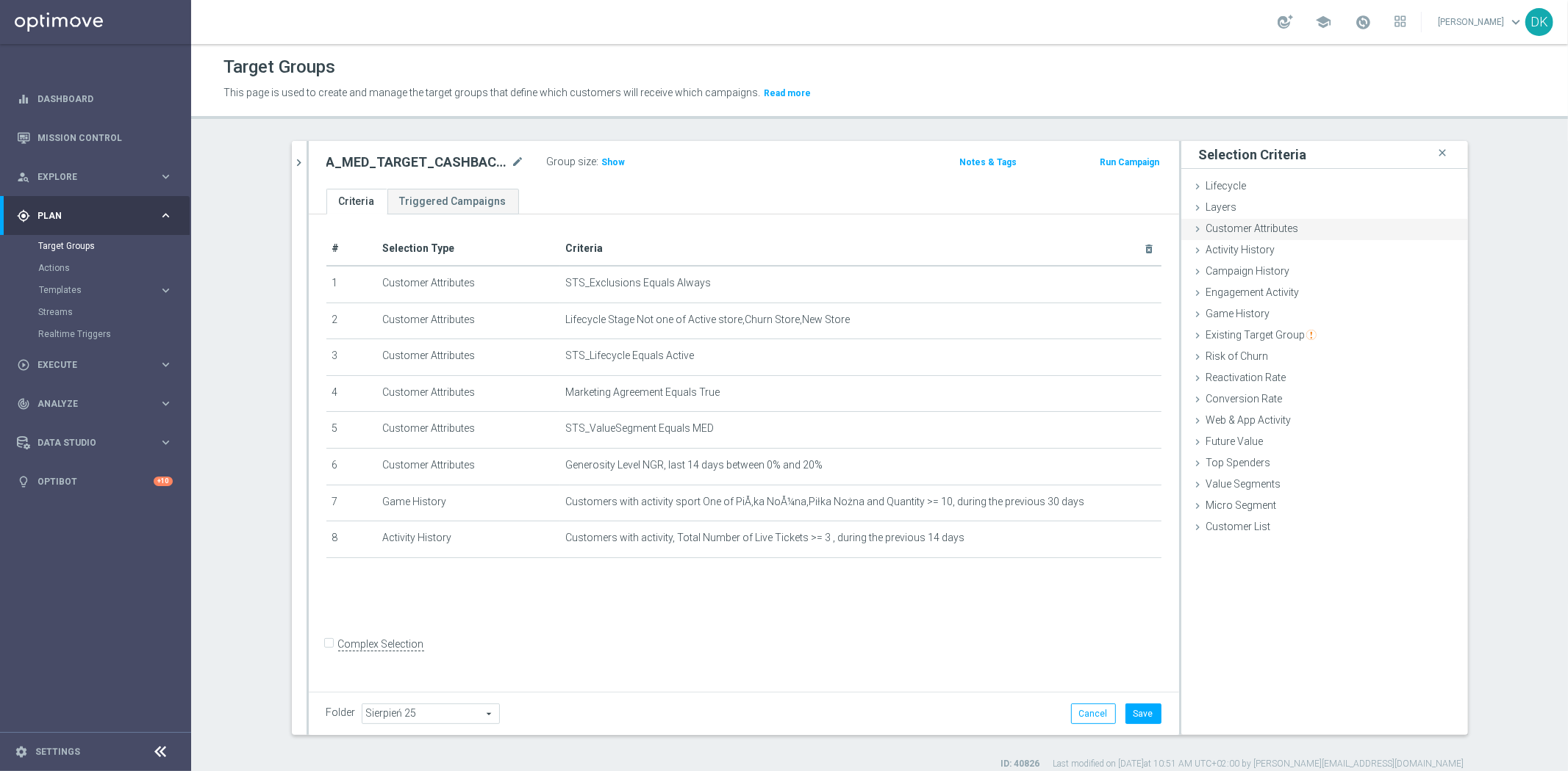
click at [1261, 239] on div "Customer Attributes done selection updated" at bounding box center [1324, 229] width 287 height 22
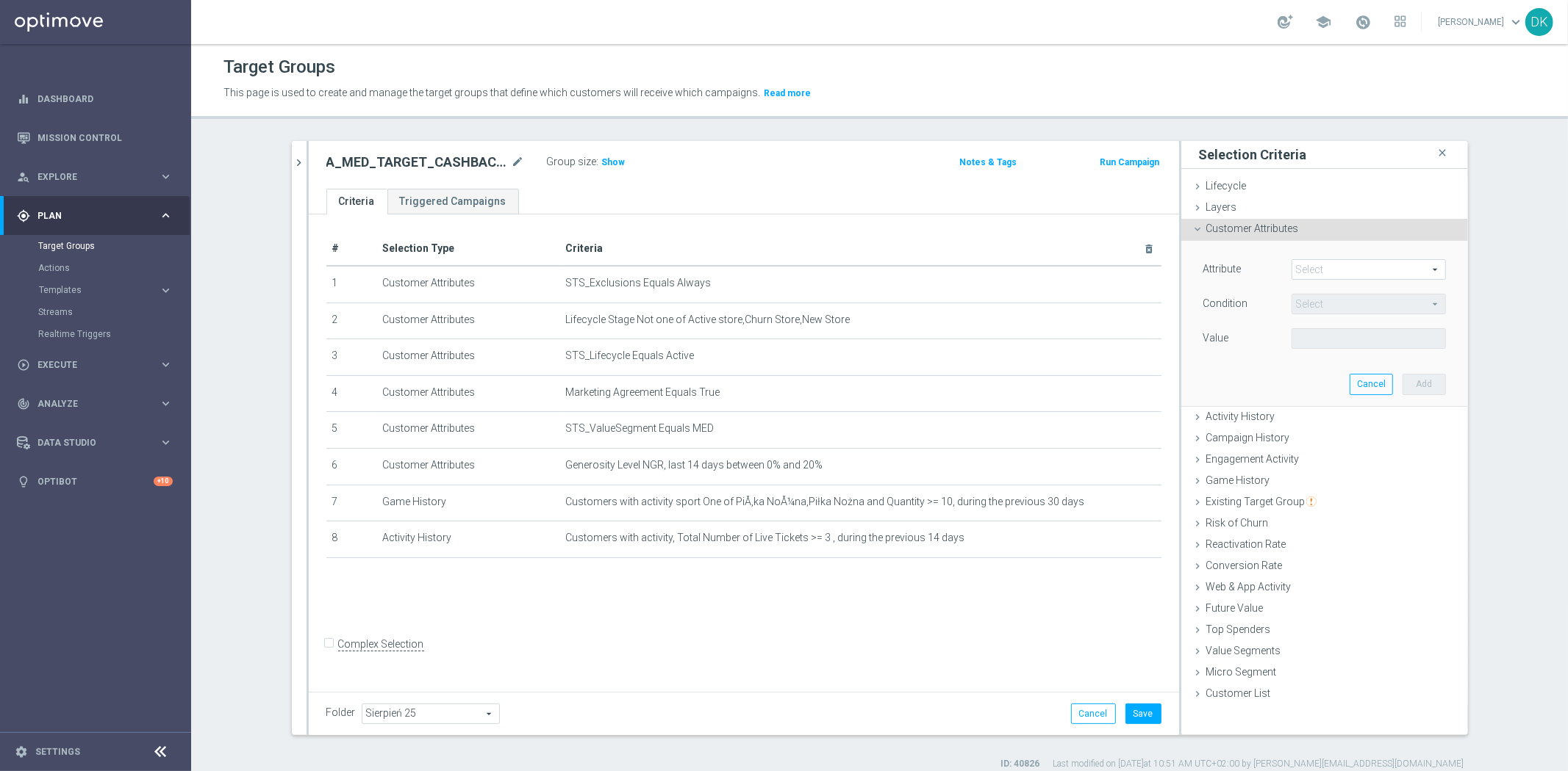
click at [1320, 277] on span at bounding box center [1369, 270] width 153 height 19
click at [0, 0] on input "search" at bounding box center [0, 0] width 0 height 0
type input "wager amount live"
click at [1358, 291] on span "Wager Amount Live, Last Two Weeks" at bounding box center [1369, 291] width 139 height 12
type input "Wager Amount Live, Last Two Weeks"
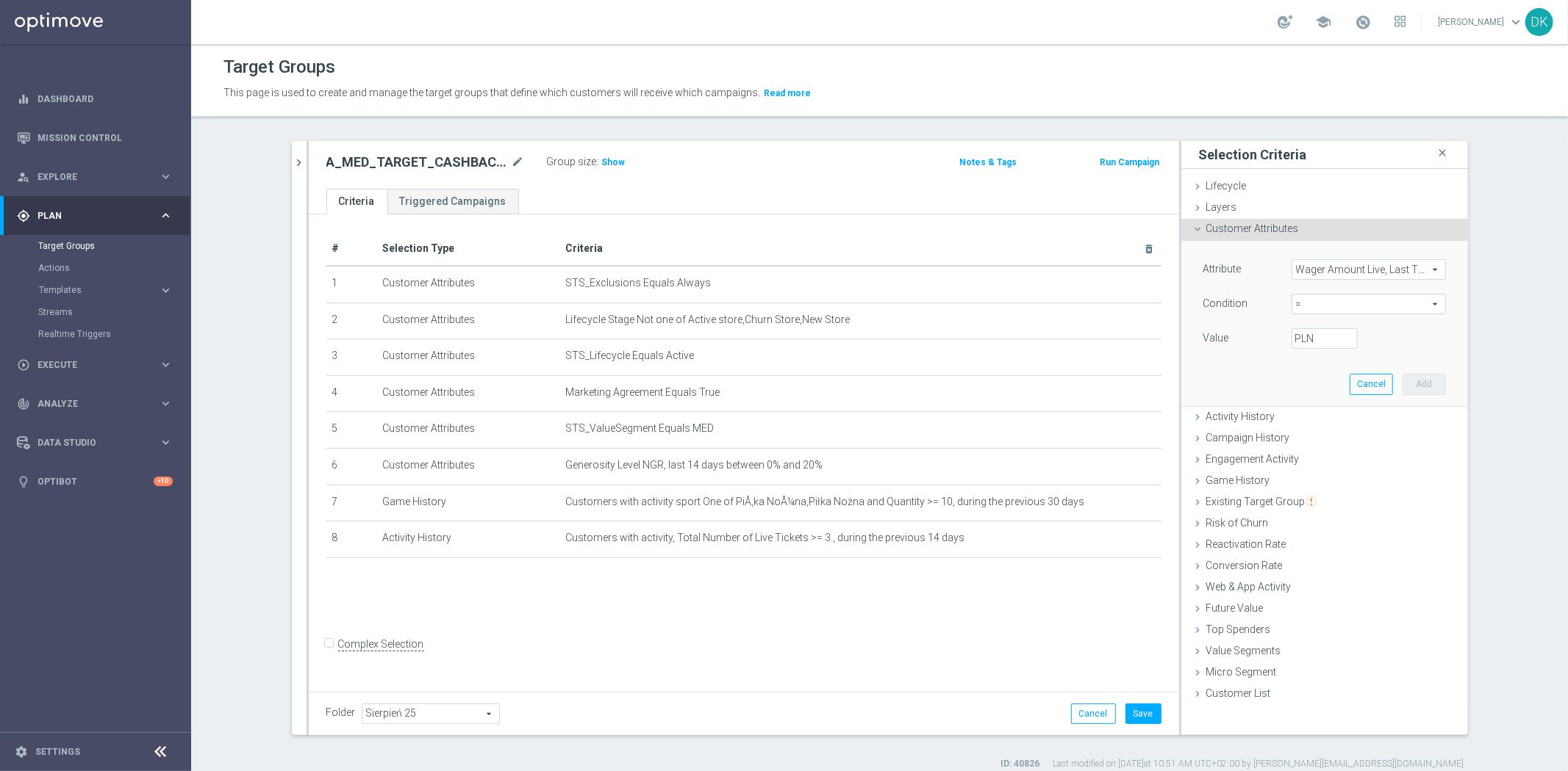
click at [1351, 305] on span "=" at bounding box center [1369, 304] width 153 height 19
click at [1334, 417] on span ">=" at bounding box center [1369, 421] width 139 height 12
type input ">="
click at [1311, 336] on input "PLN" at bounding box center [1324, 338] width 66 height 21
type input "50"
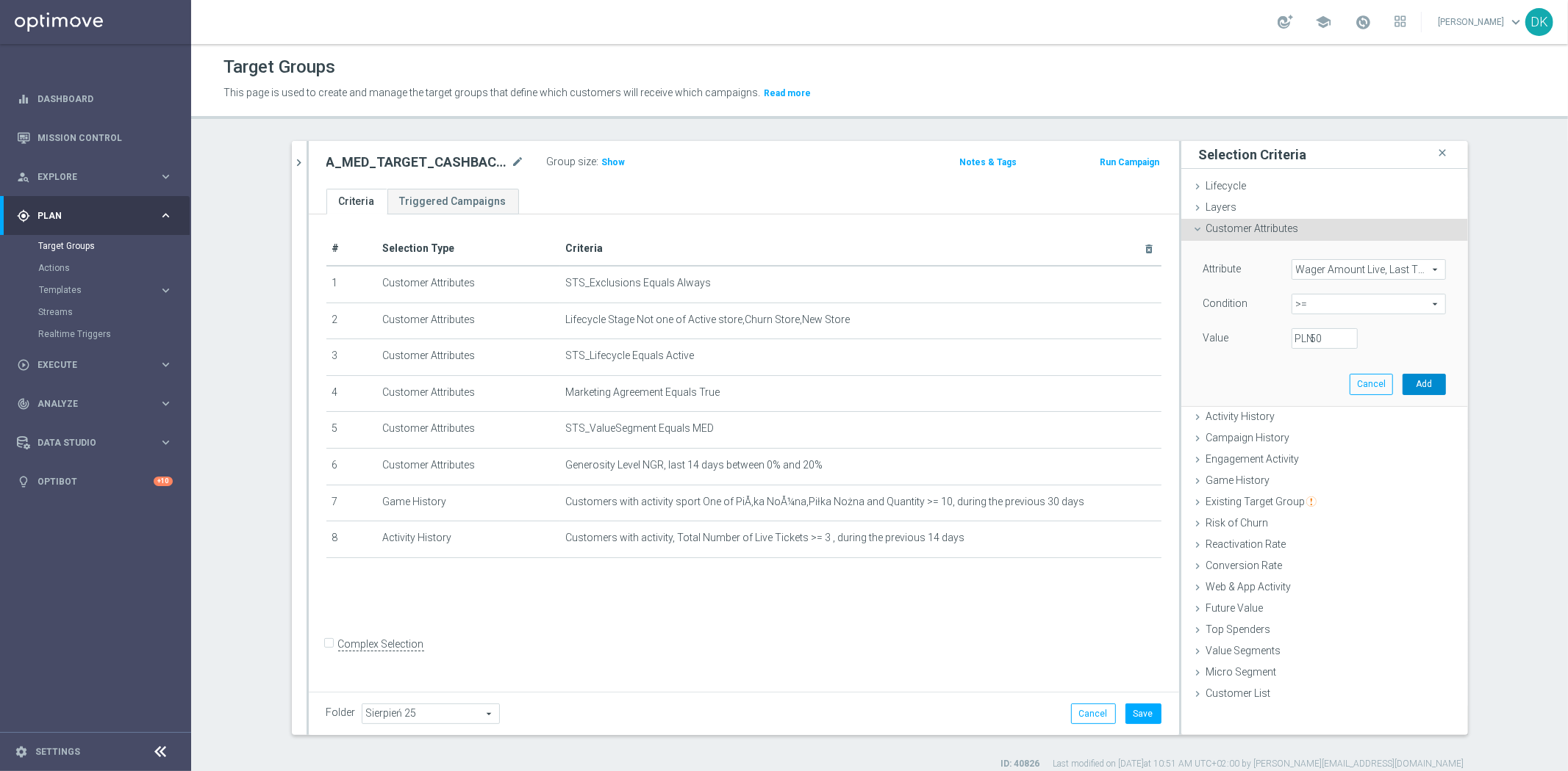
click at [1423, 384] on button "Add" at bounding box center [1424, 385] width 43 height 21
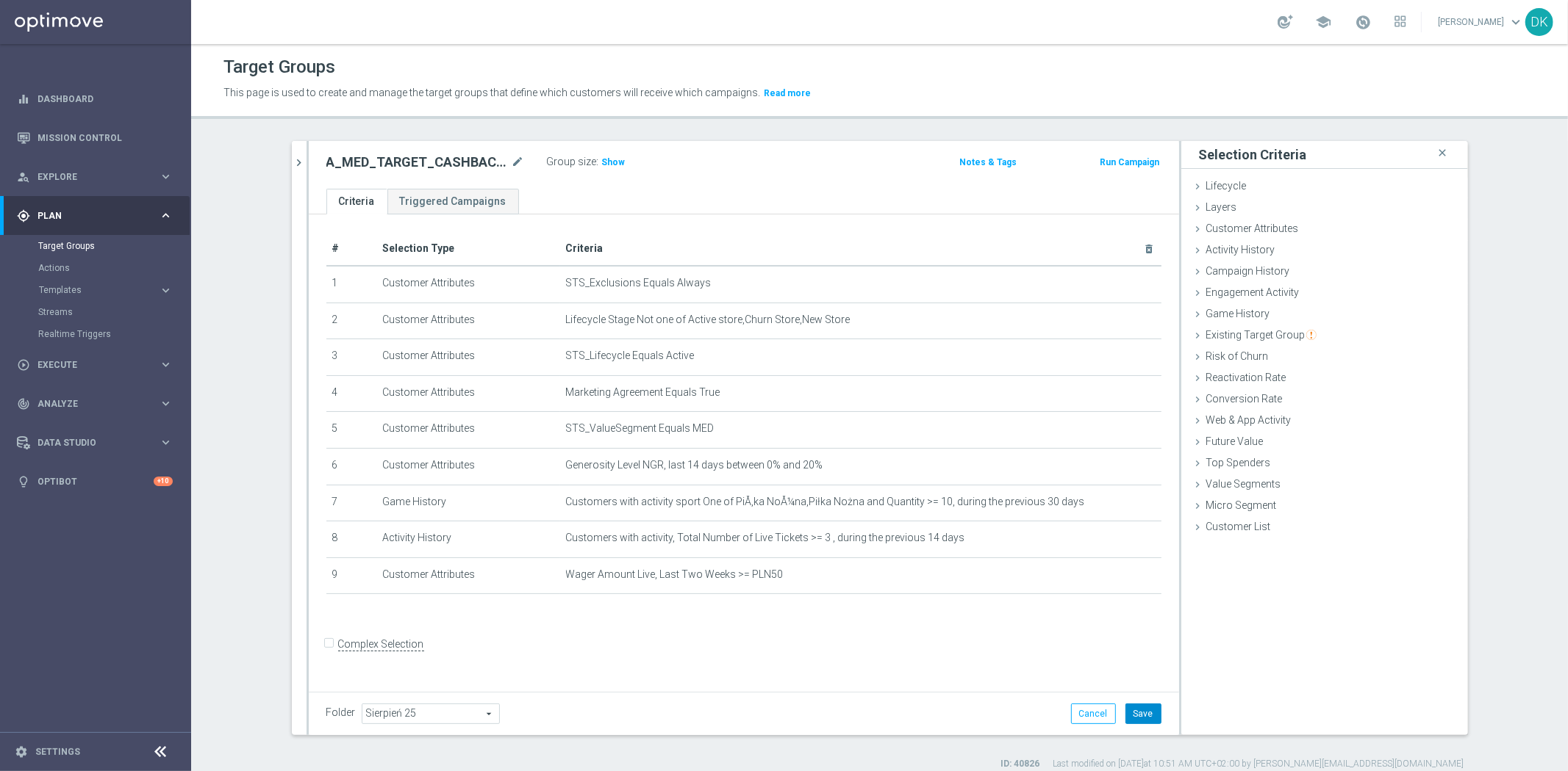
click at [1137, 707] on button "Save" at bounding box center [1143, 715] width 36 height 21
click at [708, 620] on div "# Selection Type Criteria delete_forever 1 Customer Attributes STS_Exclusions E…" at bounding box center [743, 450] width 870 height 472
click at [611, 162] on span "Show" at bounding box center [613, 162] width 24 height 10
click at [701, 731] on div "Folder Sierpień 25 Sierpień 25 arrow_drop_down search Cancel Save Saving..." at bounding box center [743, 714] width 870 height 43
click at [452, 731] on div "Folder Sierpień 25 Sierpień 25 arrow_drop_down search Cancel Save Saving..." at bounding box center [743, 714] width 870 height 43
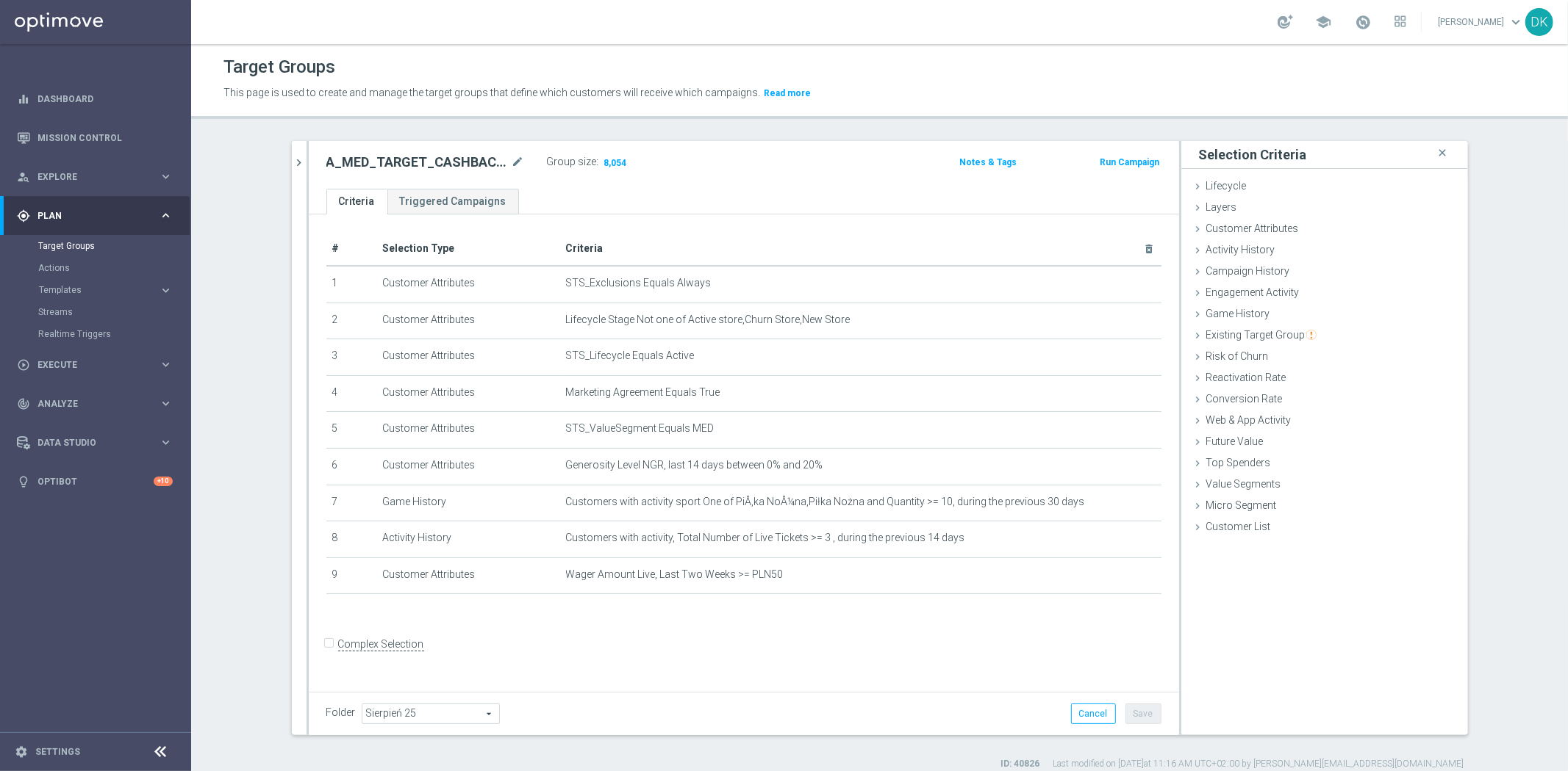
drag, startPoint x: 295, startPoint y: 159, endPoint x: 292, endPoint y: 119, distance: 40.1
click at [295, 159] on icon "chevron_right" at bounding box center [299, 163] width 14 height 14
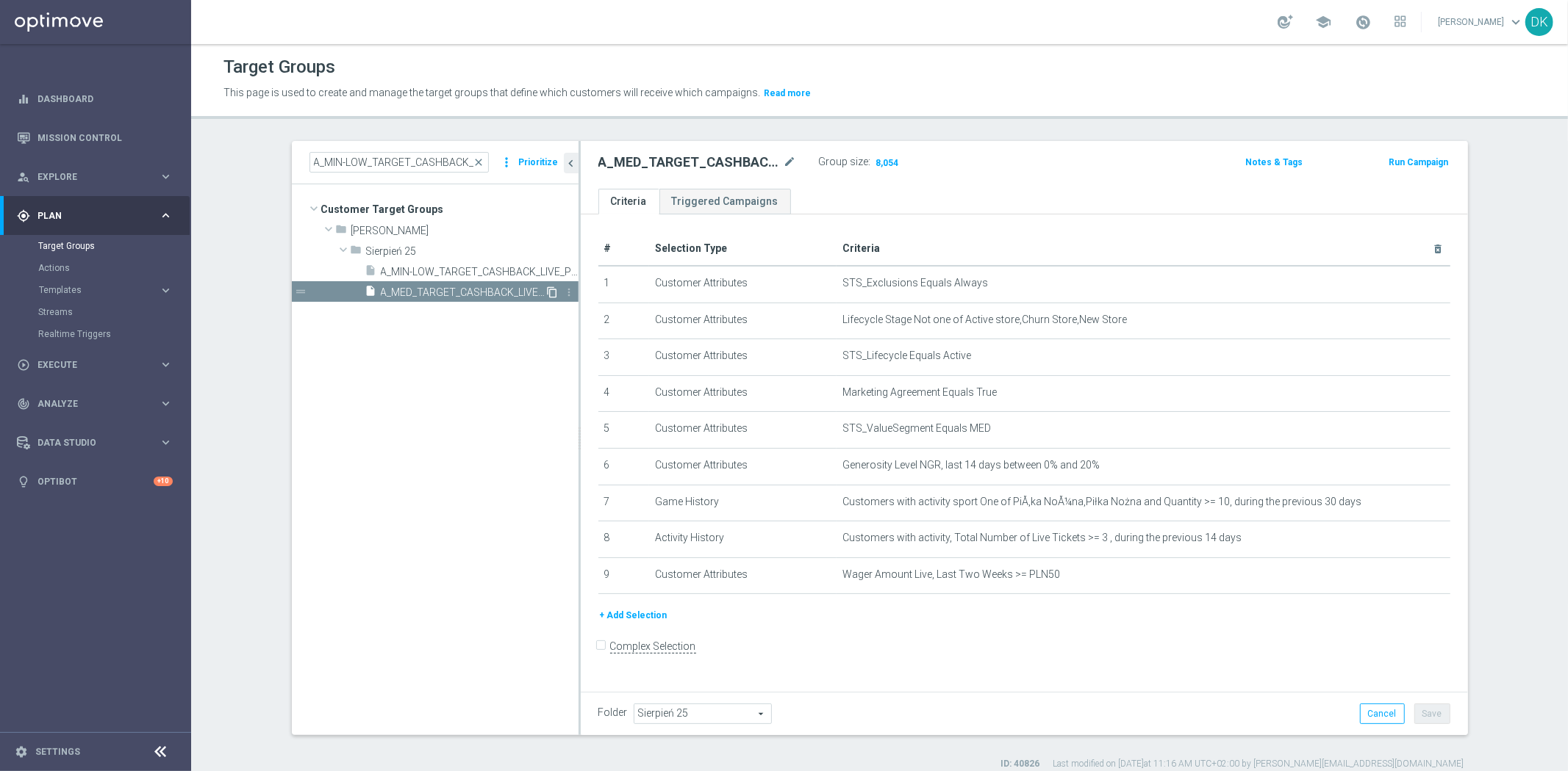
click at [546, 291] on icon "content_copy" at bounding box center [552, 292] width 12 height 12
drag, startPoint x: 782, startPoint y: 159, endPoint x: 788, endPoint y: 463, distance: 304.1
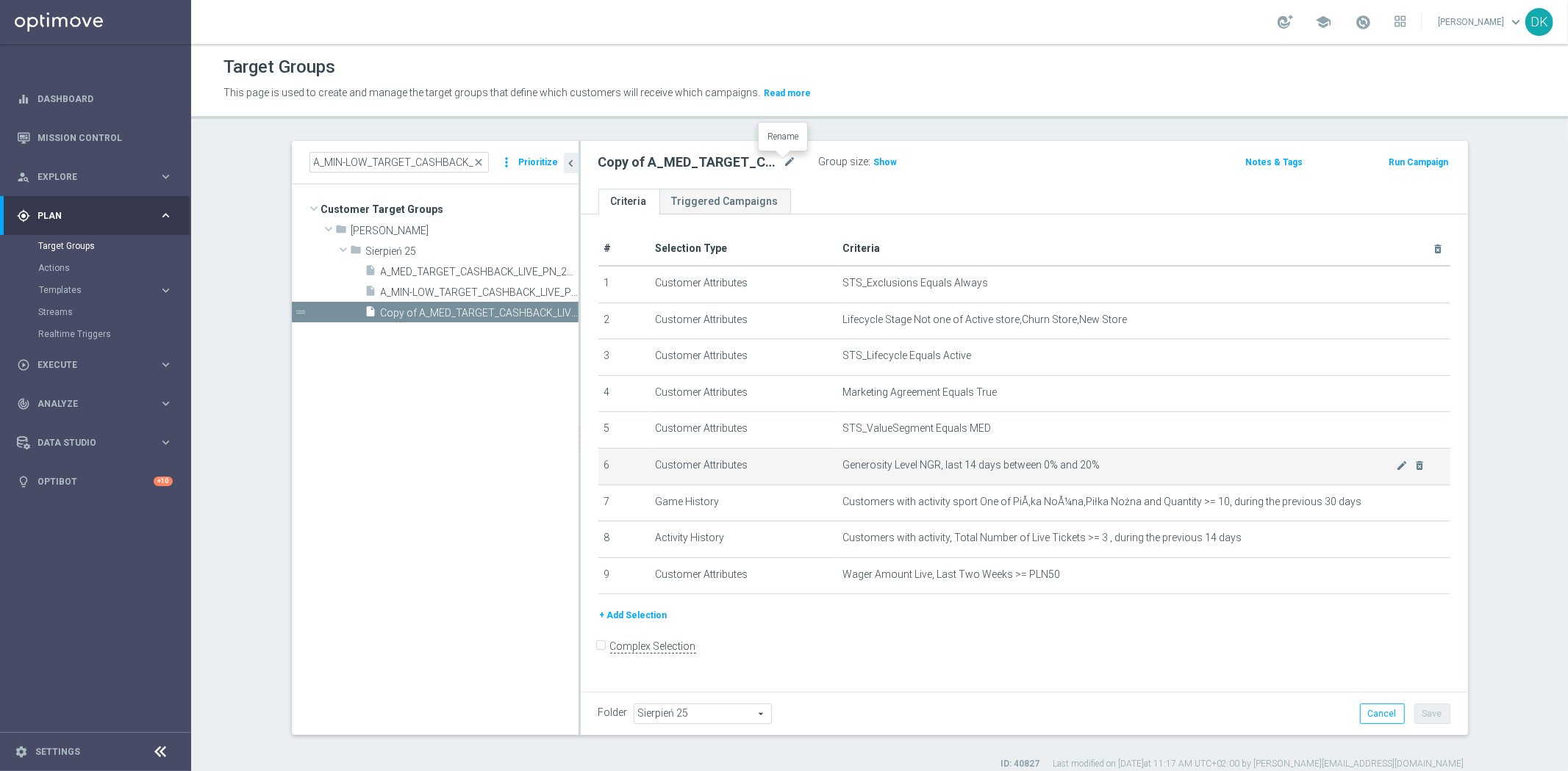
click at [784, 159] on icon "mode_edit" at bounding box center [790, 162] width 13 height 18
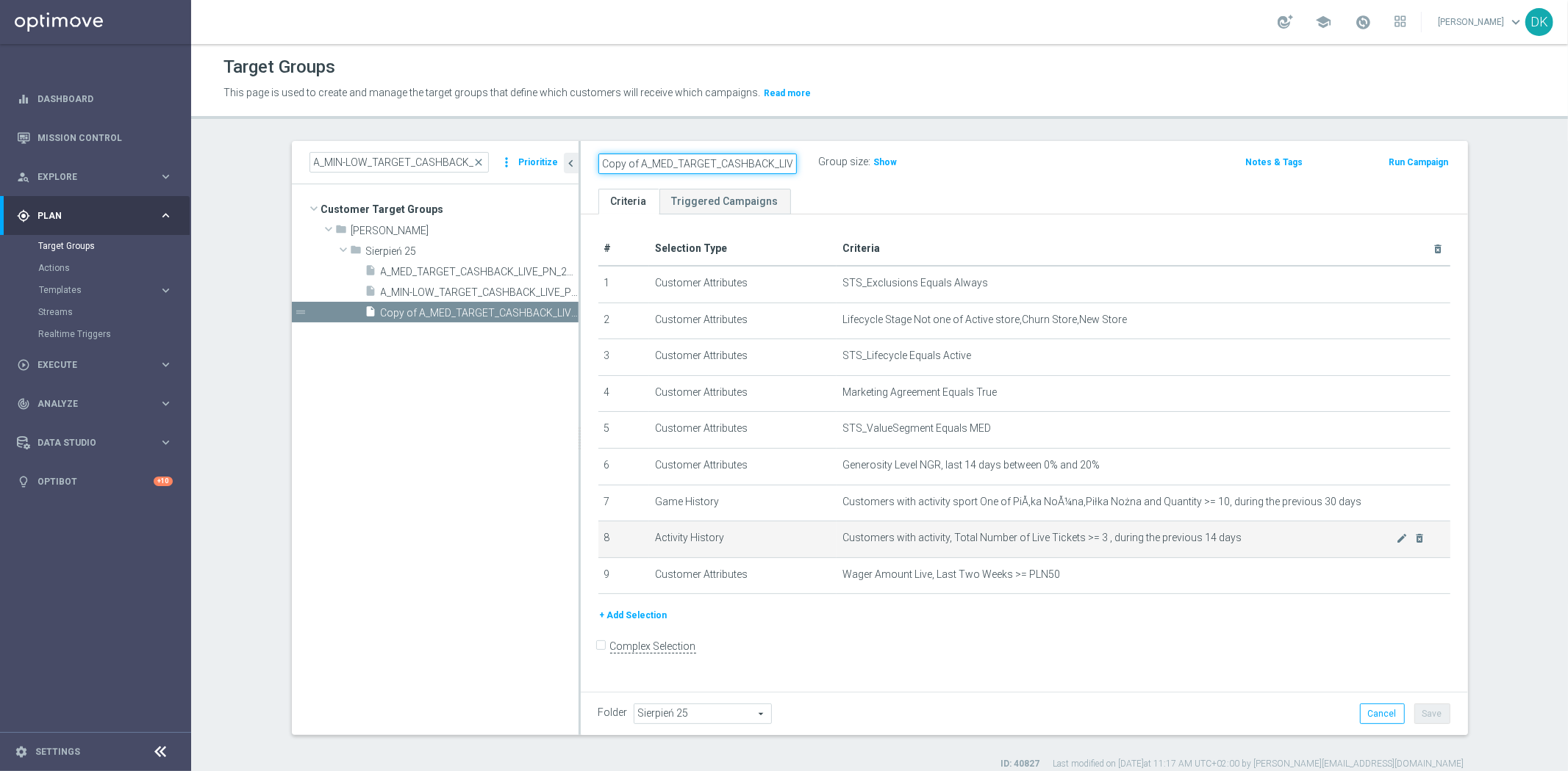
paste input "A_HIGH"
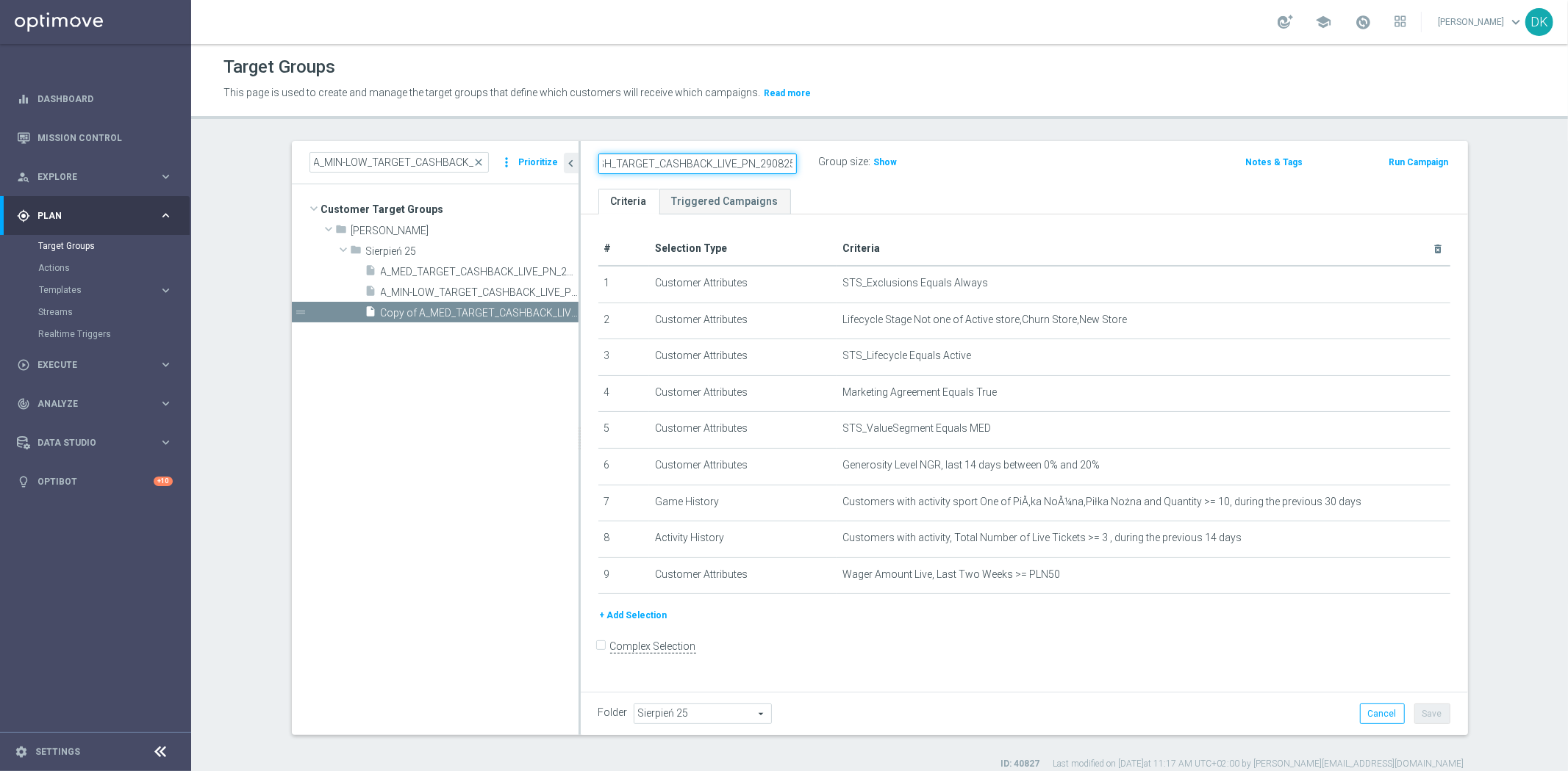
type input "A_HIGH_TARGET_CASHBACK_LIVE_PN_290825"
click at [848, 617] on div "+ Add Selection" at bounding box center [1023, 615] width 874 height 16
click at [1424, 716] on button "Save" at bounding box center [1432, 715] width 36 height 21
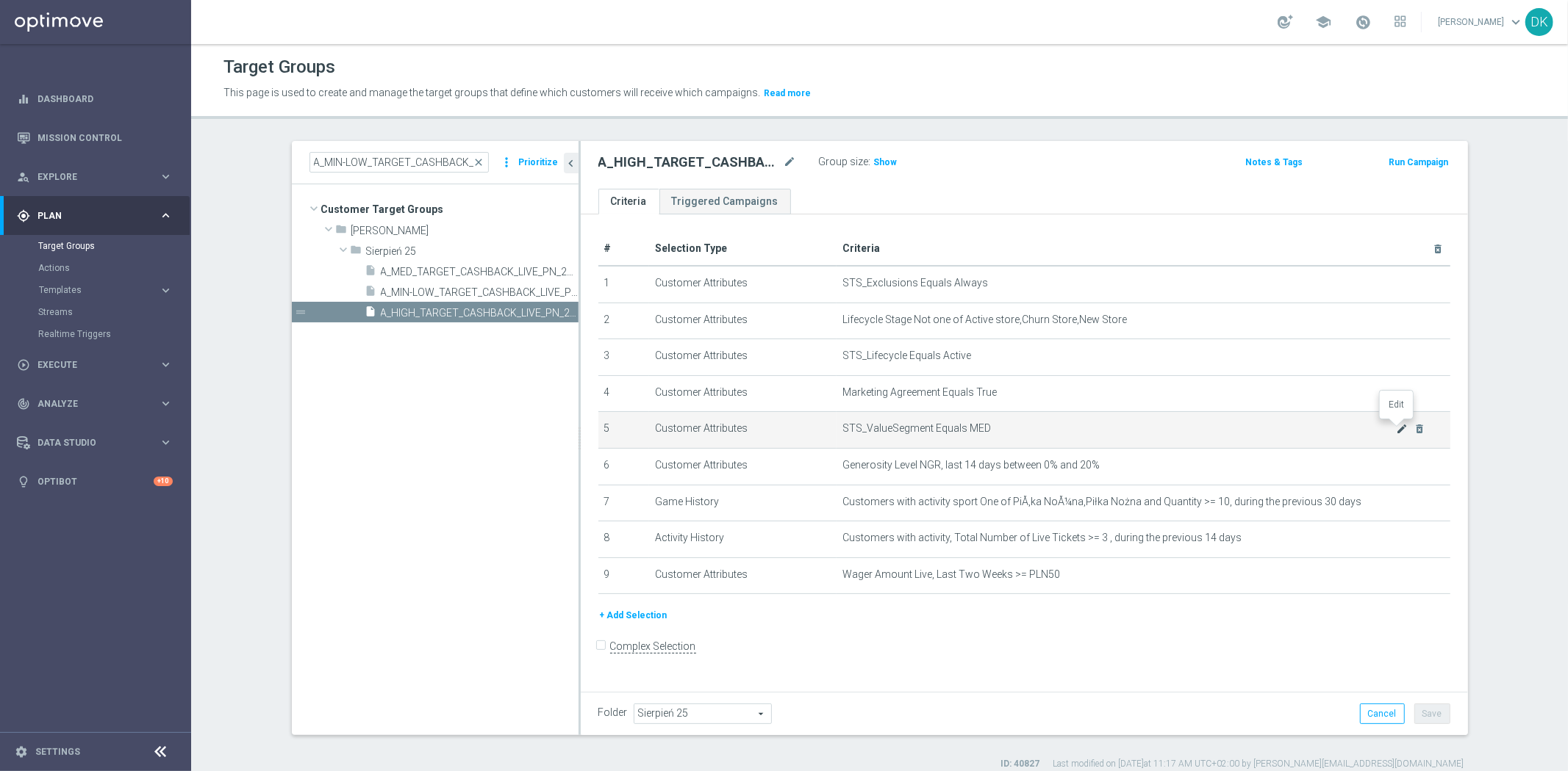
click at [1398, 429] on icon "mode_edit" at bounding box center [1402, 429] width 12 height 12
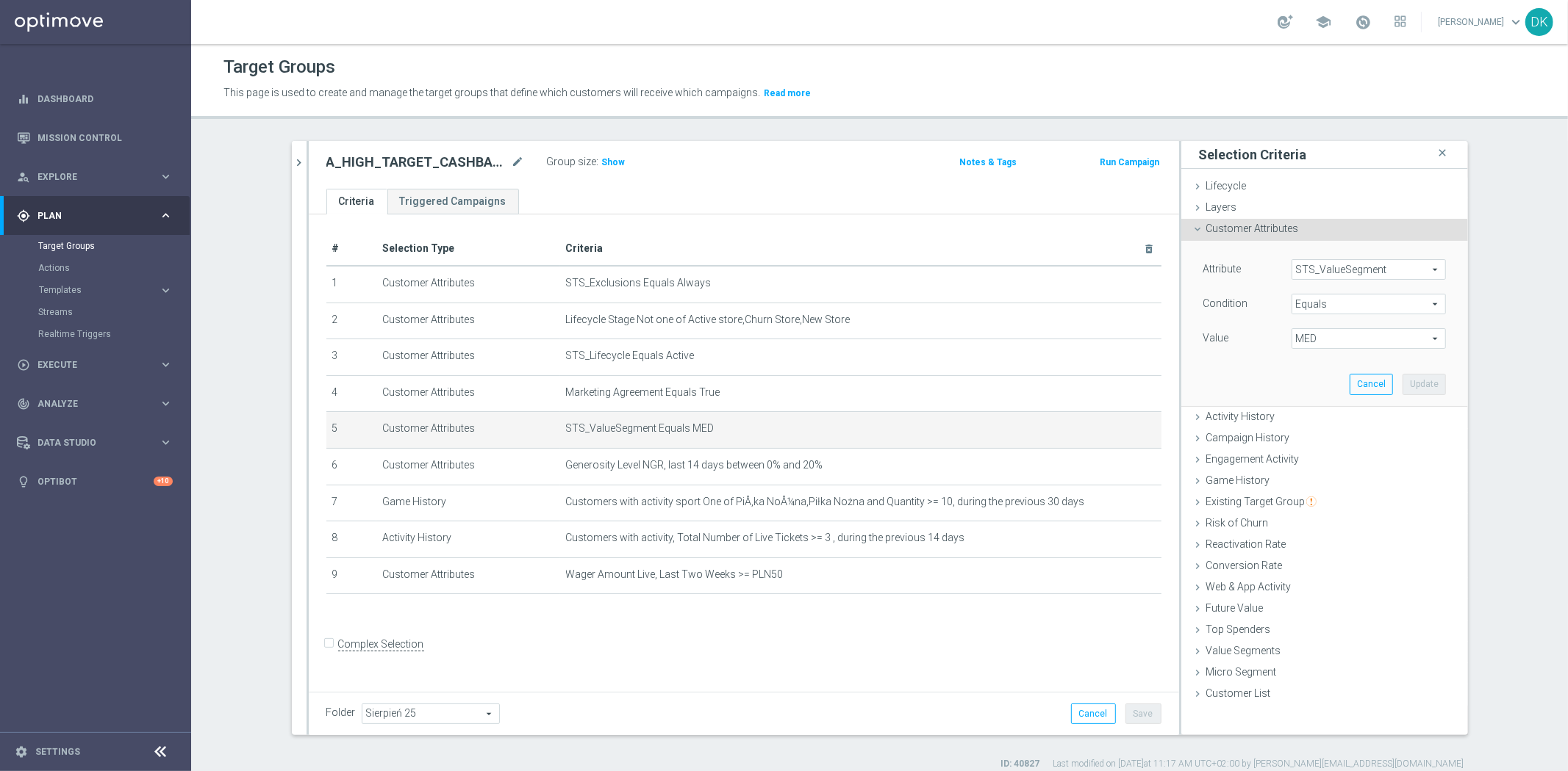
click at [1321, 345] on span "MED" at bounding box center [1369, 338] width 153 height 19
click at [1325, 358] on span "HIGH" at bounding box center [1369, 360] width 139 height 12
type input "HIGH"
click at [1413, 387] on button "Update" at bounding box center [1424, 385] width 43 height 21
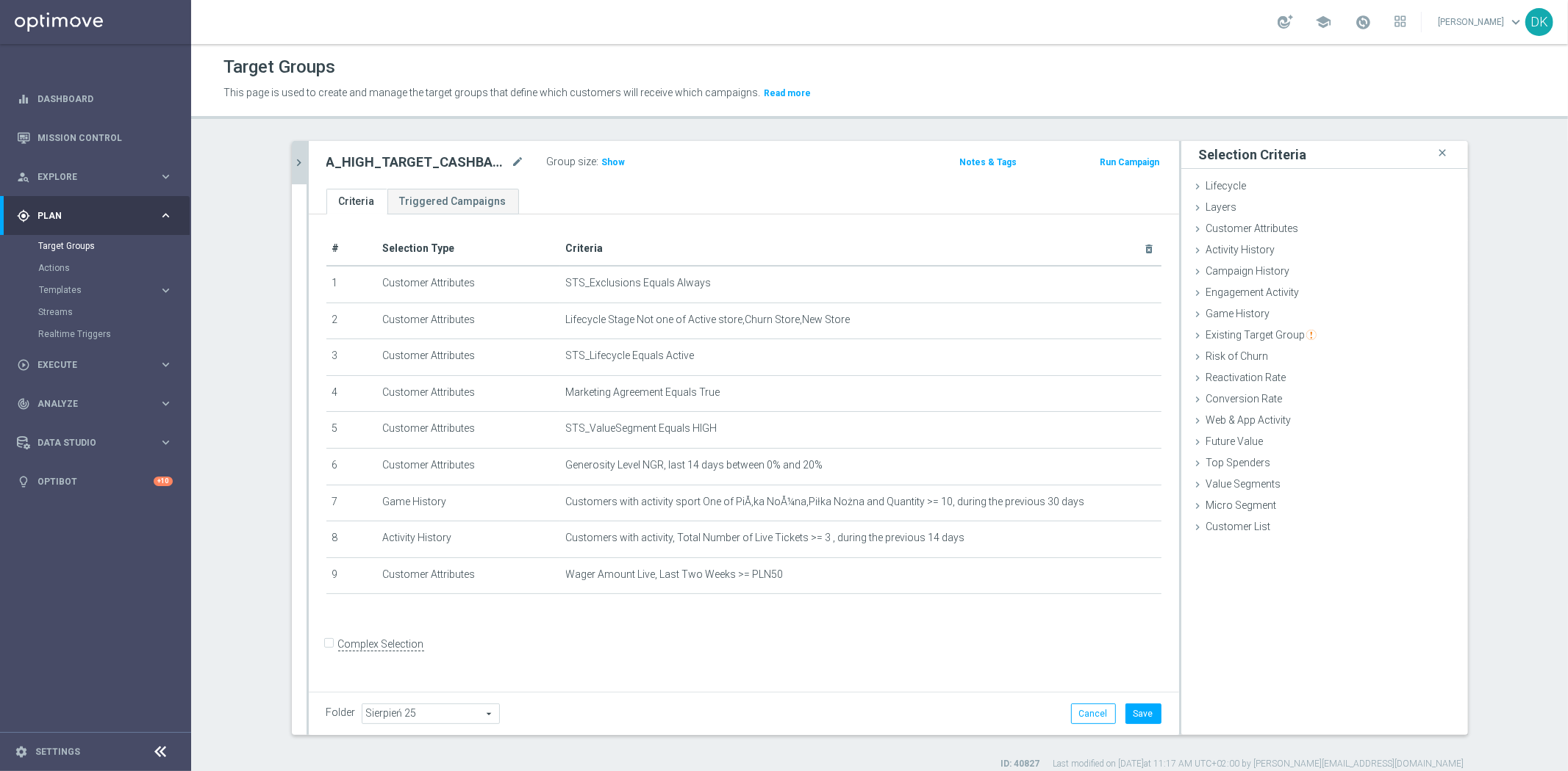
click at [292, 152] on button "chevron_right" at bounding box center [299, 163] width 15 height 43
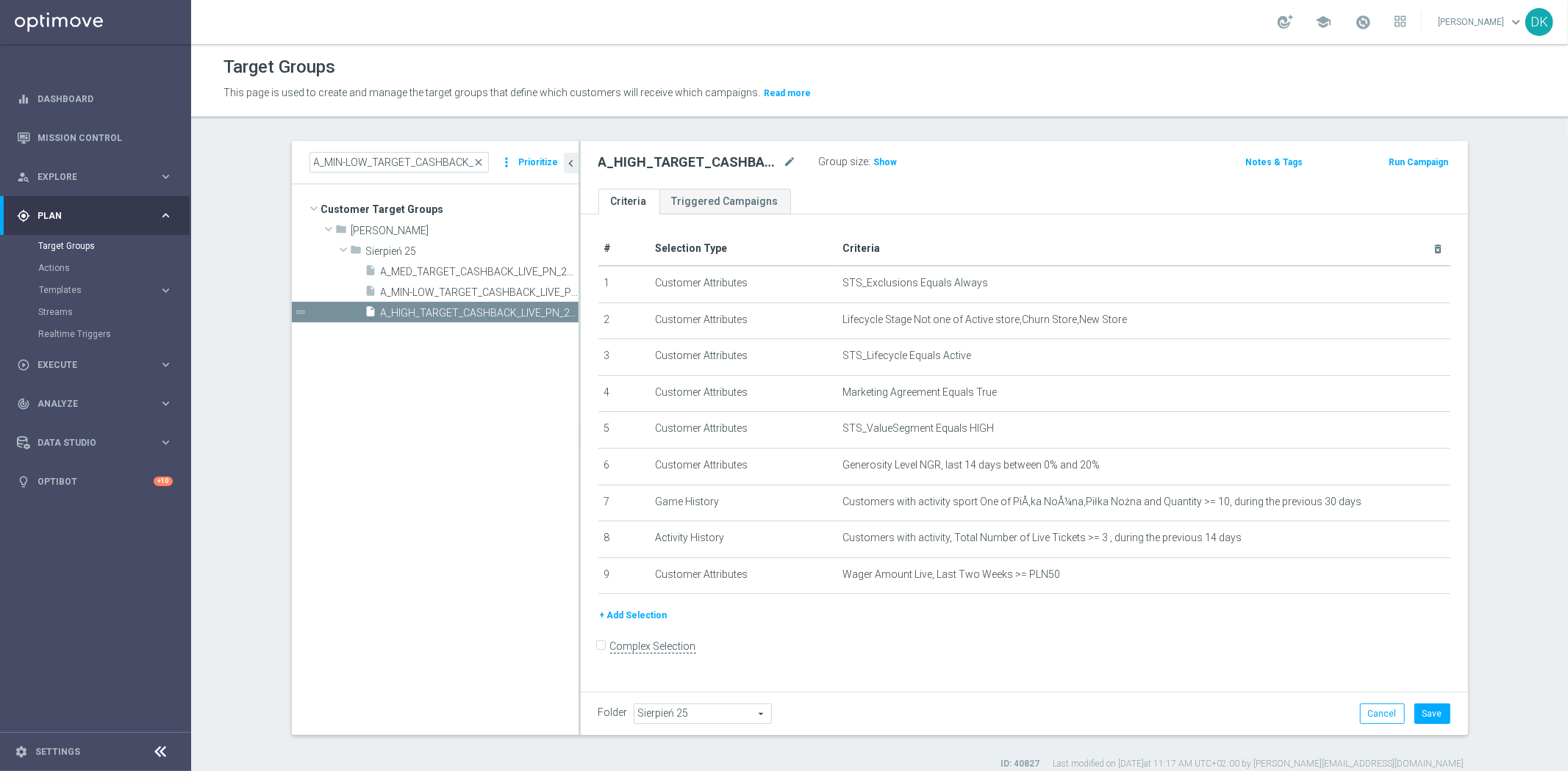
click at [630, 614] on button "+ Add Selection" at bounding box center [633, 615] width 71 height 16
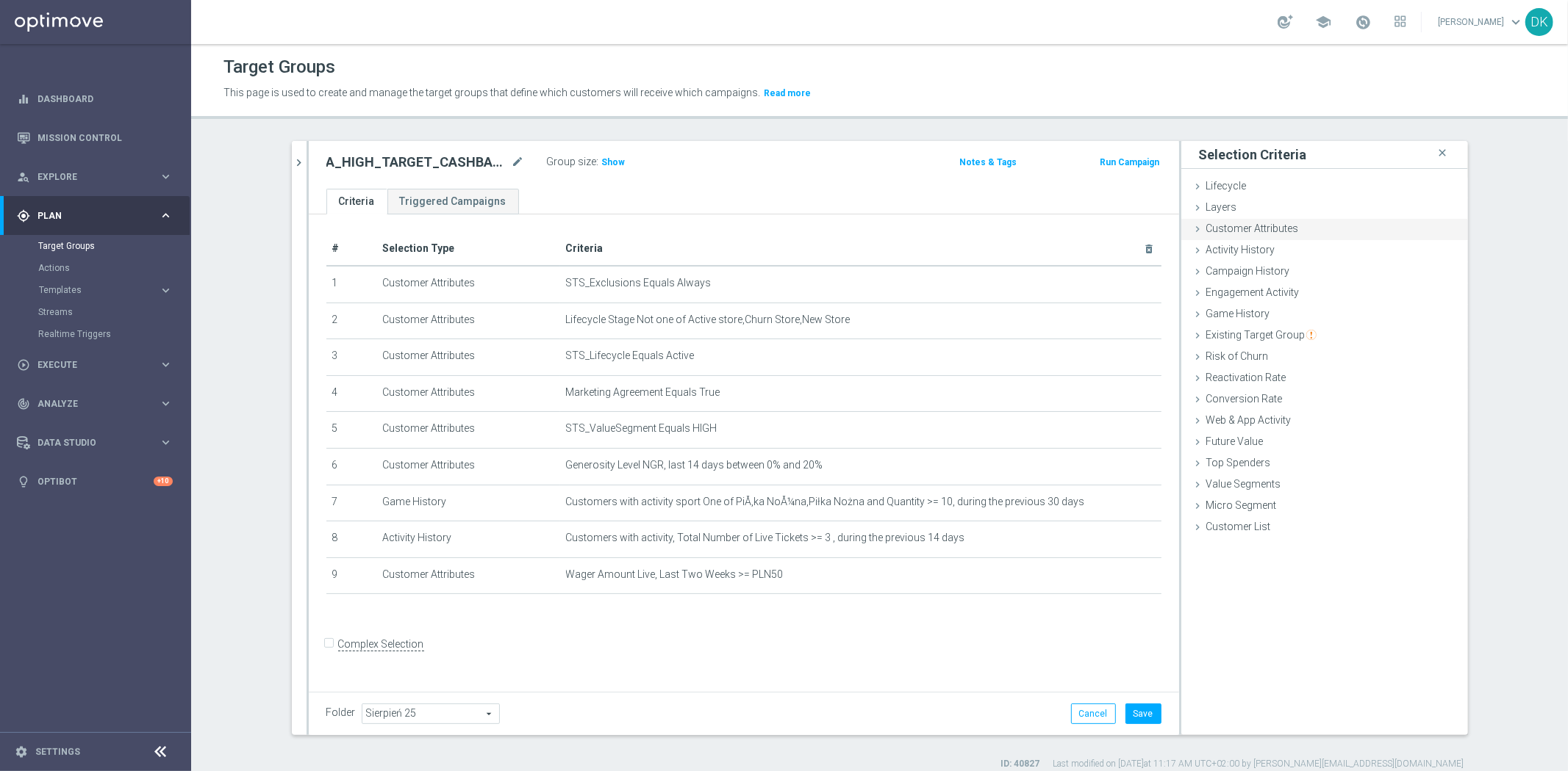
click at [1273, 223] on span "Customer Attributes" at bounding box center [1252, 228] width 92 height 12
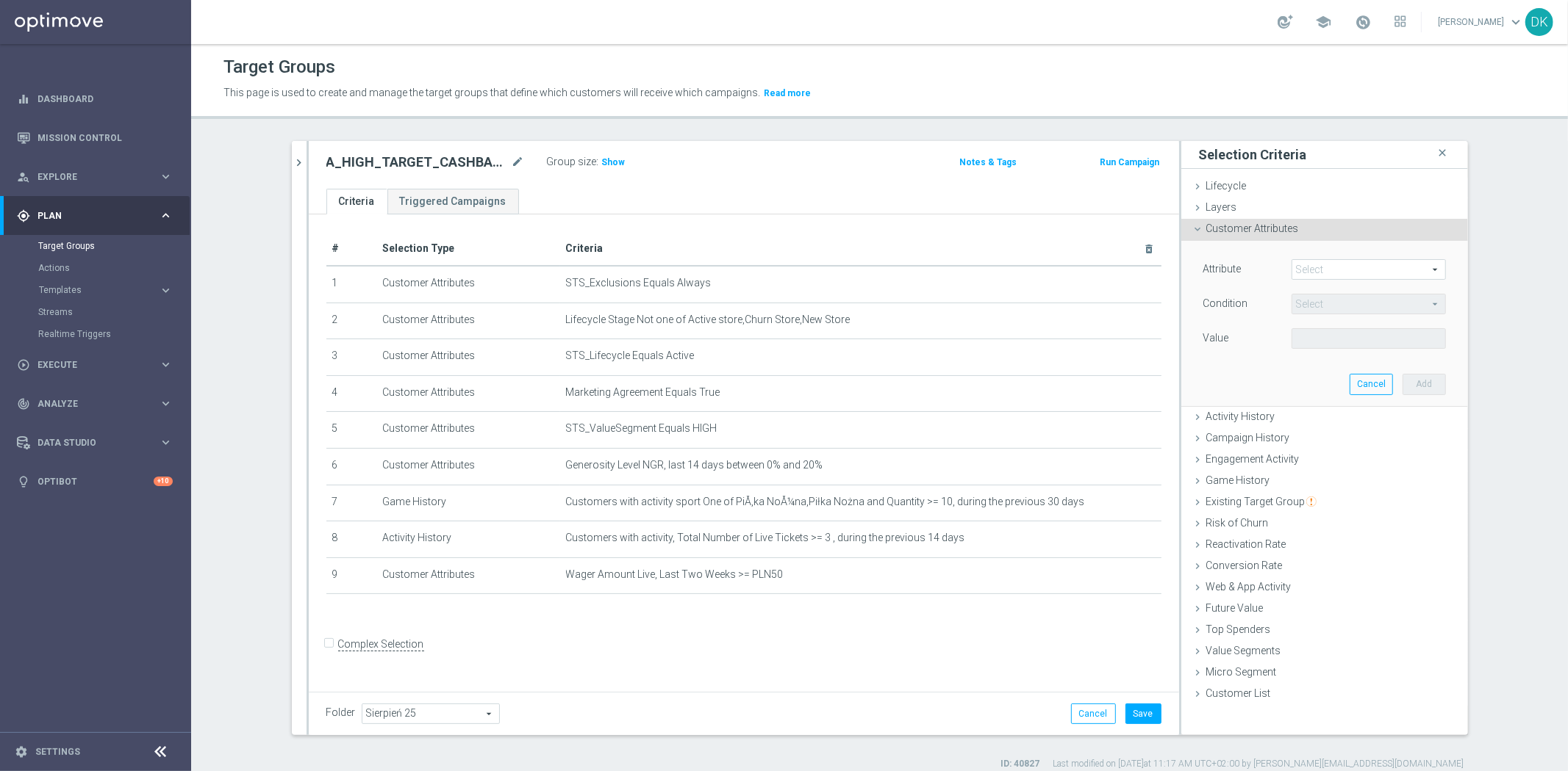
click at [1322, 280] on div "Attribute Select arrow_drop_down search" at bounding box center [1323, 271] width 264 height 24
click at [1333, 272] on span at bounding box center [1369, 270] width 153 height 19
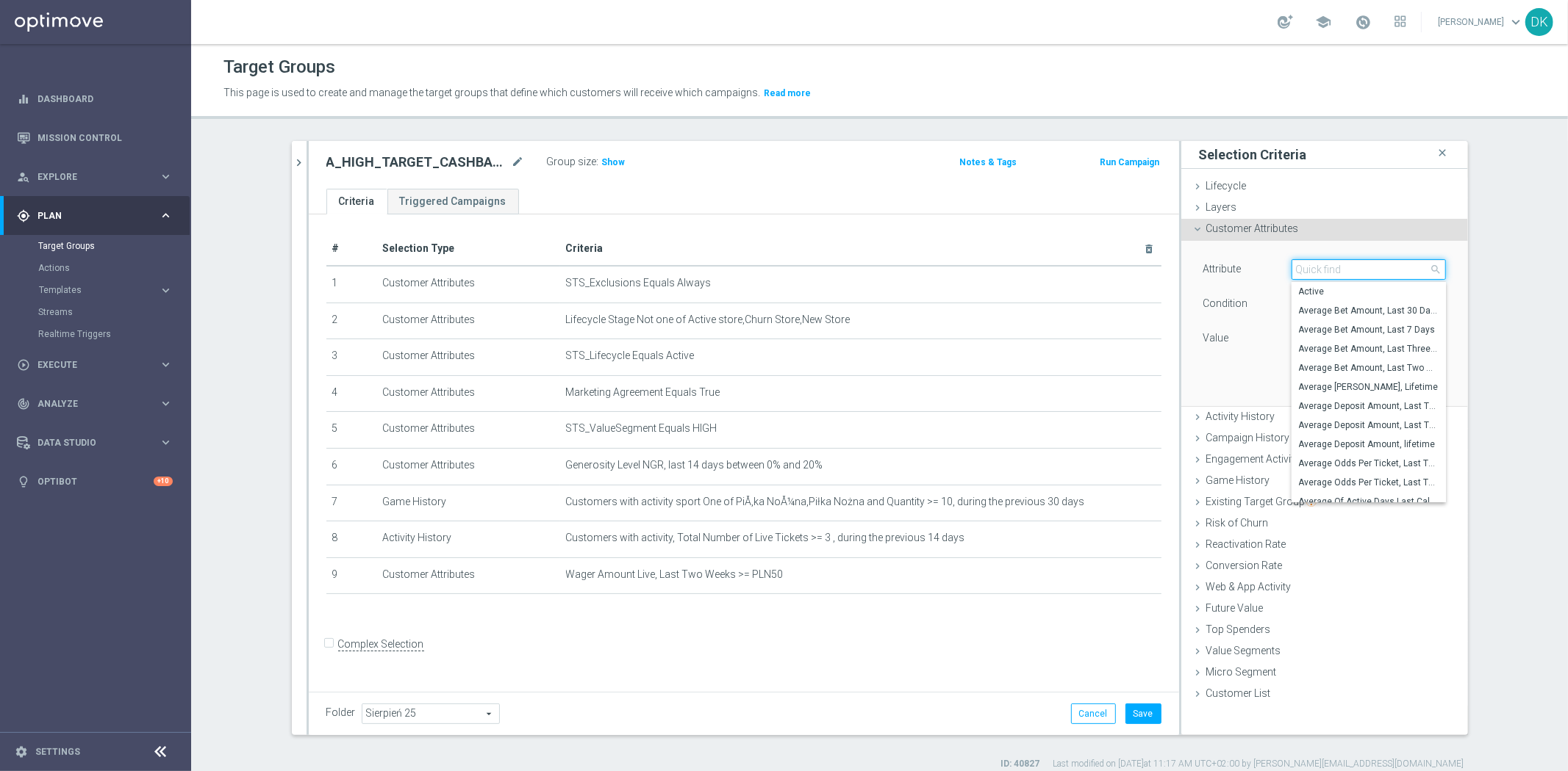
click at [1333, 272] on input "search" at bounding box center [1369, 270] width 154 height 21
type input "number"
click at [1393, 311] on span "Number Bonus Queue from Client file" at bounding box center [1369, 310] width 139 height 12
type input "Number Bonus Queue from Client file"
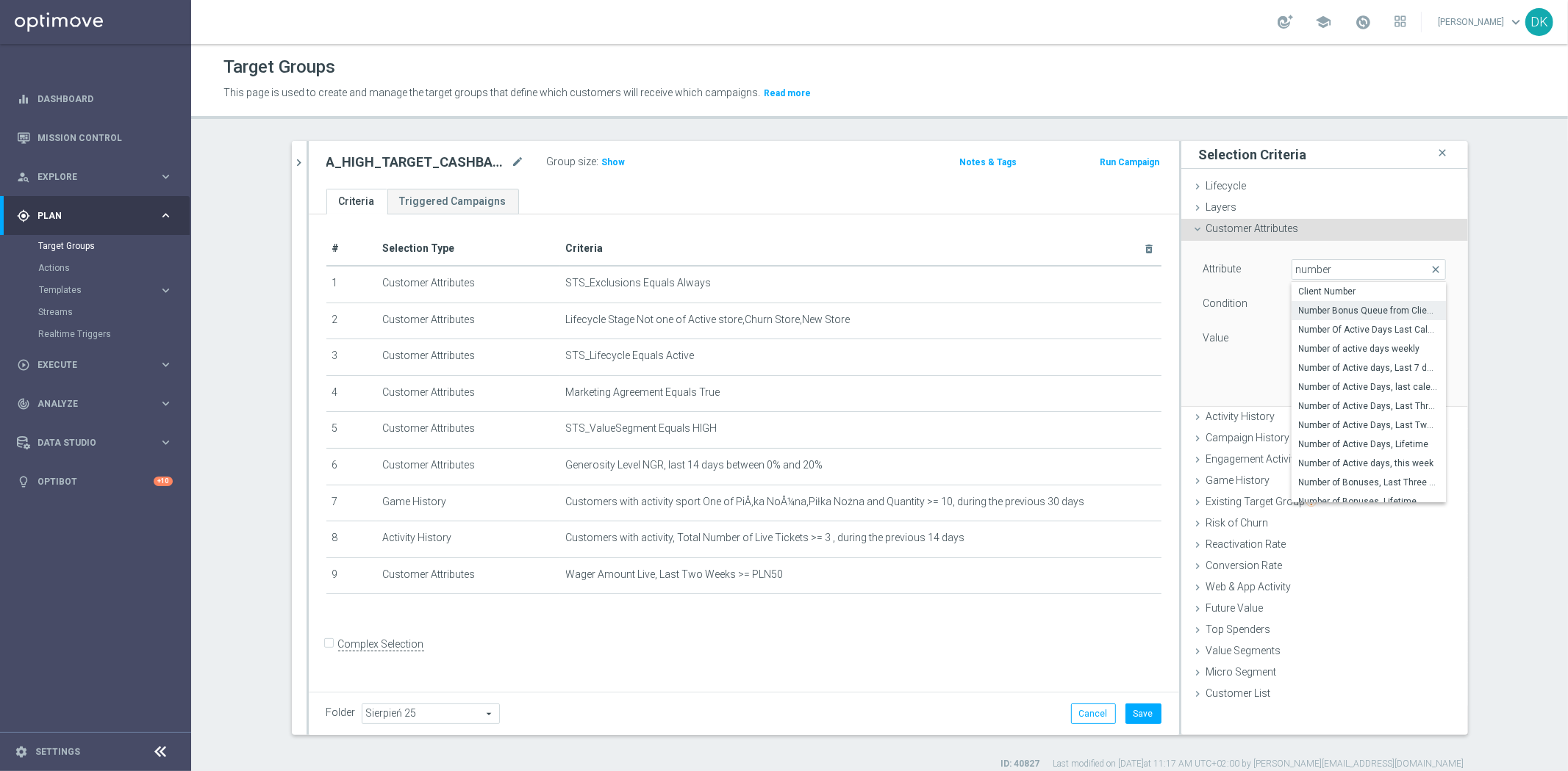
type input "="
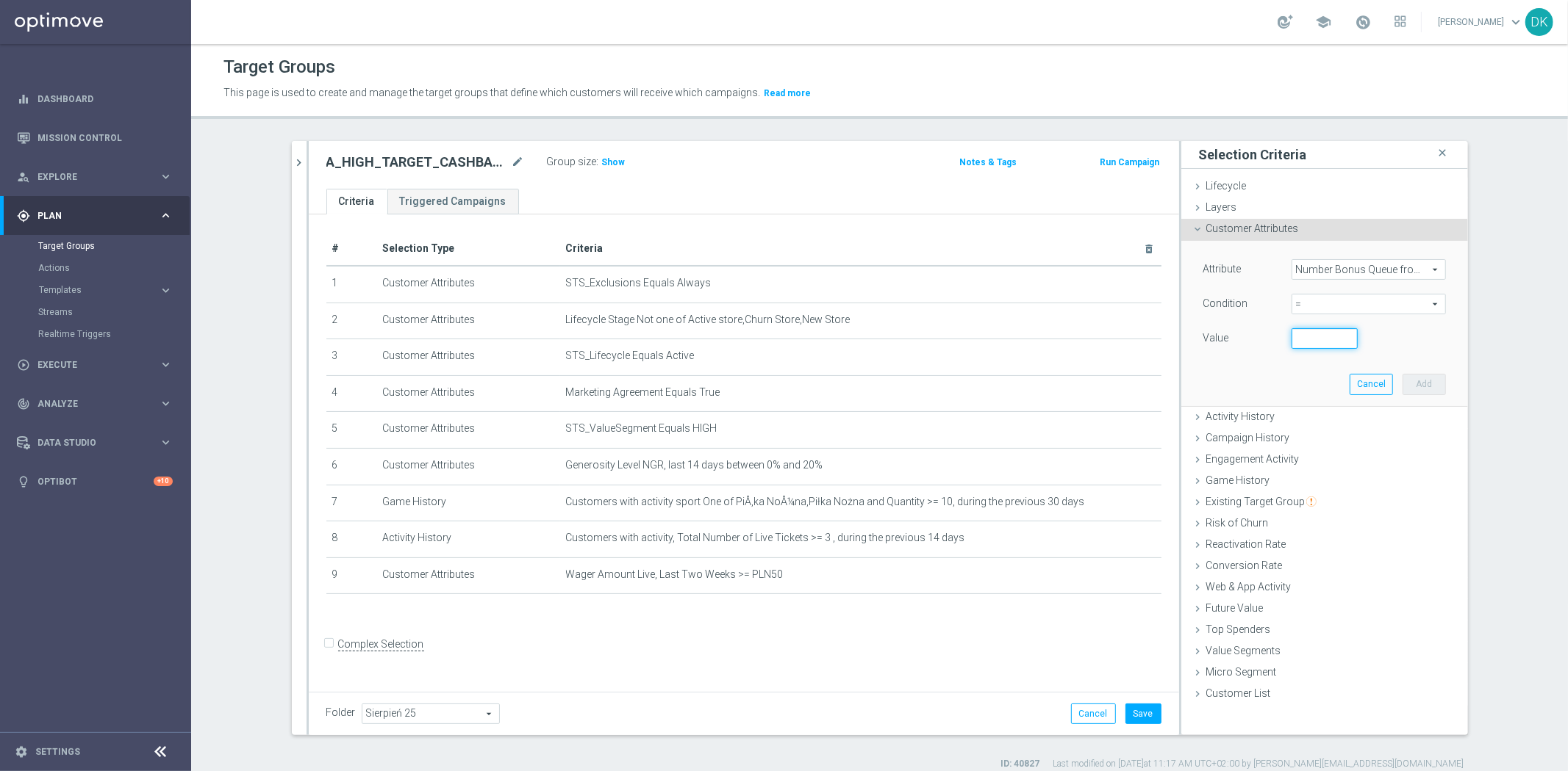
click at [1324, 344] on input "number" at bounding box center [1324, 338] width 66 height 21
type input "0"
click at [1409, 382] on button "Add" at bounding box center [1424, 385] width 43 height 21
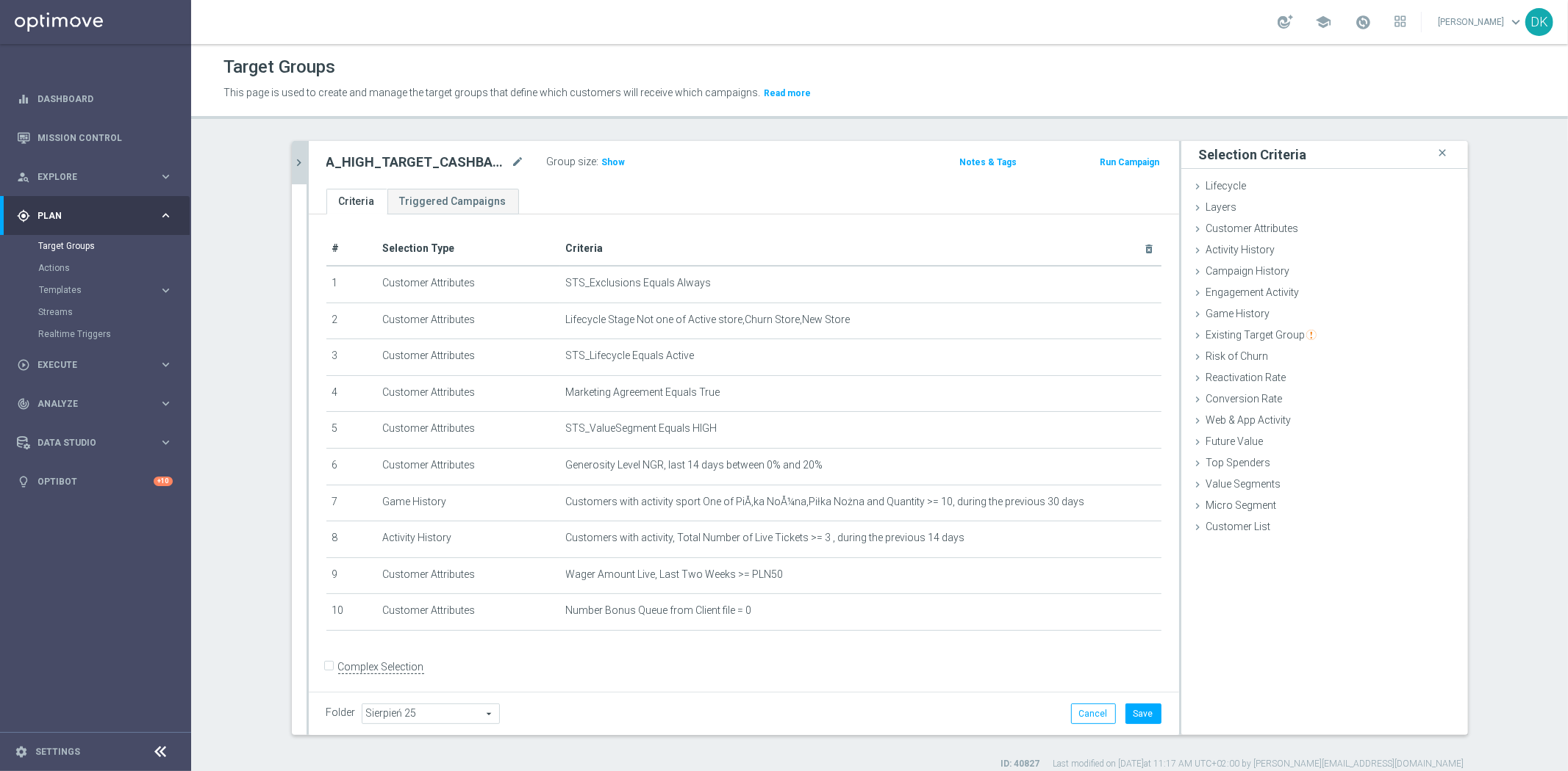
click at [296, 154] on button "chevron_right" at bounding box center [299, 163] width 15 height 43
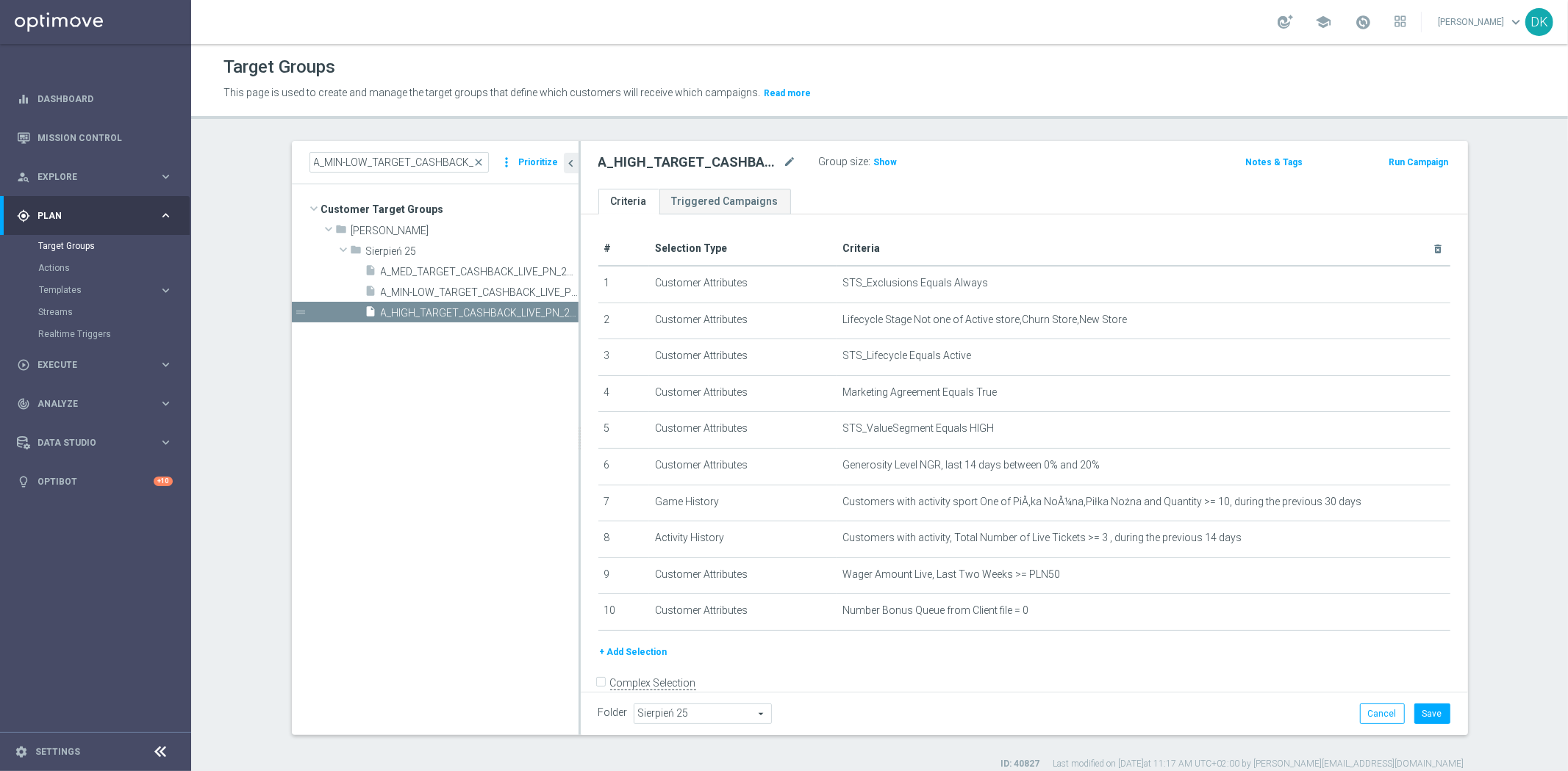
click at [648, 647] on button "+ Add Selection" at bounding box center [633, 652] width 71 height 16
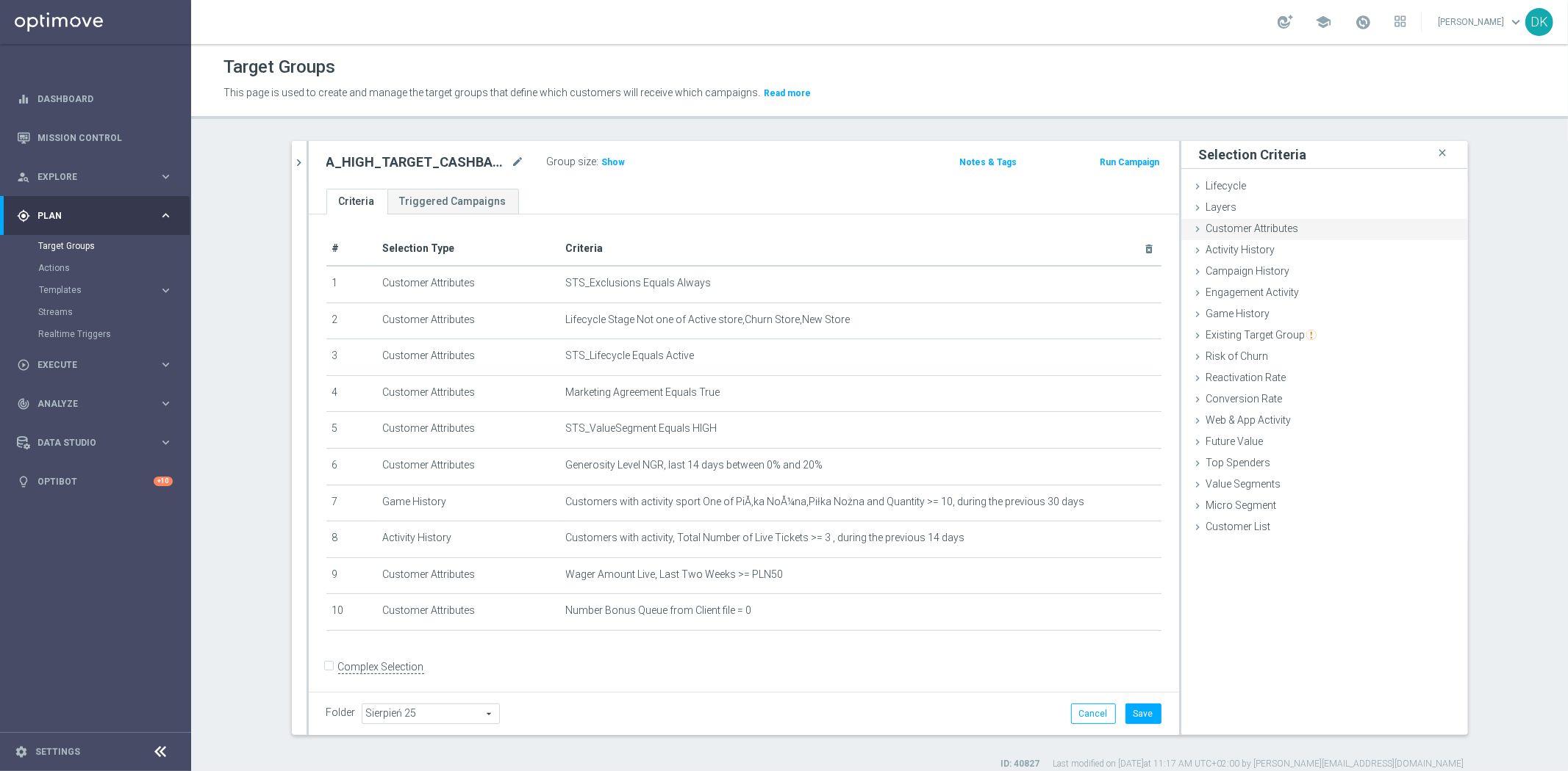
click at [1318, 228] on div "Customer Attributes done selection saved" at bounding box center [1324, 229] width 287 height 22
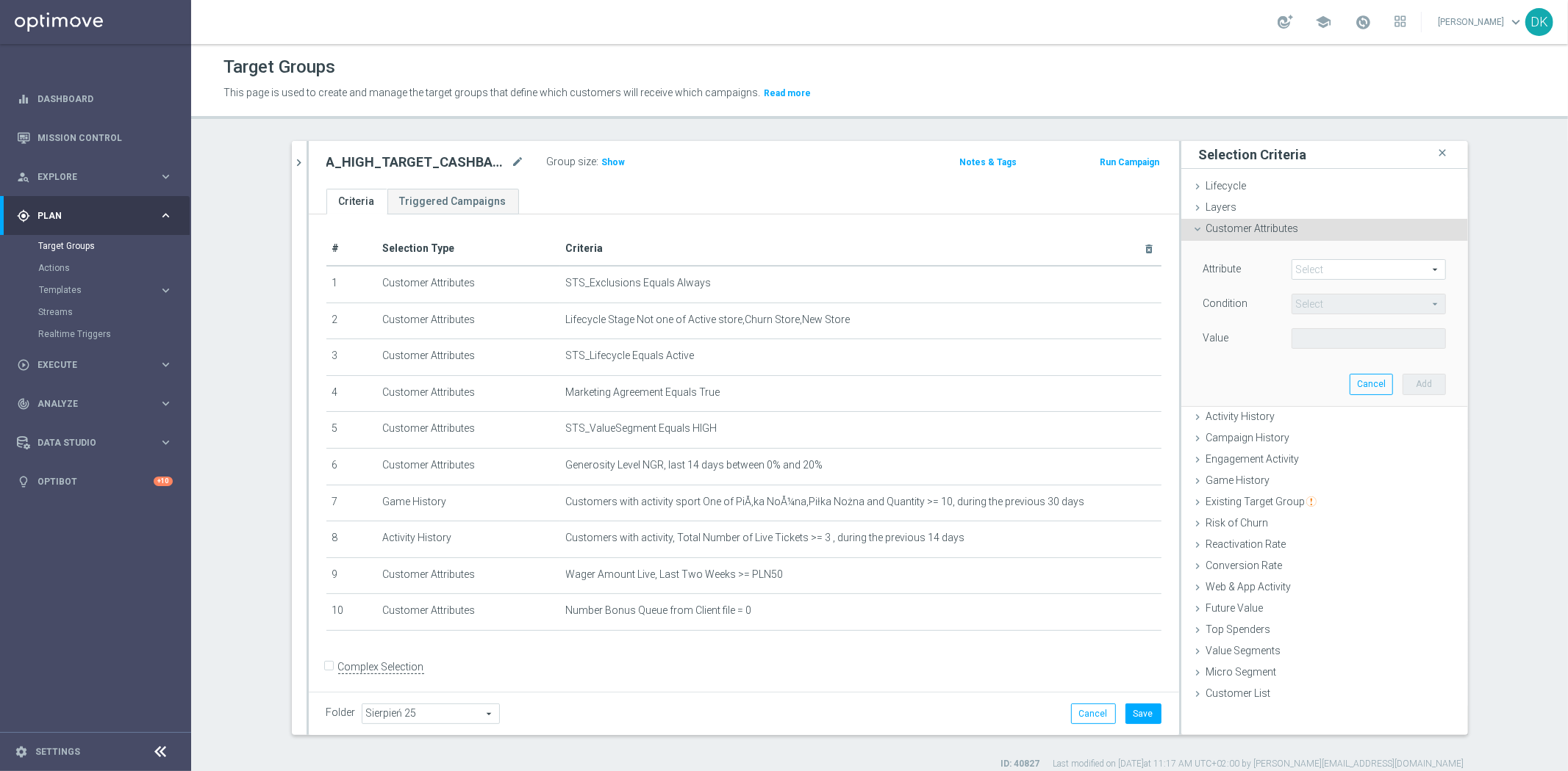
click at [1327, 270] on span at bounding box center [1369, 270] width 153 height 19
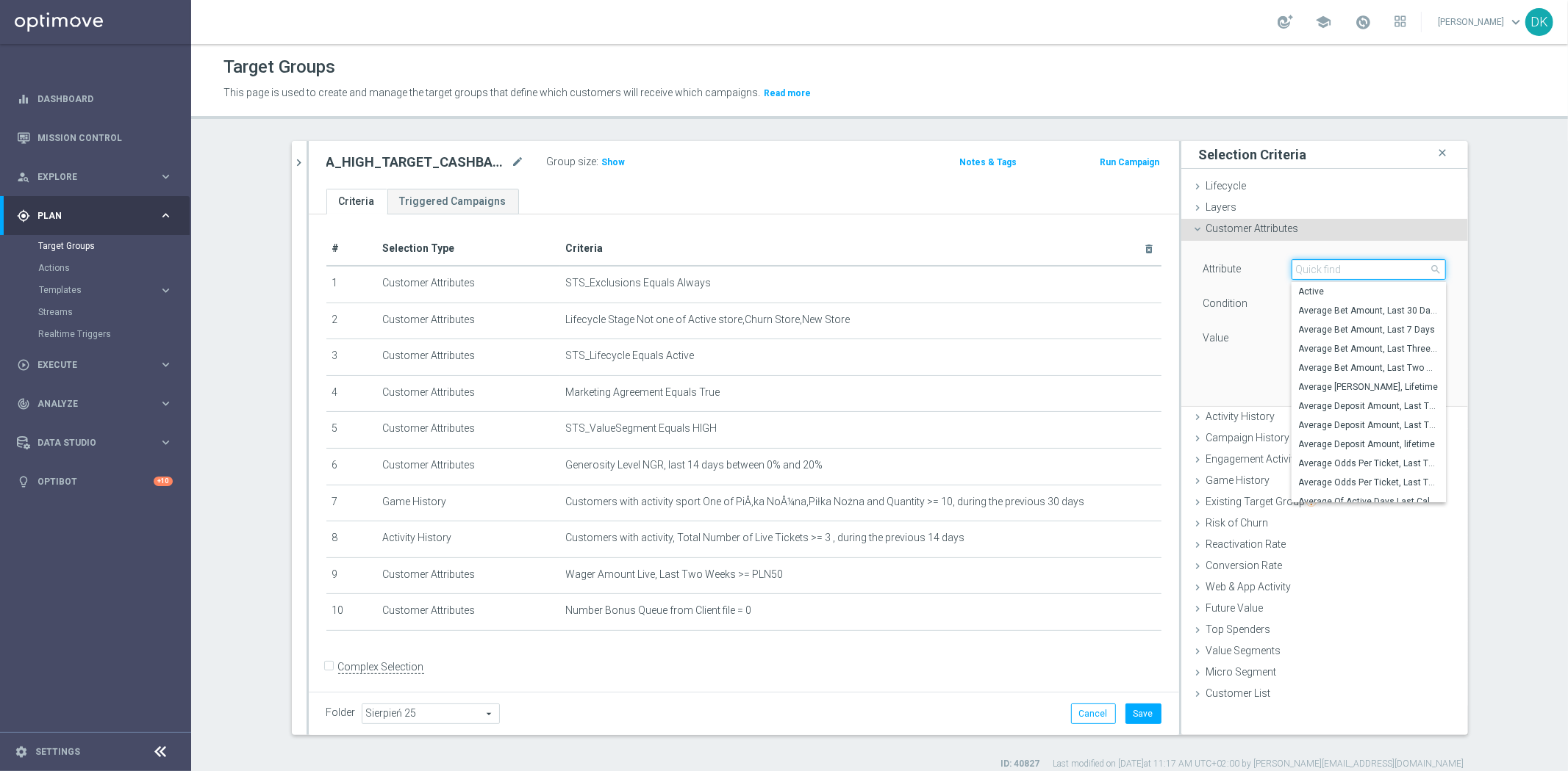
click at [1327, 270] on input "search" at bounding box center [1369, 270] width 154 height 21
type input "ngr"
click at [1380, 380] on span "NGR_AB Last 14 Days" at bounding box center [1369, 378] width 139 height 12
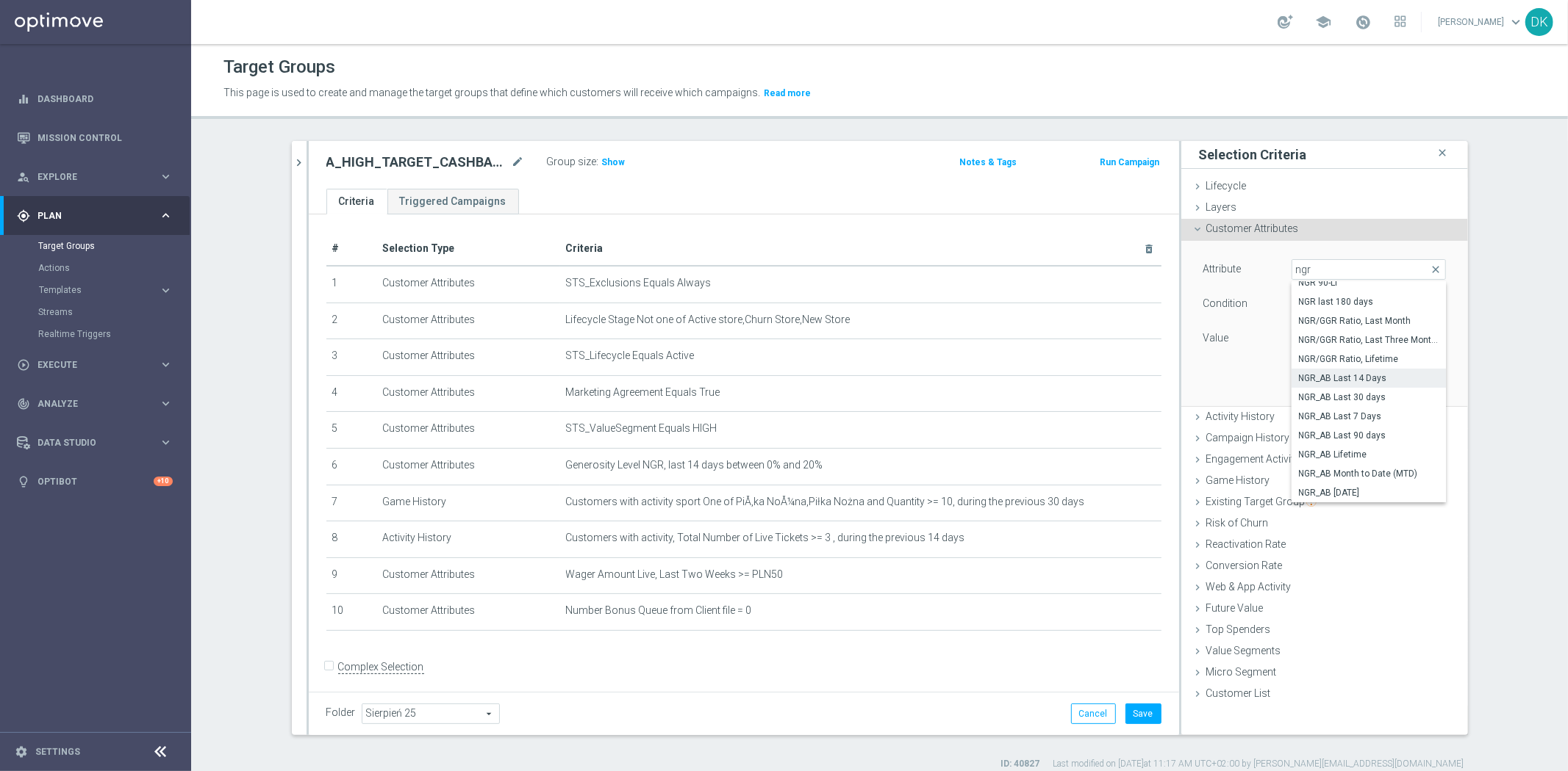
type input "NGR_AB Last 14 Days"
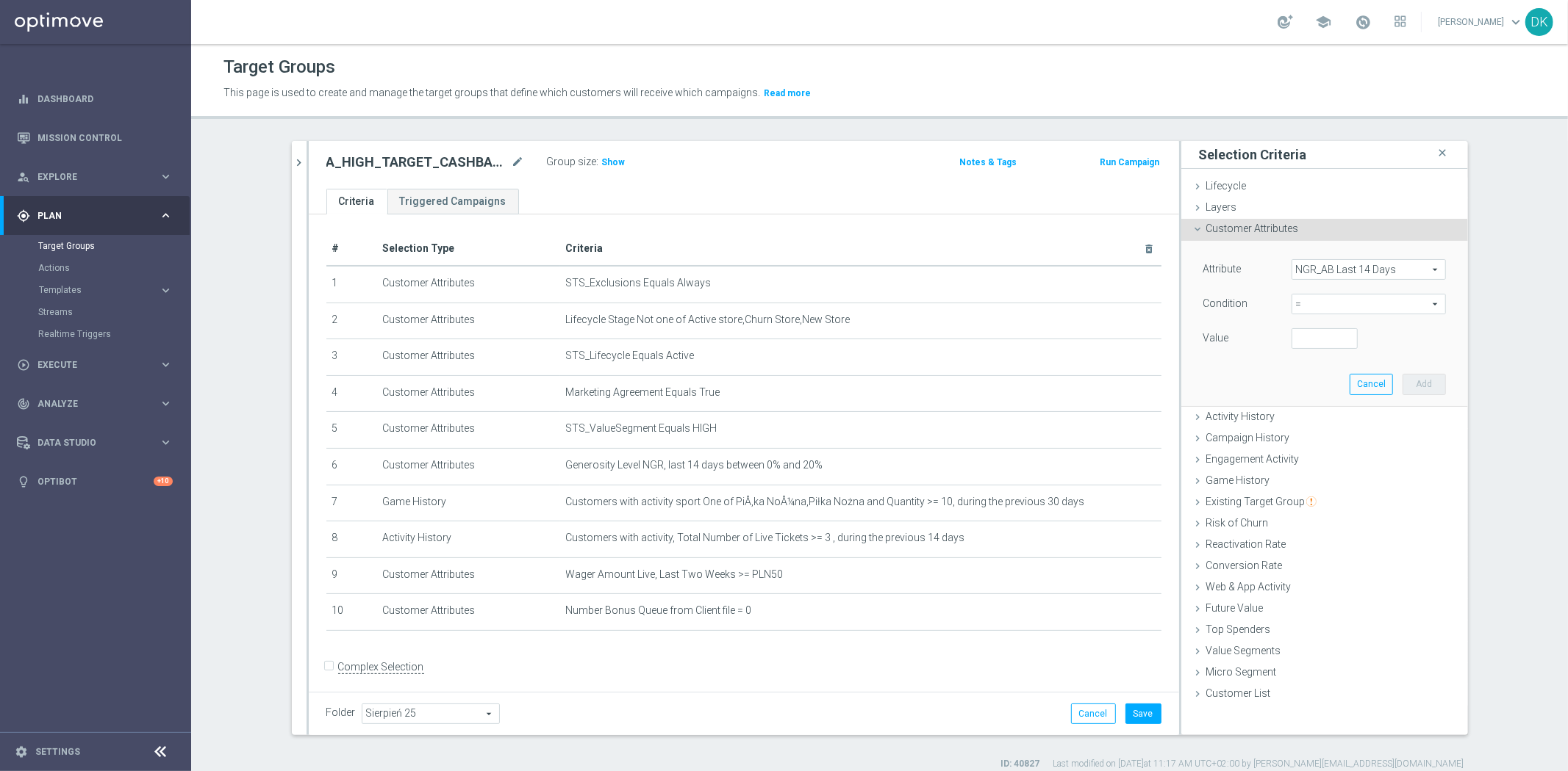
click at [1309, 305] on span "=" at bounding box center [1369, 304] width 153 height 19
click at [1324, 421] on span ">=" at bounding box center [1369, 421] width 139 height 12
type input ">="
click at [1313, 336] on input "number" at bounding box center [1324, 338] width 66 height 21
type input "1000"
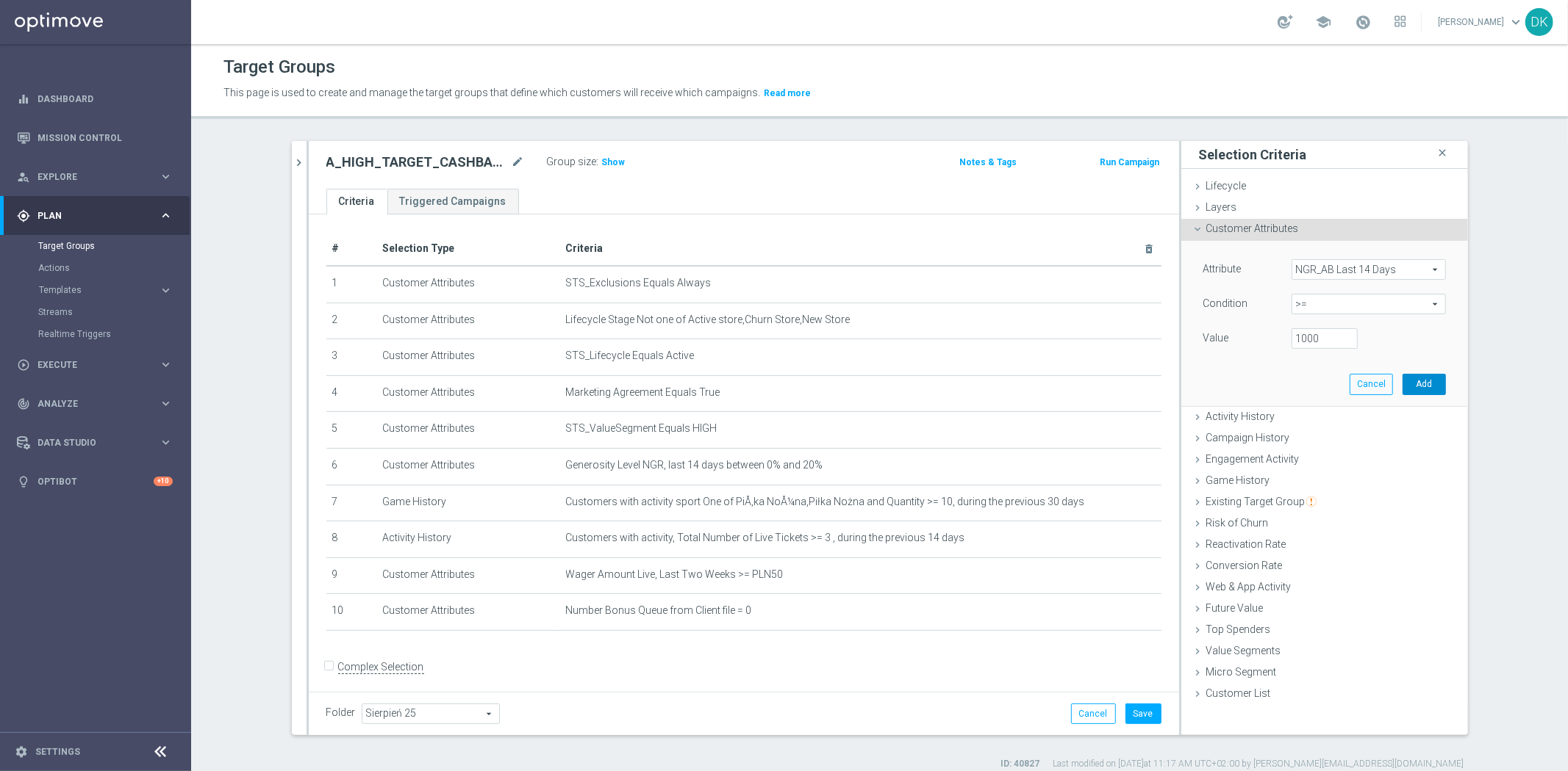
click at [1428, 385] on button "Add" at bounding box center [1424, 385] width 43 height 21
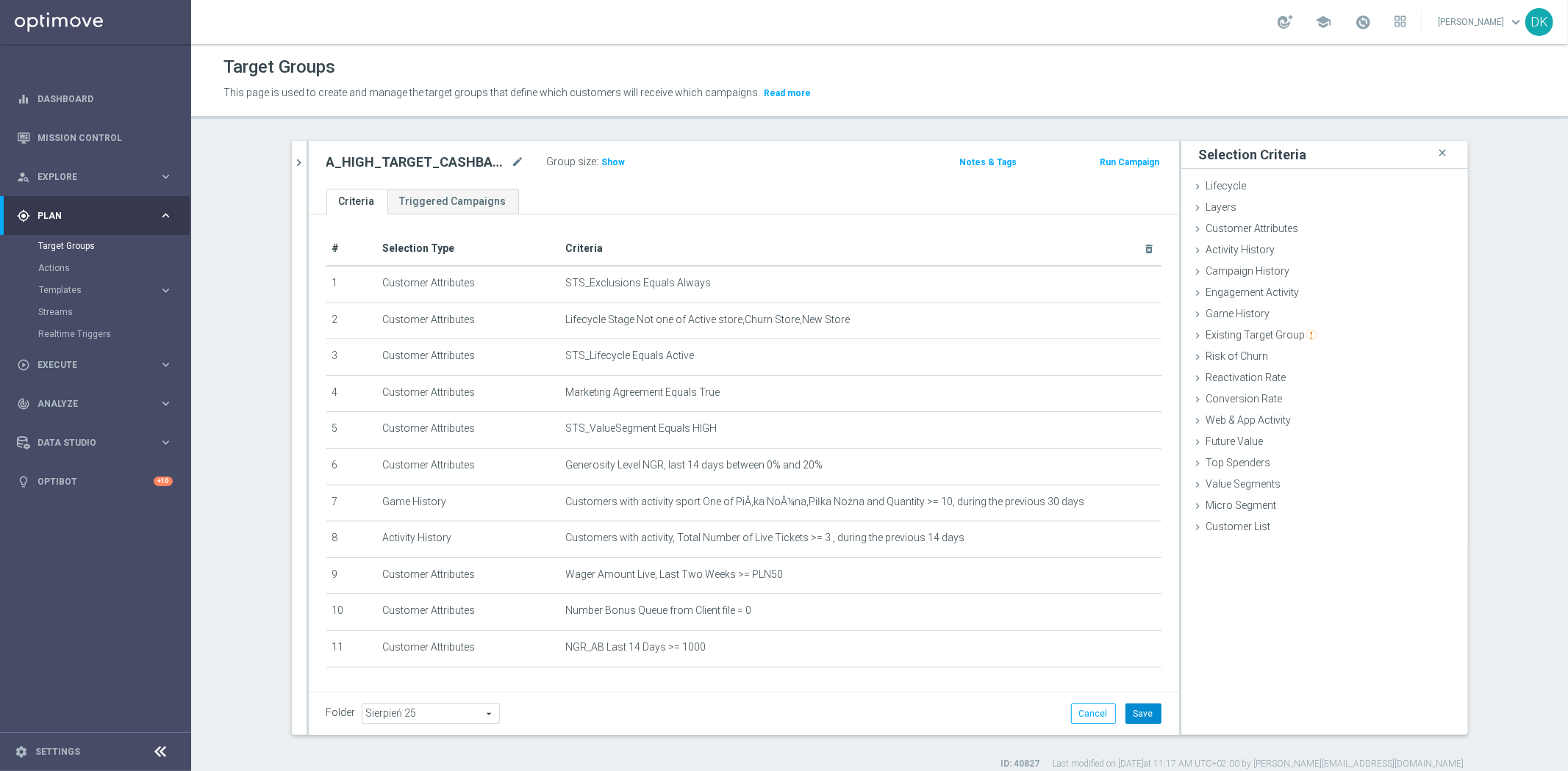
click at [1141, 713] on button "Save" at bounding box center [1143, 715] width 36 height 21
click at [600, 152] on div "Group size : Show" at bounding box center [620, 161] width 147 height 18
click at [610, 160] on span "Show" at bounding box center [613, 162] width 24 height 10
click at [745, 177] on div "A_HIGH_TARGET_CASHBACK_LIVE_PN_290825 mode_edit Group size : Show Calculating… …" at bounding box center [743, 165] width 870 height 48
click at [297, 166] on icon "chevron_right" at bounding box center [299, 163] width 14 height 14
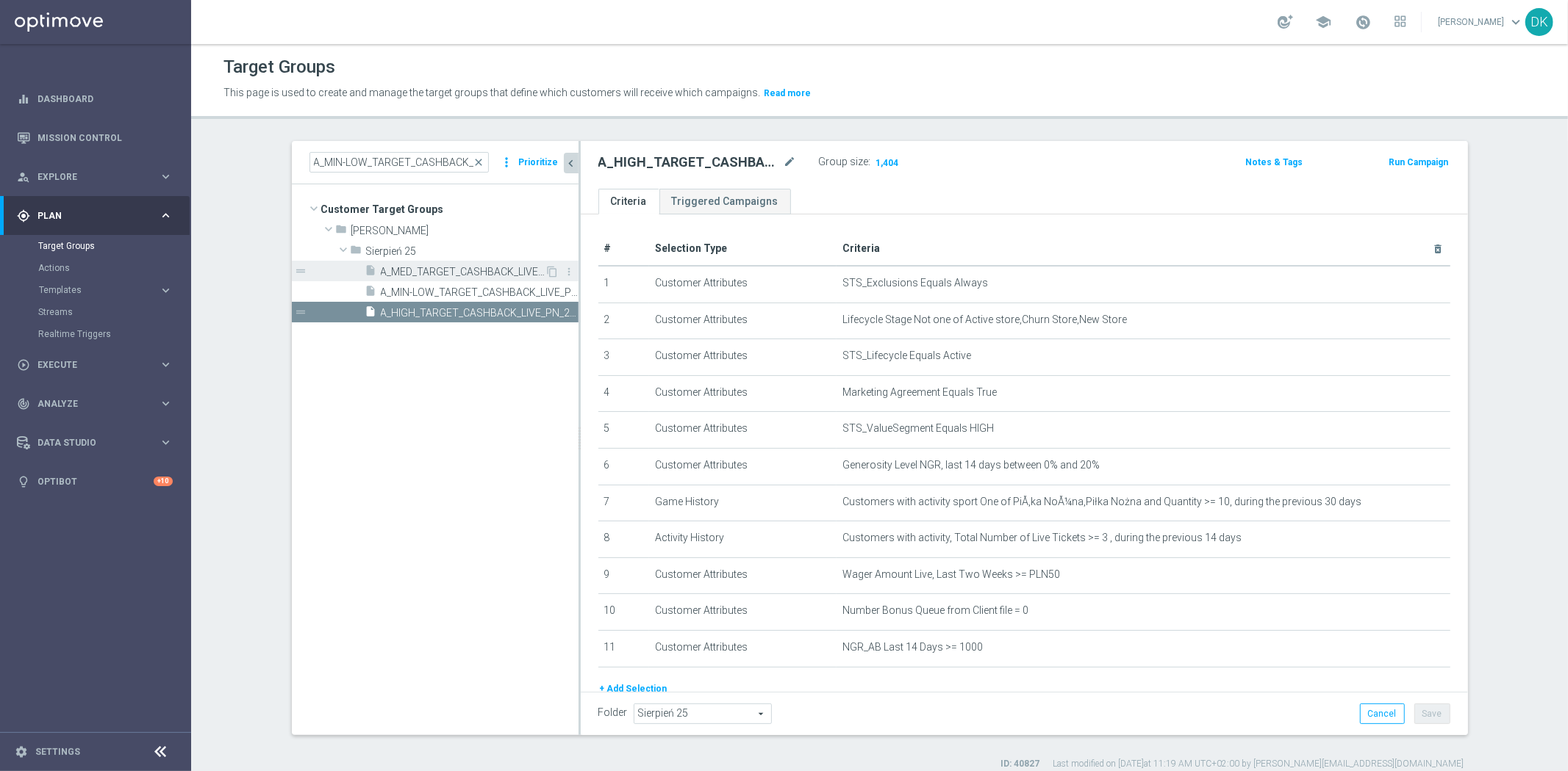
click at [431, 277] on span "A_MED_TARGET_CASHBACK_LIVE_PN_290825" at bounding box center [463, 272] width 165 height 12
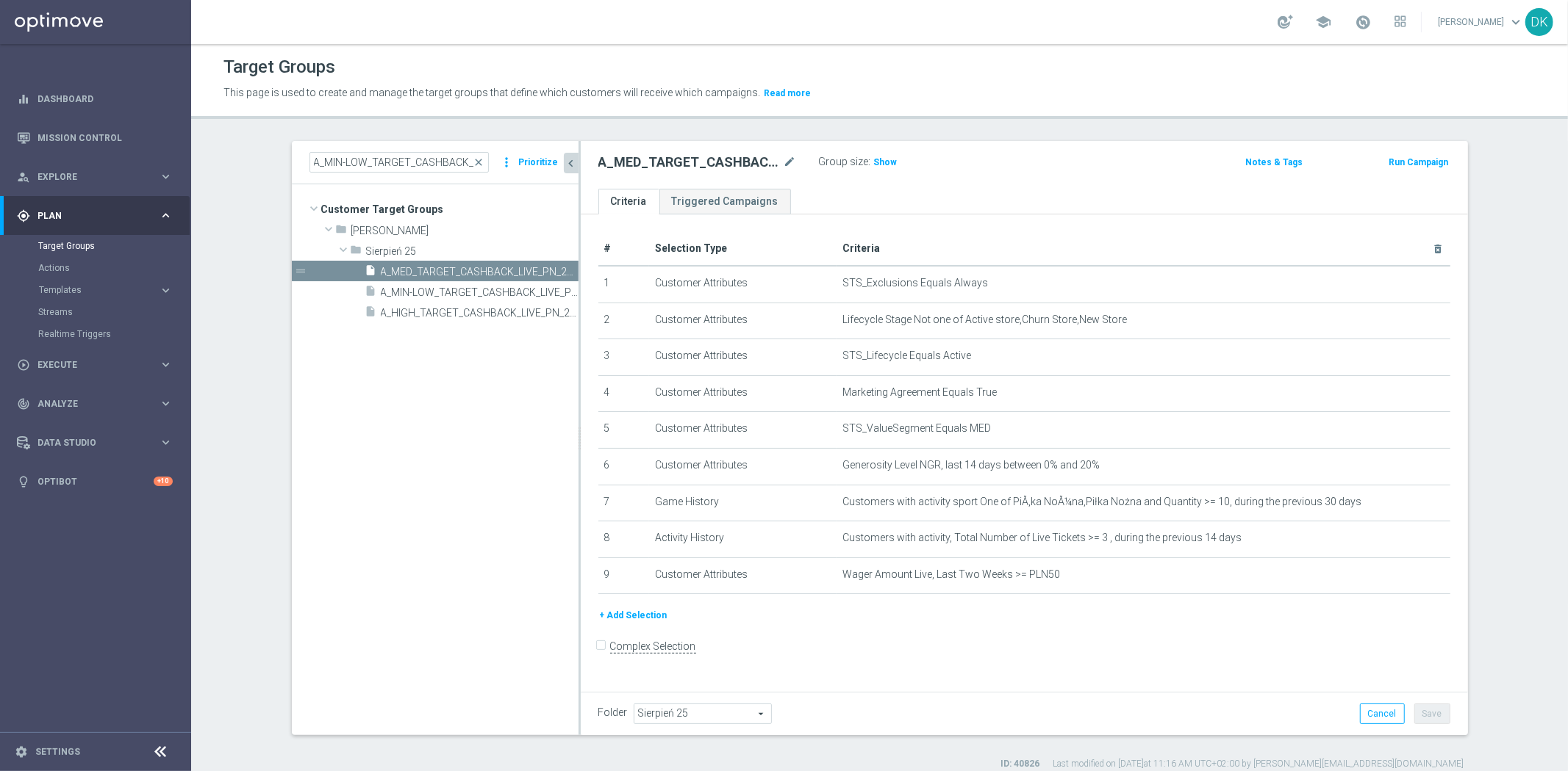
click at [654, 607] on button "+ Add Selection" at bounding box center [633, 615] width 71 height 16
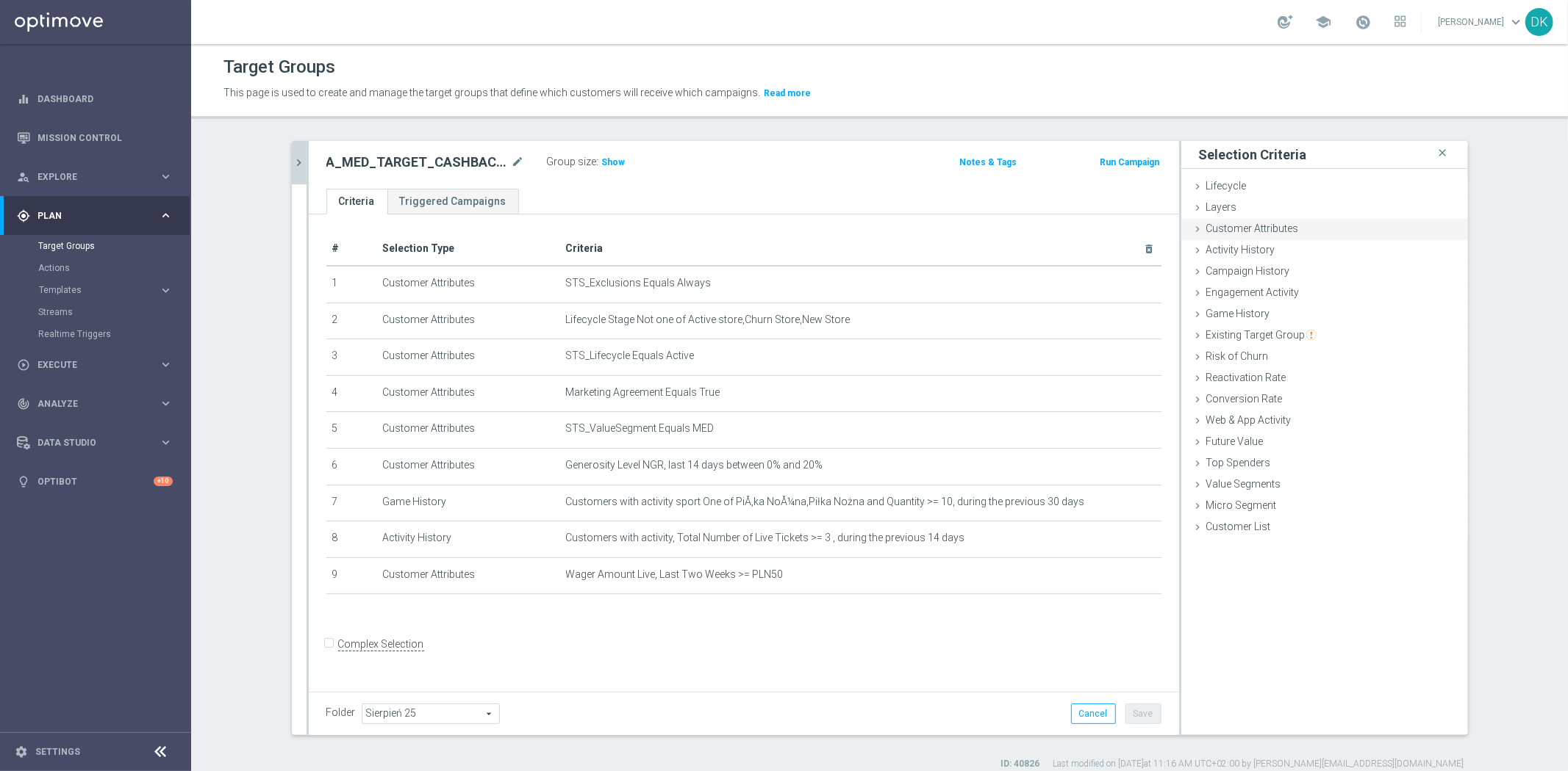
click at [1320, 238] on div "Customer Attributes done selection saved" at bounding box center [1324, 229] width 287 height 22
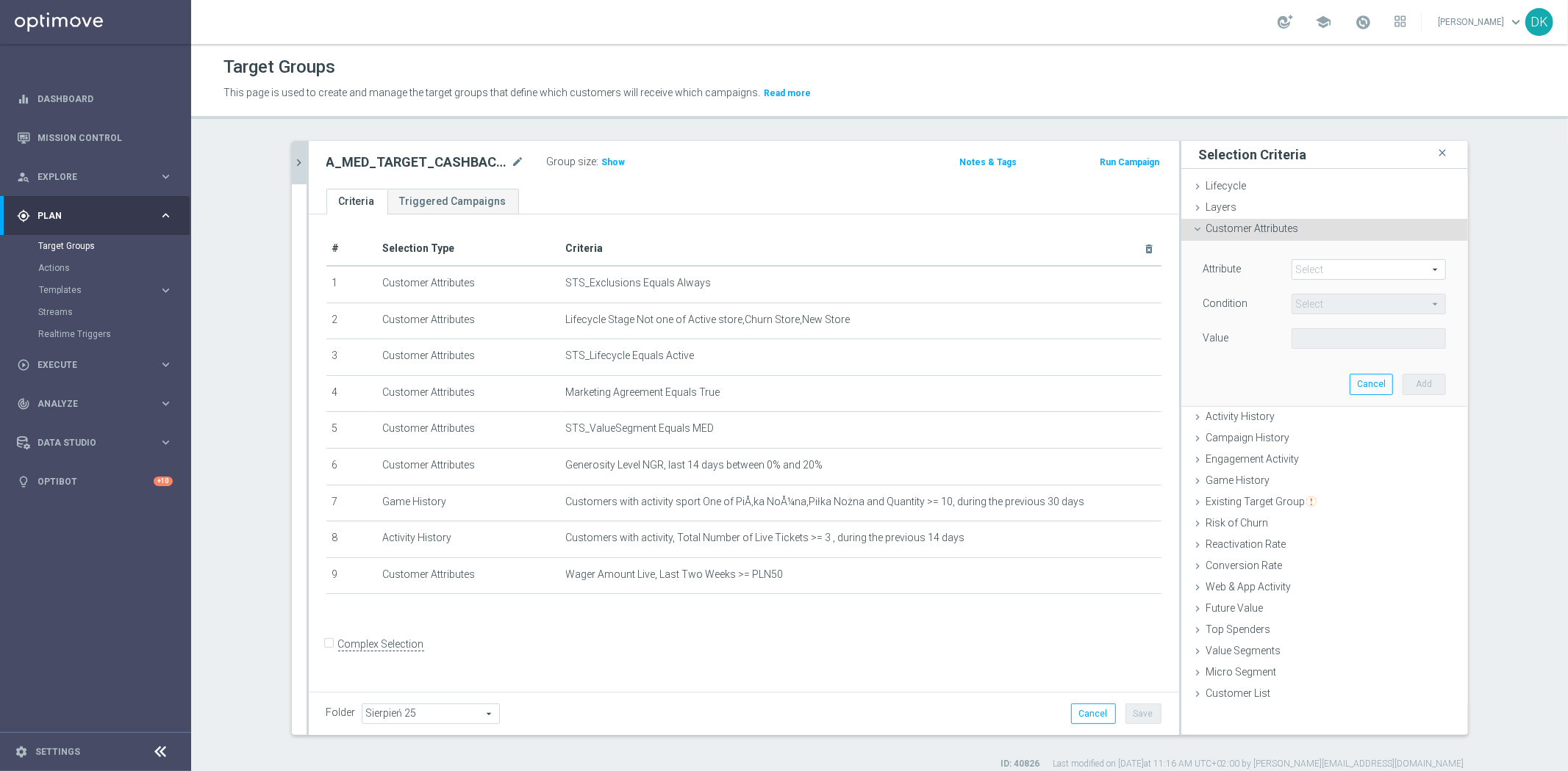
click at [1328, 272] on span at bounding box center [1369, 270] width 153 height 19
click at [0, 0] on input "search" at bounding box center [0, 0] width 0 height 0
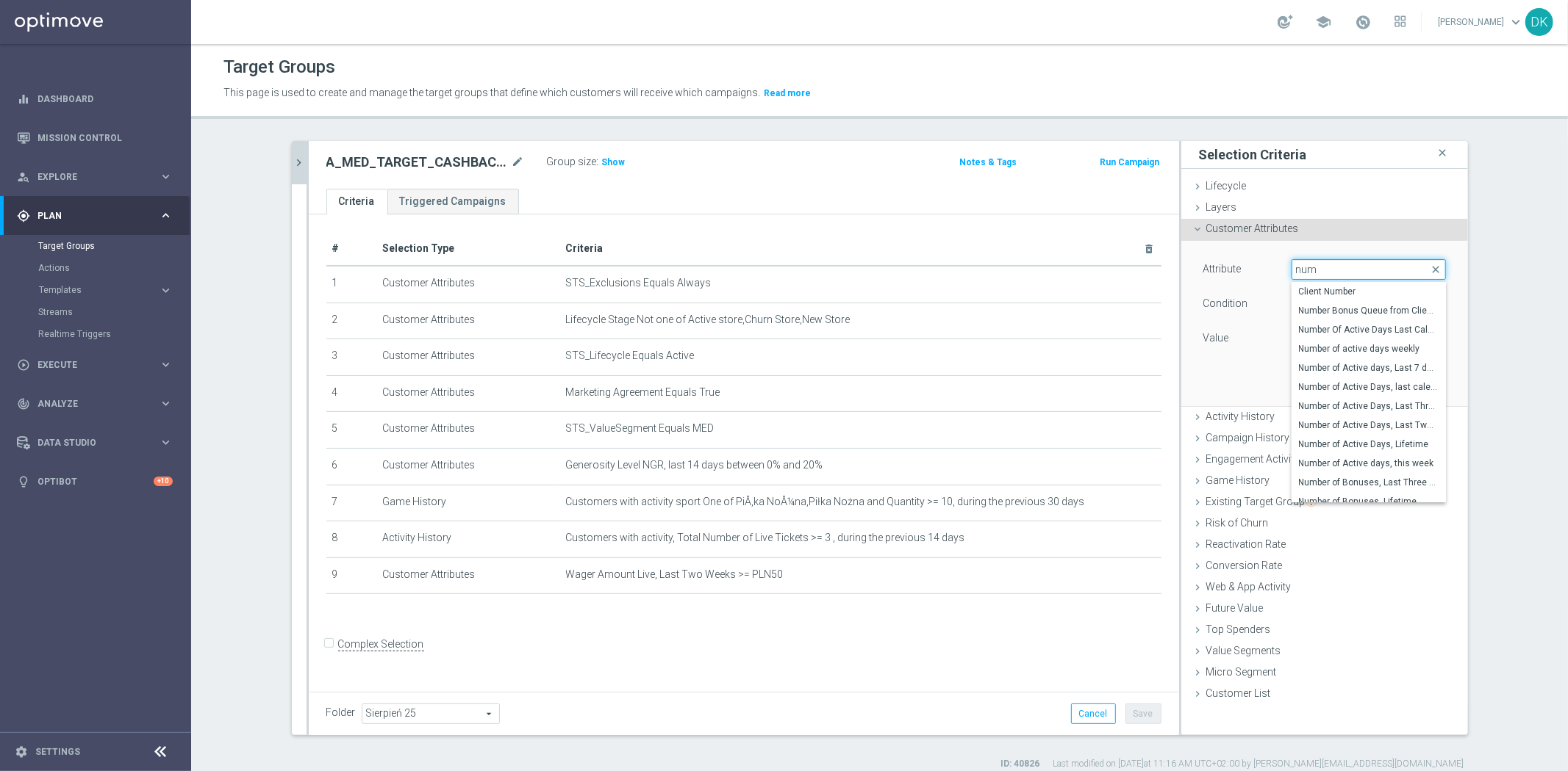
type input "numb"
click at [1370, 308] on span "Number Bonus Queue from Client file" at bounding box center [1369, 310] width 139 height 12
type input "Number Bonus Queue from Client file"
type input "="
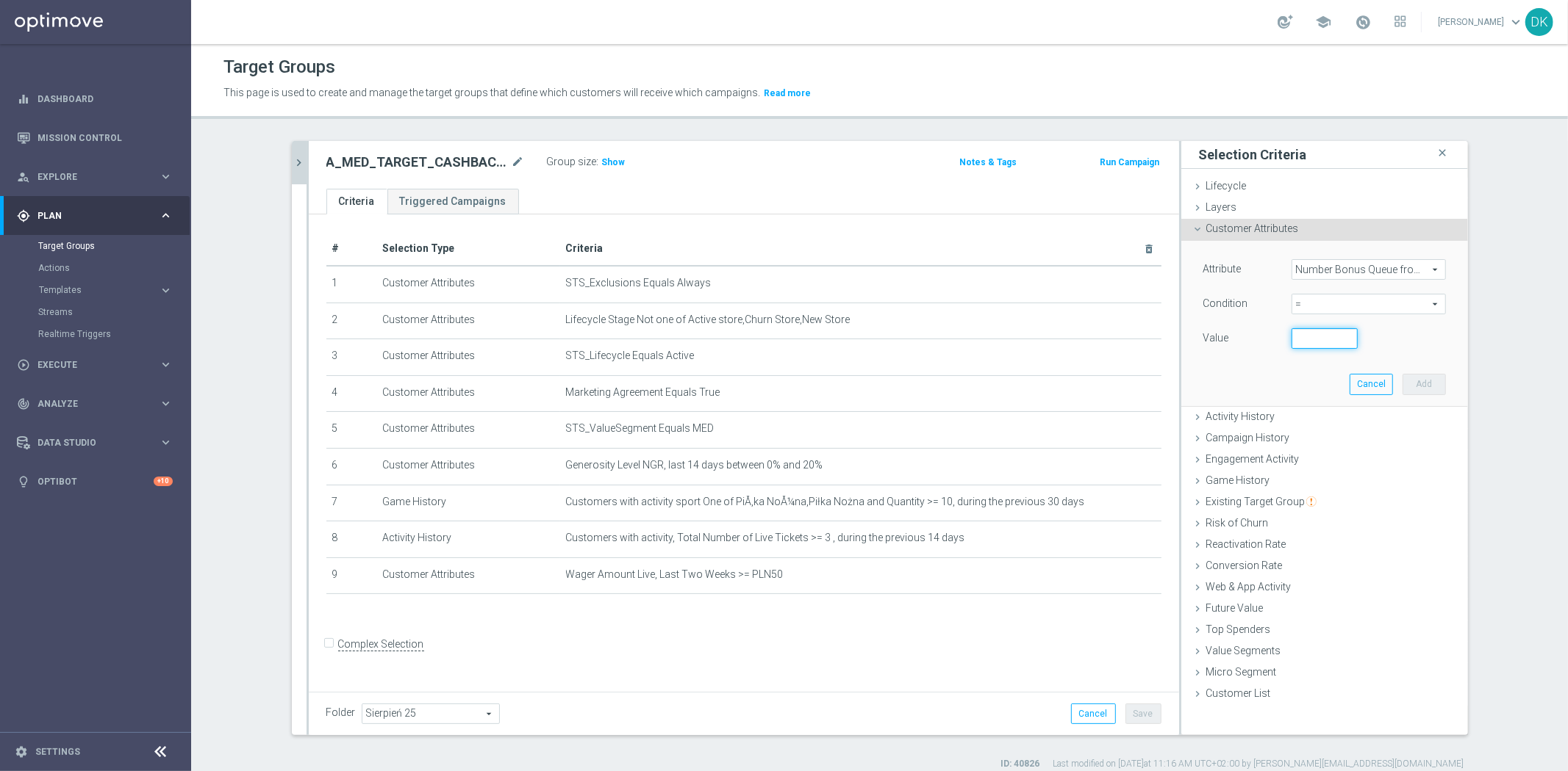
click at [1311, 347] on input "number" at bounding box center [1324, 338] width 66 height 21
type input "0"
click at [1418, 376] on button "Add" at bounding box center [1424, 385] width 43 height 21
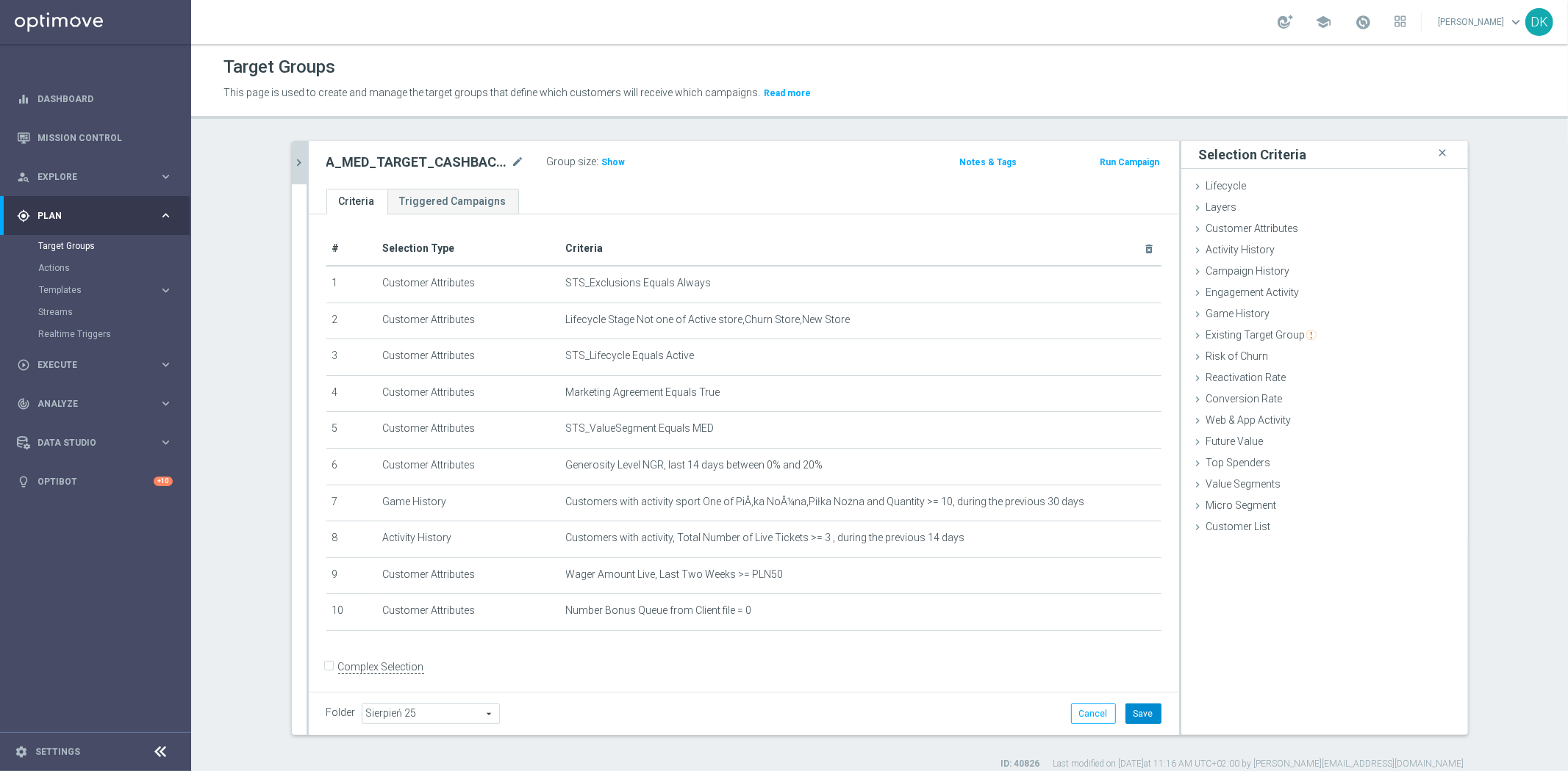
click at [1136, 716] on button "Save" at bounding box center [1143, 715] width 36 height 21
click at [606, 160] on span "Show" at bounding box center [613, 162] width 24 height 10
click at [297, 160] on icon "chevron_right" at bounding box center [299, 163] width 14 height 14
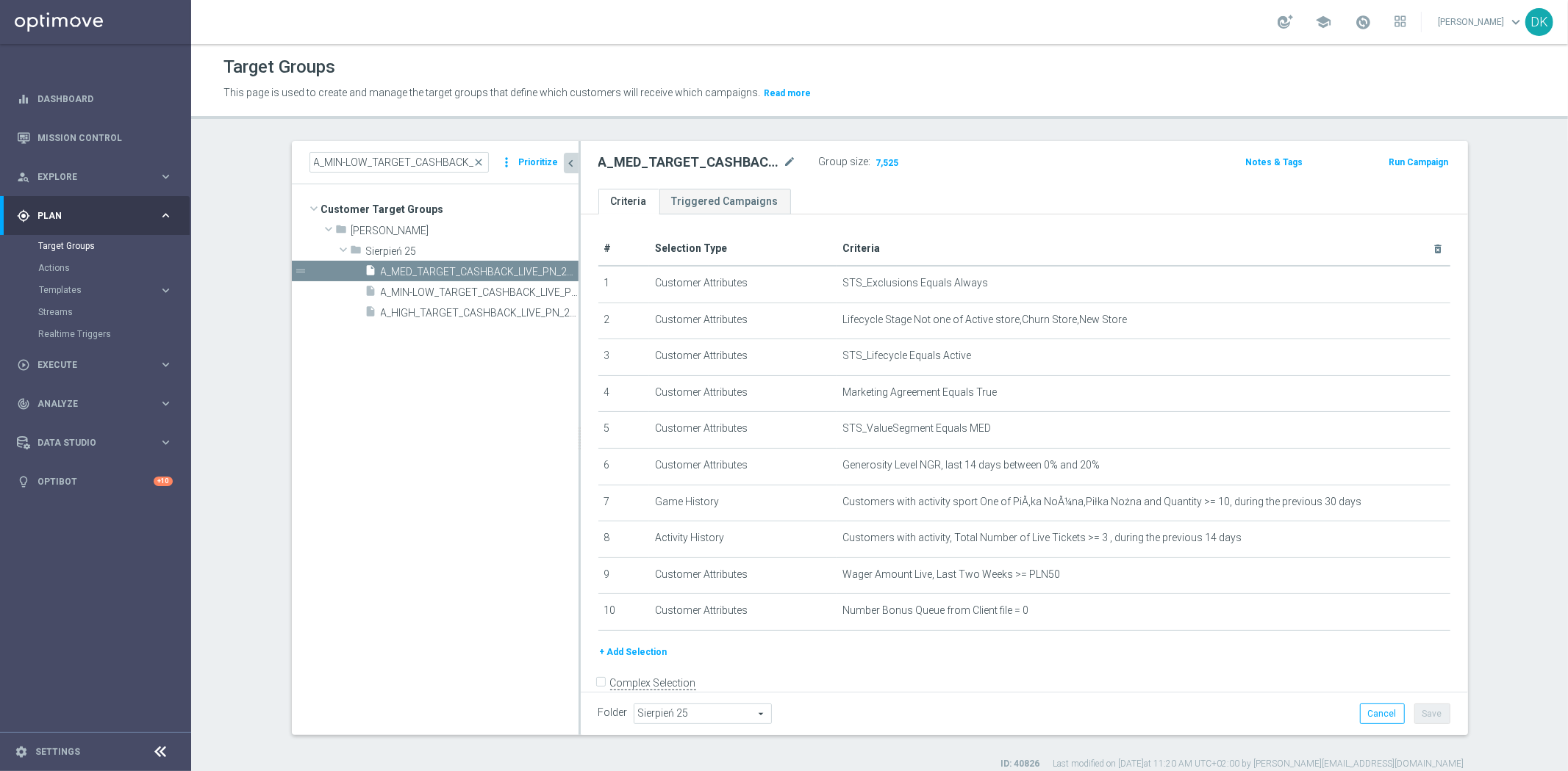
drag, startPoint x: 436, startPoint y: 318, endPoint x: 562, endPoint y: 3, distance: 339.3
click at [436, 317] on span "A_HIGH_TARGET_CASHBACK_LIVE_PN_290825" at bounding box center [480, 313] width 198 height 12
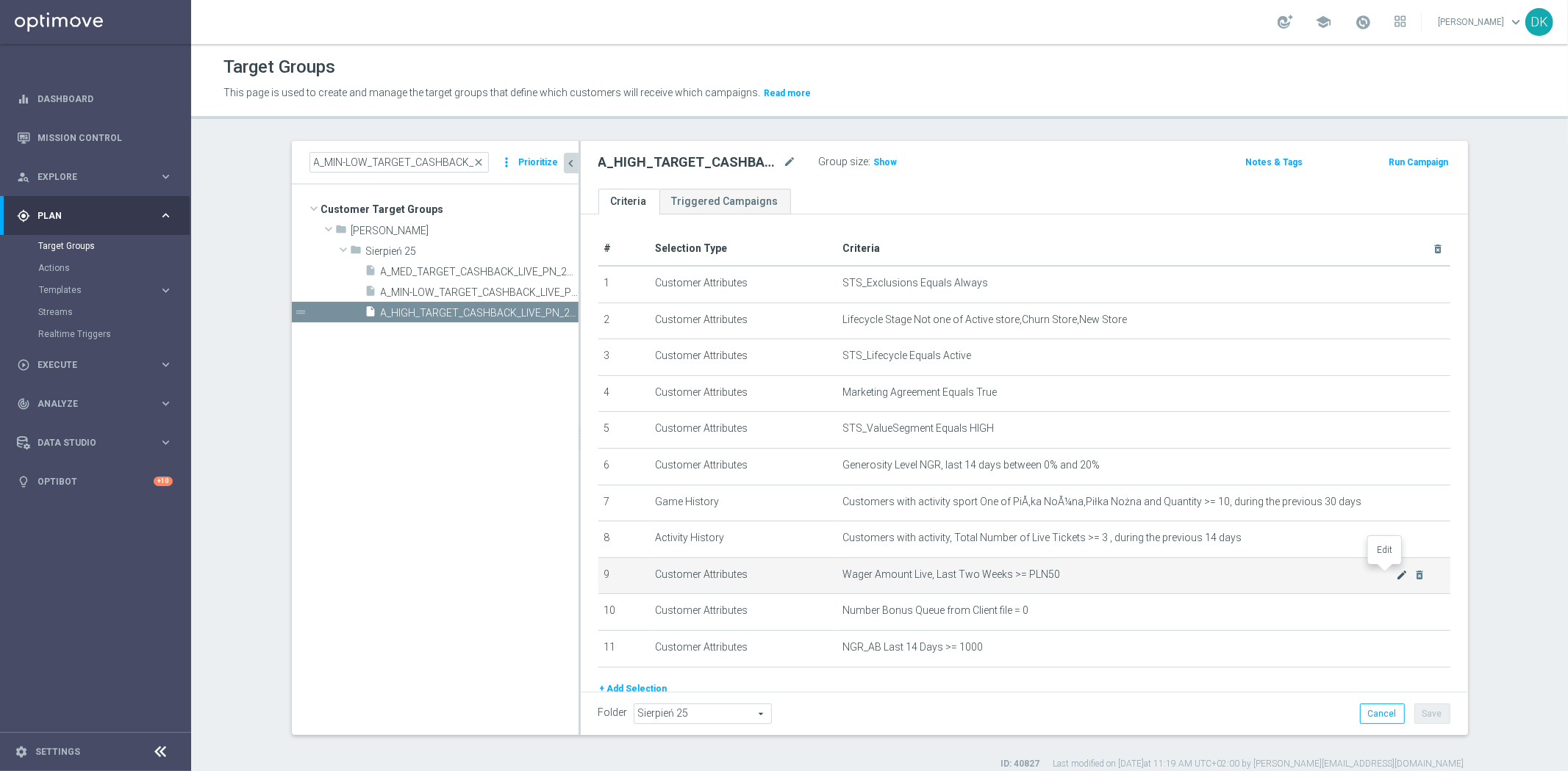
click at [1396, 574] on icon "mode_edit" at bounding box center [1402, 575] width 12 height 12
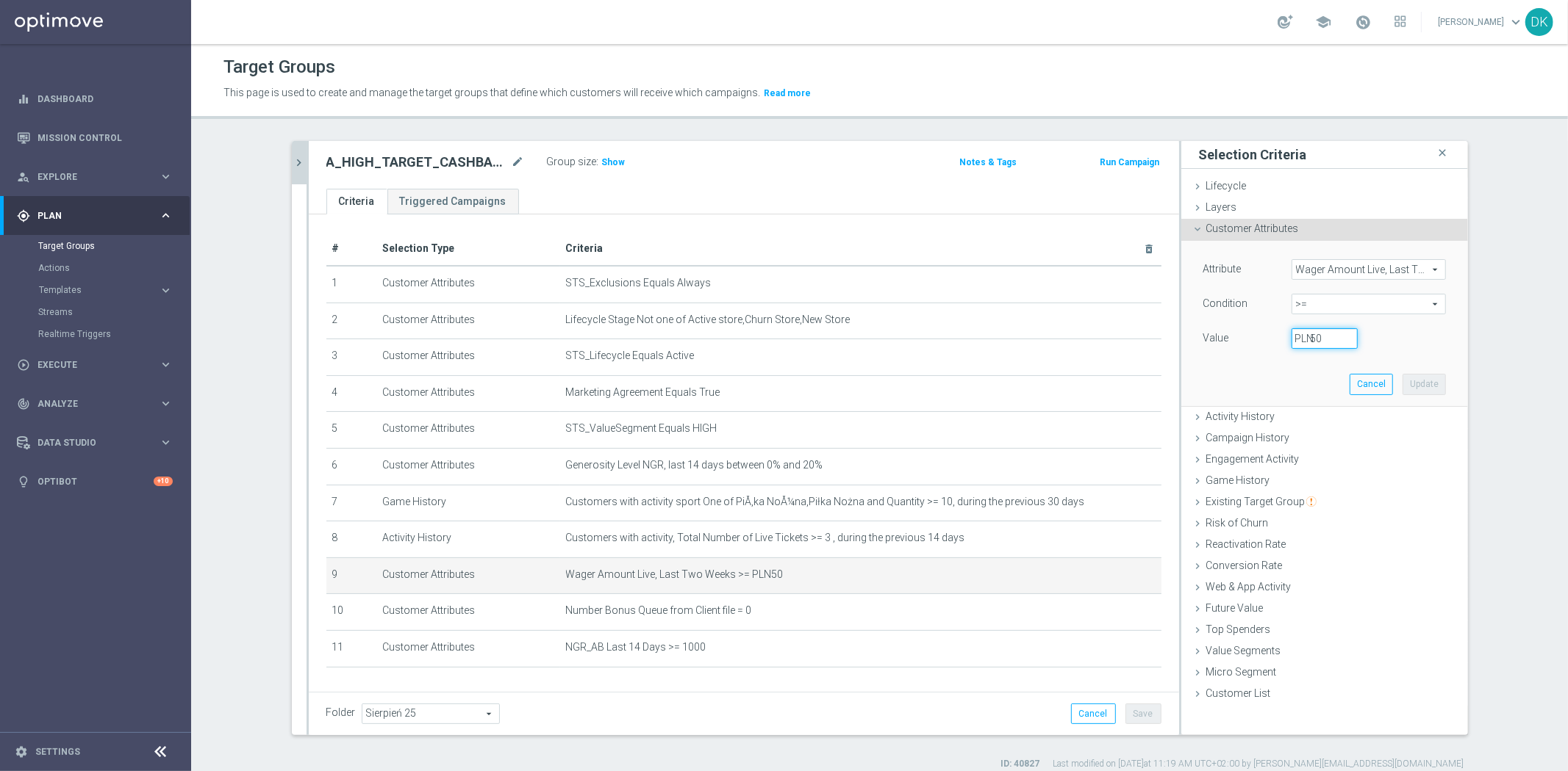
click at [1333, 337] on input "50" at bounding box center [1324, 338] width 66 height 21
type input "500"
click at [1407, 384] on button "Update" at bounding box center [1424, 385] width 43 height 21
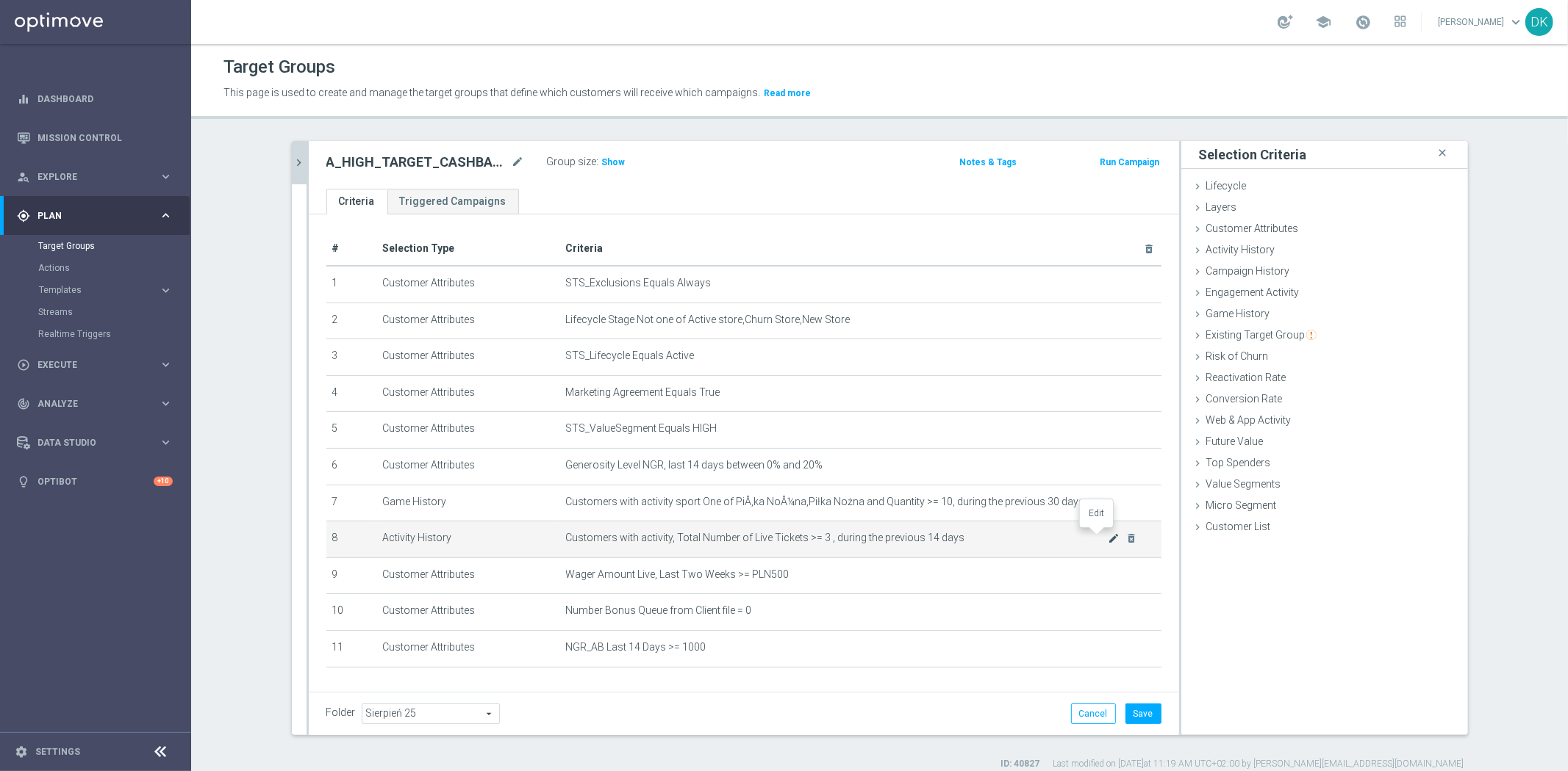
click at [1107, 540] on icon "mode_edit" at bounding box center [1113, 538] width 12 height 12
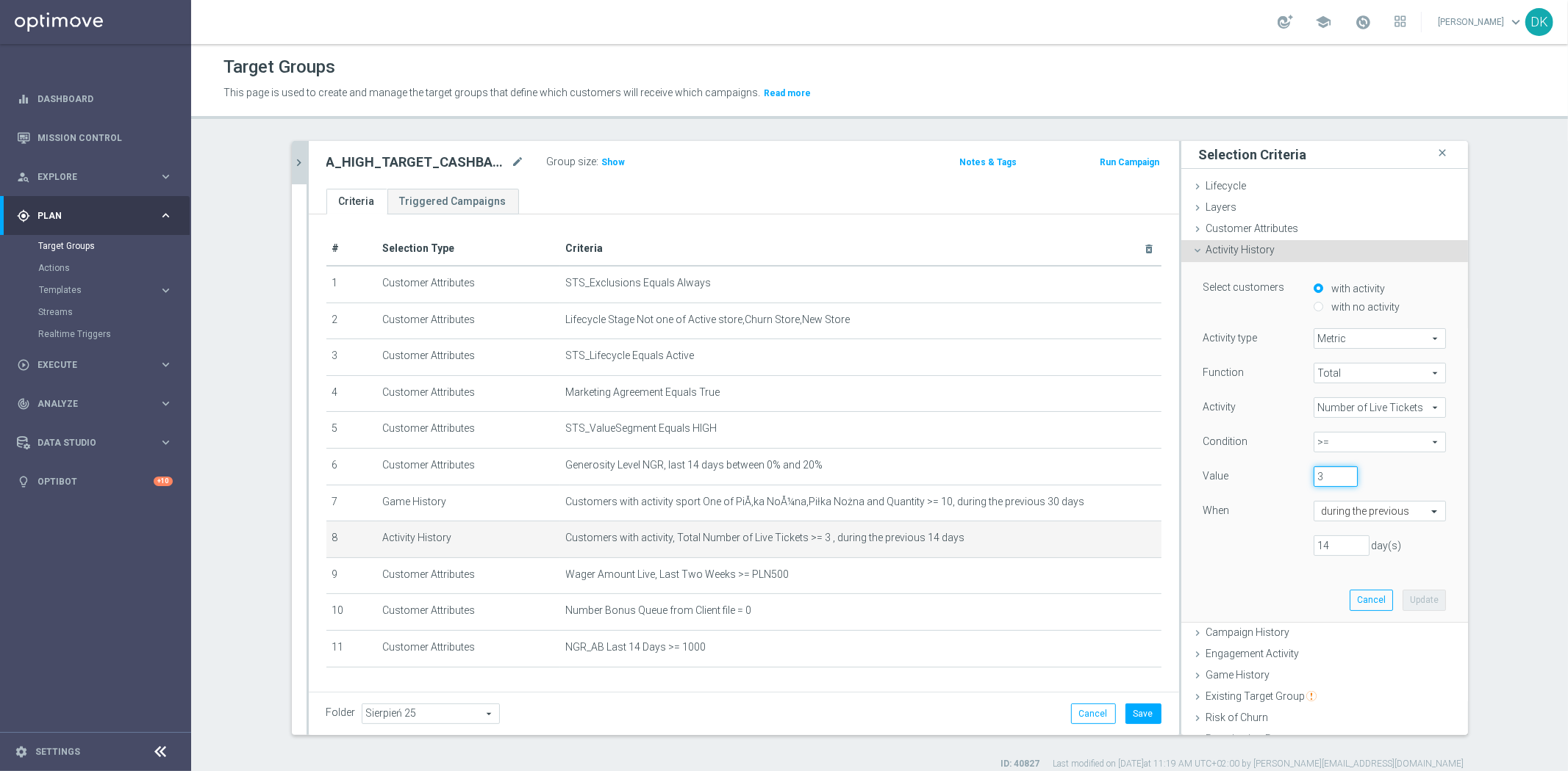
drag, startPoint x: 1312, startPoint y: 472, endPoint x: 1228, endPoint y: 489, distance: 85.7
click at [1248, 485] on div "Value 3" at bounding box center [1323, 478] width 264 height 24
type input "5"
click at [1410, 599] on button "Update" at bounding box center [1424, 600] width 43 height 21
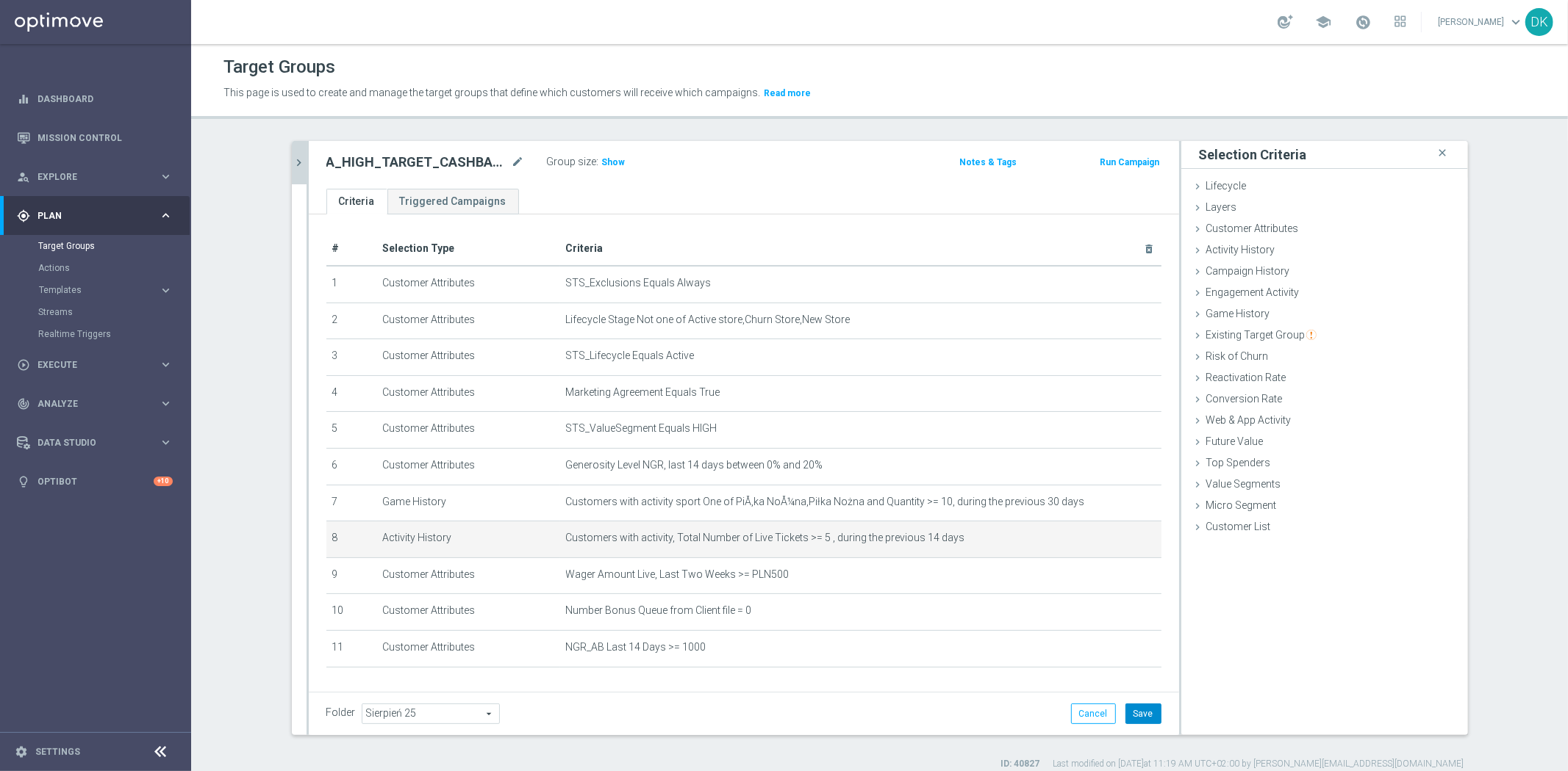
click at [1145, 706] on button "Save" at bounding box center [1143, 715] width 36 height 21
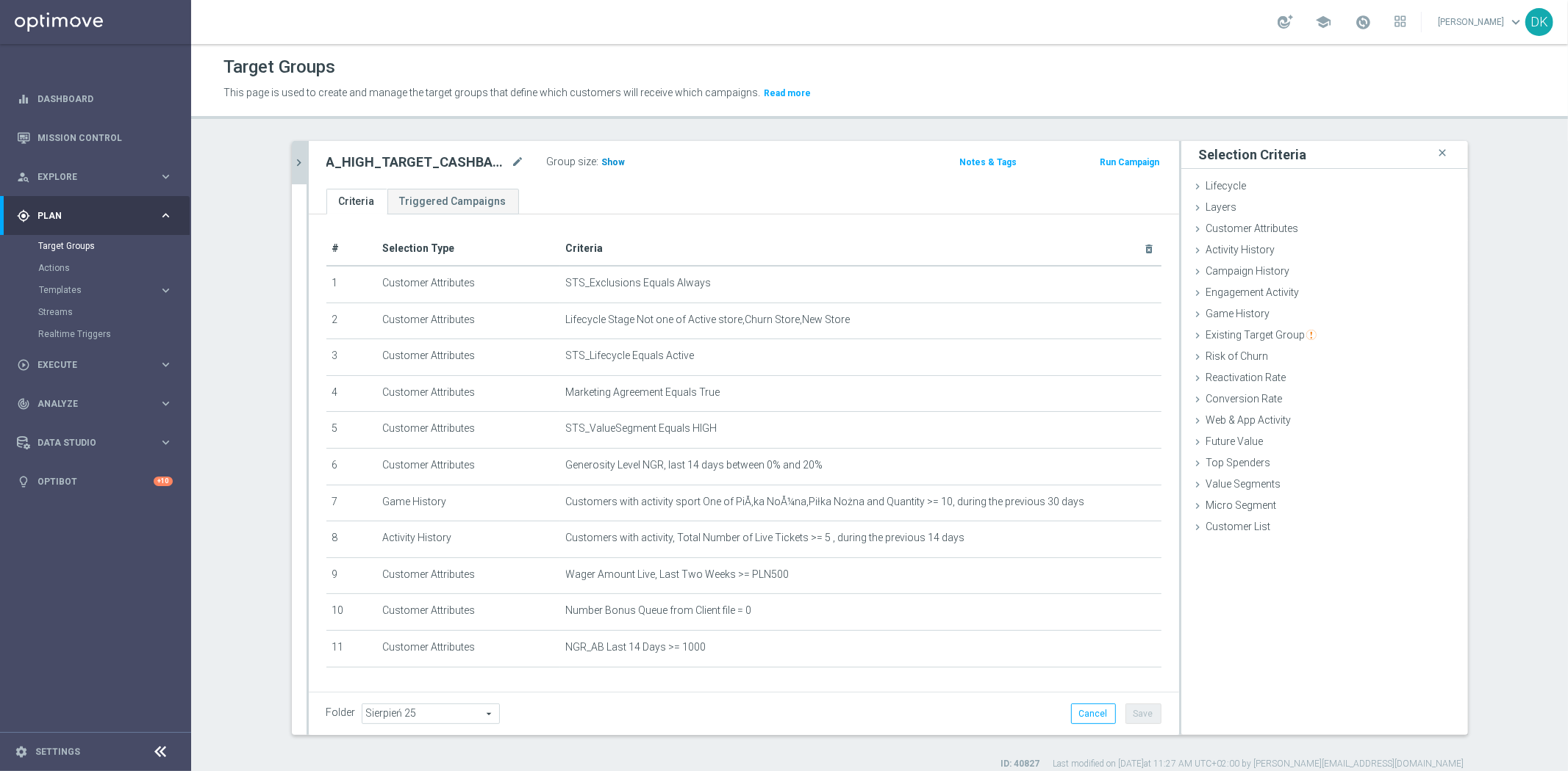
click at [610, 162] on span "Show" at bounding box center [613, 162] width 24 height 10
click at [420, 745] on div "A_MIN-LOW_TARGET_CASHBACK_LIVE_PN_290825 close more_vert Prioritize Customer Ta…" at bounding box center [879, 456] width 1235 height 630
